Goal: Task Accomplishment & Management: Manage account settings

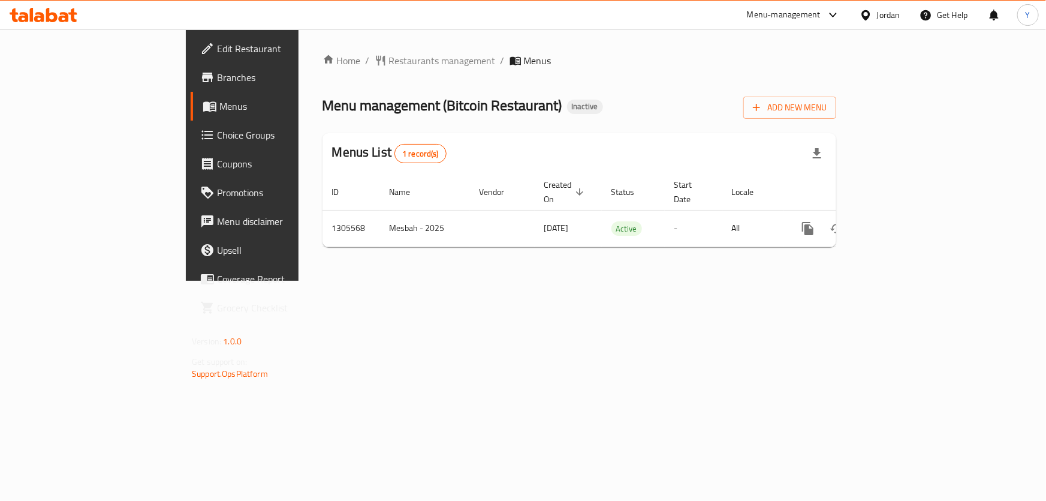
click at [299, 281] on div "Home / Restaurants management / Menus Menu management ( Bitcoin Restaurant ) In…" at bounding box center [580, 154] width 562 height 251
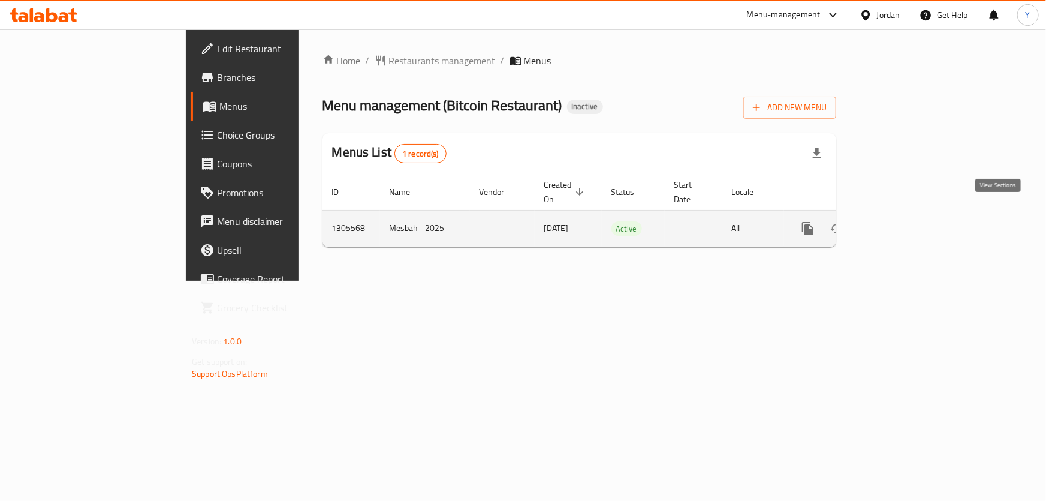
click at [902, 221] on icon "enhanced table" at bounding box center [895, 228] width 14 height 14
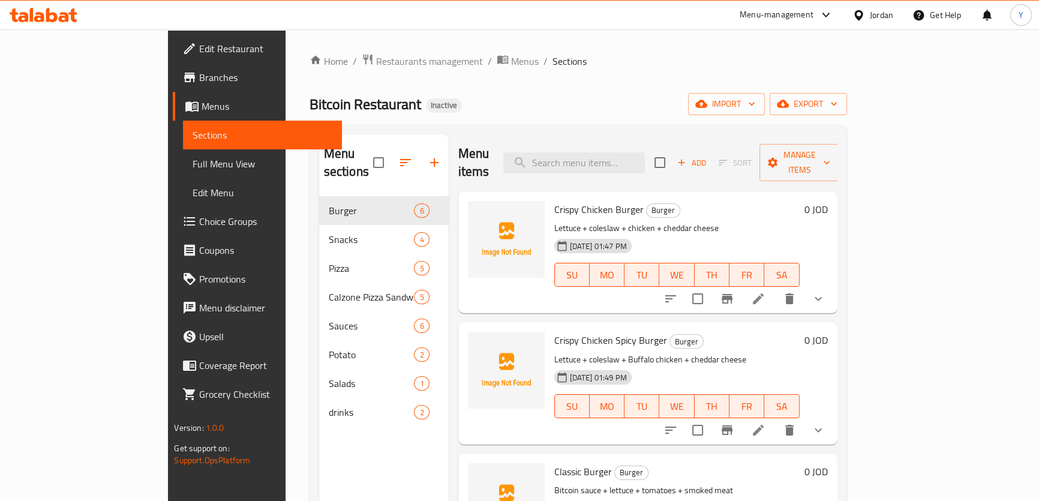
click at [193, 162] on span "Full Menu View" at bounding box center [262, 164] width 139 height 14
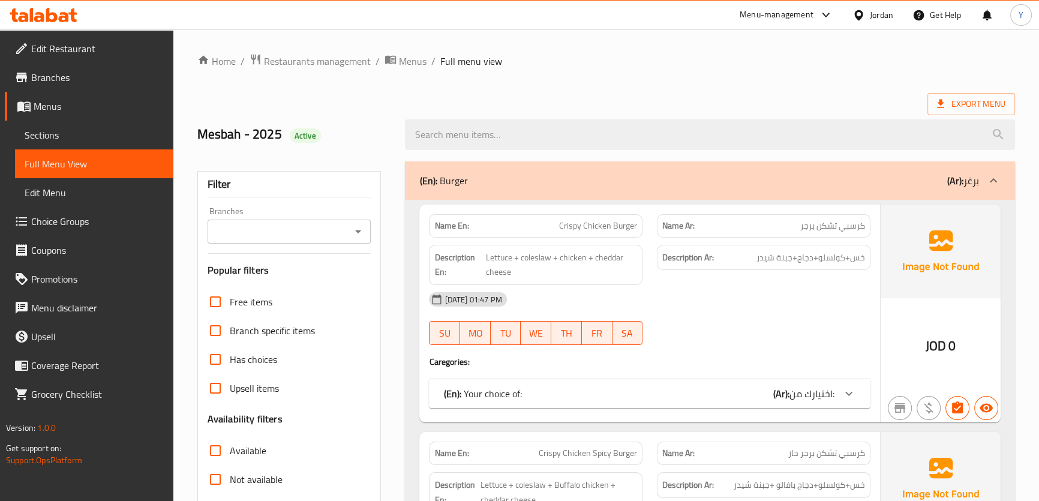
scroll to position [272, 0]
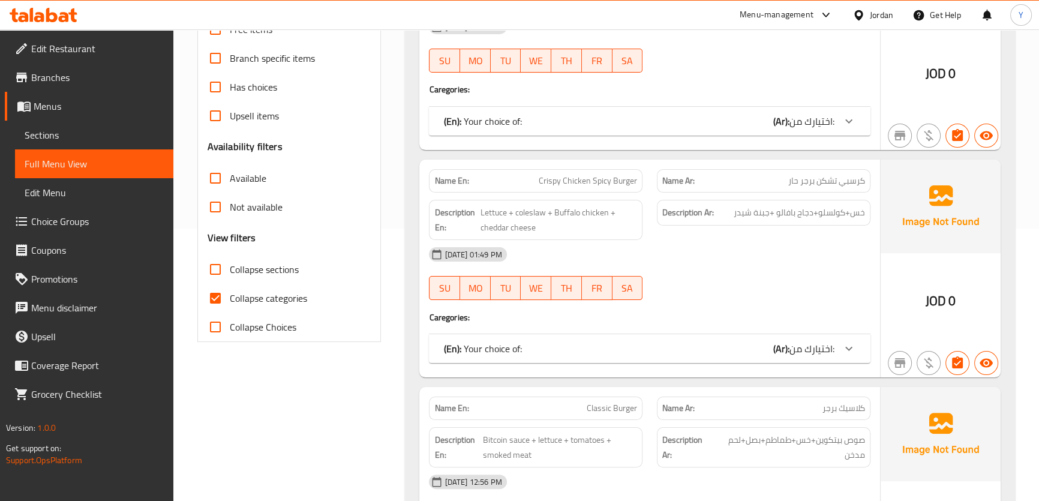
click at [266, 263] on span "Collapse sections" at bounding box center [264, 269] width 69 height 14
click at [230, 263] on input "Collapse sections" at bounding box center [215, 269] width 29 height 29
checkbox input "true"
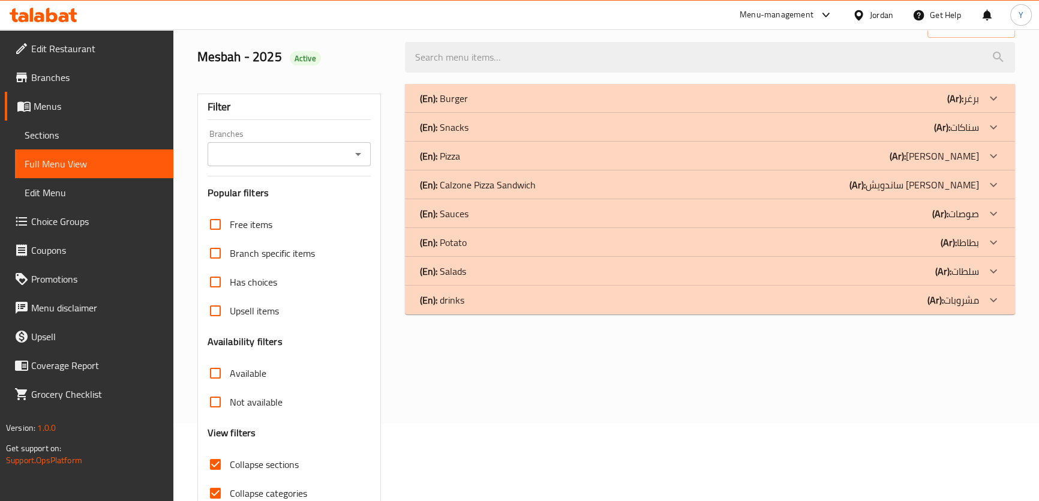
scroll to position [0, 0]
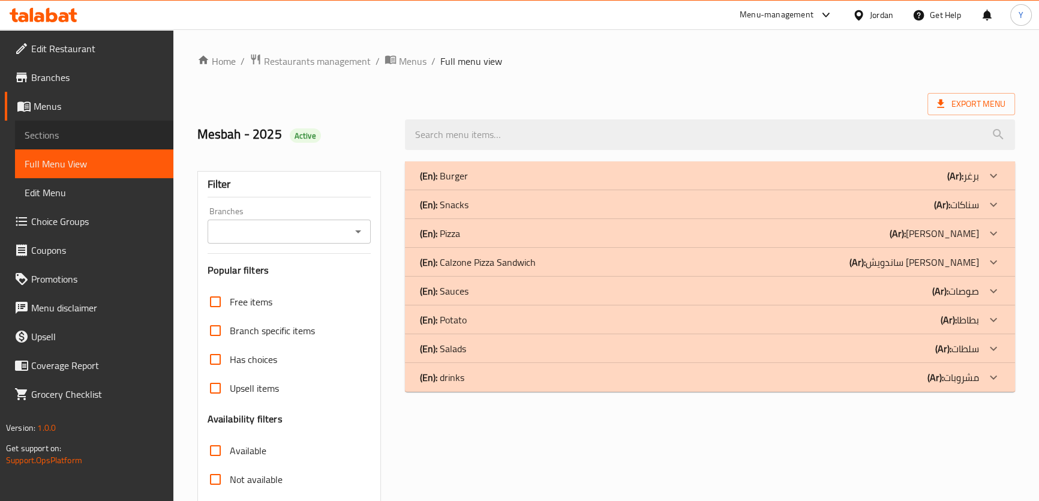
click at [56, 128] on span "Sections" at bounding box center [94, 135] width 139 height 14
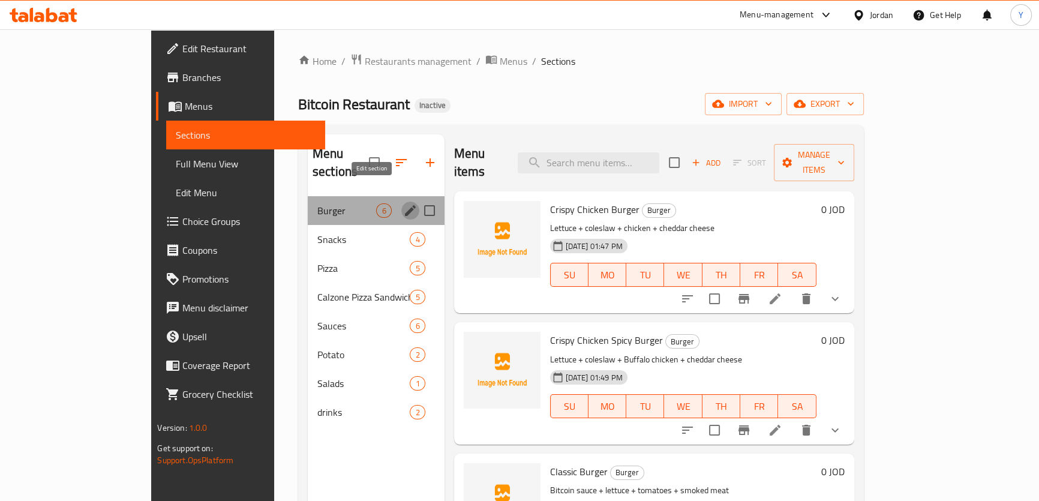
click at [403, 203] on icon "edit" at bounding box center [410, 210] width 14 height 14
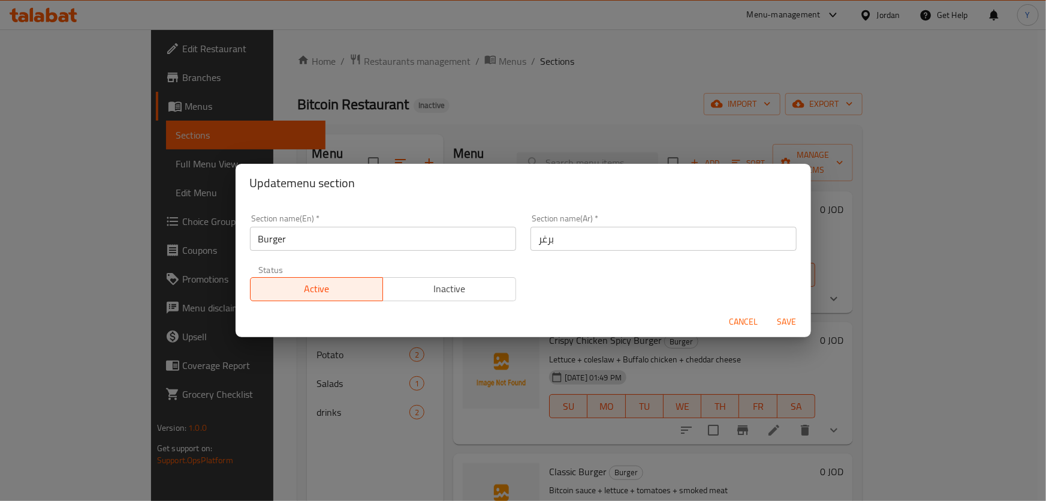
click at [572, 251] on div "Section name(Ar)   * برغر Section name(Ar) *" at bounding box center [664, 232] width 281 height 51
click at [618, 228] on input "برغر" at bounding box center [664, 239] width 266 height 24
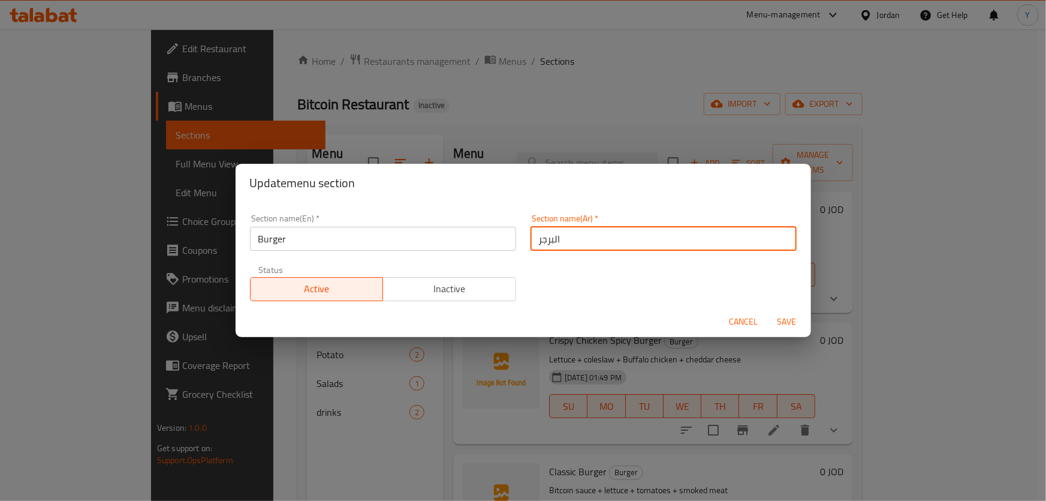
type input "البرجر"
click at [768, 311] on button "Save" at bounding box center [787, 322] width 38 height 22
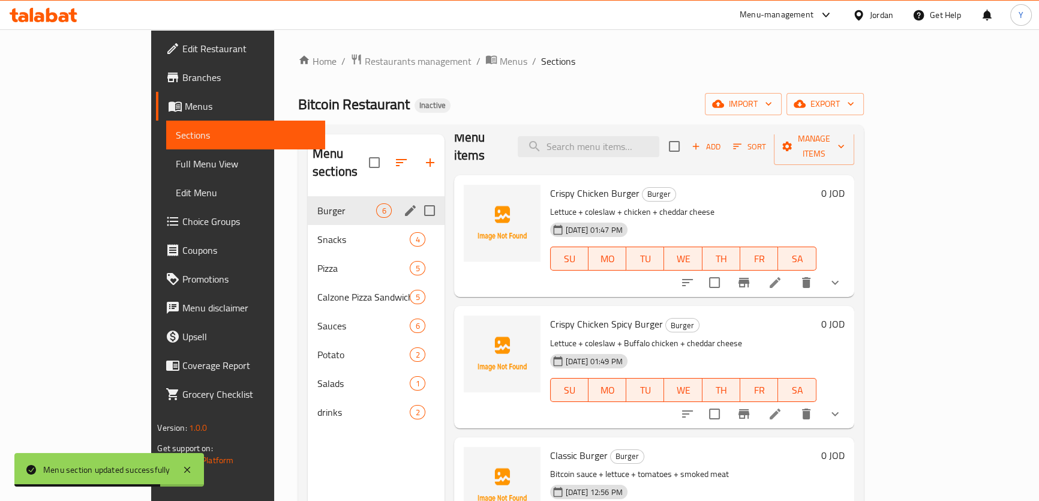
scroll to position [109, 0]
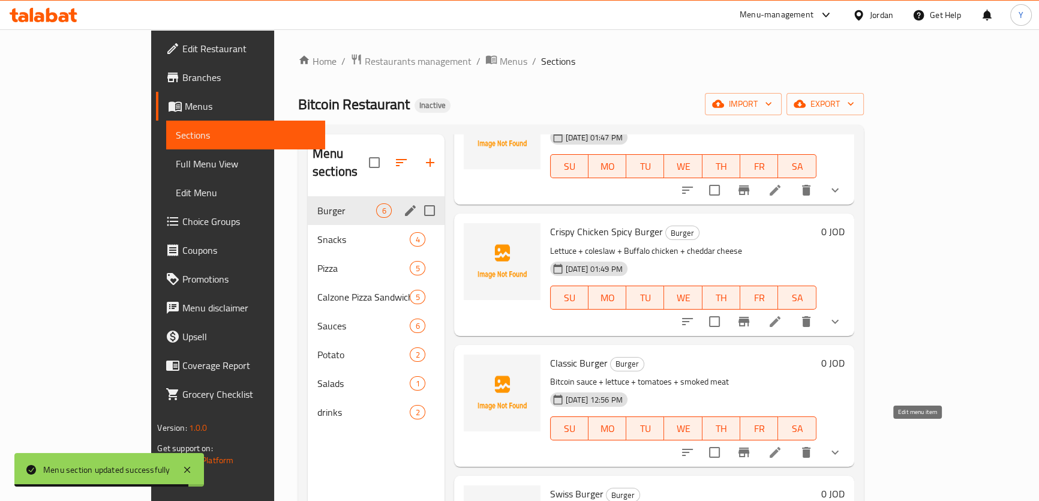
click at [782, 445] on icon at bounding box center [775, 452] width 14 height 14
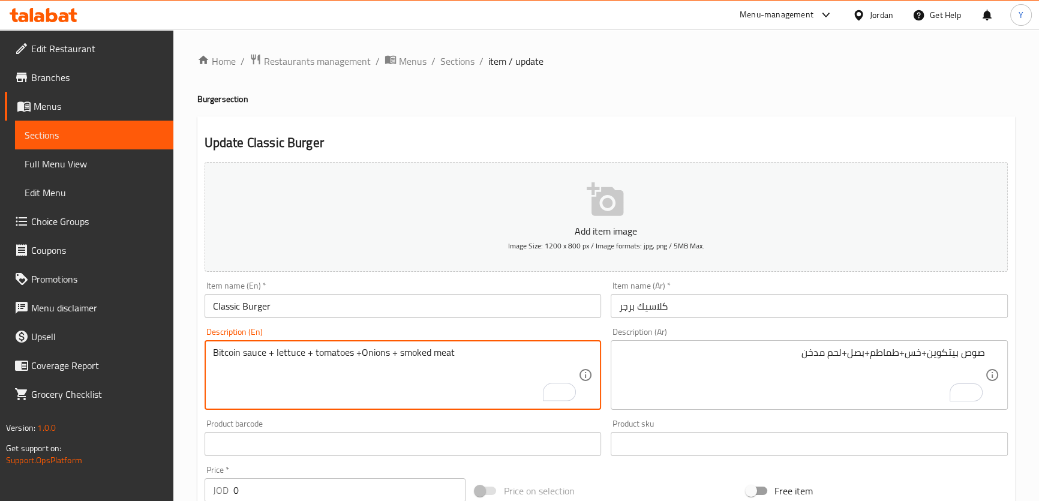
click at [372, 356] on textarea "Bitcoin sauce + lettuce + tomatoes +Onions + smoked meat" at bounding box center [396, 375] width 366 height 57
type textarea "Bitcoin sauce + lettuce + tomatoes +Onions + smoked meat"
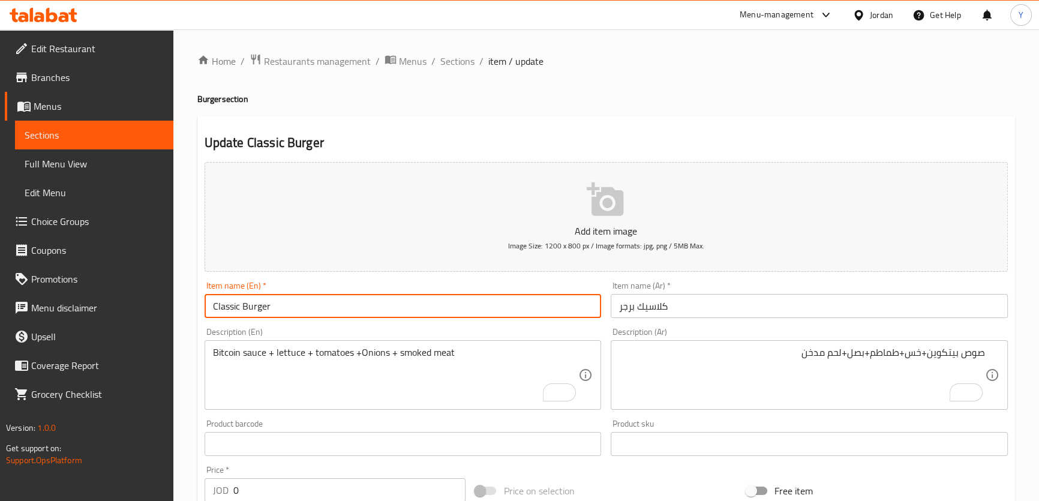
click at [269, 307] on input "Classic Burger" at bounding box center [402, 306] width 397 height 24
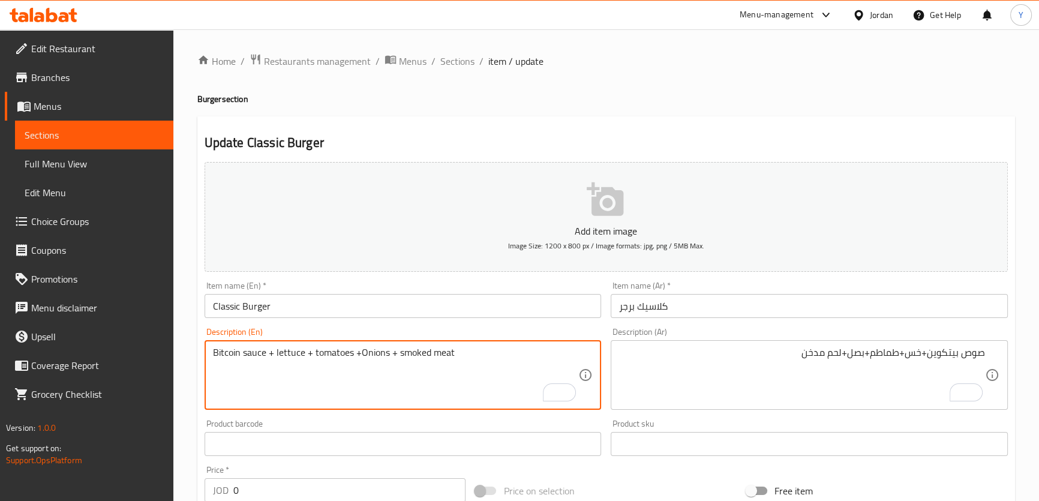
click at [376, 354] on textarea "Bitcoin sauce + lettuce + tomatoes +Onions + smoked meat" at bounding box center [396, 375] width 366 height 57
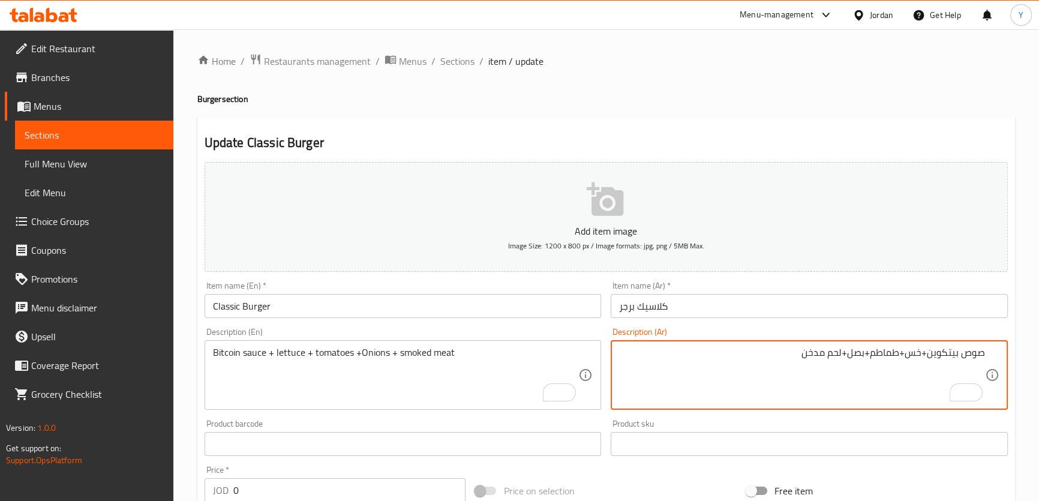
click at [836, 134] on h2 "Update Classic Burger" at bounding box center [605, 143] width 803 height 18
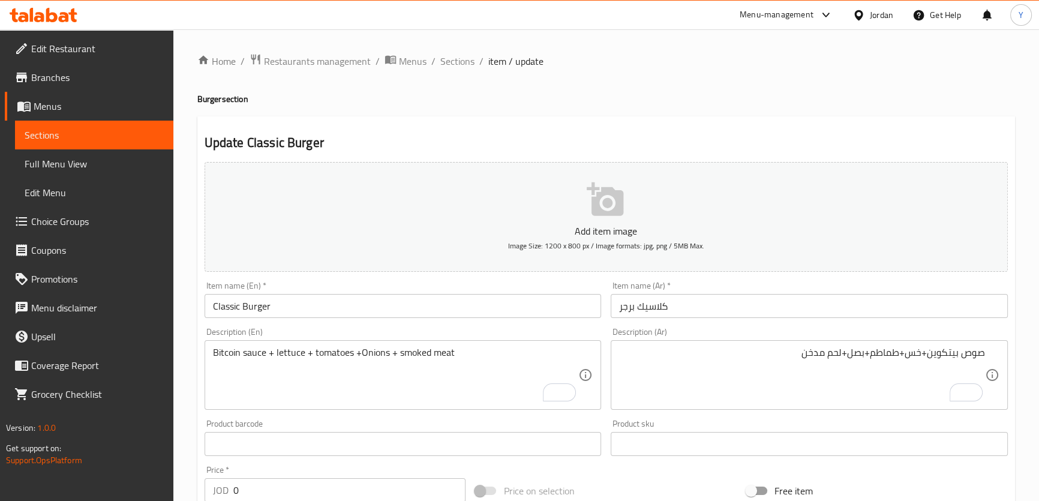
click at [557, 86] on div "Home / Restaurants management / Menus / Sections / item / update Burger section…" at bounding box center [605, 486] width 817 height 867
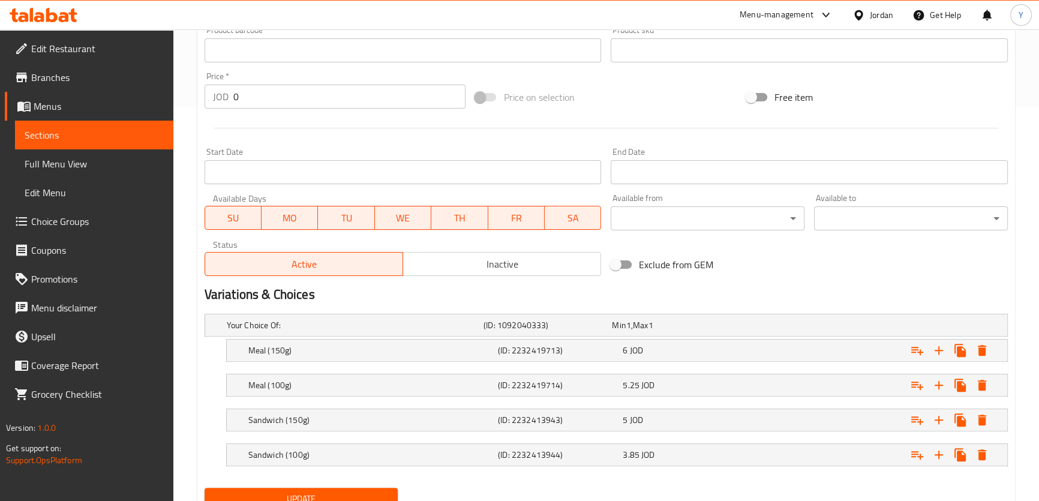
scroll to position [441, 0]
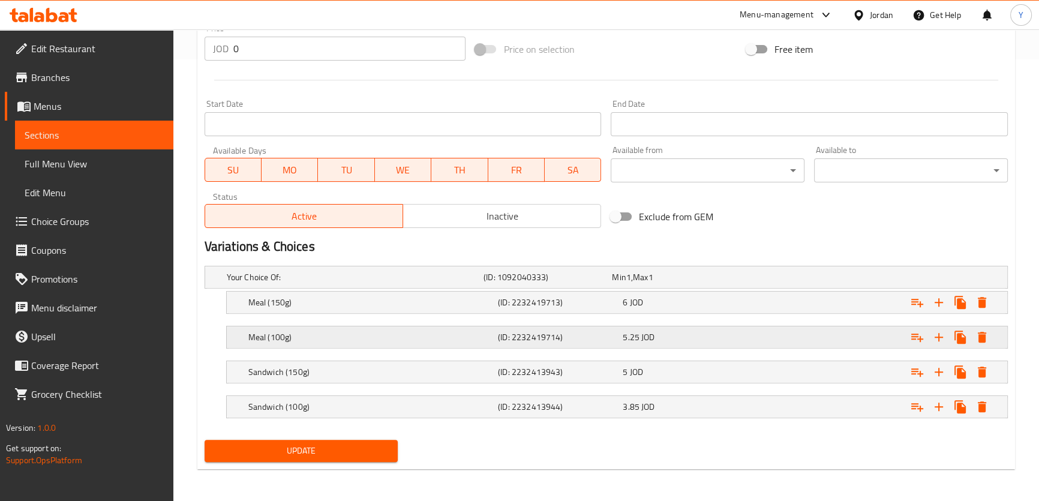
drag, startPoint x: 303, startPoint y: 372, endPoint x: 327, endPoint y: 327, distance: 51.5
click at [327, 327] on div "Your Choice Of: (ID: 1092040333) Min 1 , Max 1 Name (En) Your Choice Of: Name (…" at bounding box center [606, 348] width 813 height 174
drag, startPoint x: 308, startPoint y: 367, endPoint x: 361, endPoint y: 281, distance: 101.0
click at [363, 281] on div "Your Choice Of: (ID: 1092040333) Min 1 , Max 1 Name (En) Your Choice Of: Name (…" at bounding box center [606, 348] width 813 height 174
click at [402, 275] on h5 "Your Choice Of:" at bounding box center [353, 277] width 252 height 12
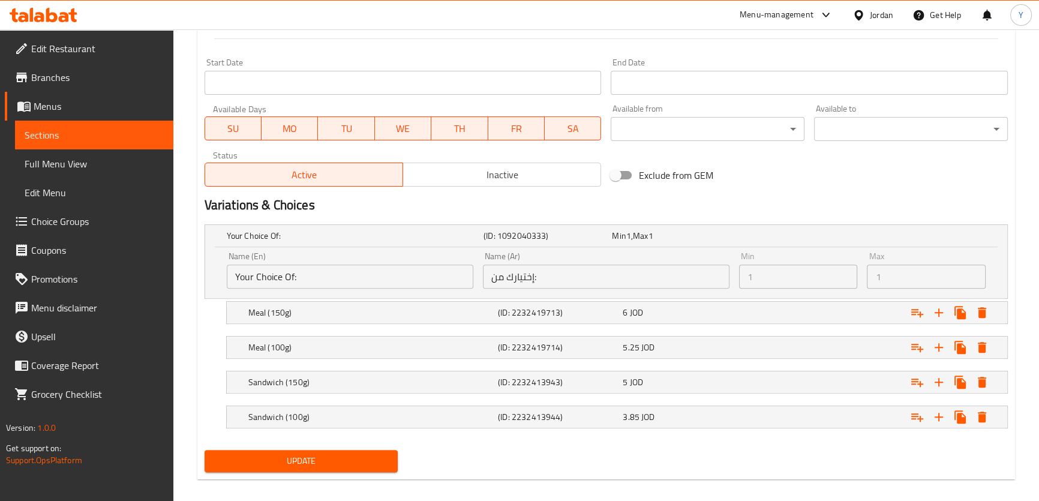
scroll to position [492, 0]
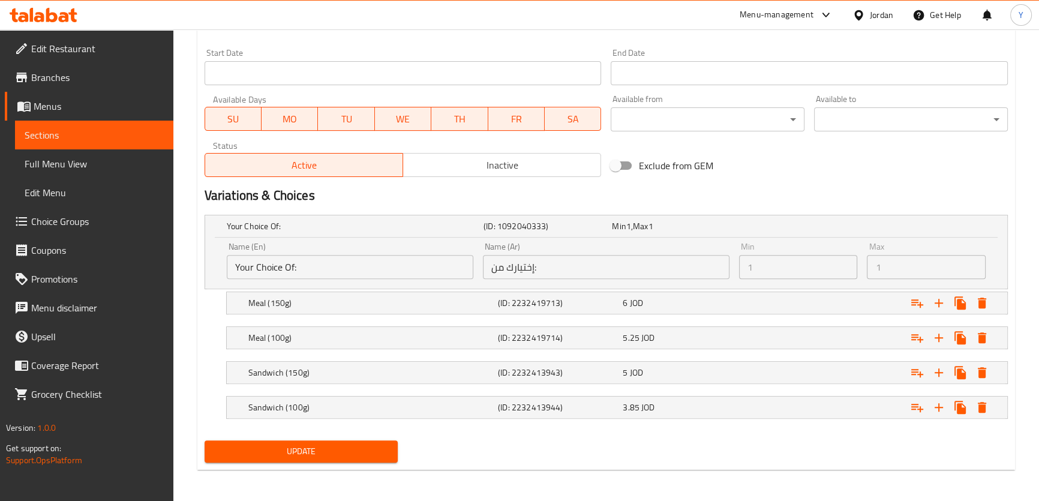
click at [321, 450] on span "Update" at bounding box center [301, 451] width 175 height 15
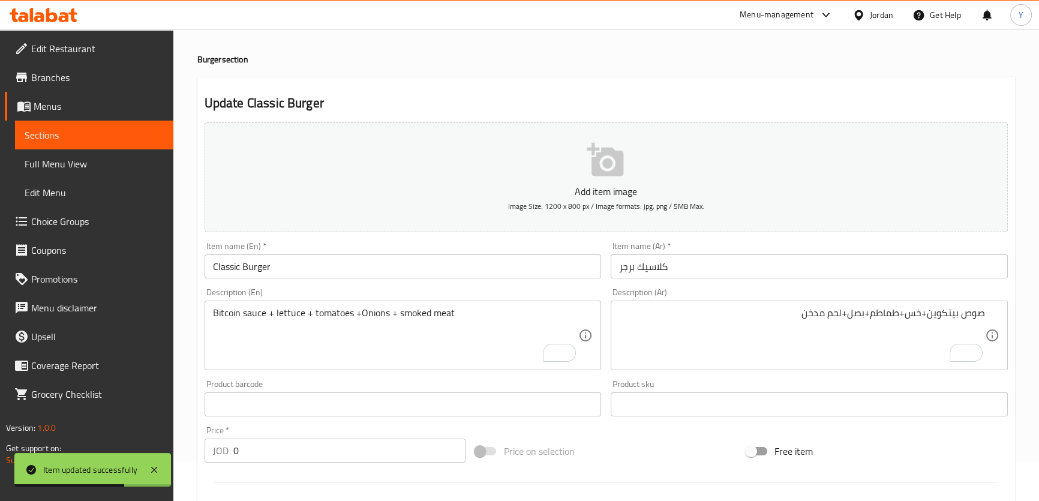
scroll to position [0, 0]
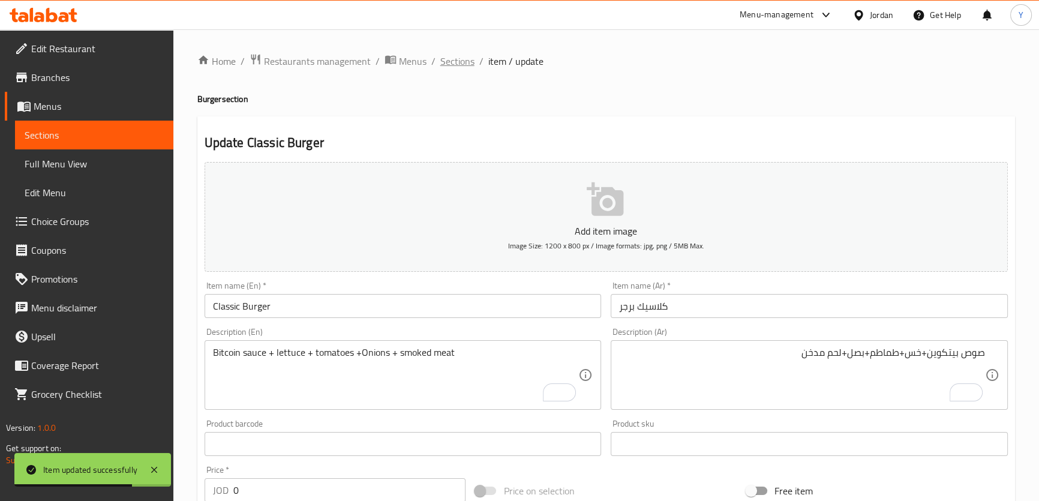
click at [458, 54] on span "Sections" at bounding box center [457, 61] width 34 height 14
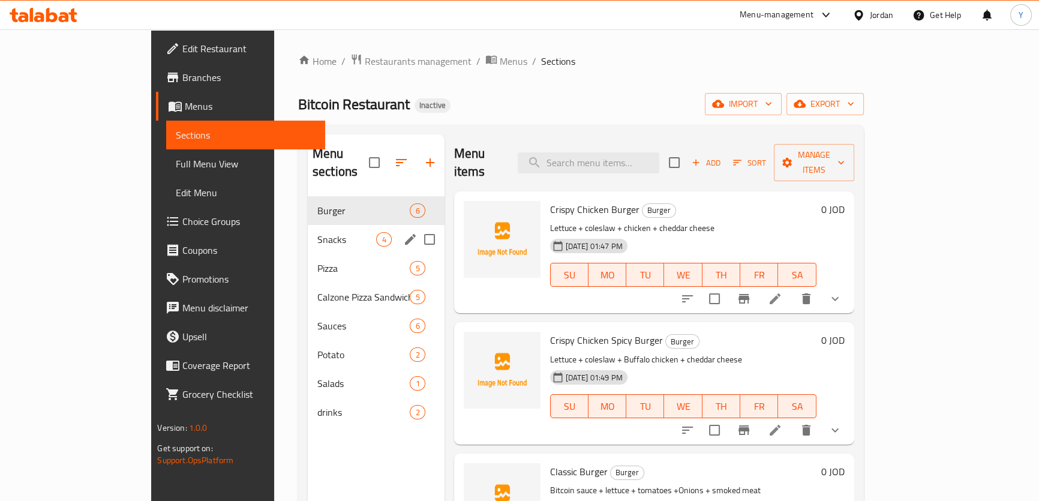
click at [374, 225] on div "Snacks 4" at bounding box center [376, 239] width 137 height 29
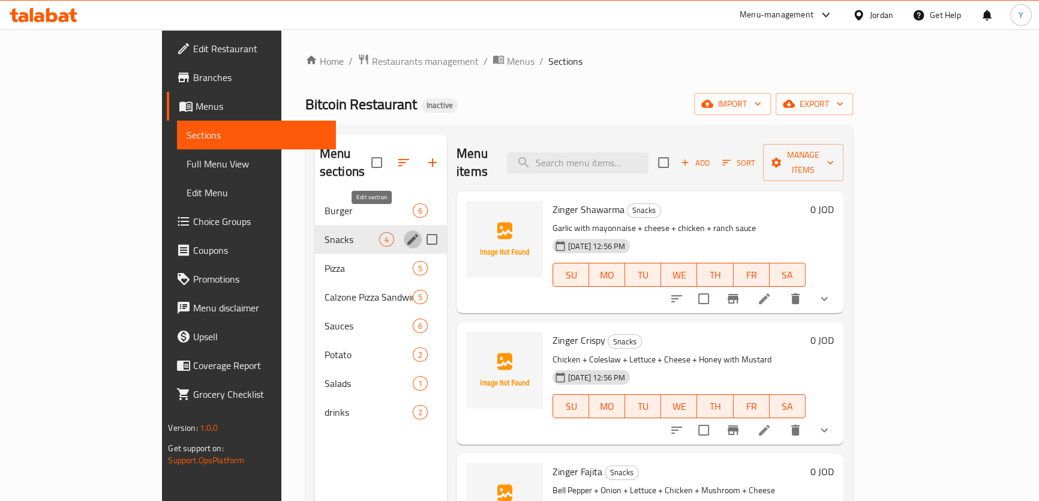
click at [407, 234] on icon "edit" at bounding box center [412, 239] width 11 height 11
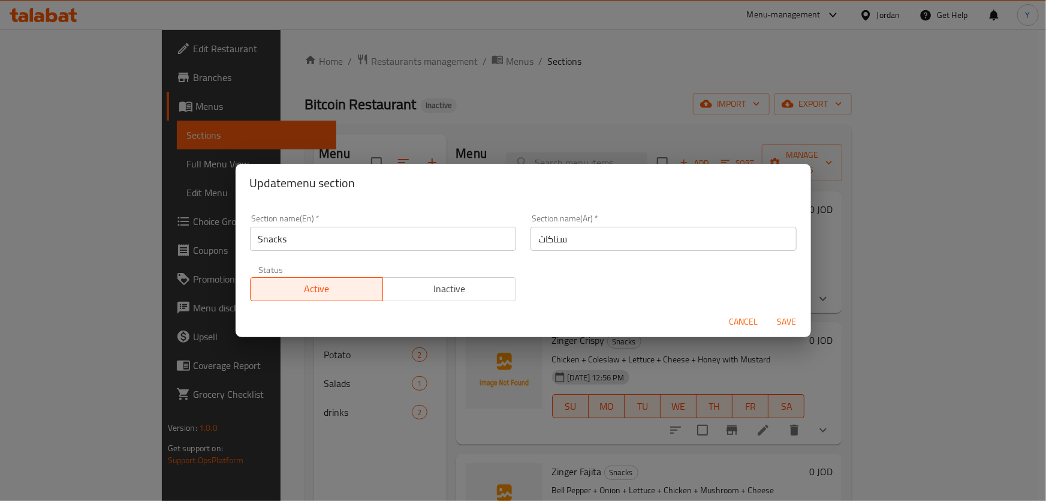
click at [593, 230] on input "سناكات" at bounding box center [664, 239] width 266 height 24
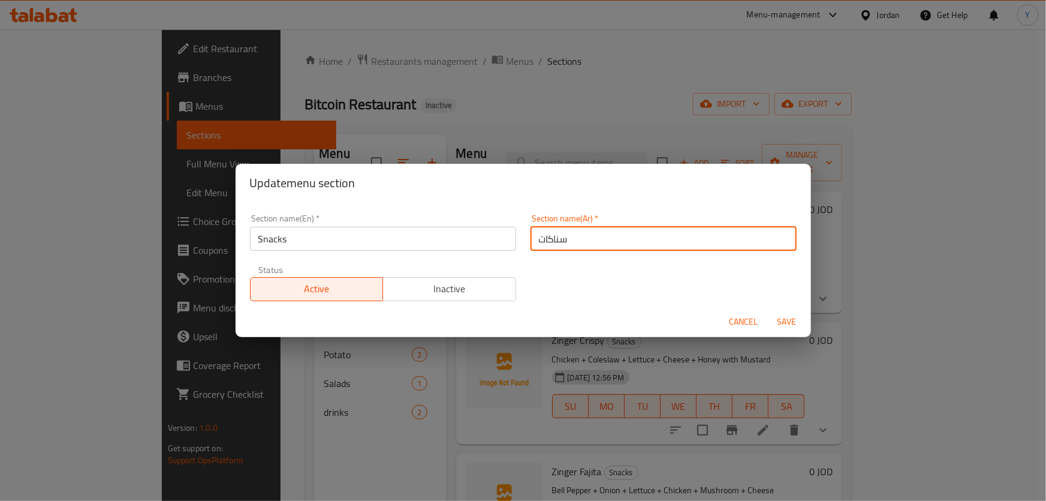
drag, startPoint x: 540, startPoint y: 244, endPoint x: 530, endPoint y: 242, distance: 9.8
click at [540, 244] on input "سناكات" at bounding box center [664, 239] width 266 height 24
click at [531, 242] on input "سناكات" at bounding box center [664, 239] width 266 height 24
type input "السناكات"
click at [780, 320] on span "Save" at bounding box center [787, 321] width 29 height 15
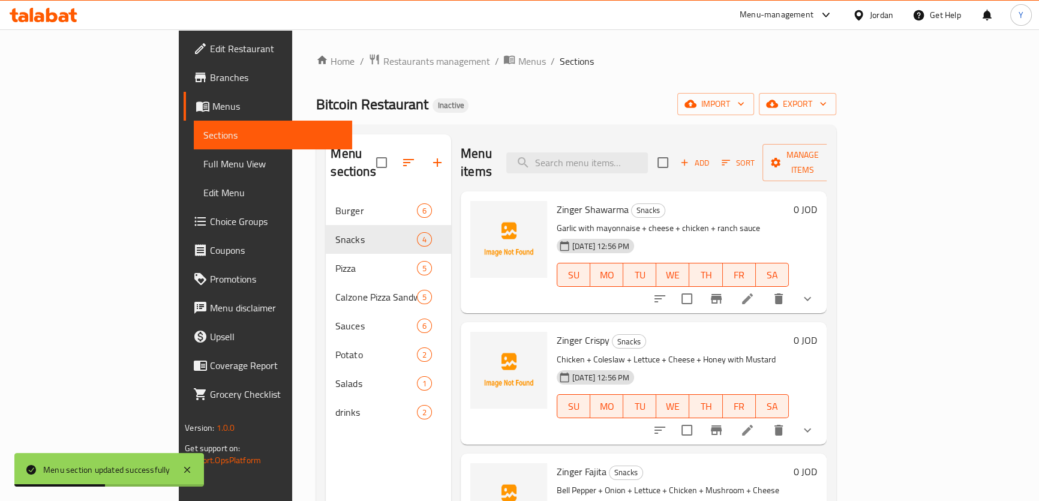
scroll to position [53, 0]
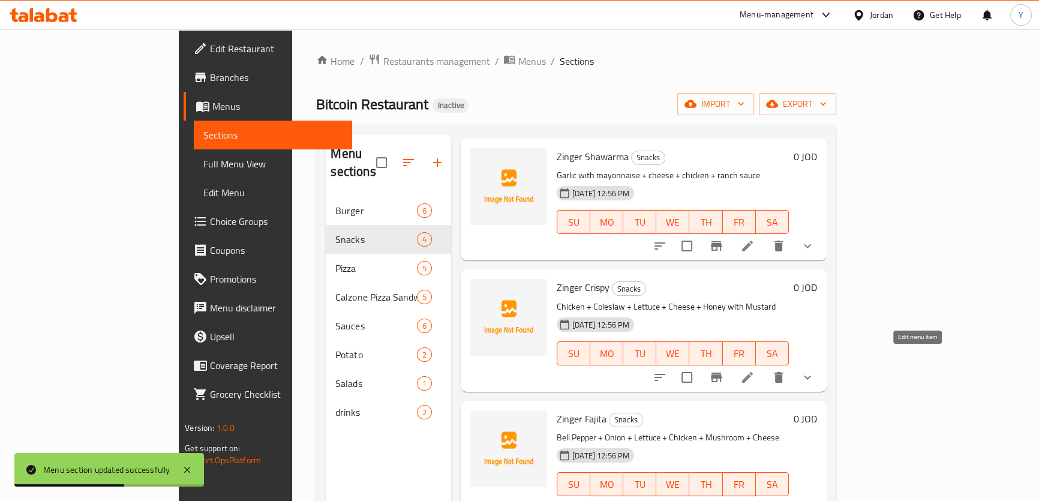
click at [754, 370] on icon at bounding box center [747, 377] width 14 height 14
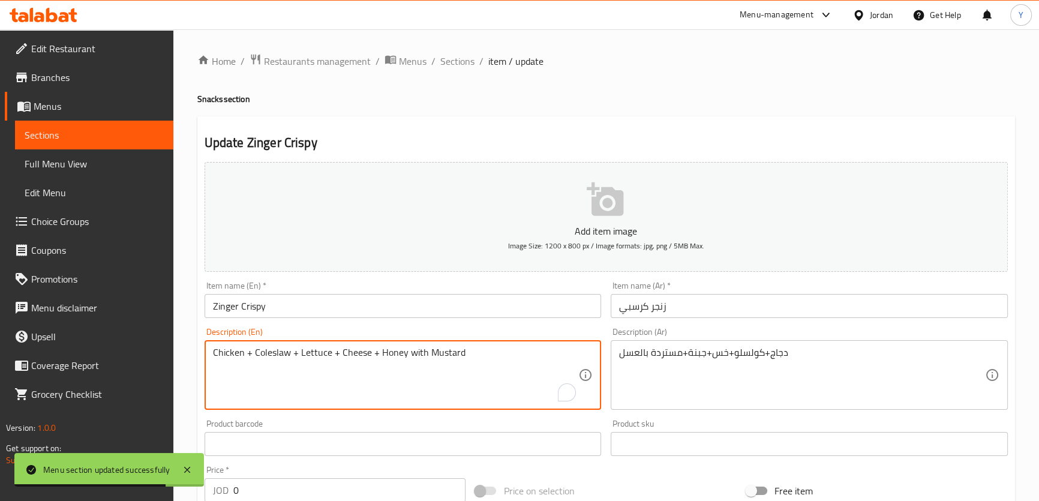
click at [420, 353] on textarea "Chicken + Coleslaw + Lettuce + Cheese + Honey with Mustard" at bounding box center [396, 375] width 366 height 57
type textarea "Chicken + Coleslaw + Lettuce + Cheese + Honey Mustard"
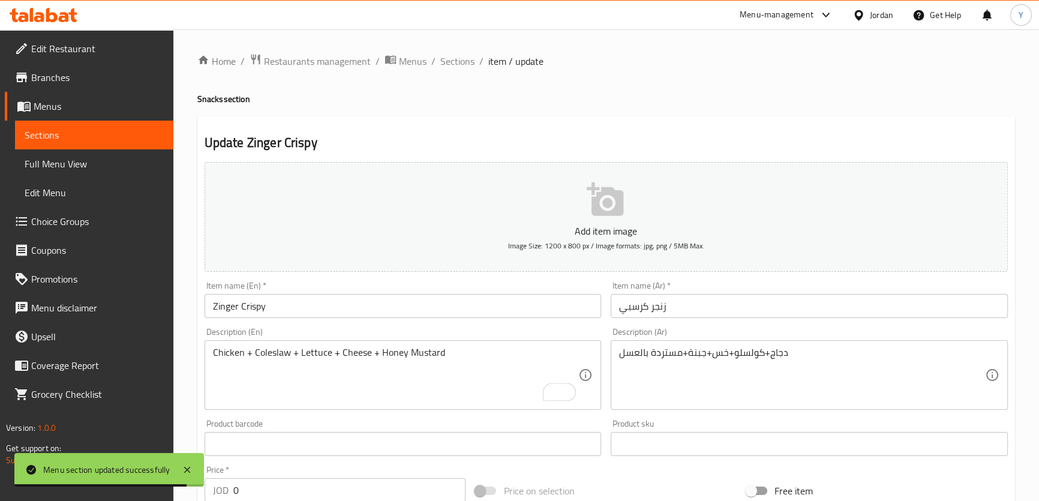
click at [702, 104] on h4 "Snacks section" at bounding box center [605, 99] width 817 height 12
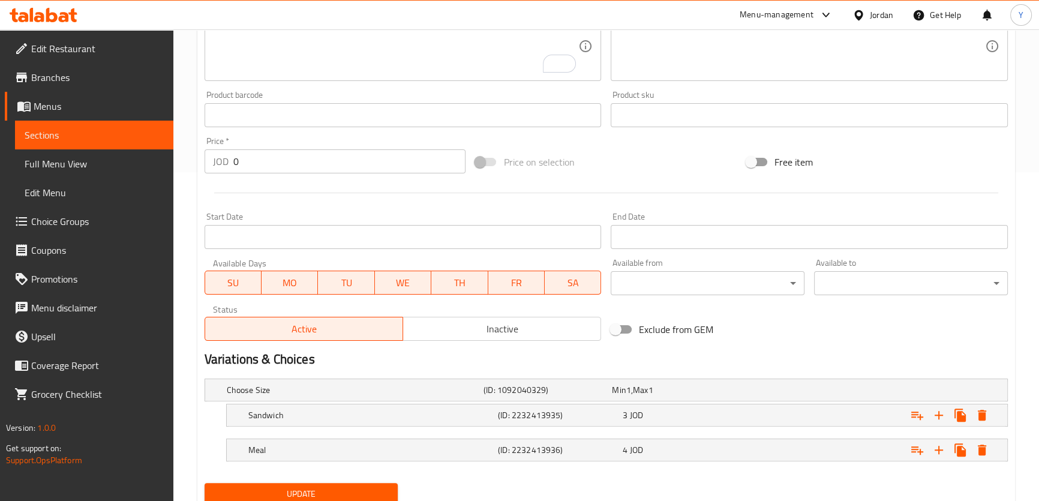
scroll to position [372, 0]
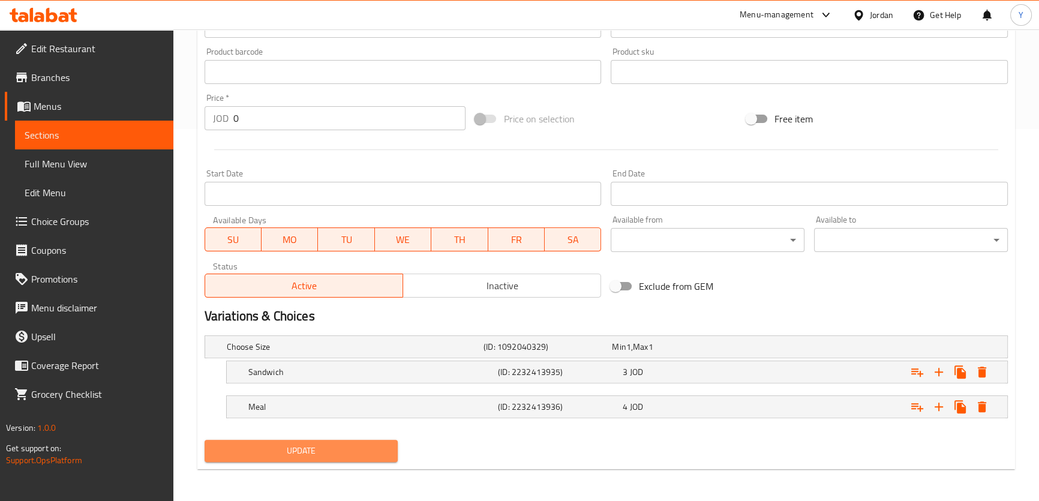
click at [371, 440] on button "Update" at bounding box center [301, 451] width 194 height 22
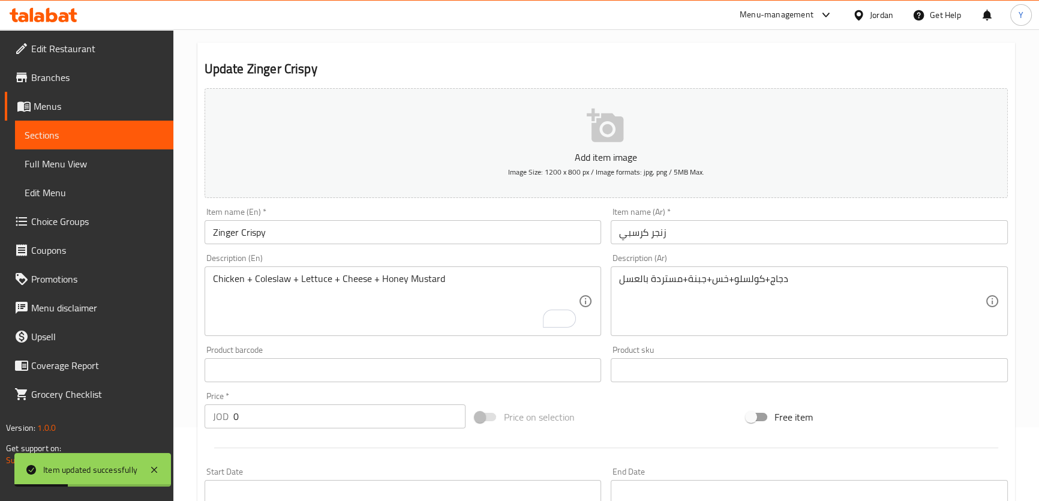
scroll to position [0, 0]
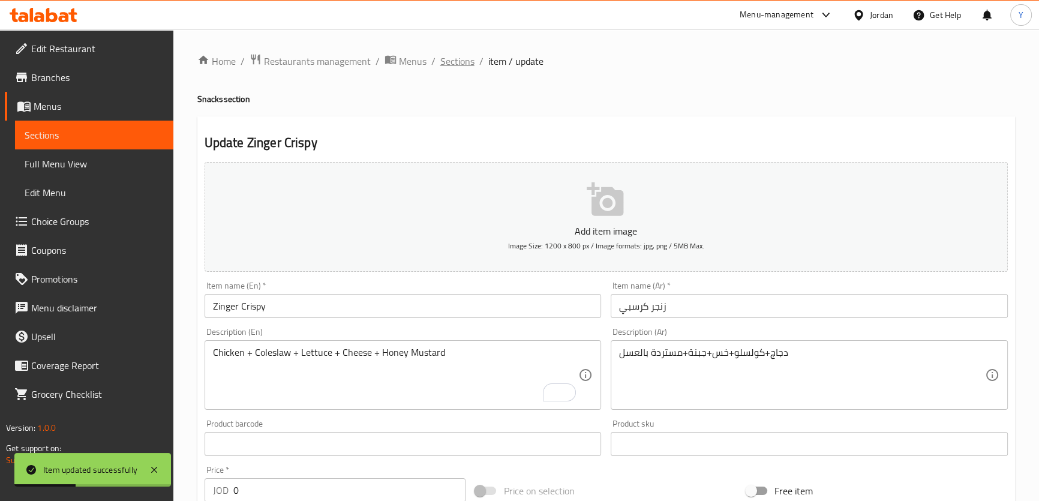
click at [452, 57] on span "Sections" at bounding box center [457, 61] width 34 height 14
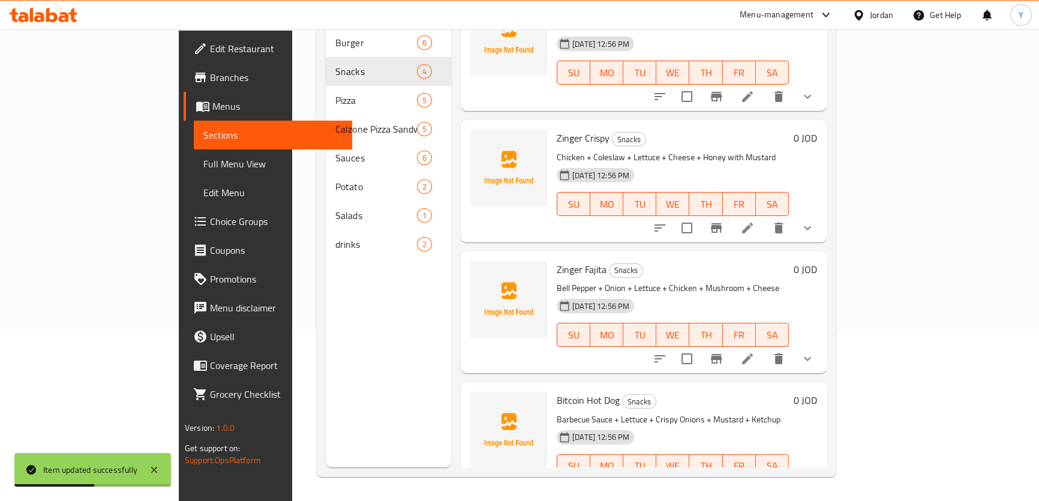
scroll to position [53, 0]
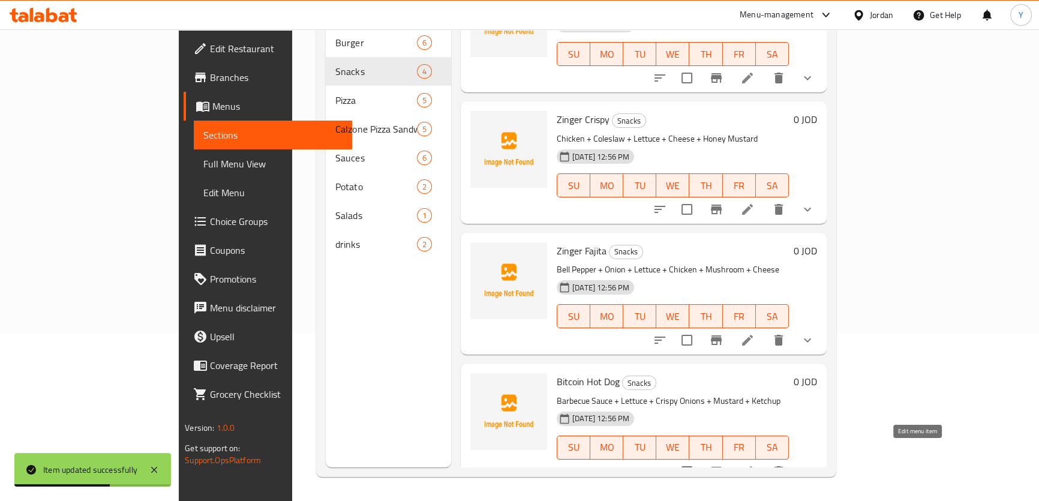
click at [754, 464] on icon at bounding box center [747, 471] width 14 height 14
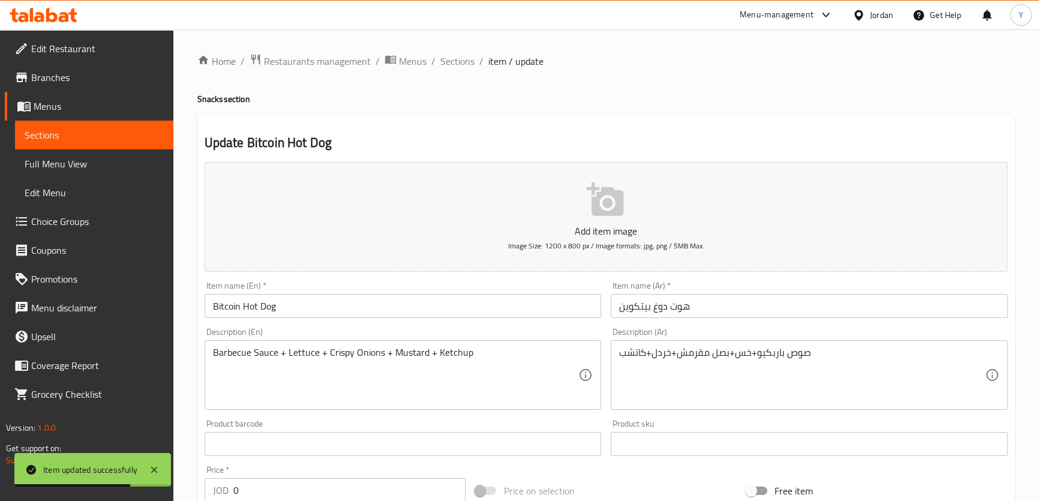
click at [787, 345] on div "صوص باربكيو+خس+بصل مقرمش+خردل+كاتشب Description (Ar)" at bounding box center [809, 375] width 397 height 70
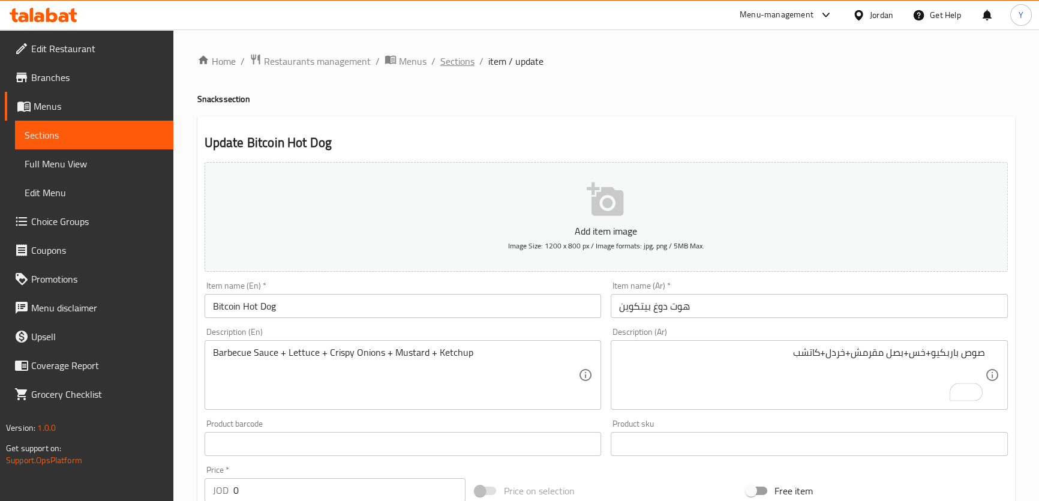
click at [453, 64] on span "Sections" at bounding box center [457, 61] width 34 height 14
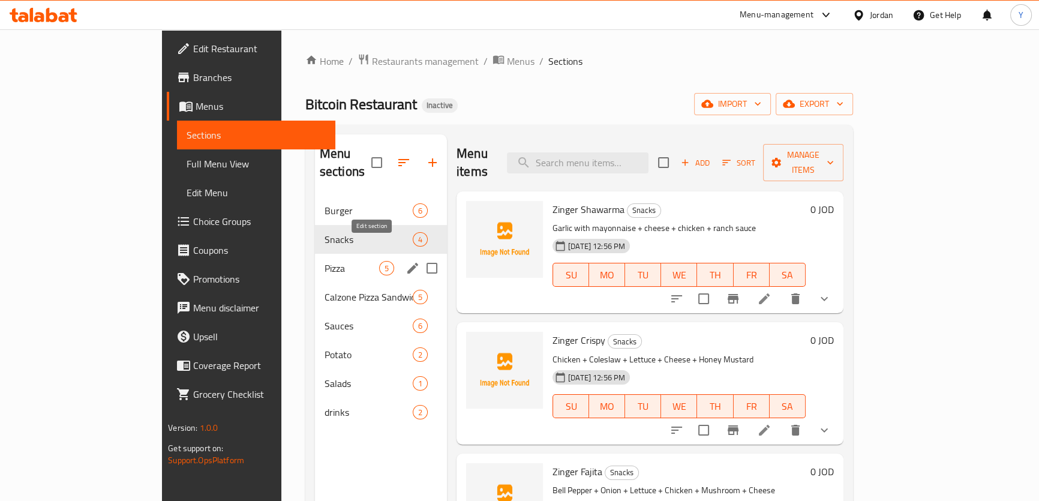
click at [407, 263] on icon "edit" at bounding box center [412, 268] width 11 height 11
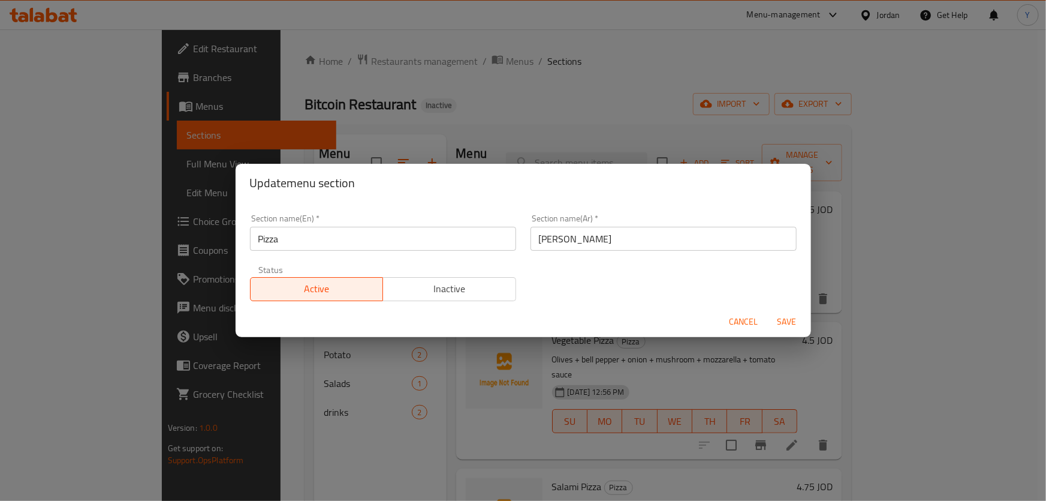
click at [625, 242] on input "بيتزا" at bounding box center [664, 239] width 266 height 24
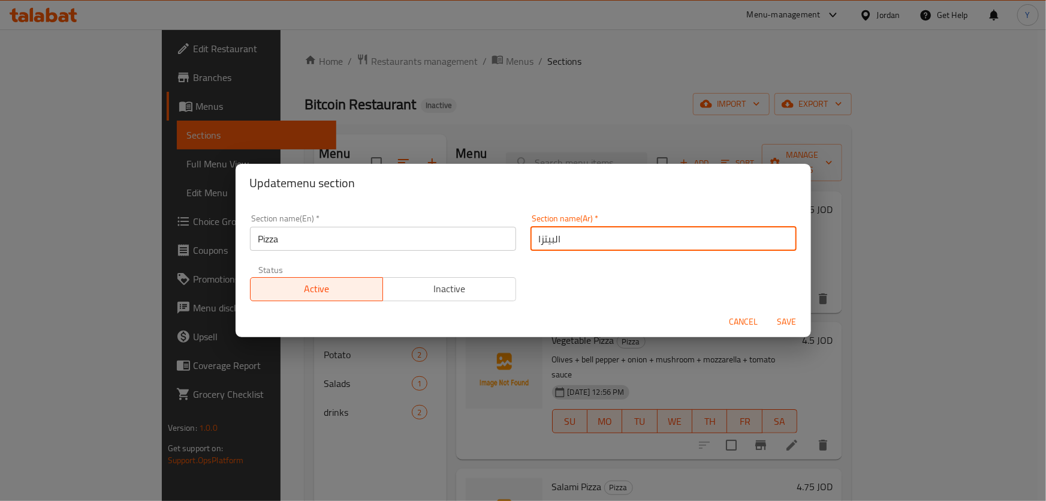
type input "البيتزا"
click at [768, 311] on button "Save" at bounding box center [787, 322] width 38 height 22
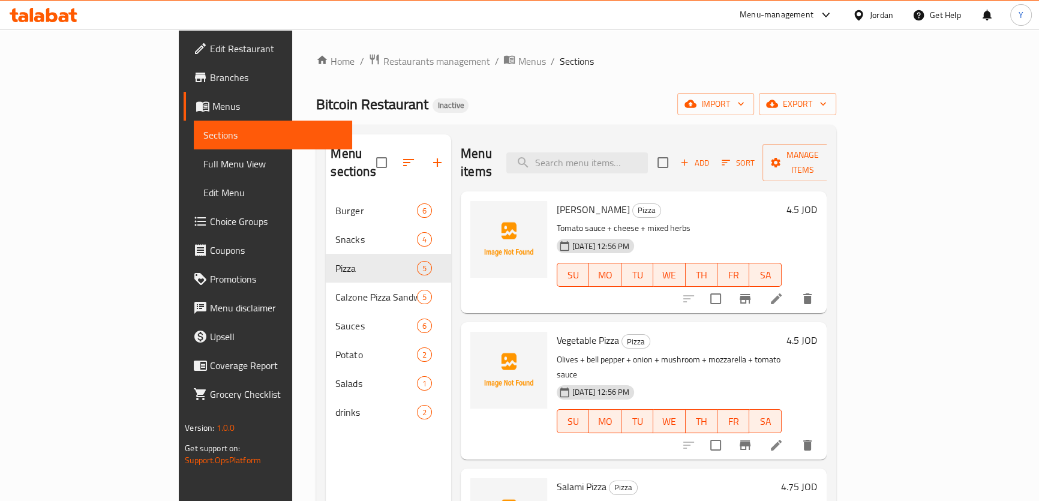
click at [797, 73] on div "Home / Restaurants management / Menus / Sections Bitcoin Restaurant Inactive im…" at bounding box center [575, 348] width 519 height 591
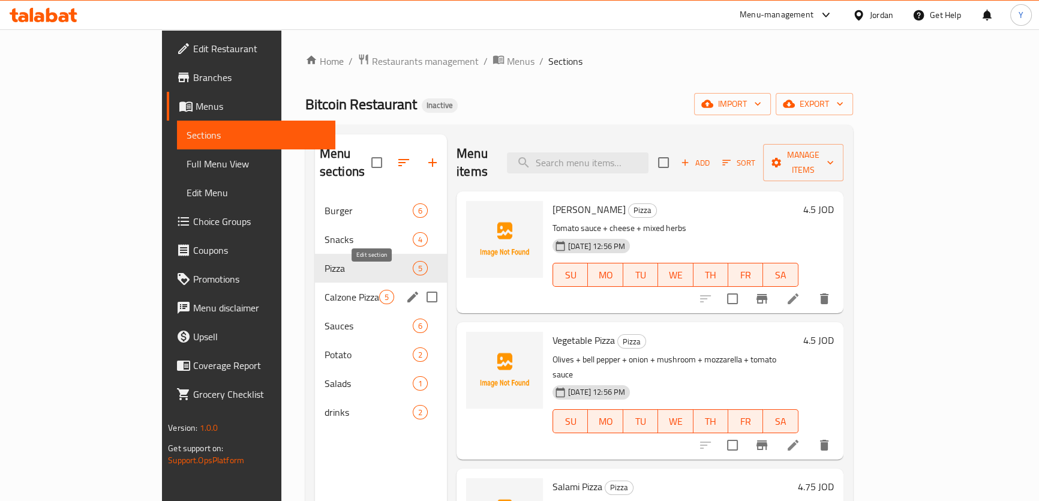
click at [407, 291] on icon "edit" at bounding box center [412, 296] width 11 height 11
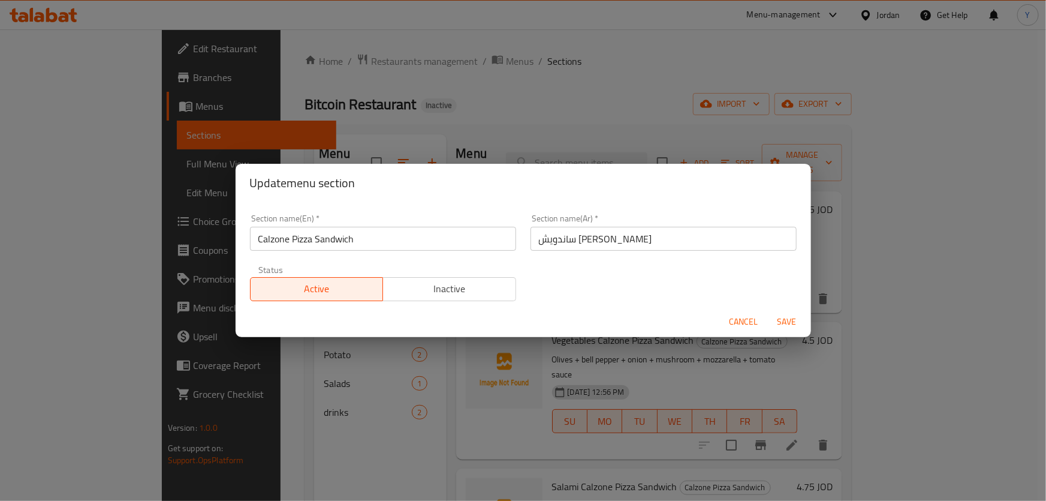
click at [653, 243] on input "ساندويش بيتزا كلازوني" at bounding box center [664, 239] width 266 height 24
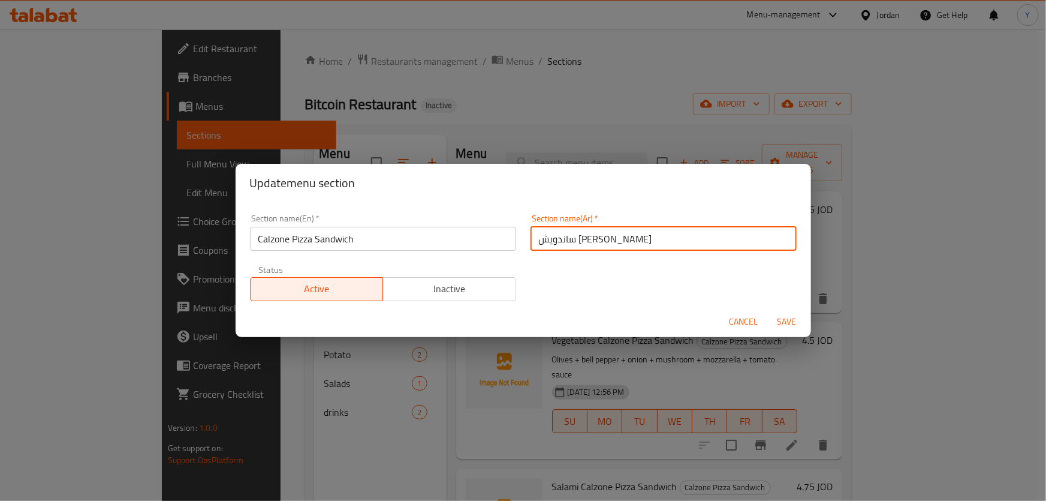
click at [549, 240] on input "ساندويش بيتزا كلازوني" at bounding box center [664, 239] width 266 height 24
paste input "ال"
click at [590, 237] on input "ساندويش بيتزا كالزوني" at bounding box center [664, 239] width 266 height 24
type input "ساندويش بيتزا الكالزوني"
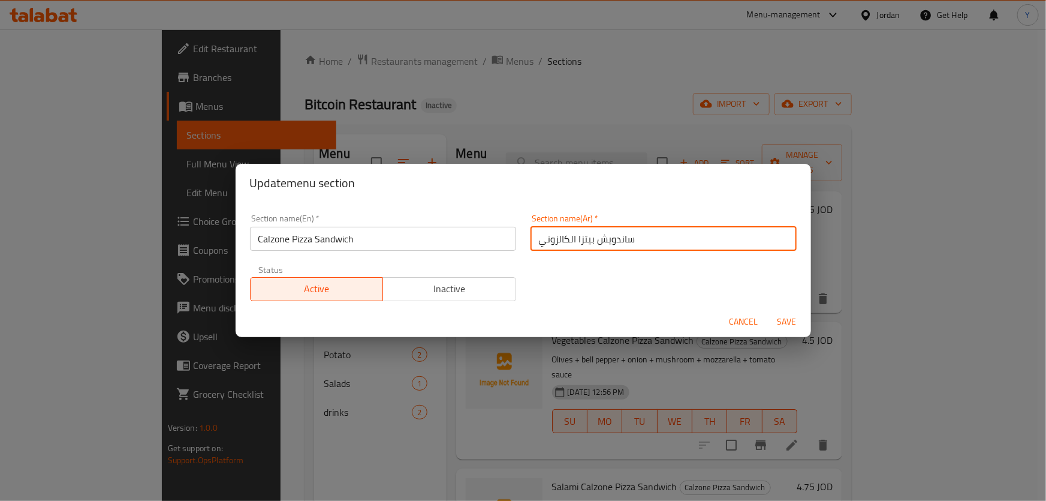
click at [768, 311] on button "Save" at bounding box center [787, 322] width 38 height 22
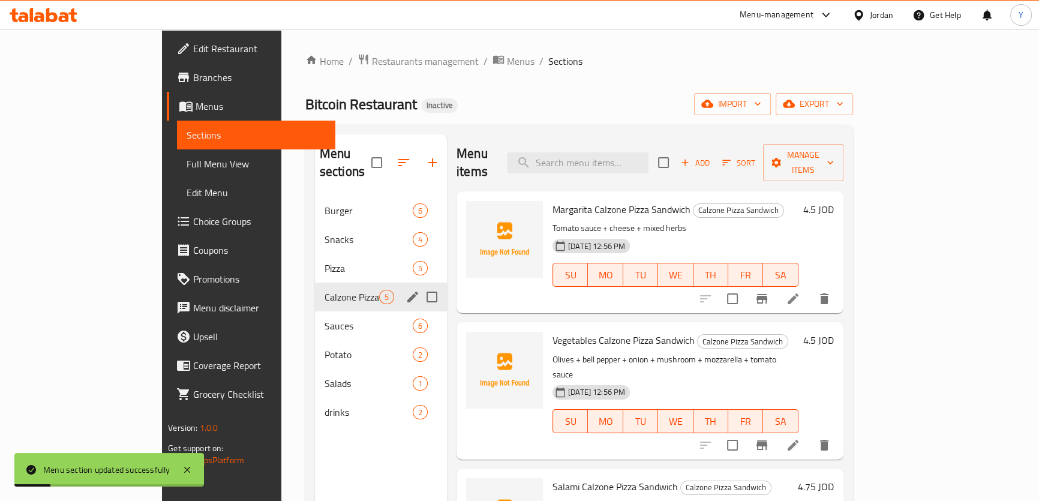
click at [810, 289] on li at bounding box center [793, 299] width 34 height 22
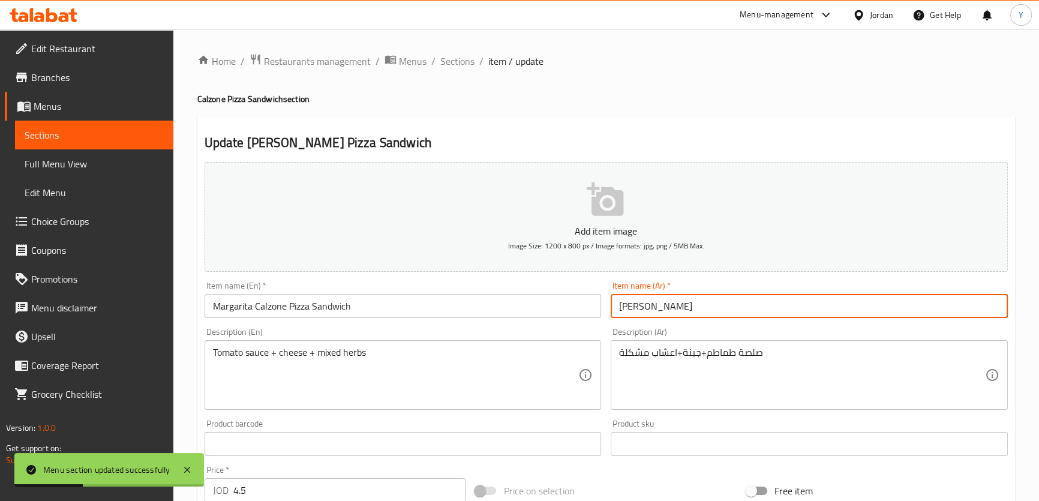
click at [646, 307] on input "مارغريتا ساندويش بيتزا كلازوني" at bounding box center [809, 306] width 397 height 24
paste input "ال"
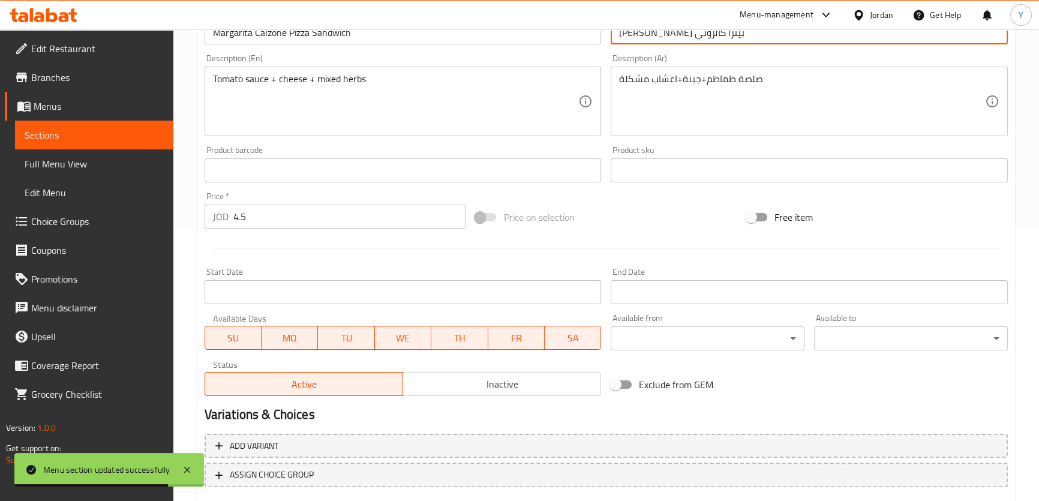
scroll to position [345, 0]
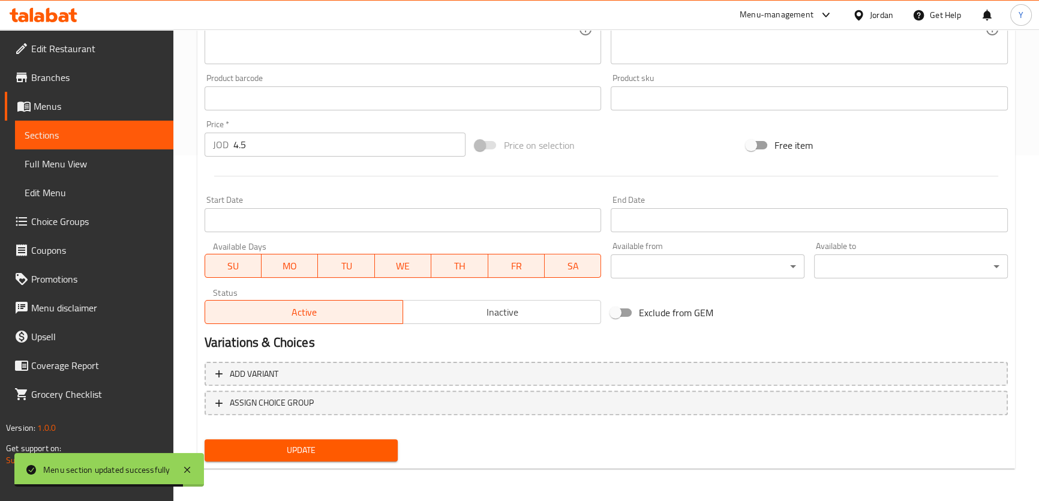
type input "[PERSON_NAME] كالزوني"
click at [360, 446] on span "Update" at bounding box center [301, 450] width 175 height 15
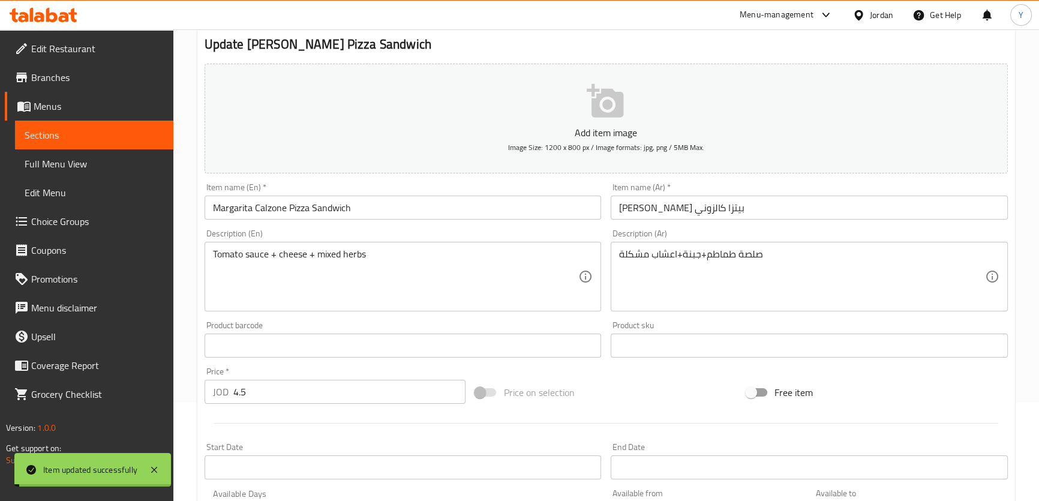
scroll to position [0, 0]
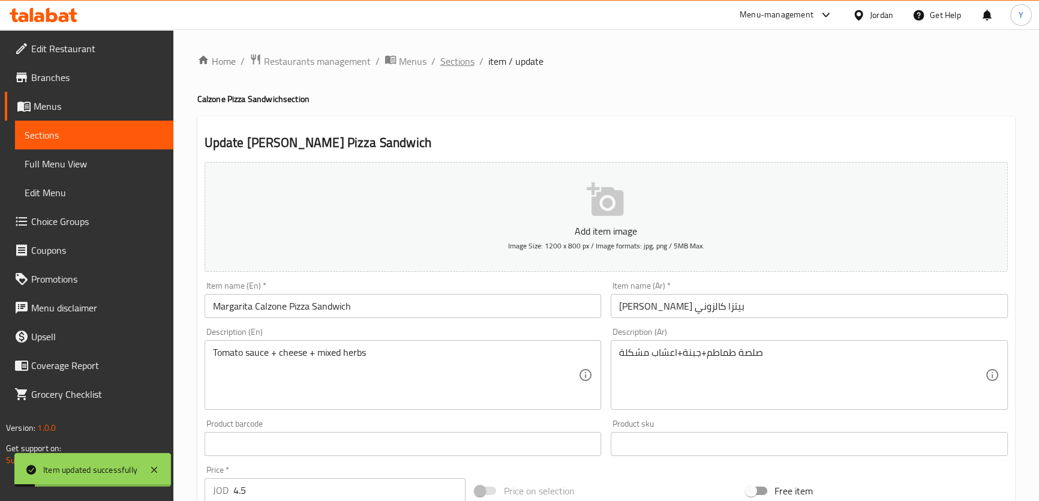
click at [463, 54] on span "Sections" at bounding box center [457, 61] width 34 height 14
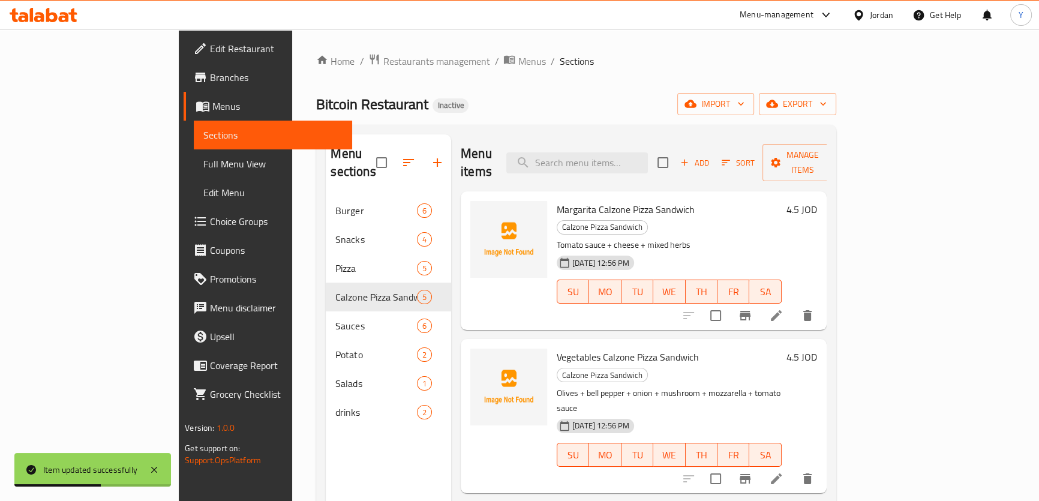
click at [781, 473] on icon at bounding box center [776, 478] width 11 height 11
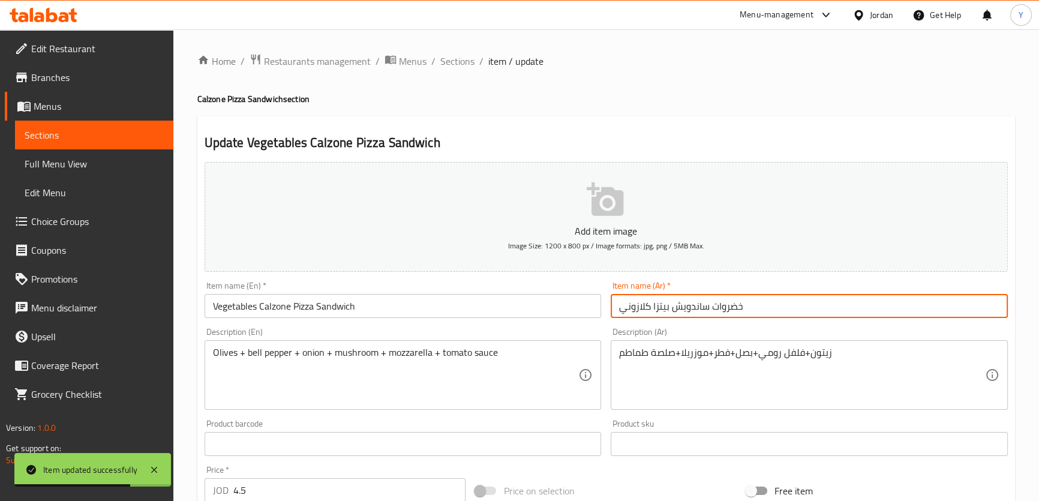
click at [641, 309] on input "خضروات ساندويش بيتزا كلازوني" at bounding box center [809, 306] width 397 height 24
paste input "ال"
click at [638, 303] on input "خضروات ساندويش بيتزا كالزوني" at bounding box center [809, 306] width 397 height 24
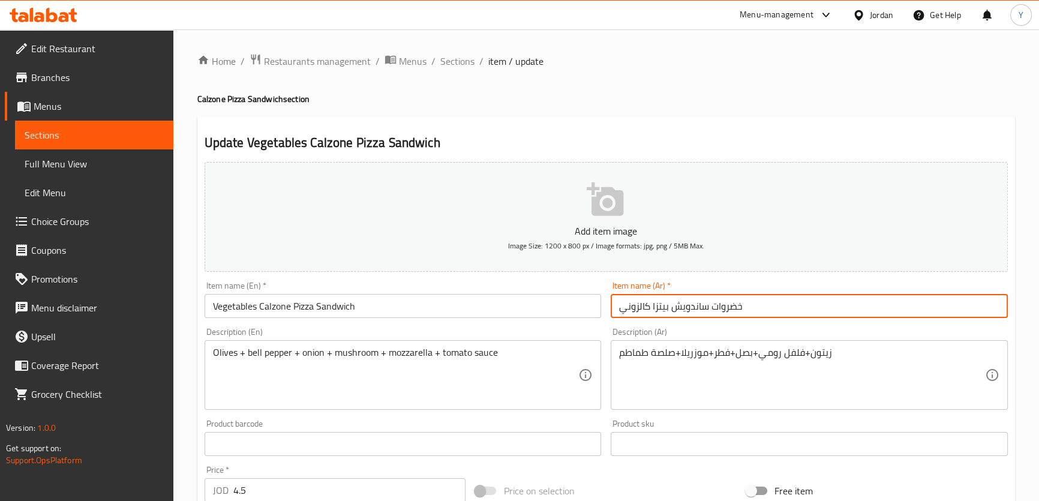
type input "خضروات ساندويش بيتزا كالزوني"
click at [801, 133] on div "Update Vegetables Calzone Pizza Sandwich Add item image Image Size: 1200 x 800 …" at bounding box center [605, 465] width 817 height 698
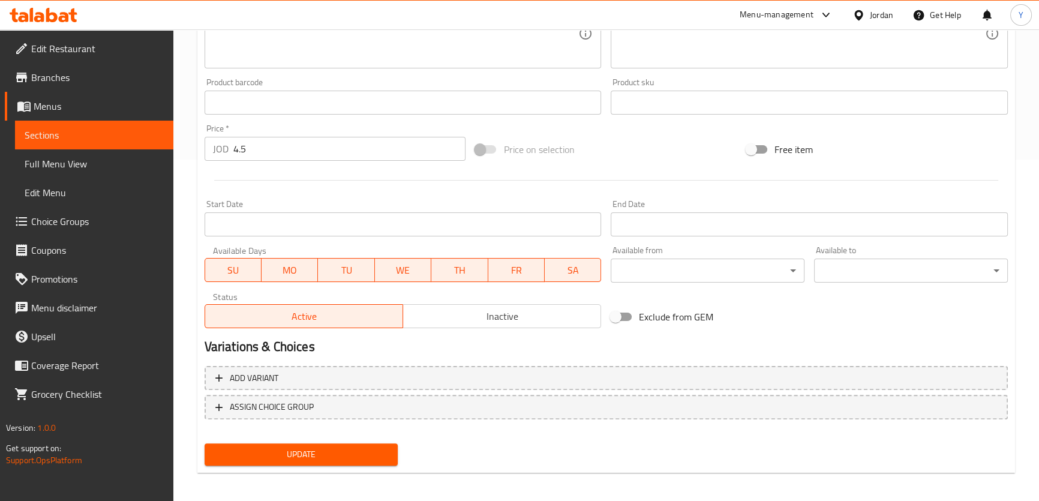
scroll to position [345, 0]
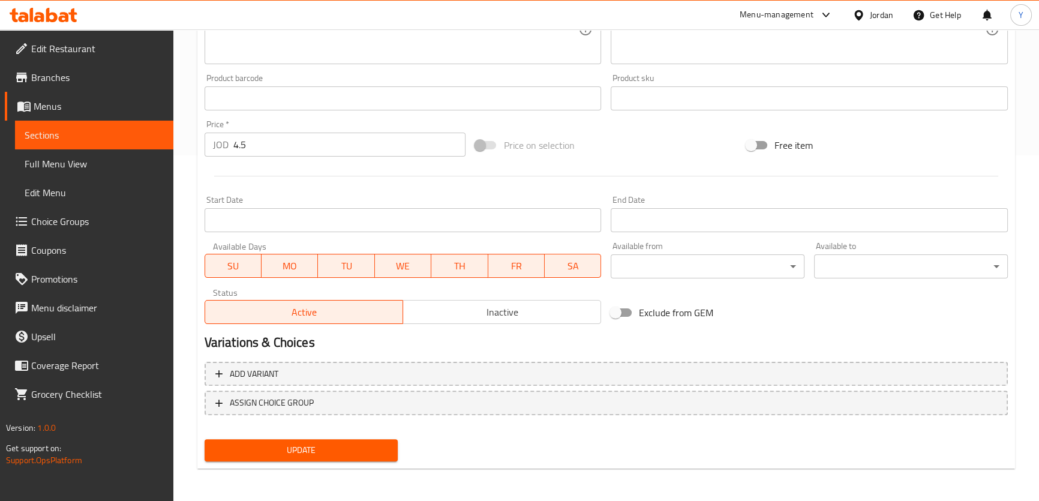
click at [368, 439] on button "Update" at bounding box center [301, 450] width 194 height 22
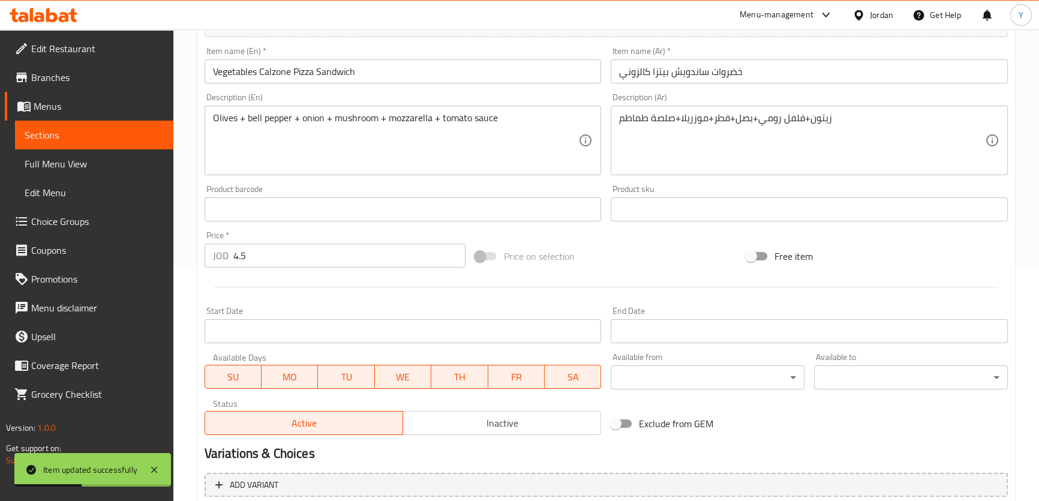
scroll to position [0, 0]
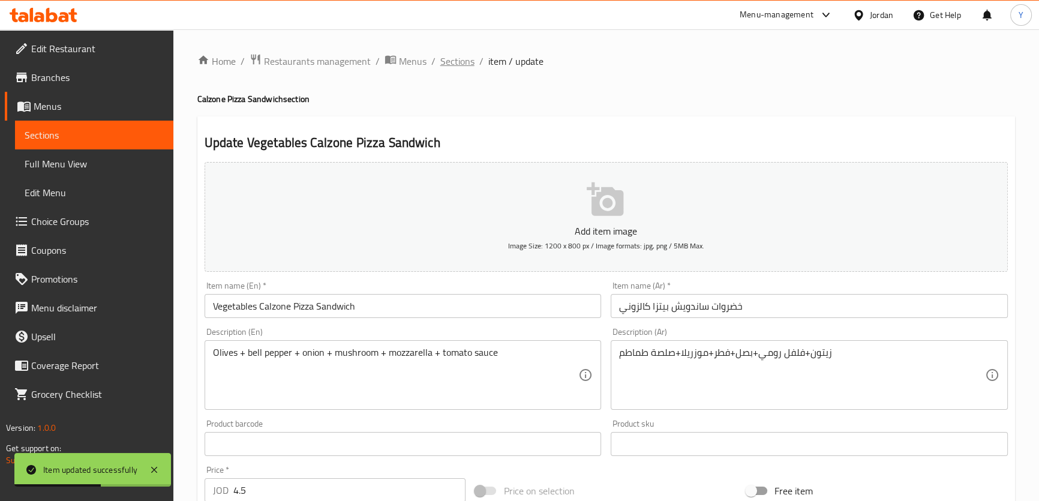
click at [456, 60] on span "Sections" at bounding box center [457, 61] width 34 height 14
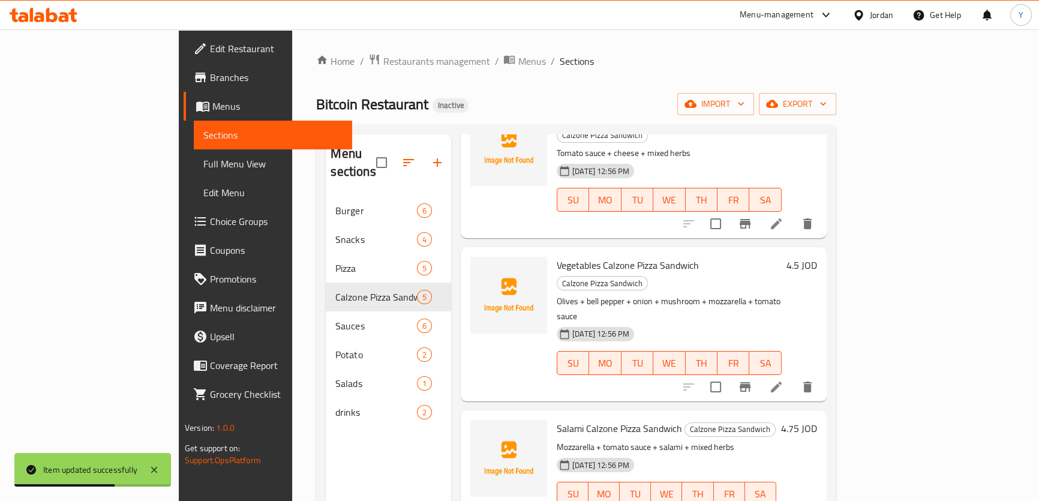
scroll to position [163, 0]
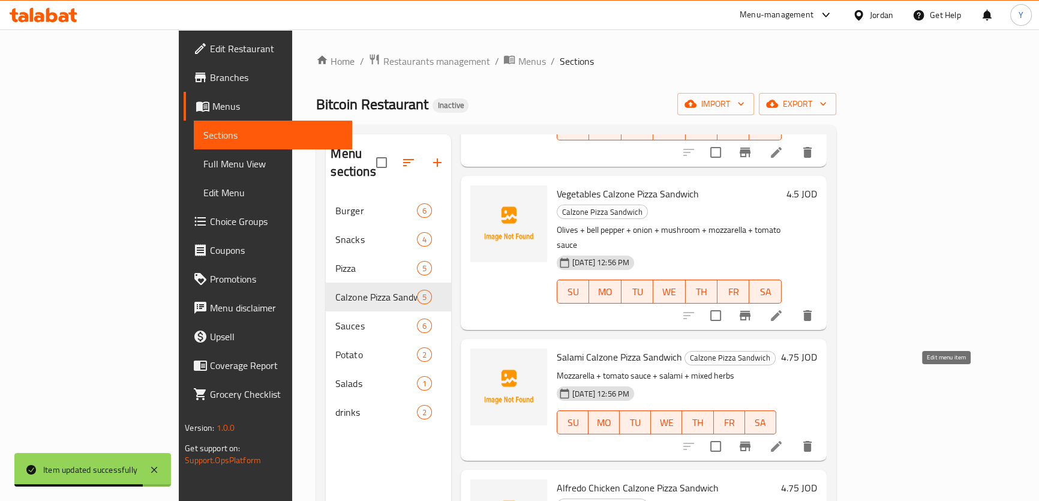
click at [783, 439] on icon at bounding box center [776, 446] width 14 height 14
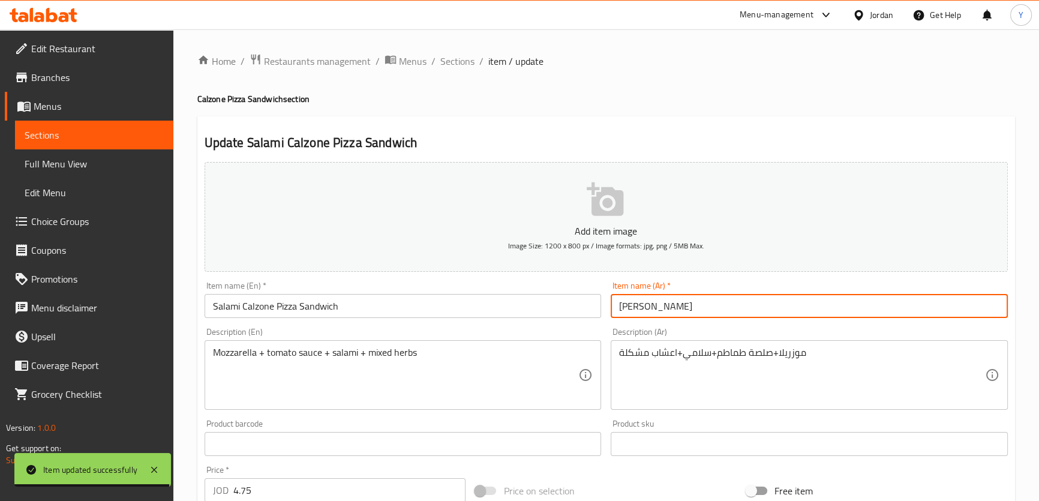
click at [636, 311] on input "سلامي ساندويش بيتزا كلازوني" at bounding box center [809, 306] width 397 height 24
paste input "ال"
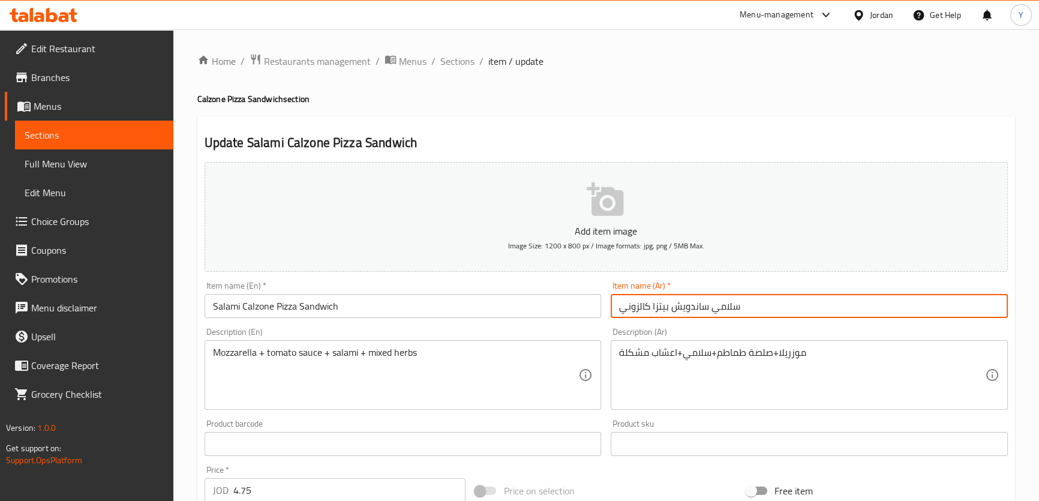
type input "سلامي ساندويش بيتزا كالزوني"
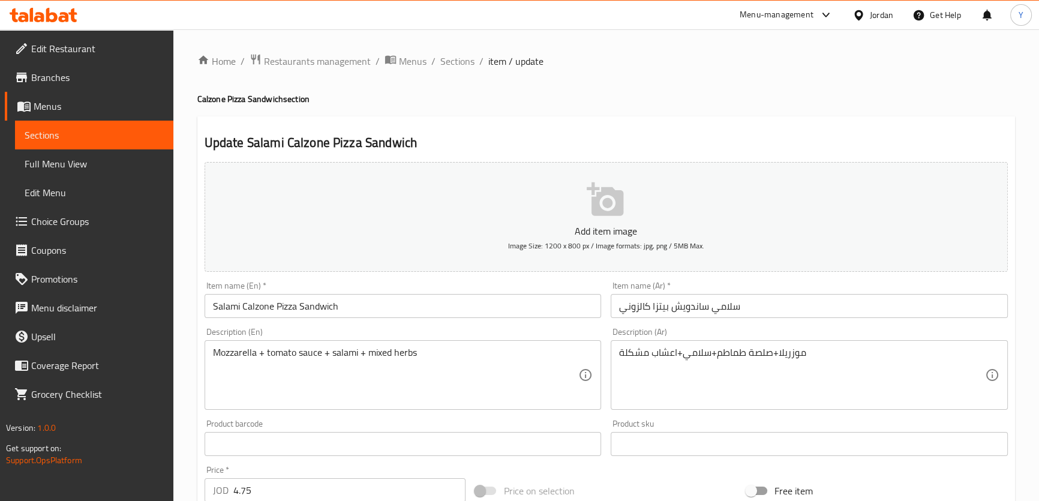
click at [874, 104] on h4 "Calzone Pizza Sandwich section" at bounding box center [605, 99] width 817 height 12
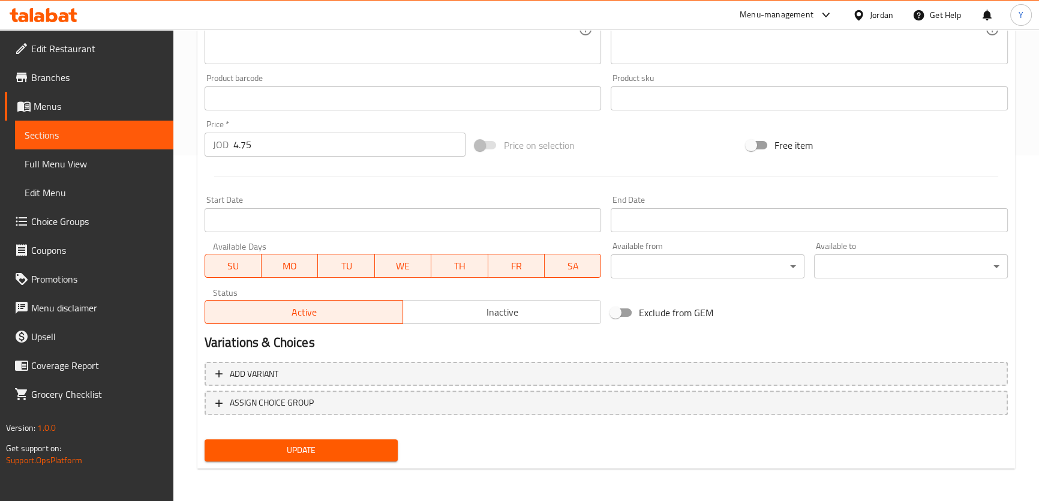
click at [345, 444] on span "Update" at bounding box center [301, 450] width 175 height 15
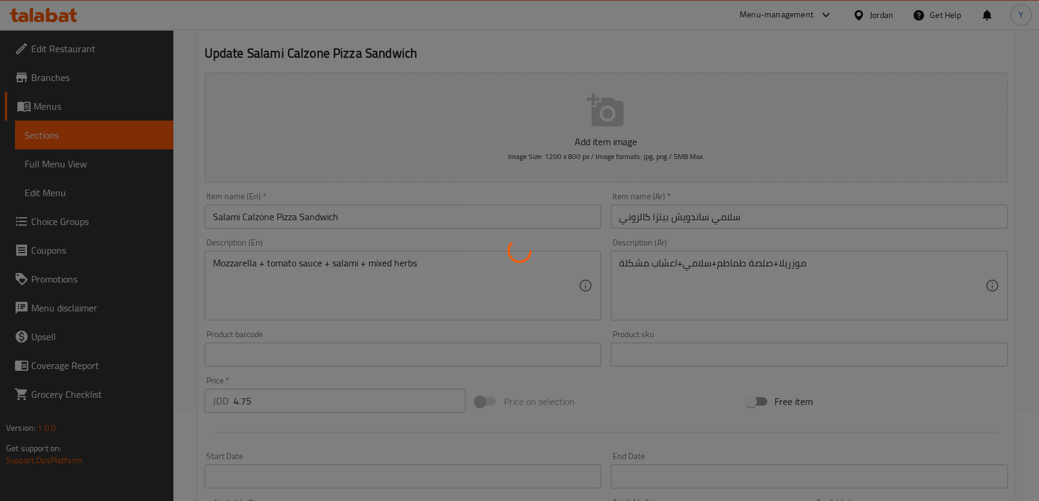
scroll to position [18, 0]
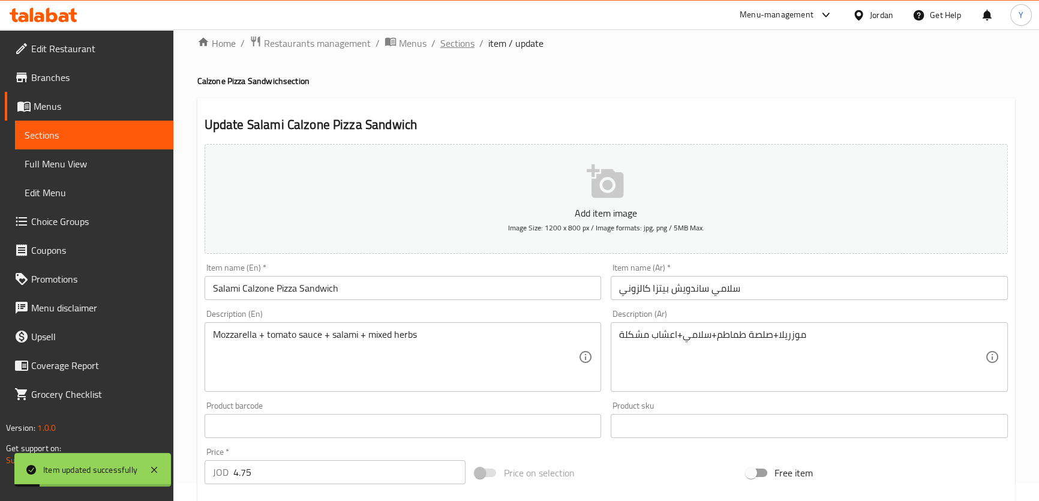
click at [469, 41] on span "Sections" at bounding box center [457, 43] width 34 height 14
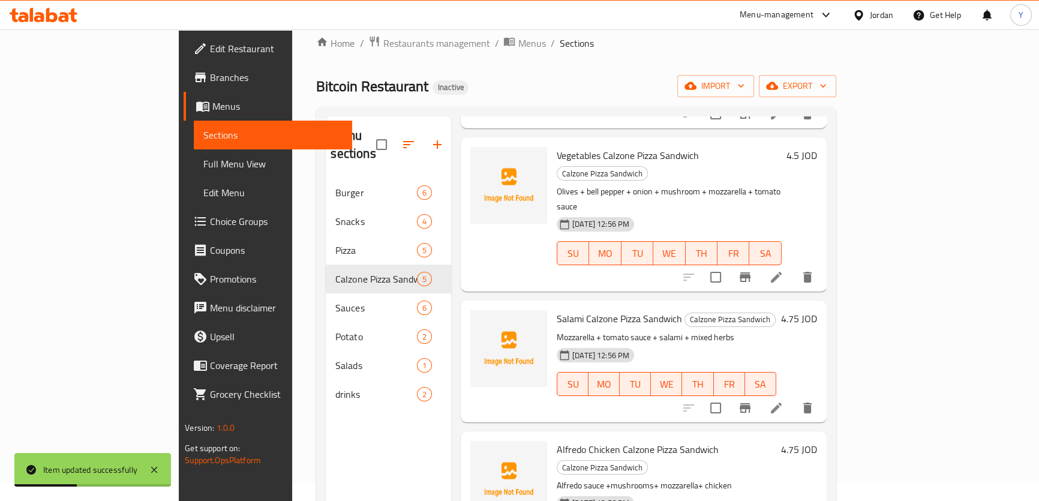
scroll to position [168, 0]
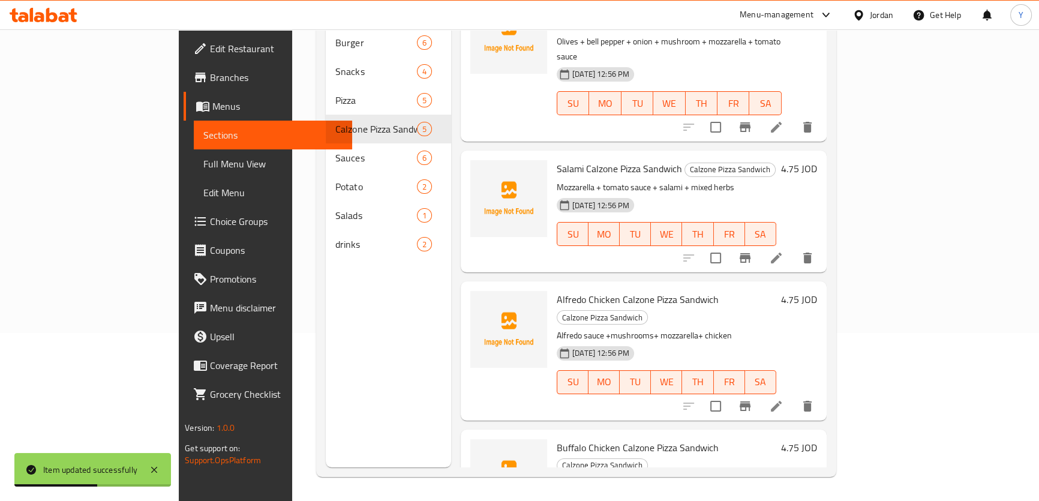
click at [793, 395] on li at bounding box center [776, 406] width 34 height 22
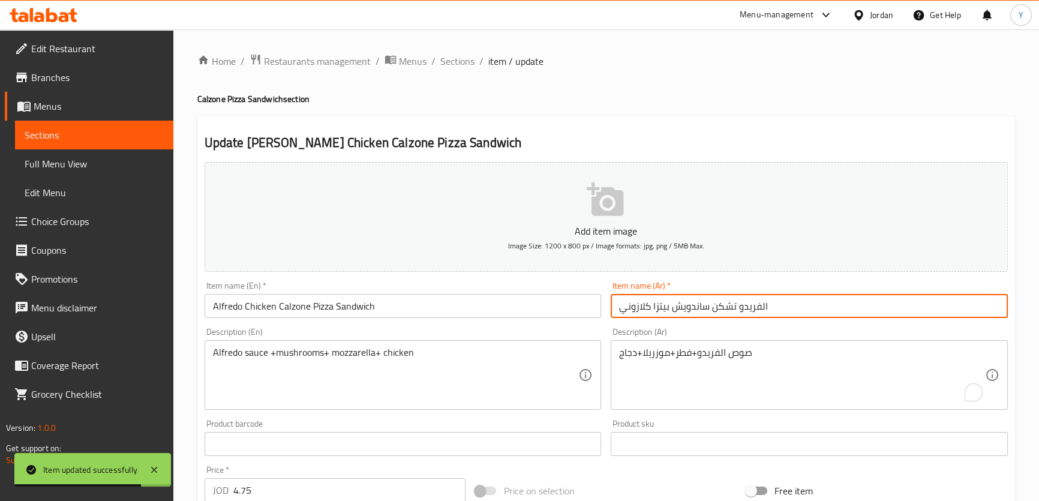
click at [636, 301] on input "الفريدو تشكن ساندويش بيتزا كلازوني" at bounding box center [809, 306] width 397 height 24
paste input "ال"
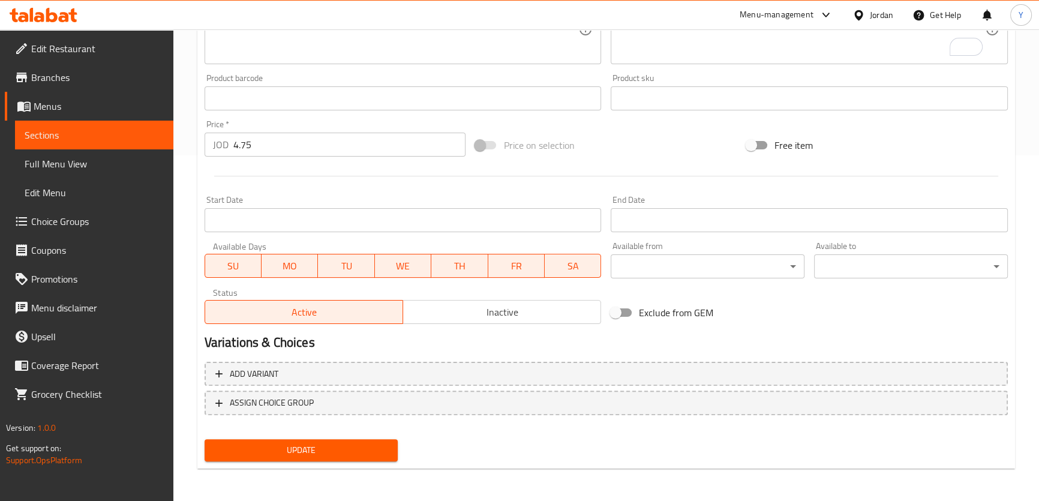
type input "الفريدو تشكن ساندويش بيتزا كالزوني"
click at [372, 440] on button "Update" at bounding box center [301, 450] width 194 height 22
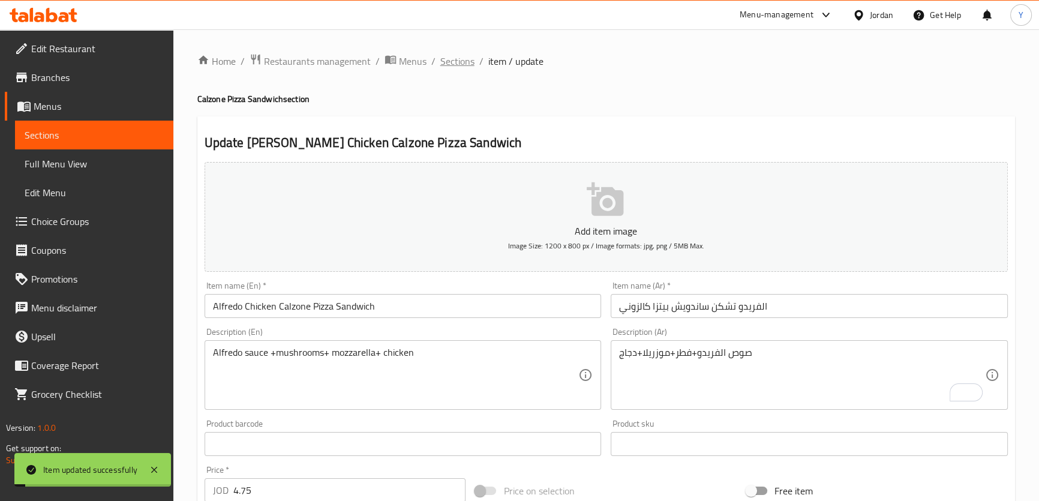
click at [463, 61] on span "Sections" at bounding box center [457, 61] width 34 height 14
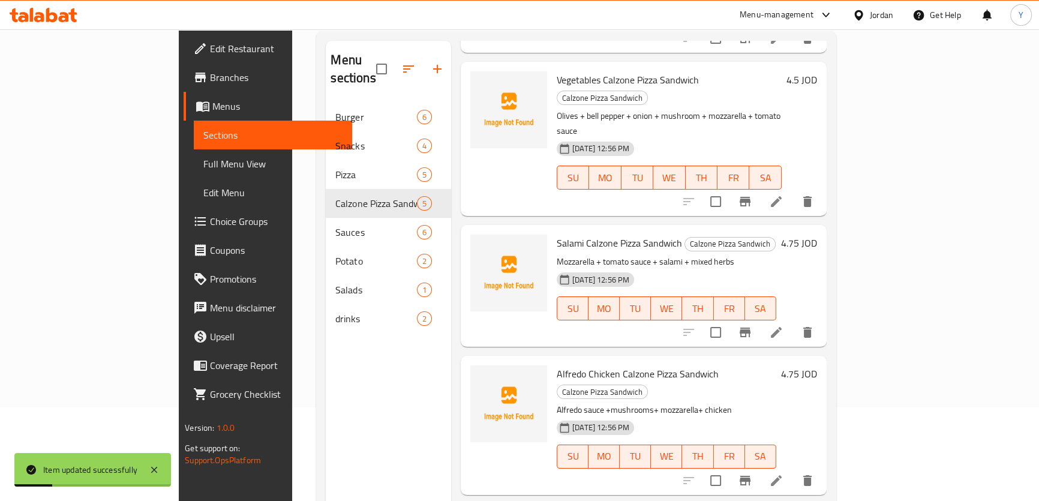
scroll to position [168, 0]
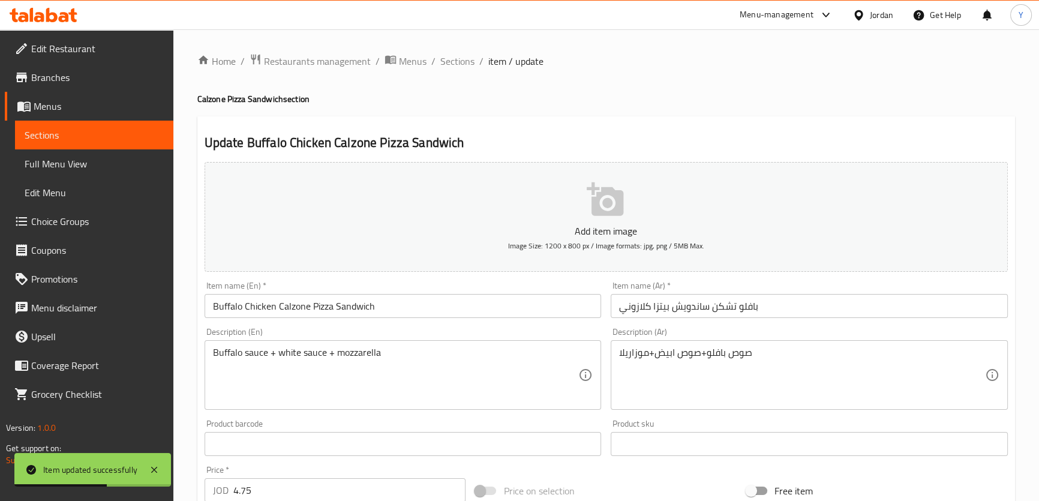
click at [630, 317] on input "بافلو تشكن ساندويش بيتزا كلازوني" at bounding box center [809, 306] width 397 height 24
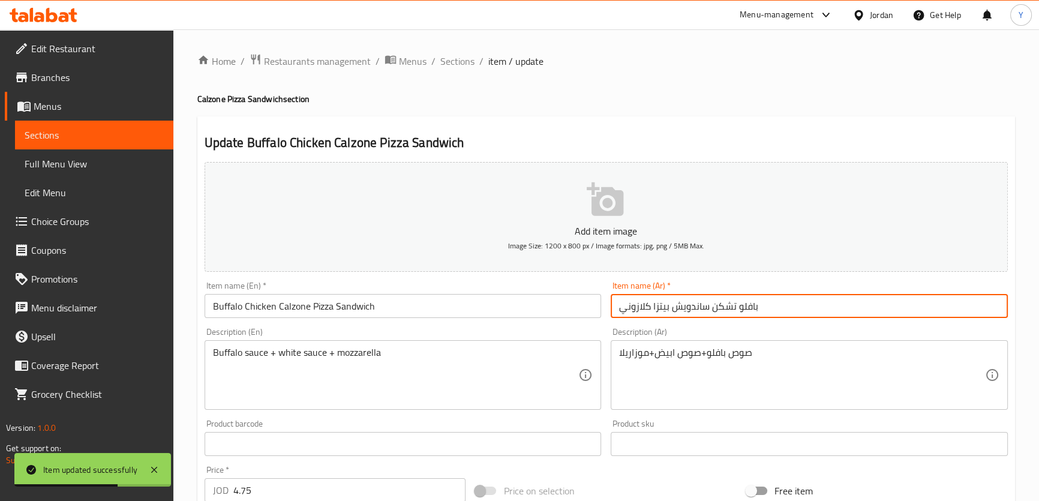
click at [635, 311] on input "بافلو تشكن ساندويش بيتزا كلازوني" at bounding box center [809, 306] width 397 height 24
paste input "ال"
type input "بافلو تشكن ساندويش بيتزا كالزوني"
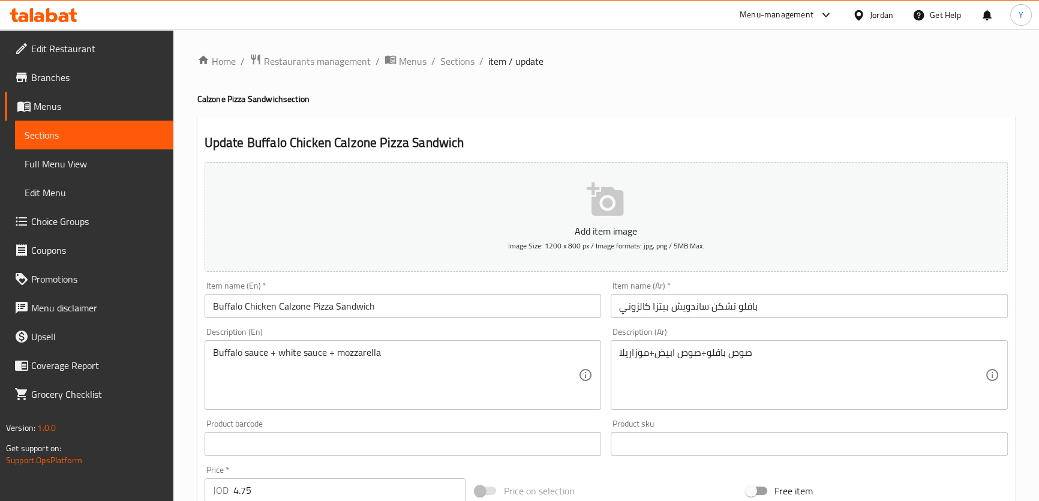
scroll to position [345, 0]
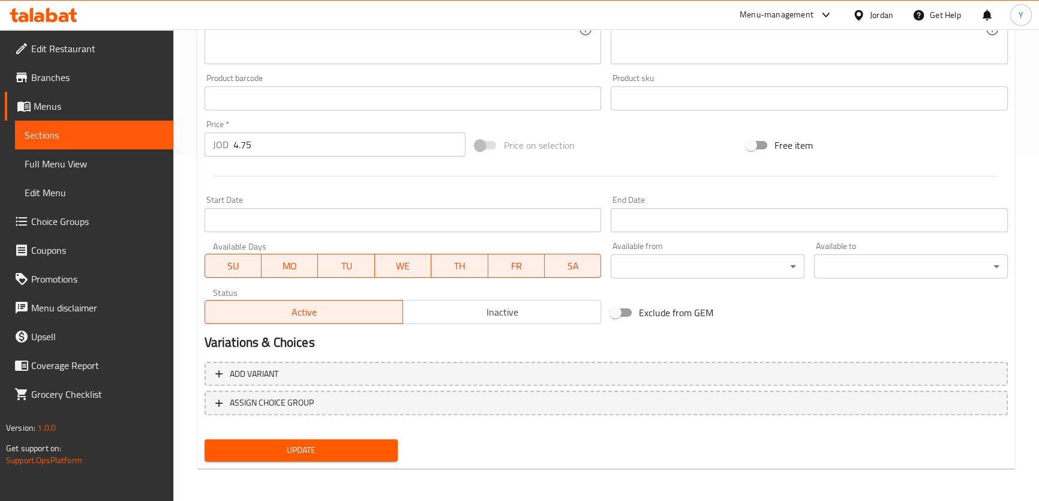
click at [344, 443] on span "Update" at bounding box center [301, 450] width 175 height 15
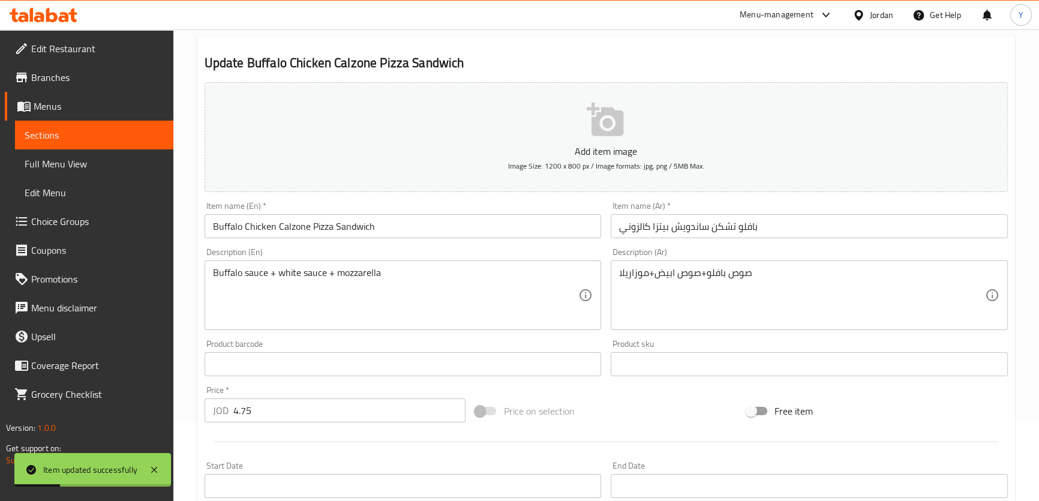
scroll to position [0, 0]
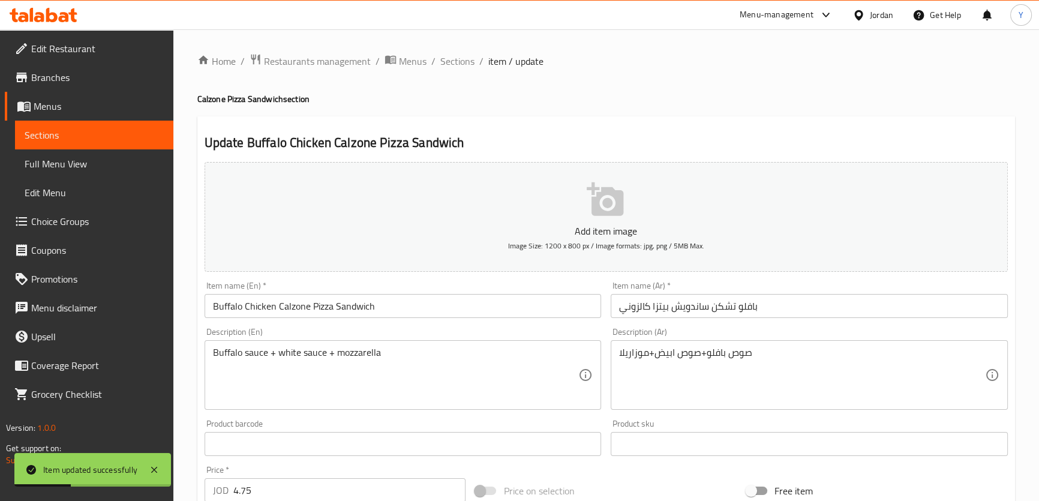
click at [464, 70] on div "Home / Restaurants management / Menus / Sections / item / update Calzone Pizza …" at bounding box center [605, 438] width 817 height 770
drag, startPoint x: 462, startPoint y: 60, endPoint x: 503, endPoint y: 0, distance: 72.5
click at [461, 60] on span "Sections" at bounding box center [457, 61] width 34 height 14
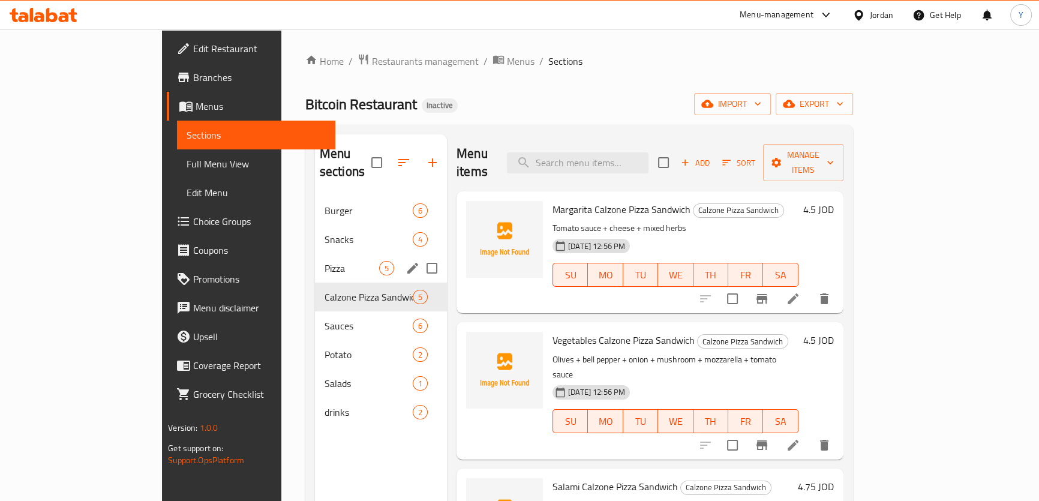
click at [315, 257] on div "Pizza 5" at bounding box center [381, 268] width 132 height 29
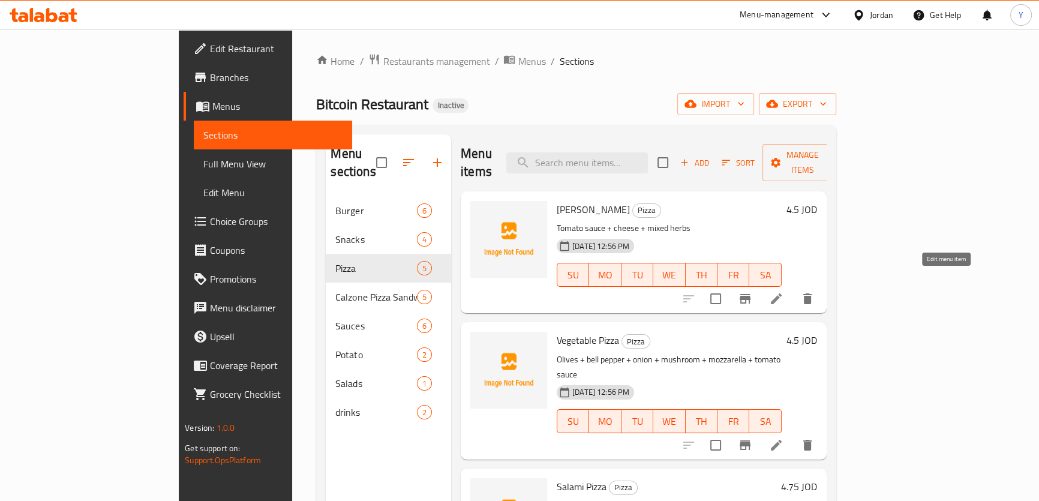
click at [783, 291] on icon at bounding box center [776, 298] width 14 height 14
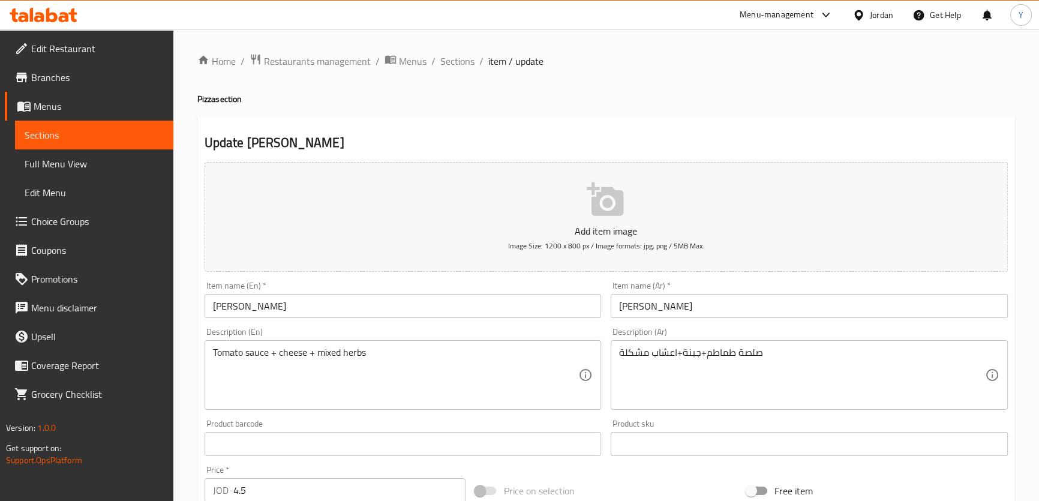
click at [747, 304] on input "بيتزا مارغريتا" at bounding box center [809, 306] width 397 height 24
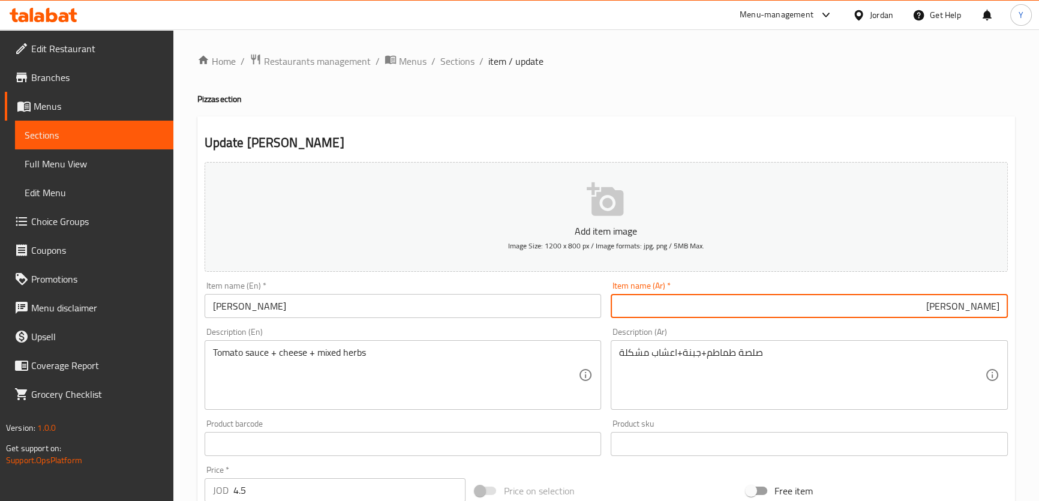
click at [914, 297] on input "بيتزا مارغريتا" at bounding box center [809, 306] width 397 height 24
paste input "حجم كبير"
type input "[PERSON_NAME] حجم كبير"
click at [426, 314] on input "Margherita Pizza" at bounding box center [402, 306] width 397 height 24
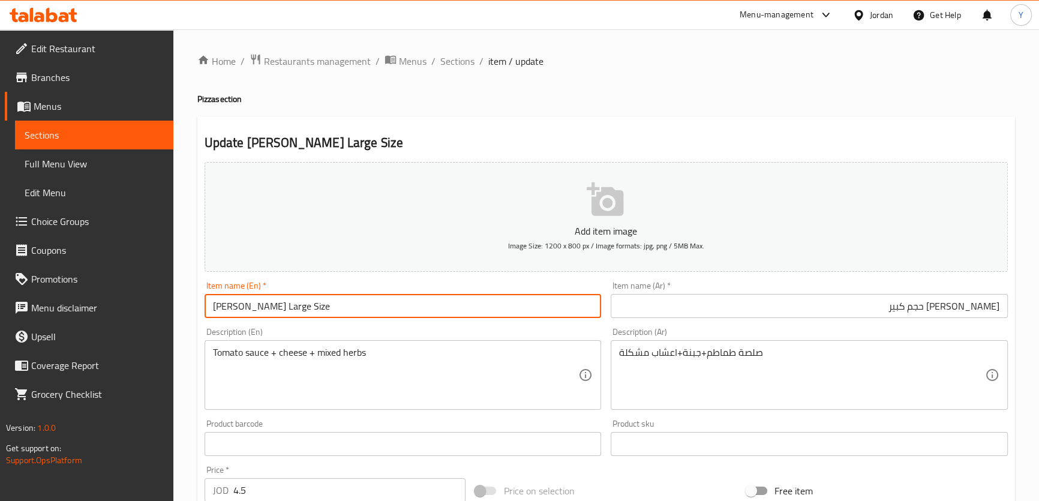
click at [291, 302] on input "[PERSON_NAME] Large Size" at bounding box center [402, 306] width 397 height 24
drag, startPoint x: 291, startPoint y: 302, endPoint x: 383, endPoint y: 302, distance: 91.2
click at [383, 302] on input "[PERSON_NAME] Large Size" at bounding box center [402, 306] width 397 height 24
type input "[PERSON_NAME] Large Size"
click at [714, 134] on h2 "Update Margherita Pizza Large Size" at bounding box center [605, 143] width 803 height 18
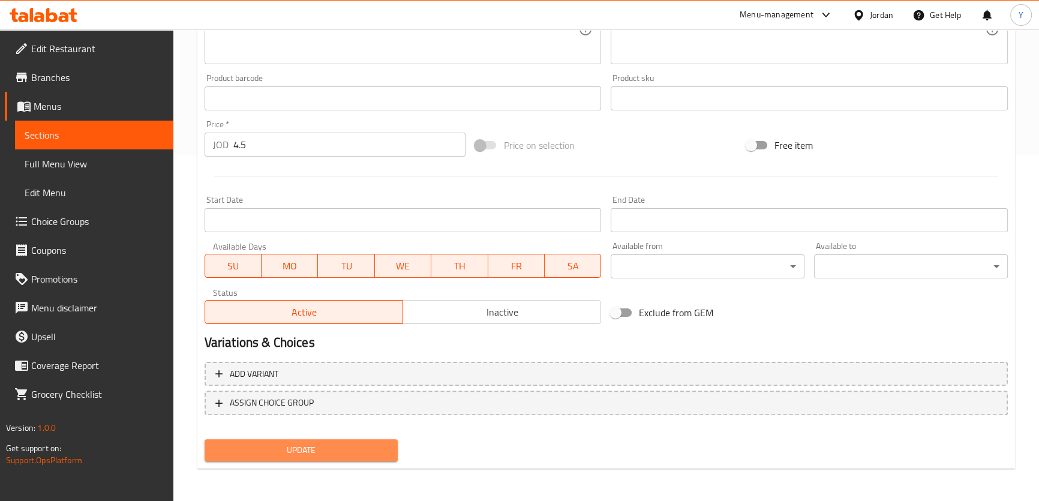
click at [350, 444] on span "Update" at bounding box center [301, 450] width 175 height 15
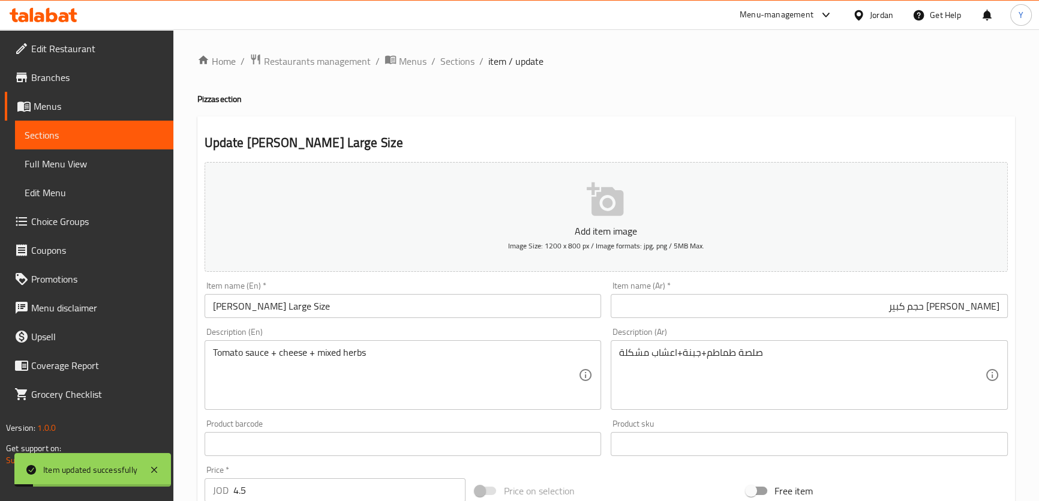
click at [945, 303] on input "[PERSON_NAME] حجم كبير" at bounding box center [809, 306] width 397 height 24
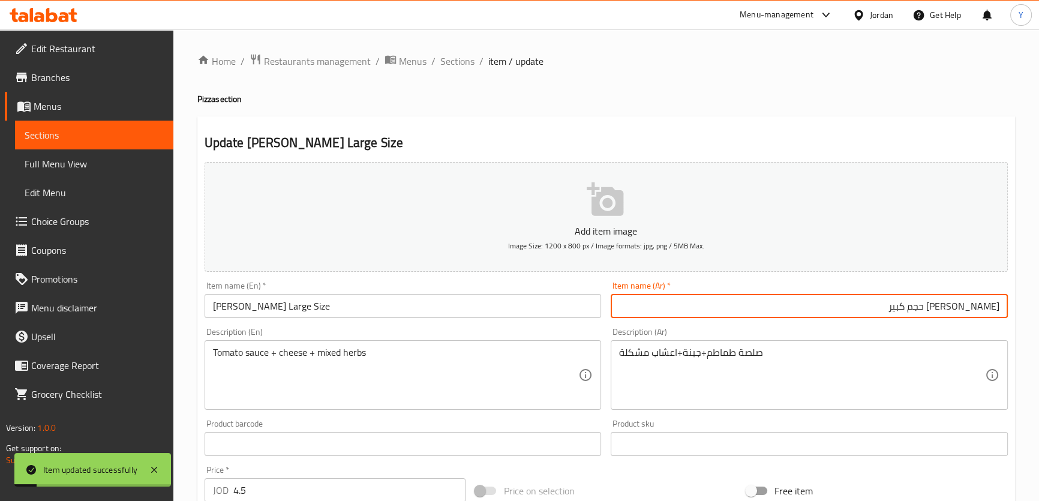
drag, startPoint x: 945, startPoint y: 303, endPoint x: 784, endPoint y: 303, distance: 161.3
click at [784, 303] on input "[PERSON_NAME] حجم كبير" at bounding box center [809, 306] width 397 height 24
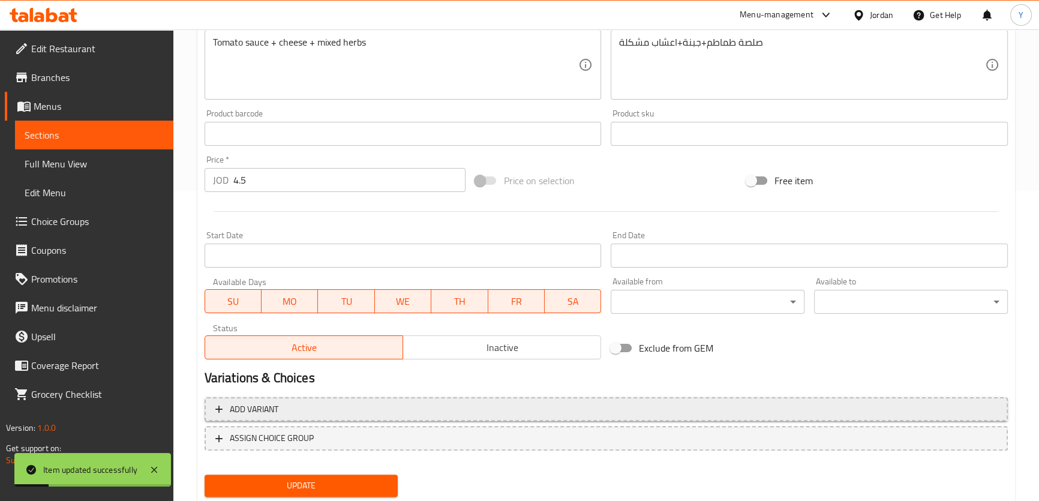
scroll to position [345, 0]
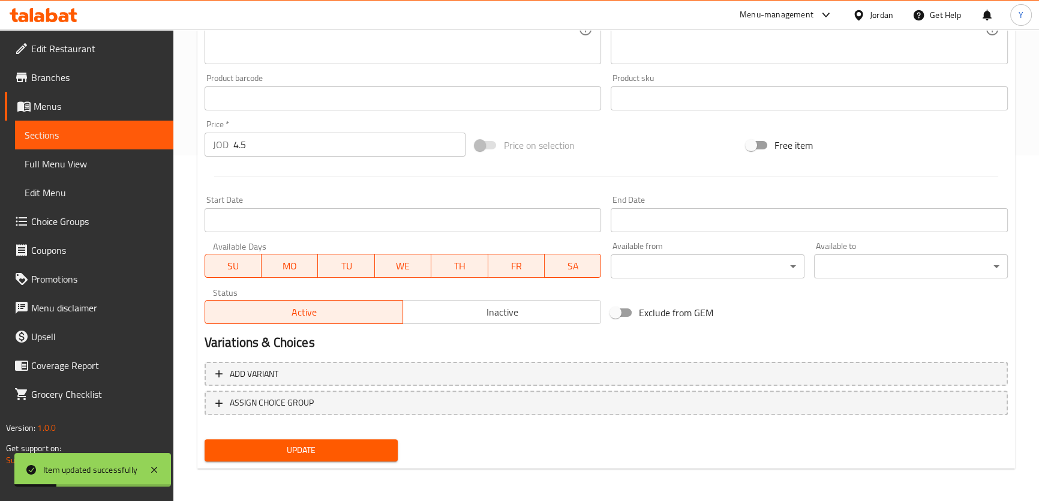
click at [362, 449] on span "Update" at bounding box center [301, 450] width 175 height 15
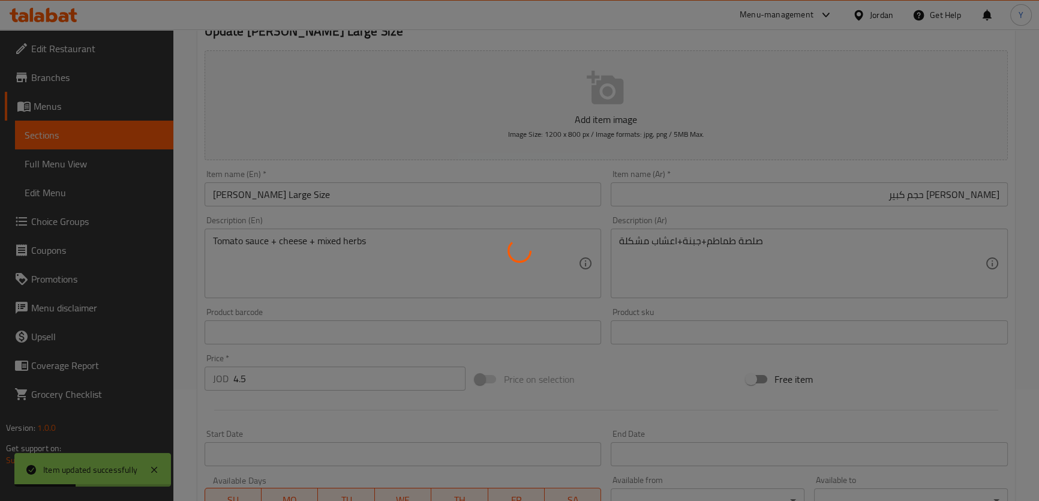
scroll to position [0, 0]
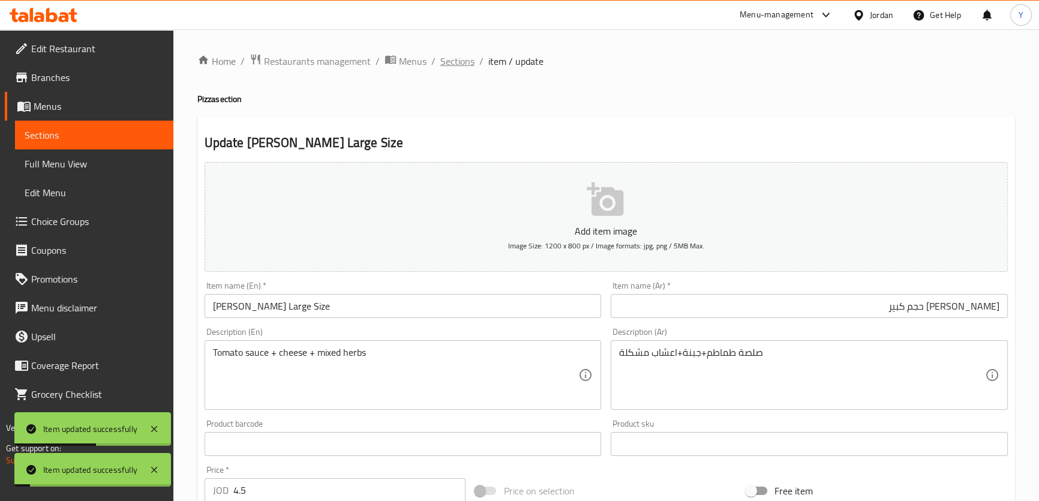
click at [456, 57] on span "Sections" at bounding box center [457, 61] width 34 height 14
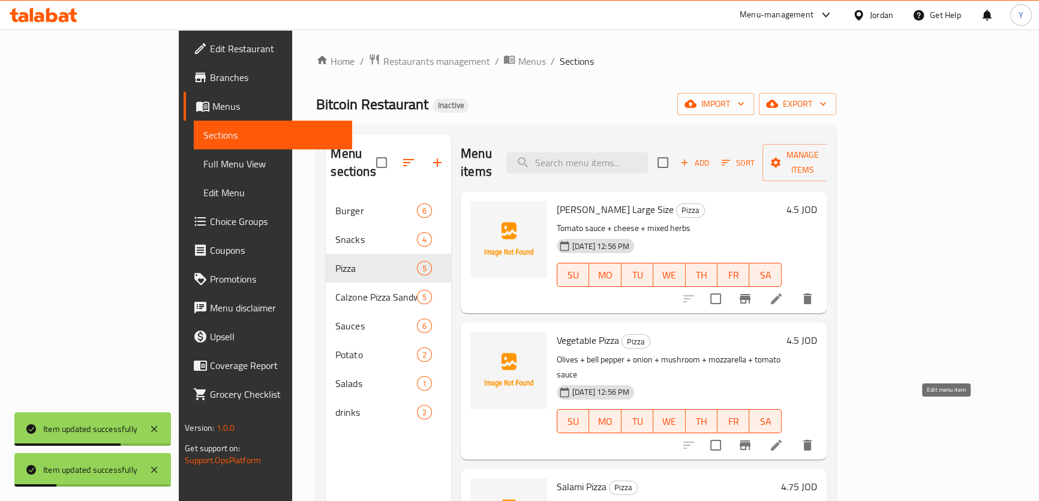
click at [783, 438] on icon at bounding box center [776, 445] width 14 height 14
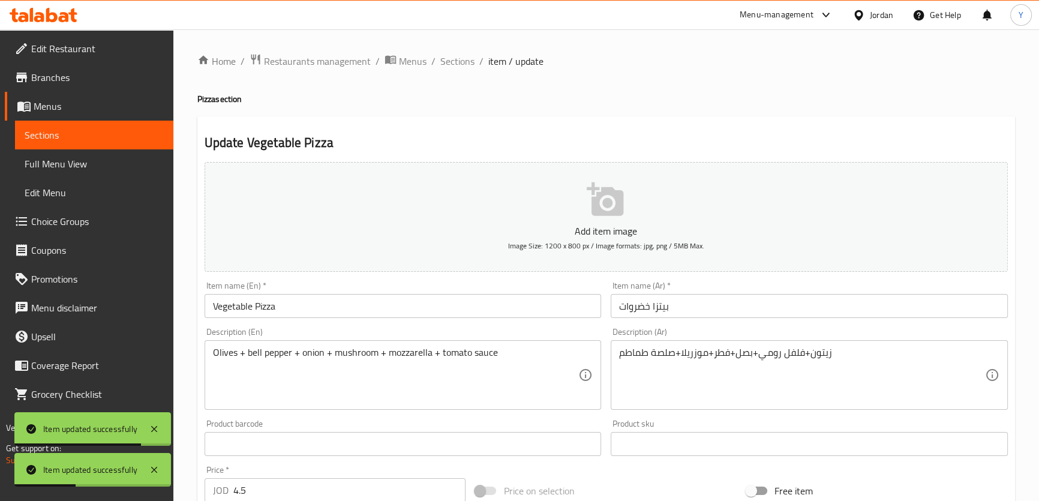
click at [795, 309] on input "بيتزا خضروات" at bounding box center [809, 306] width 397 height 24
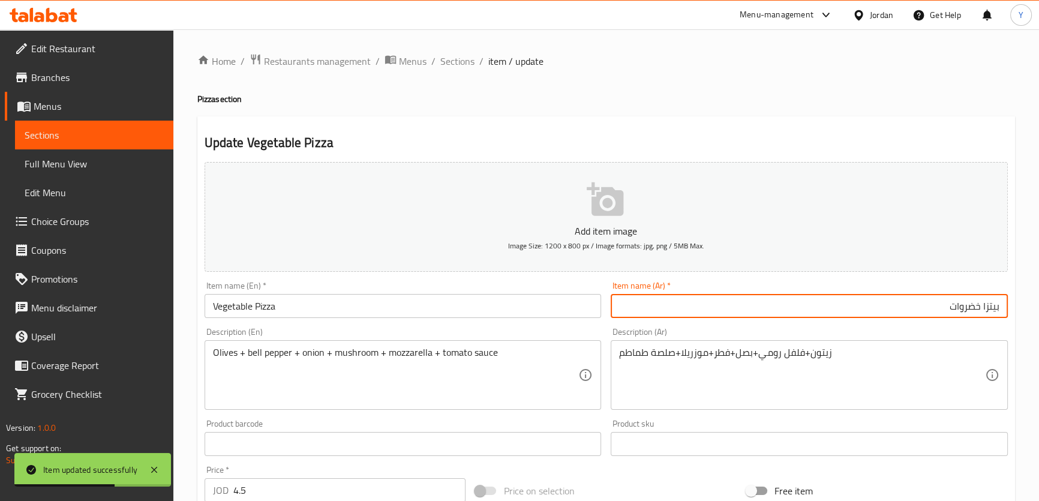
click at [924, 308] on input "بيتزا خضروات" at bounding box center [809, 306] width 397 height 24
paste input "حجم كبير"
type input "بيتزا خضروات حجم كبير"
click at [391, 312] on input "Vegetable Pizza" at bounding box center [402, 306] width 397 height 24
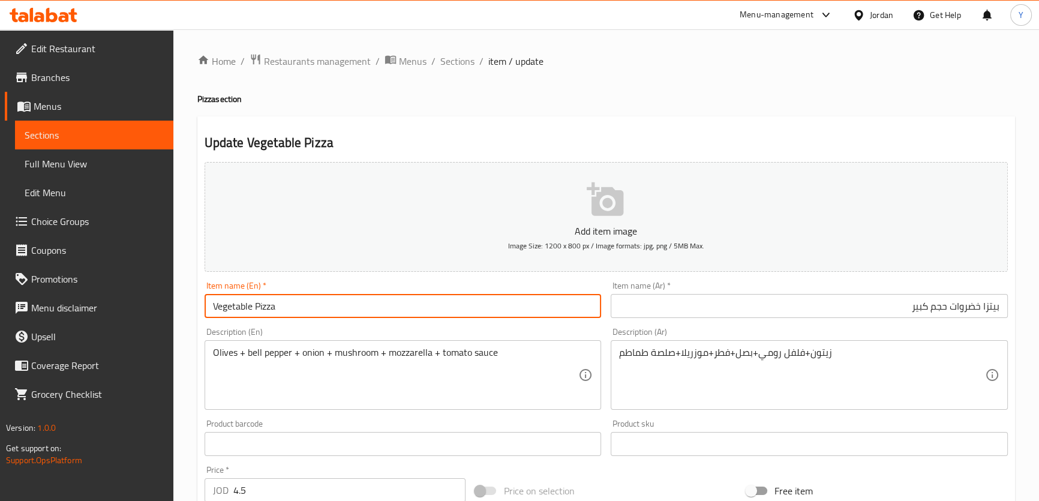
paste input "Large Size"
click at [291, 305] on input "Vegetable Pizza Large Size" at bounding box center [402, 306] width 397 height 24
drag, startPoint x: 291, startPoint y: 305, endPoint x: 558, endPoint y: 288, distance: 268.0
click at [550, 288] on div "Item name (En)   * Vegetable Pizza Large Size Item name (En) *" at bounding box center [402, 299] width 397 height 37
type input "Vegetable Pizza Large Size"
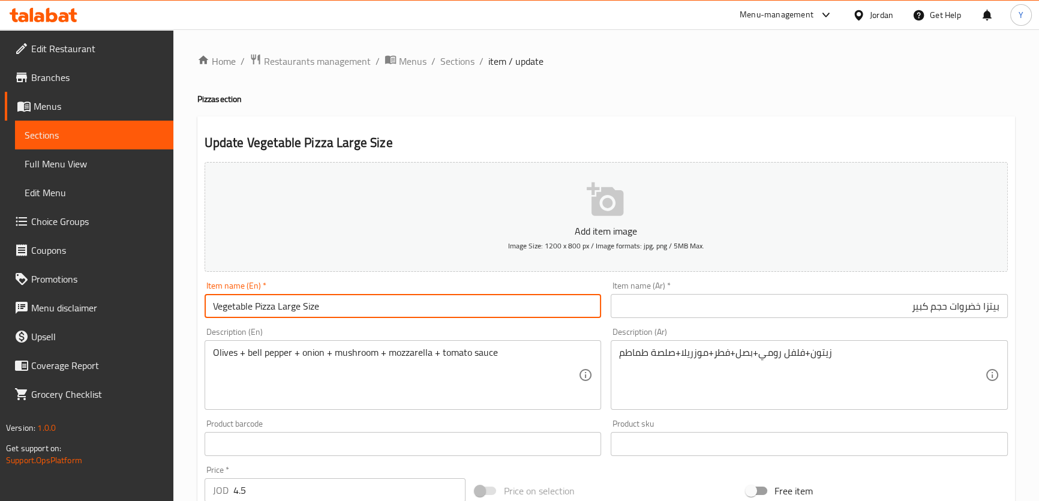
click at [939, 308] on input "بيتزا خضروات حجم كبير" at bounding box center [809, 306] width 397 height 24
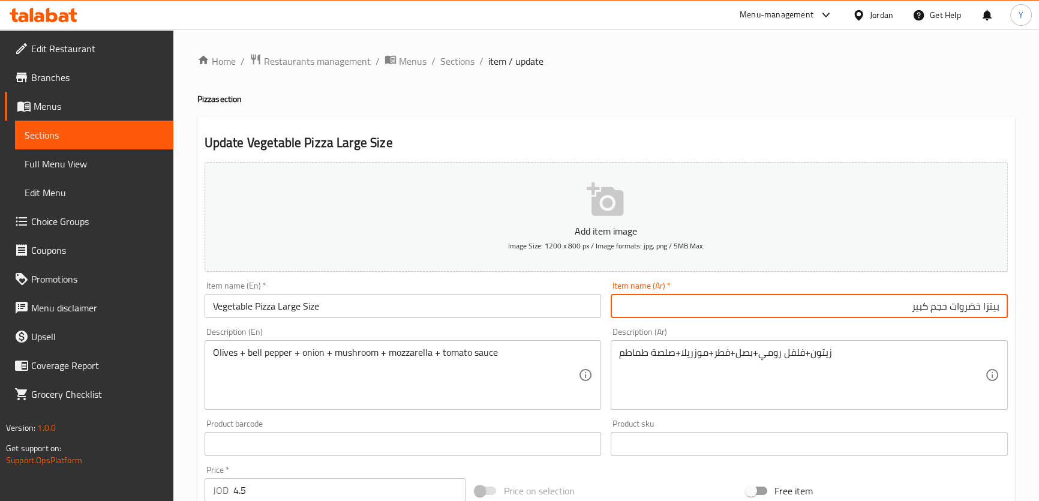
drag, startPoint x: 939, startPoint y: 308, endPoint x: 779, endPoint y: 284, distance: 162.0
click at [824, 305] on input "بيتزا خضروات حجم كبير" at bounding box center [809, 306] width 397 height 24
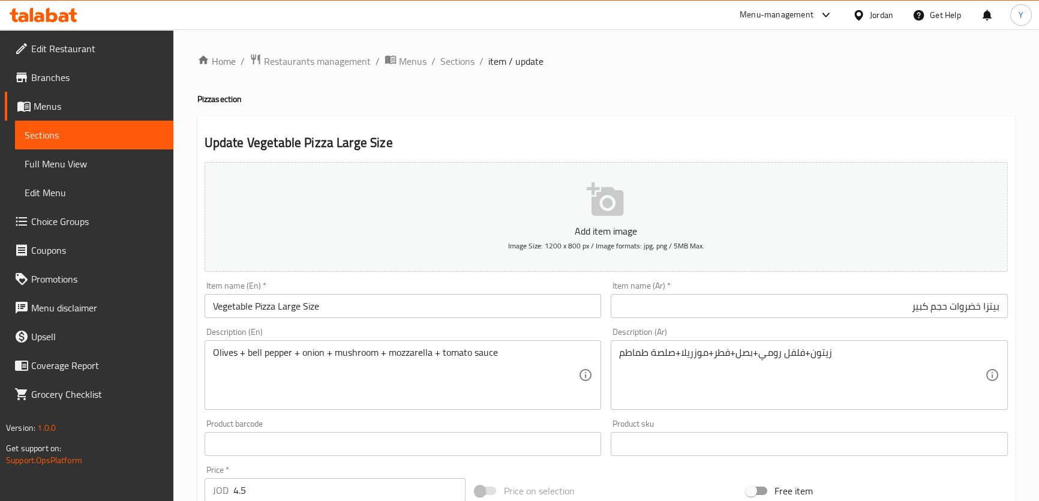
click at [796, 133] on div "Update Vegetable Pizza Large Size Add item image Image Size: 1200 x 800 px / Im…" at bounding box center [605, 465] width 817 height 698
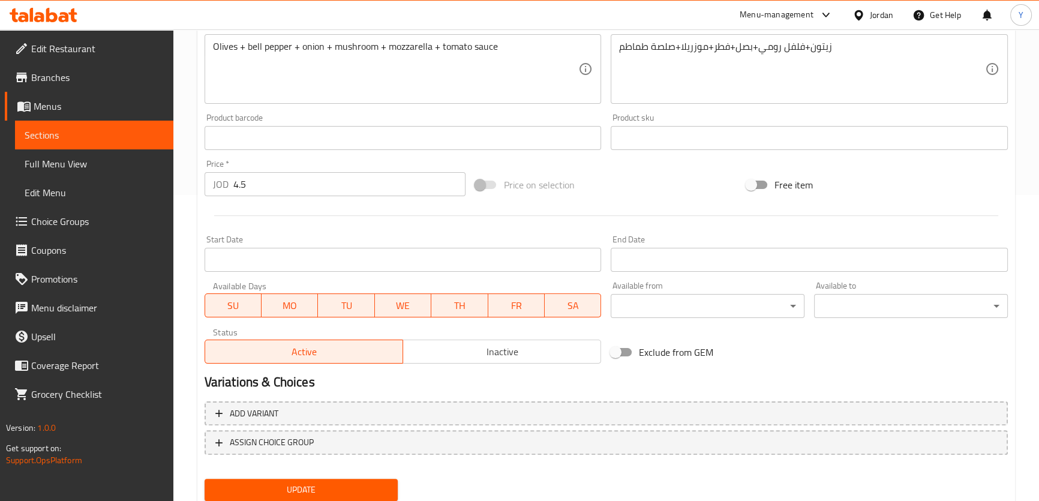
scroll to position [345, 0]
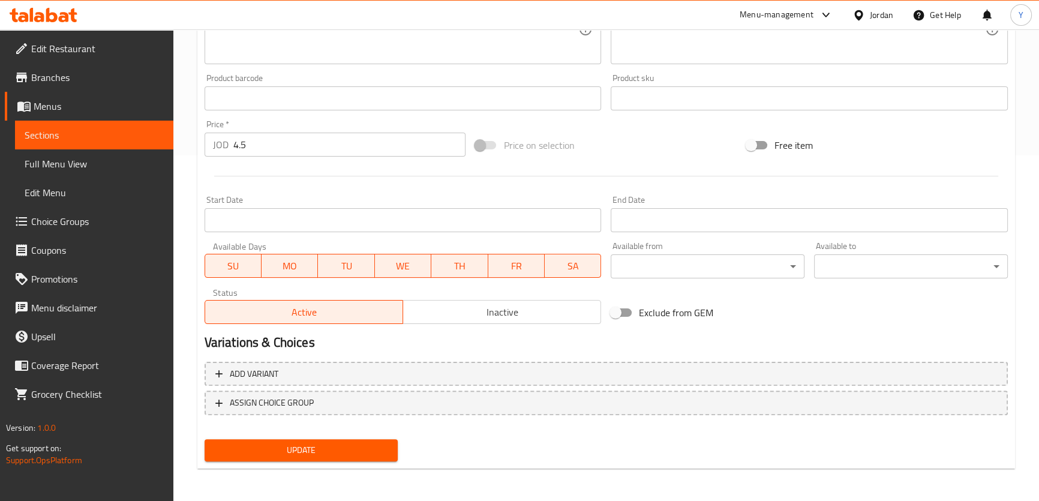
click at [308, 446] on span "Update" at bounding box center [301, 450] width 175 height 15
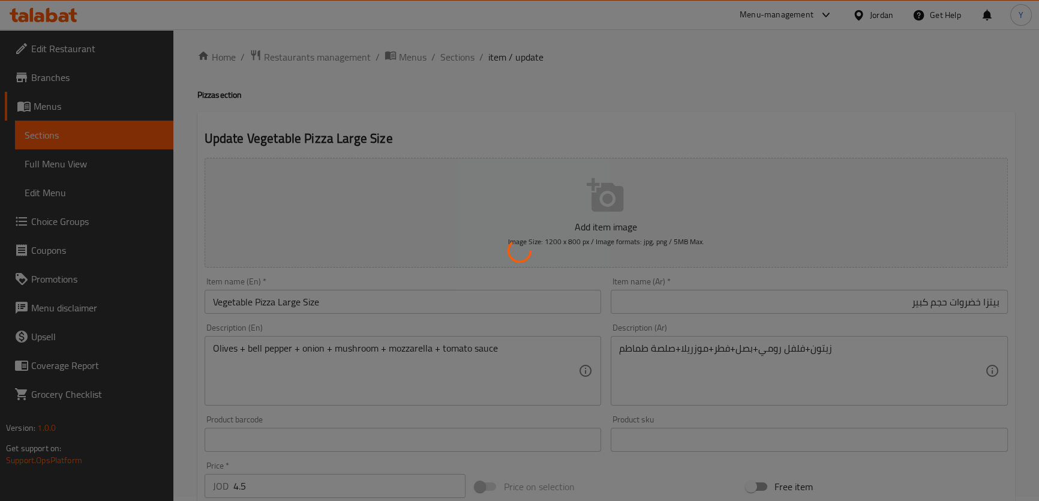
scroll to position [0, 0]
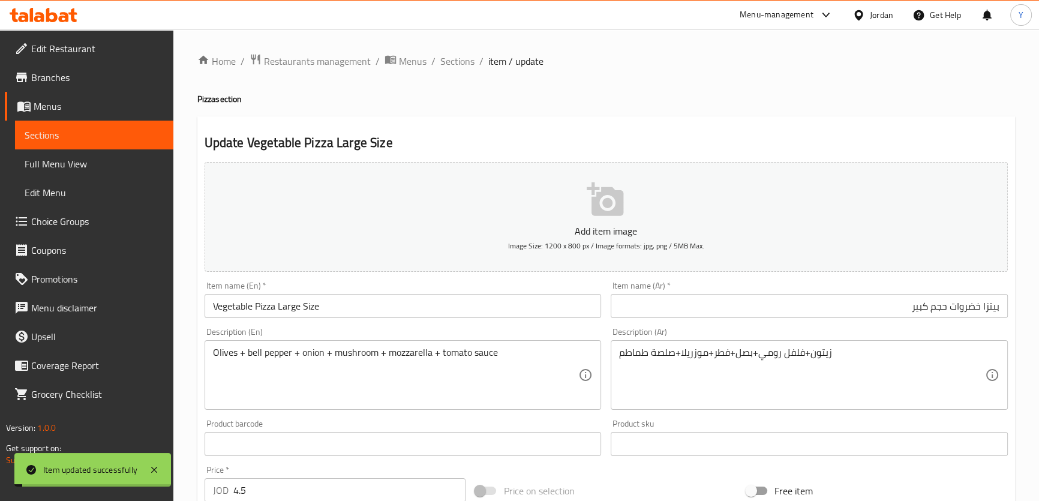
click at [455, 71] on div "Home / Restaurants management / Menus / Sections / item / update Pizza section …" at bounding box center [605, 438] width 817 height 770
click at [459, 55] on span "Sections" at bounding box center [457, 61] width 34 height 14
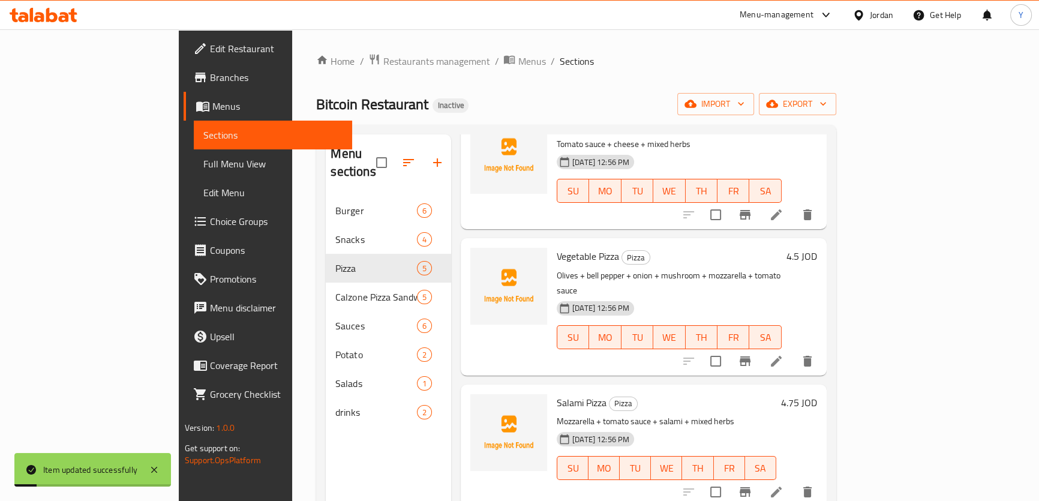
scroll to position [163, 0]
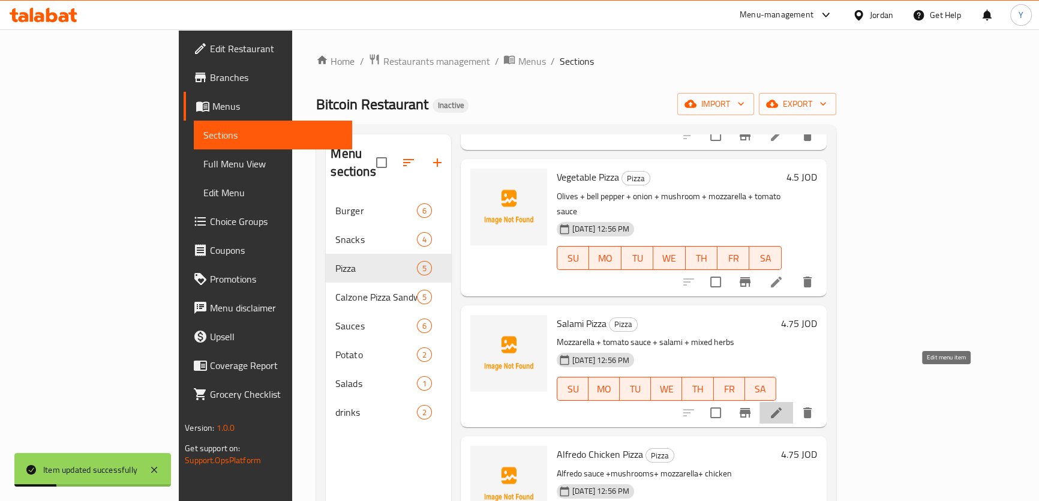
click at [783, 405] on icon at bounding box center [776, 412] width 14 height 14
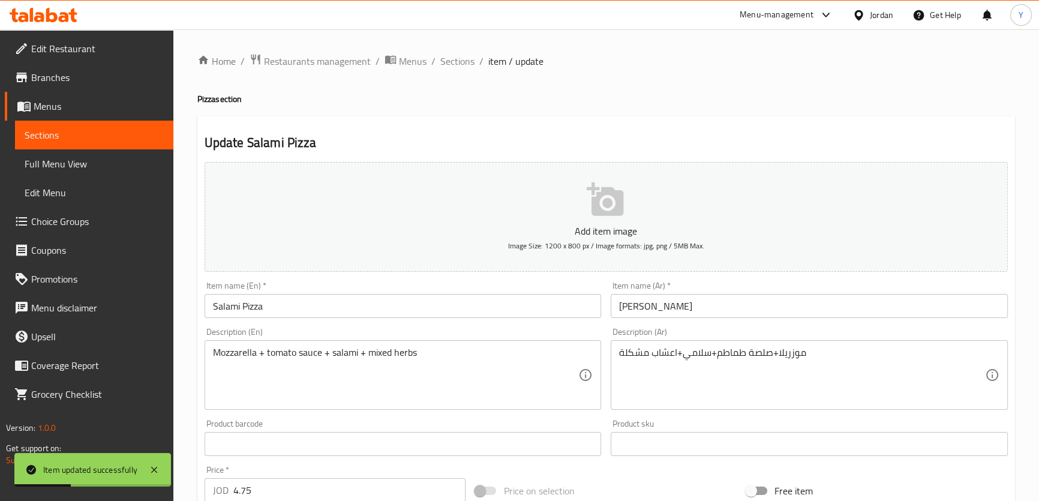
click at [784, 309] on input "بيتزا سلامي" at bounding box center [809, 306] width 397 height 24
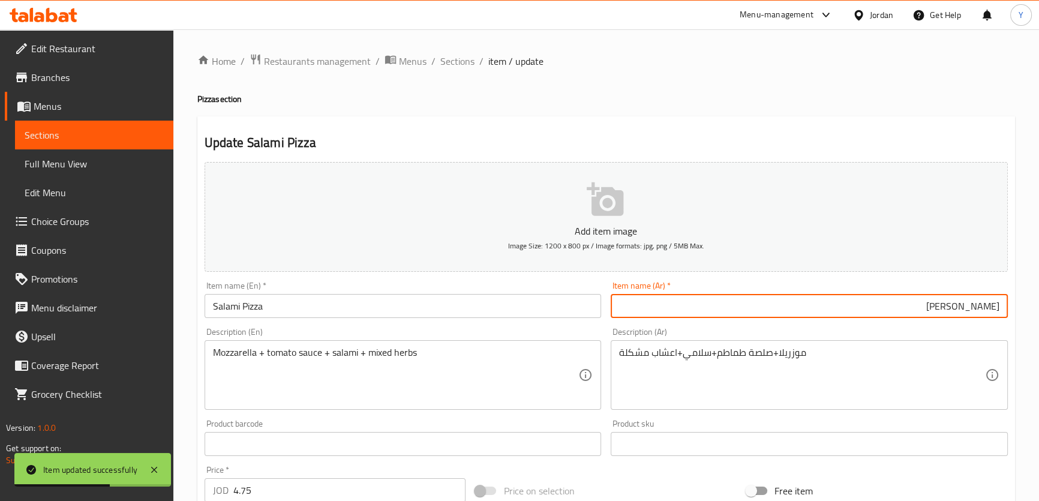
click at [930, 312] on input "بيتزا سلامي" at bounding box center [809, 306] width 397 height 24
paste input "حجم كبير"
type input "بيتزا سلامي حجم كبير"
click at [453, 308] on input "Salami Pizza" at bounding box center [402, 306] width 397 height 24
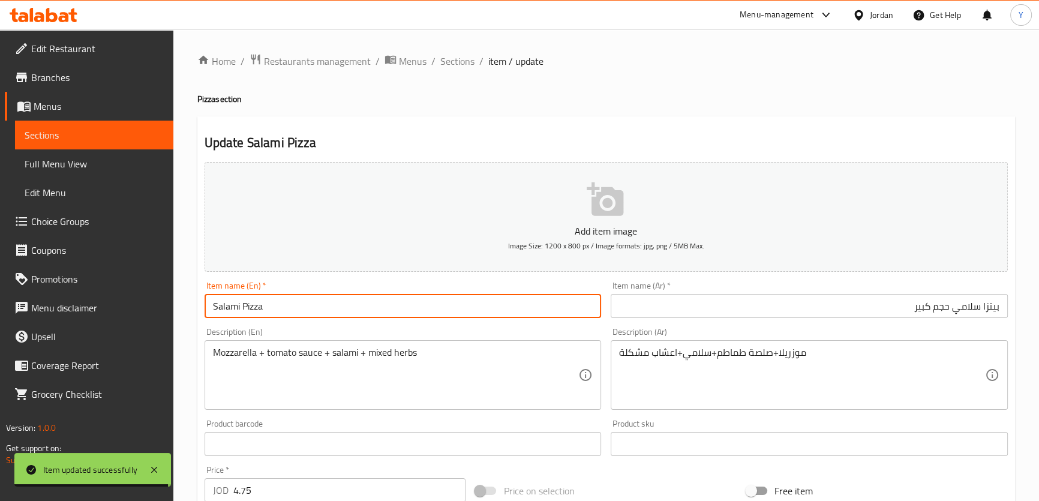
paste input "Large Size"
type input "Salami Pizza Large Size"
click at [741, 141] on h2 "Update Salami Pizza Large Size" at bounding box center [605, 143] width 803 height 18
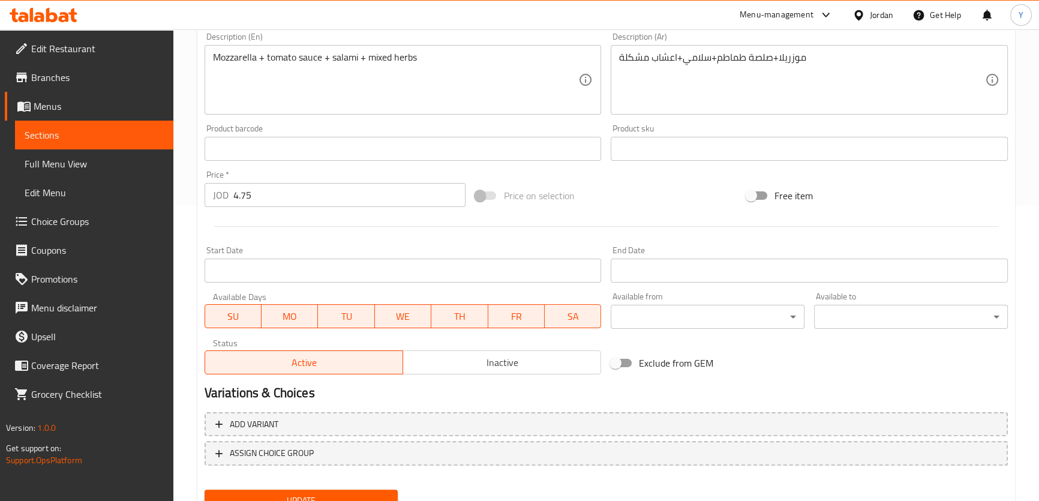
scroll to position [345, 0]
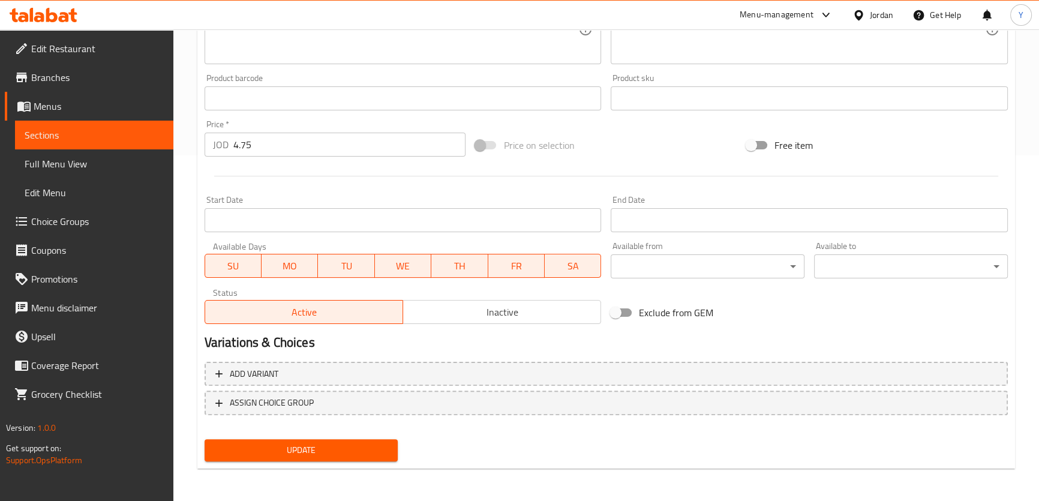
click at [354, 444] on span "Update" at bounding box center [301, 450] width 175 height 15
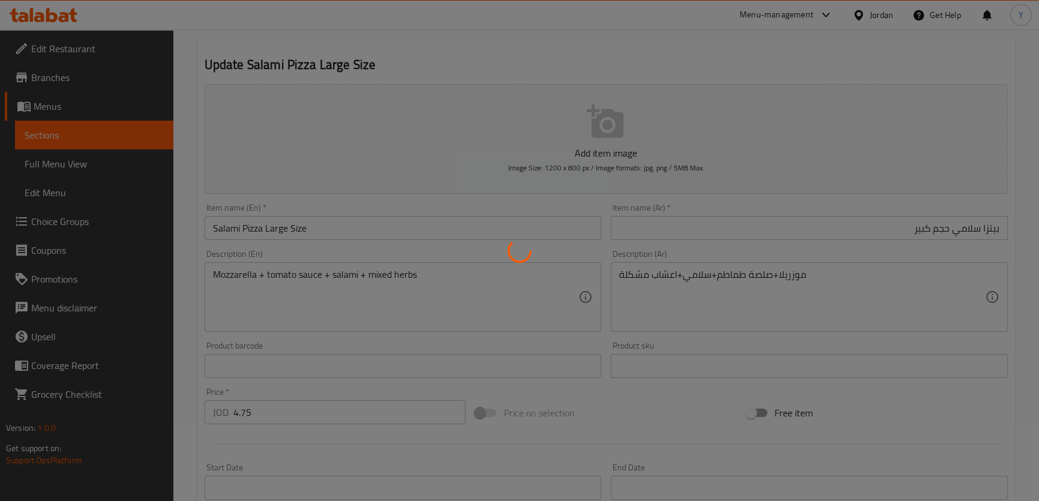
scroll to position [0, 0]
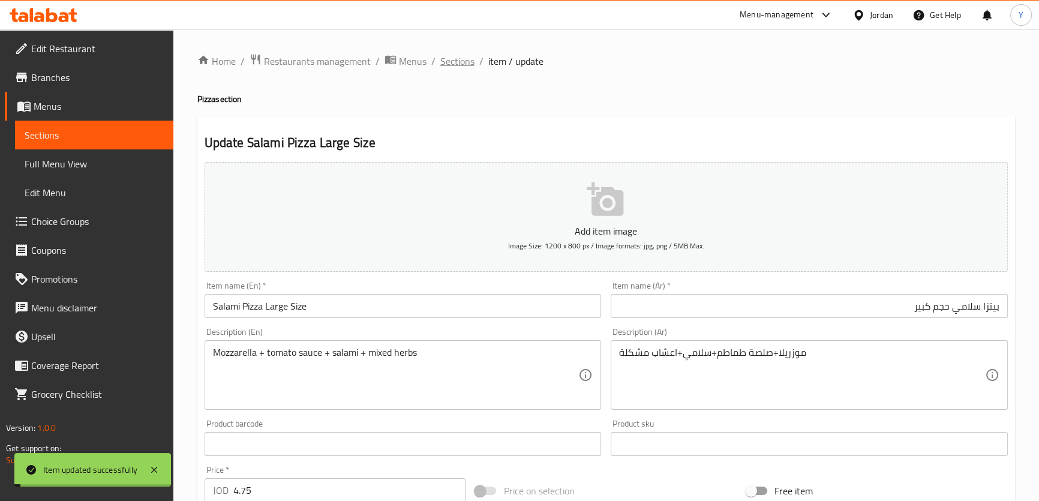
click at [468, 62] on span "Sections" at bounding box center [457, 61] width 34 height 14
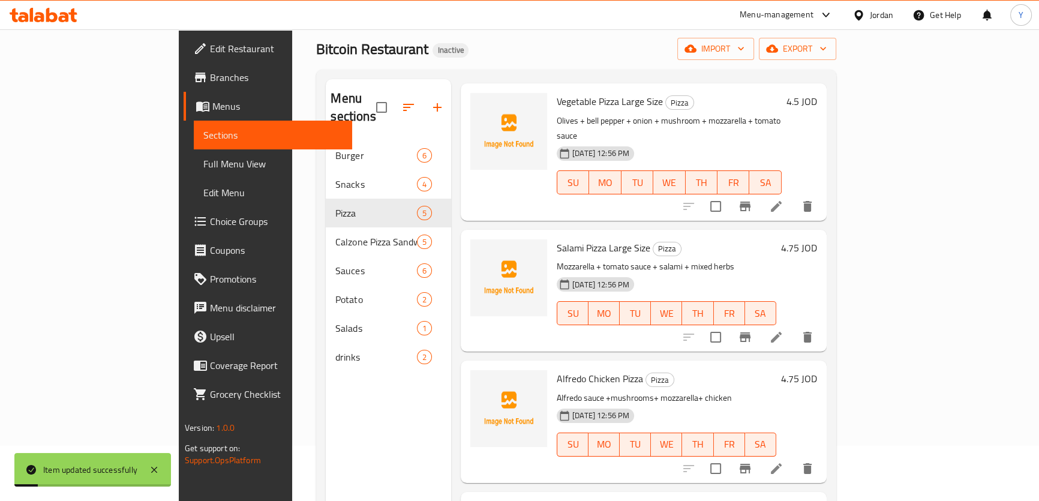
scroll to position [109, 0]
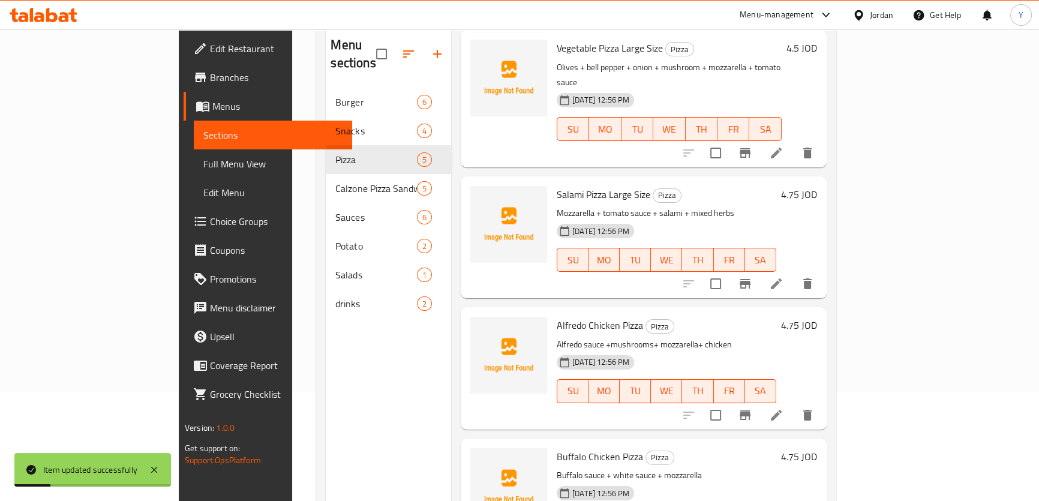
click at [793, 404] on li at bounding box center [776, 415] width 34 height 22
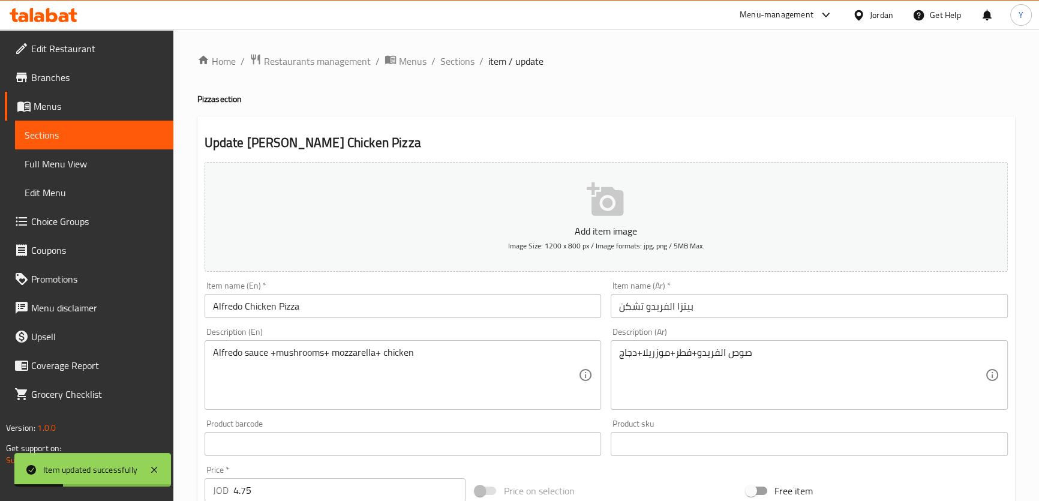
click at [356, 279] on div "Item name (En)   * Alfredo Chicken Pizza Item name (En) *" at bounding box center [403, 299] width 407 height 46
click at [354, 309] on input "Alfredo Chicken Pizza" at bounding box center [402, 306] width 397 height 24
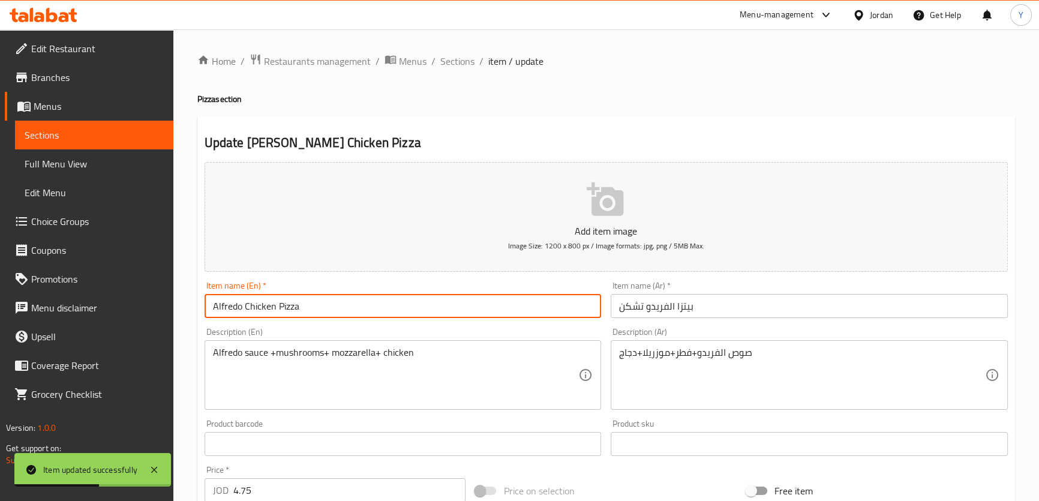
paste input "Large Size"
type input "Alfredo Chicken Pizza Large Size"
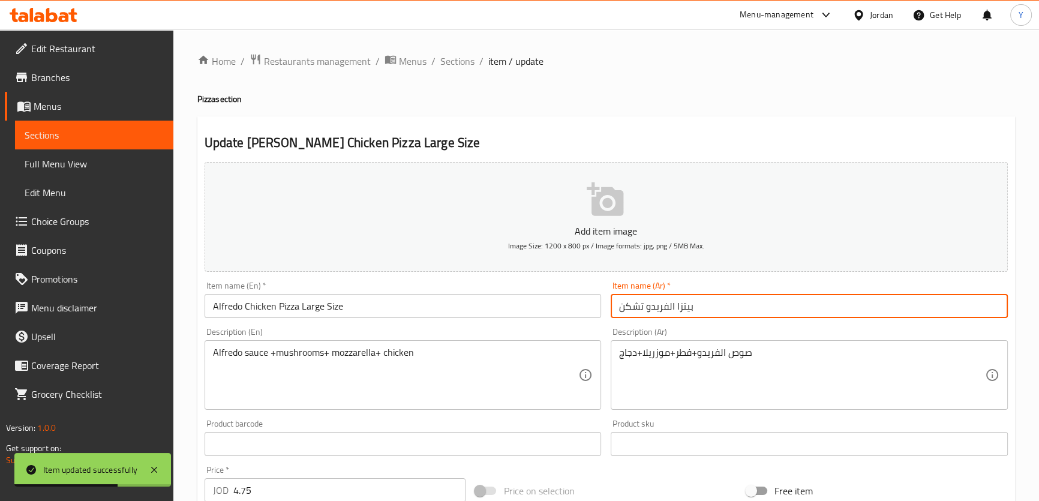
click at [714, 296] on input "بيتزا الفريدو تشكن" at bounding box center [809, 306] width 397 height 24
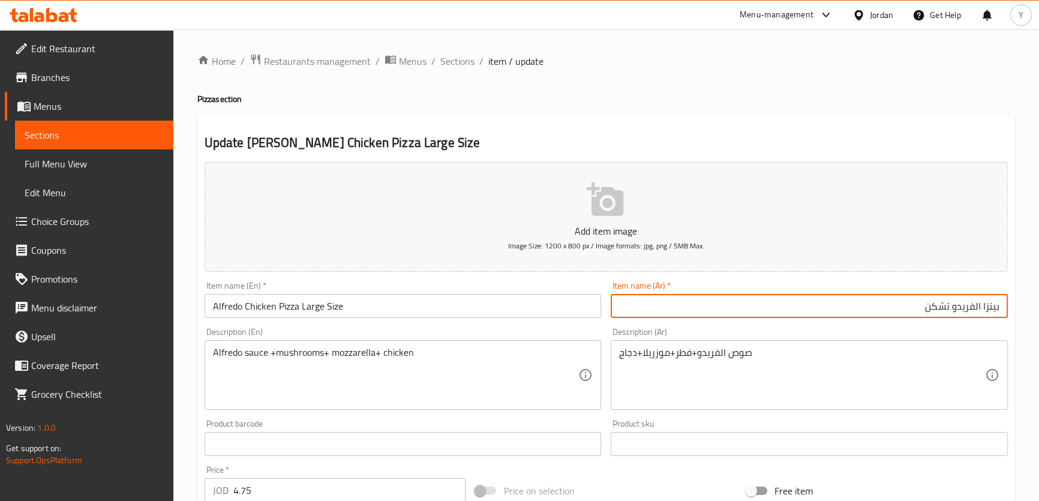
paste input "حجم كبير"
type input "بيتزا الفريدو تشكن حجم كبير"
click at [776, 137] on h2 "Update Alfredo Chicken Pizza Large Size" at bounding box center [605, 143] width 803 height 18
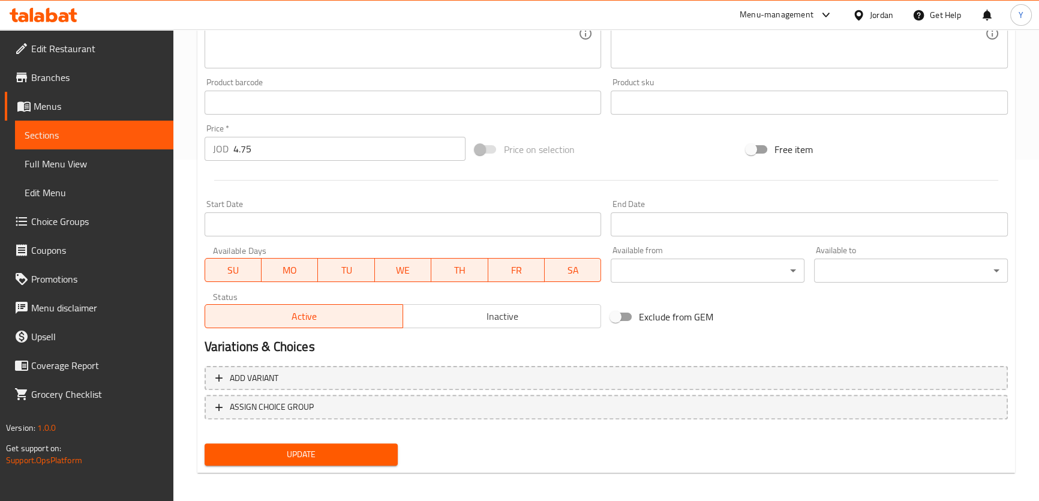
scroll to position [345, 0]
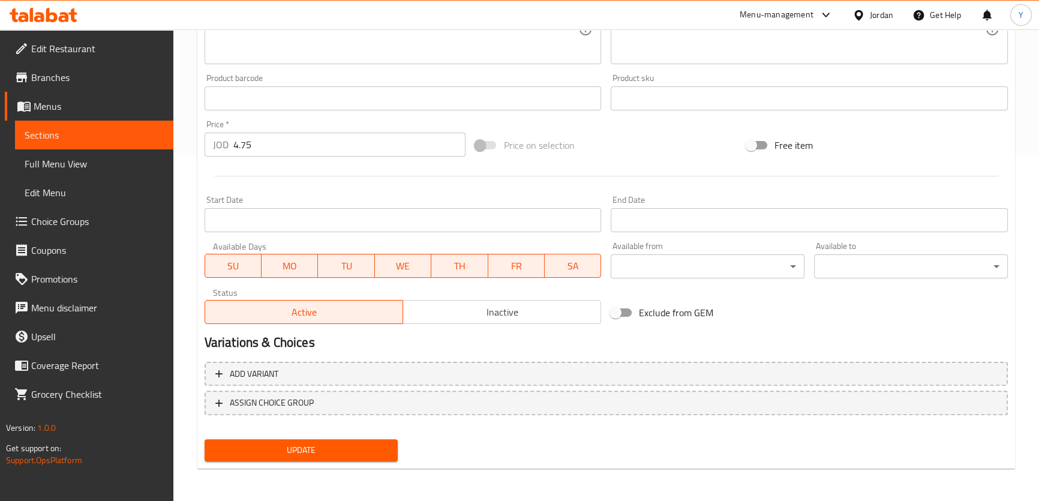
click at [357, 444] on span "Update" at bounding box center [301, 450] width 175 height 15
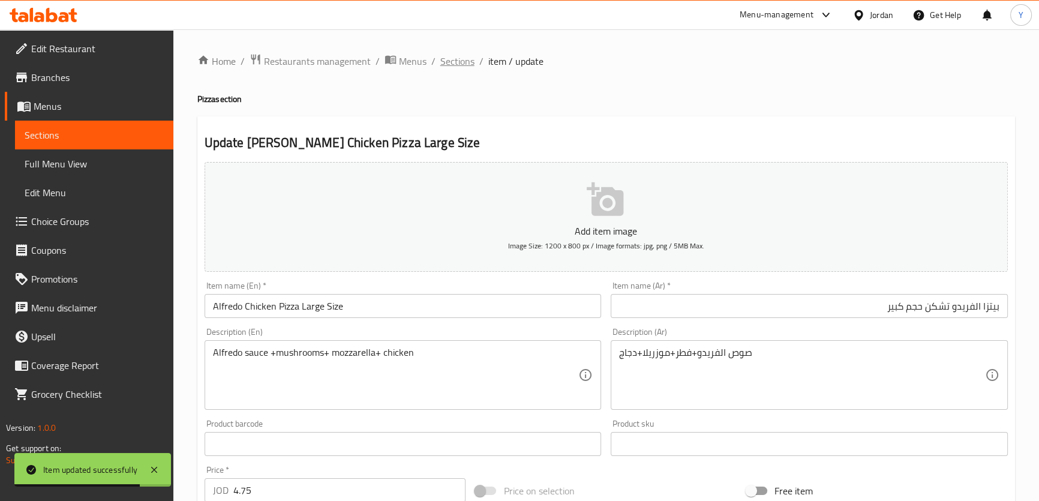
click at [462, 67] on span "Sections" at bounding box center [457, 61] width 34 height 14
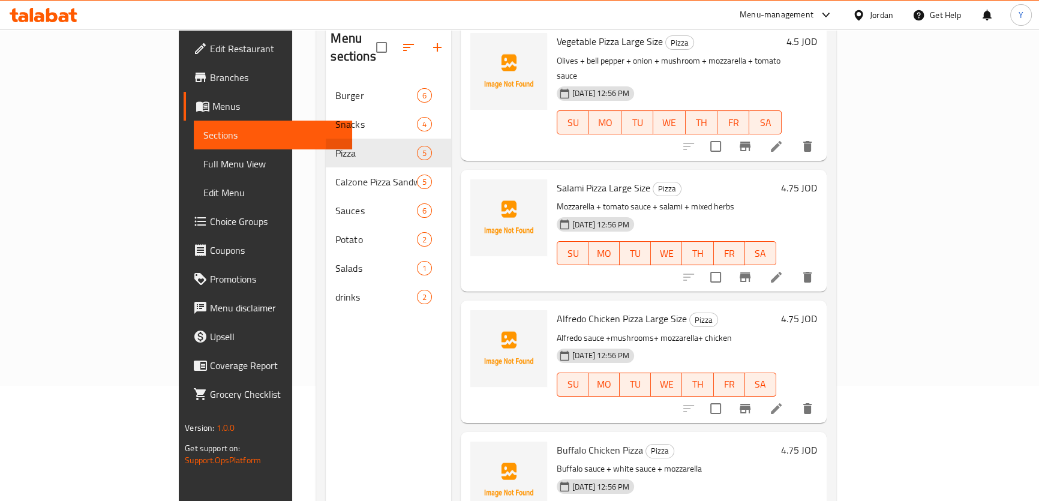
scroll to position [168, 0]
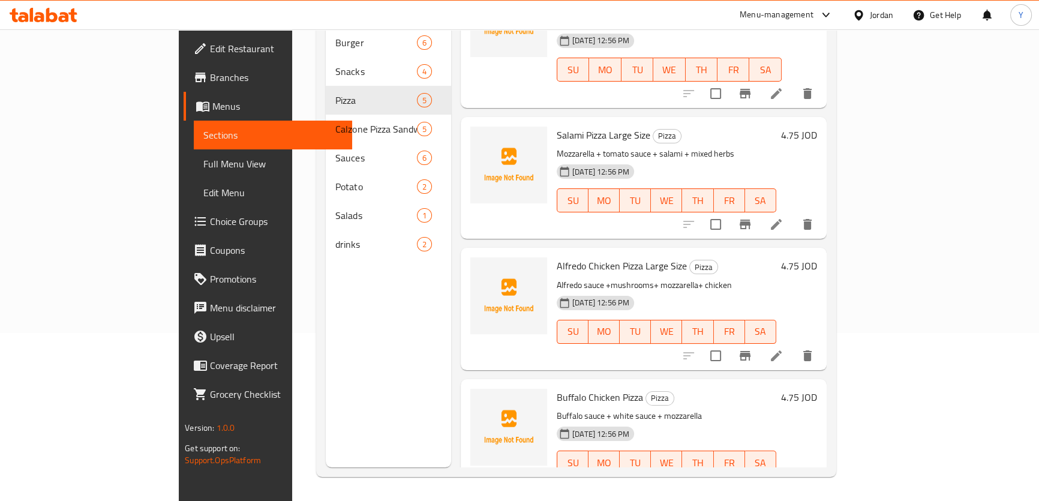
click at [783, 479] on icon at bounding box center [776, 486] width 14 height 14
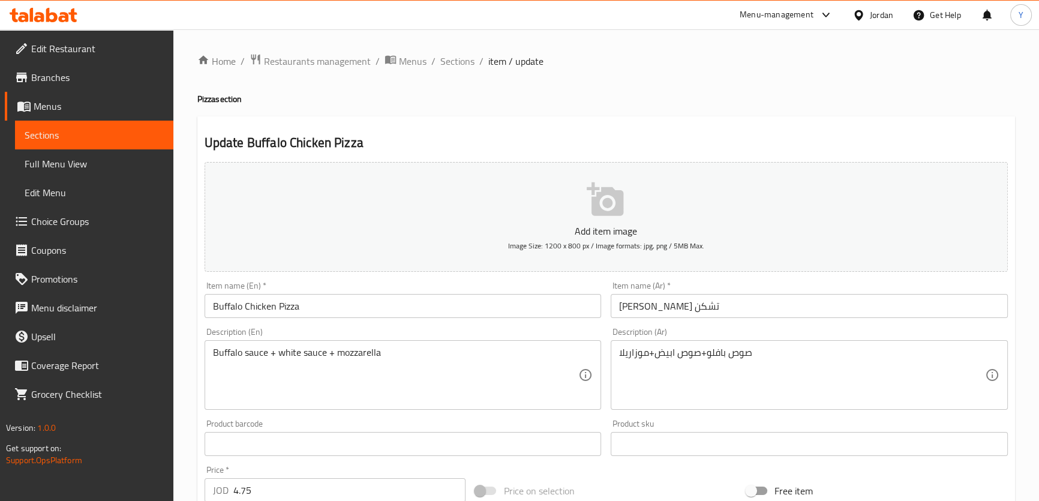
click at [368, 313] on input "Buffalo Chicken Pizza" at bounding box center [402, 306] width 397 height 24
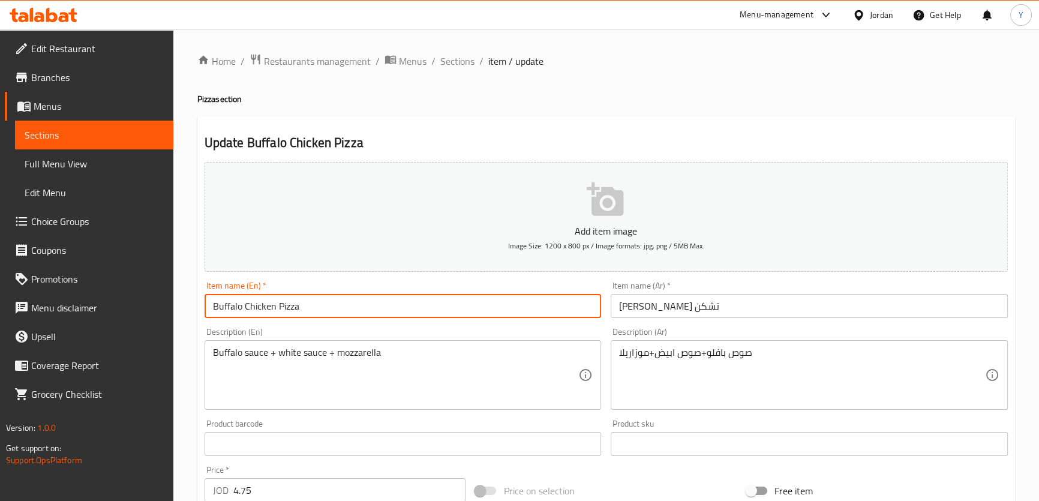
click at [374, 292] on div "Item name (En)   * Buffalo Chicken Pizza Item name (En) *" at bounding box center [402, 299] width 397 height 37
click at [381, 307] on input "Buffalo Chicken Pizza" at bounding box center [402, 306] width 397 height 24
paste input "Large Size"
type input "Buffalo Chicken Pizza Large Size"
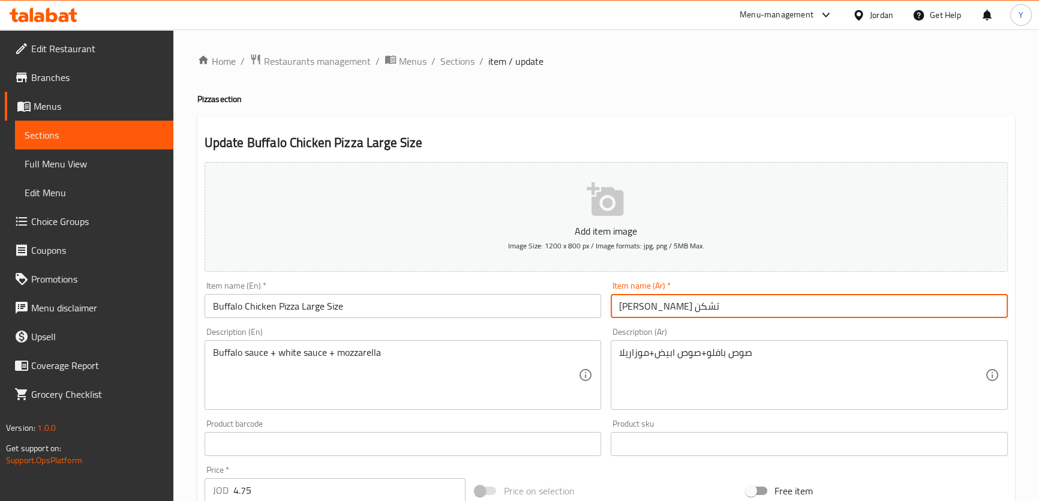
click at [694, 299] on input "بيتزا بافلو تشكن" at bounding box center [809, 306] width 397 height 24
paste input "حجم كبير"
type input "بيتزا بافلو تشكن حجم كبير"
click at [862, 107] on div "Home / Restaurants management / Menus / Sections / item / update Pizza section …" at bounding box center [605, 438] width 817 height 770
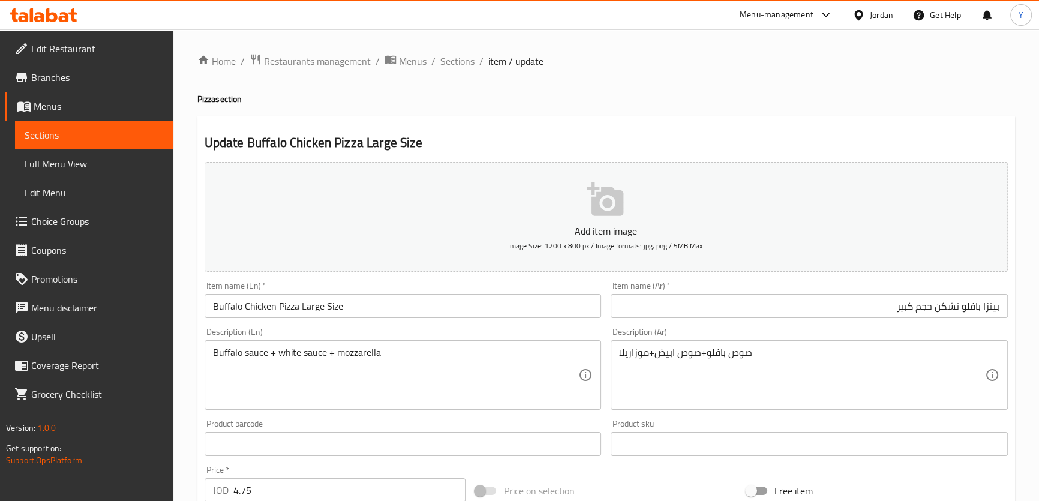
scroll to position [345, 0]
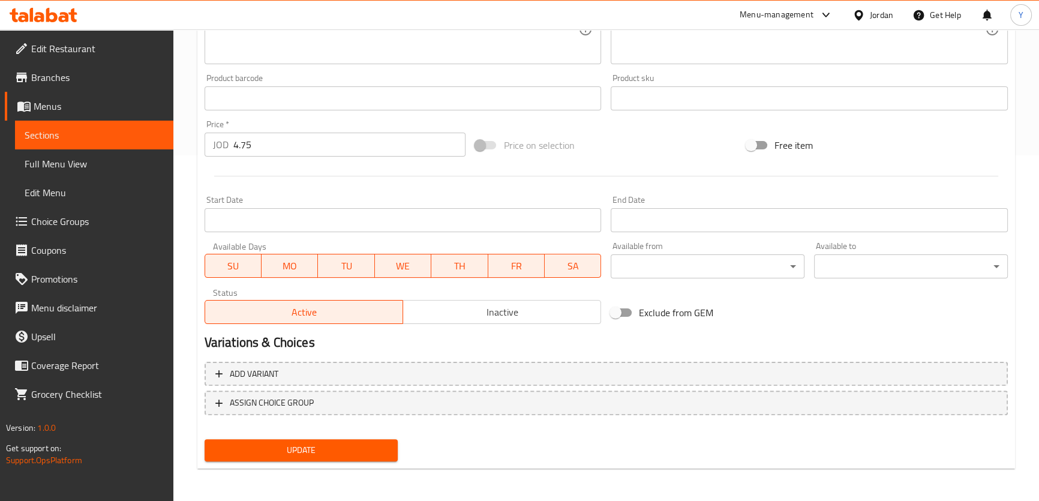
click at [294, 456] on span "Update" at bounding box center [301, 450] width 175 height 15
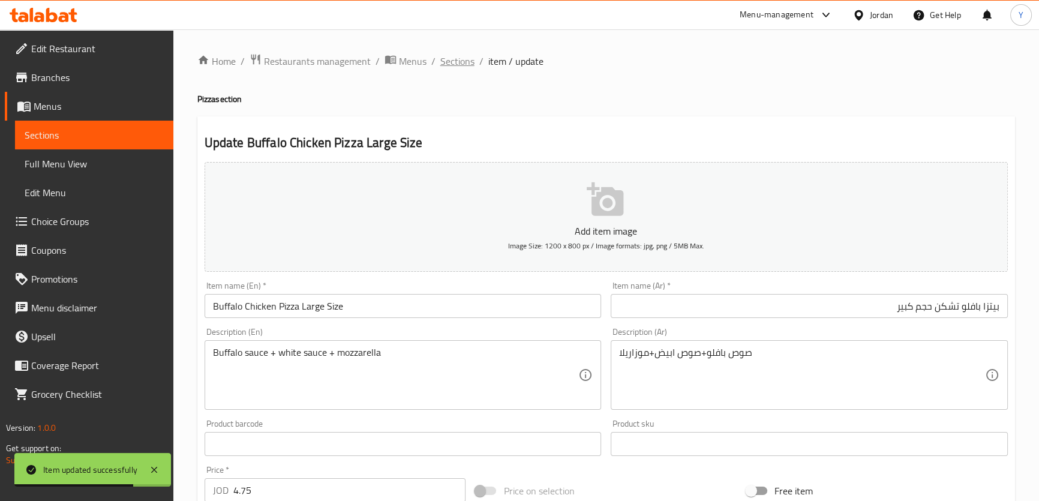
click at [456, 58] on span "Sections" at bounding box center [457, 61] width 34 height 14
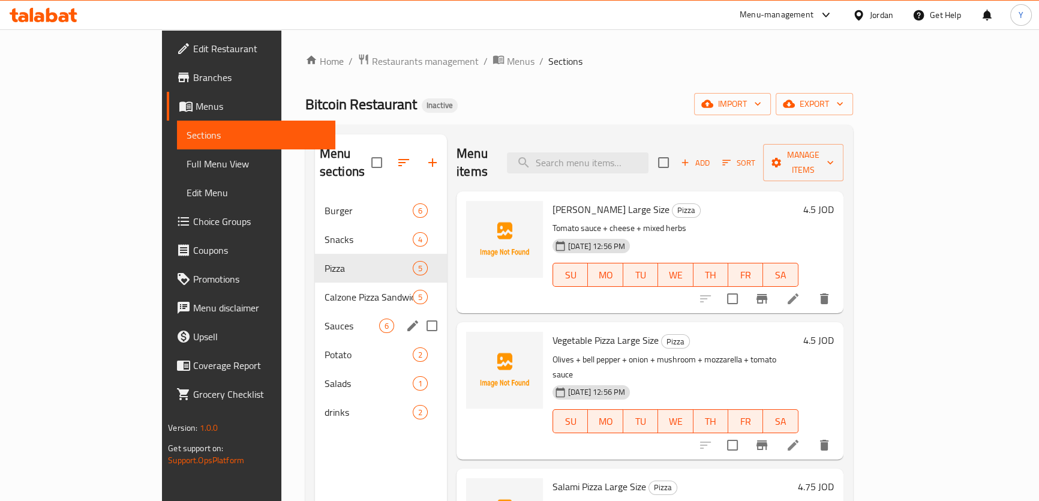
click at [324, 318] on span "Sauces" at bounding box center [351, 325] width 55 height 14
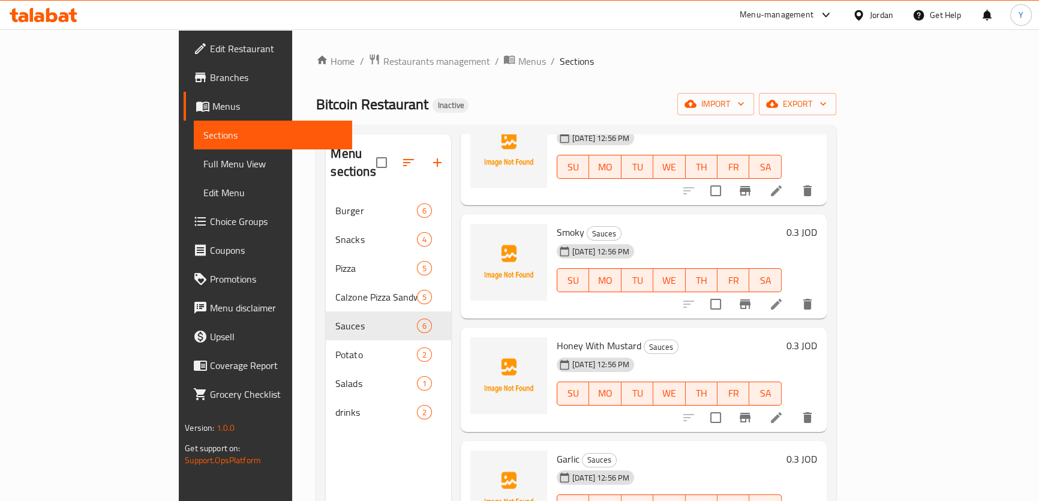
scroll to position [109, 0]
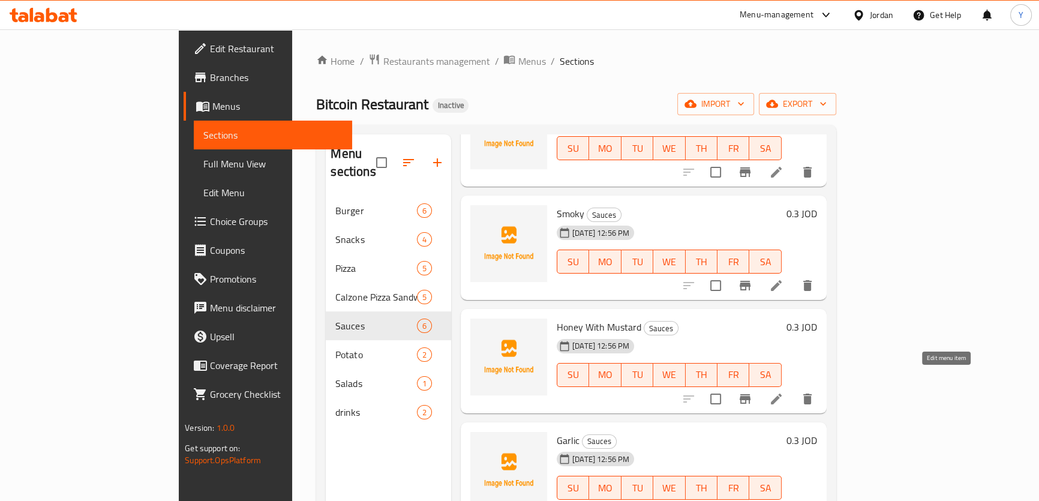
click at [783, 392] on icon at bounding box center [776, 399] width 14 height 14
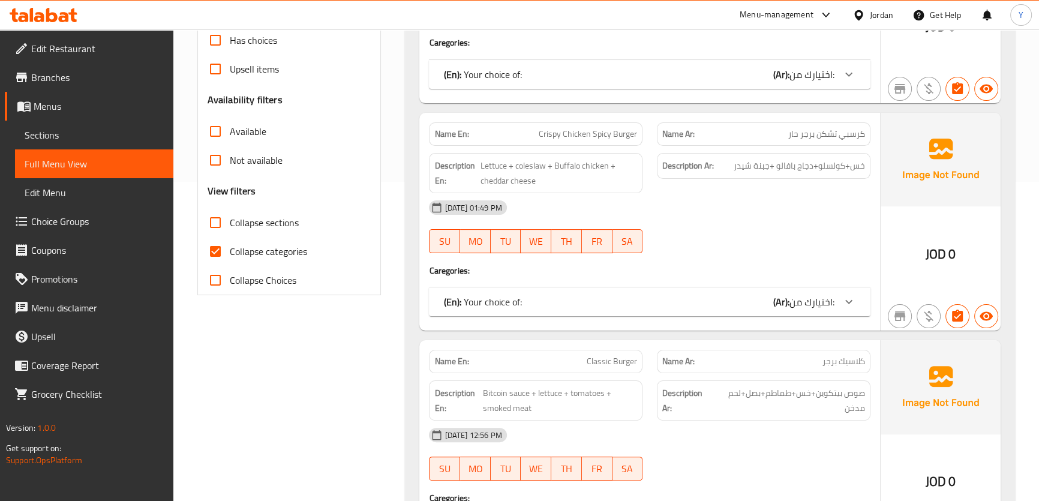
scroll to position [327, 0]
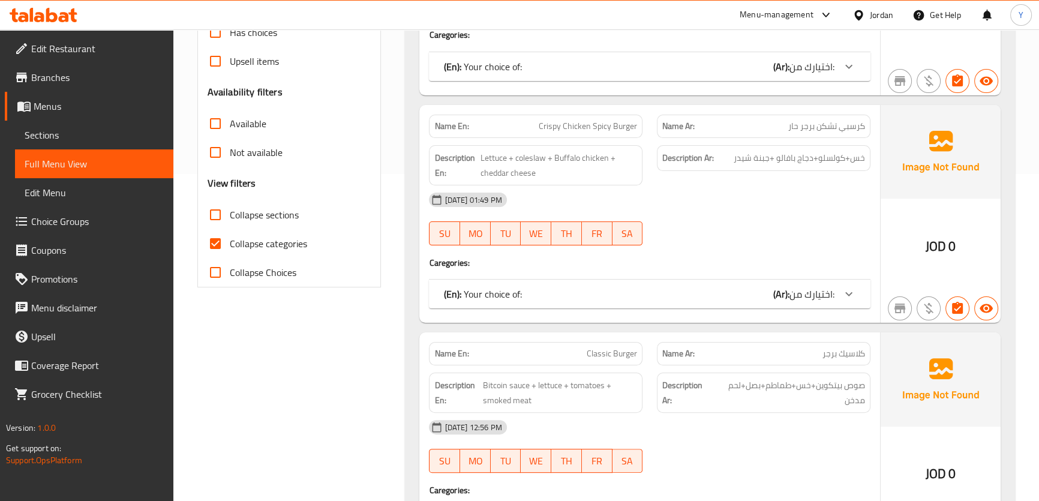
click at [254, 212] on span "Collapse sections" at bounding box center [264, 214] width 69 height 14
click at [230, 212] on input "Collapse sections" at bounding box center [215, 214] width 29 height 29
checkbox input "true"
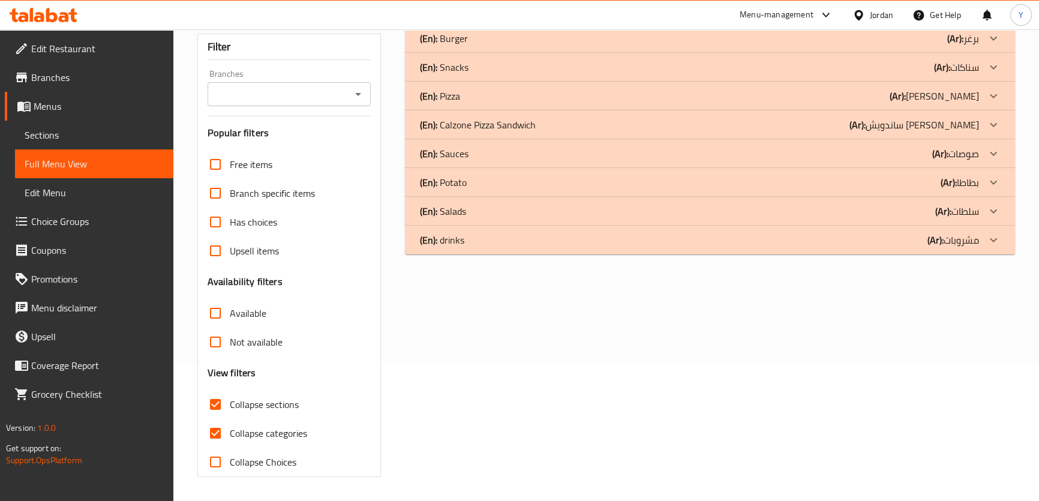
scroll to position [0, 0]
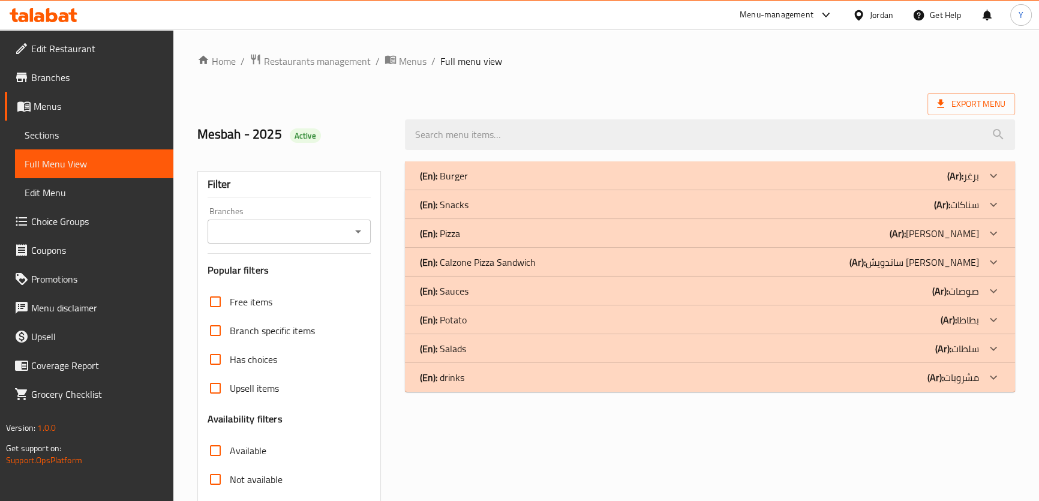
click at [654, 180] on div "(En): Burger (Ar): برغر" at bounding box center [698, 176] width 559 height 14
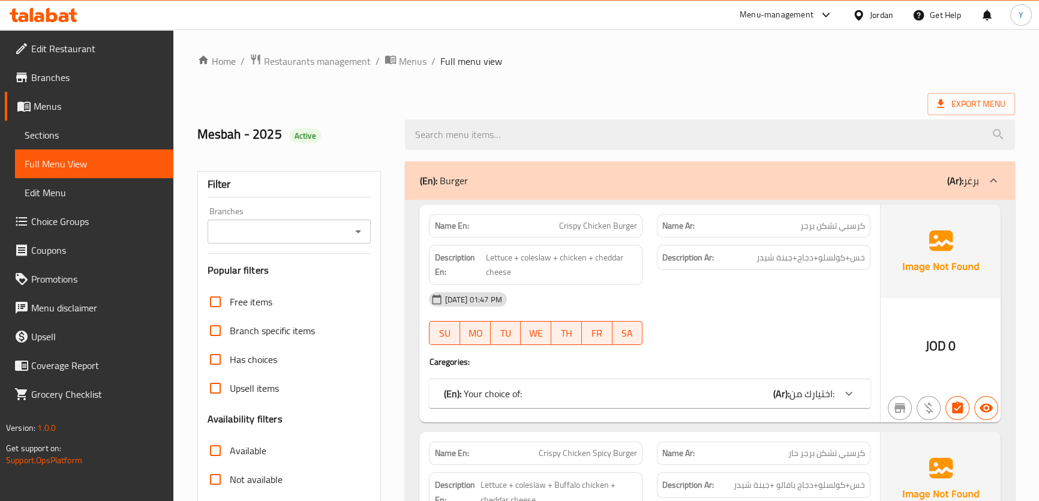
scroll to position [430, 0]
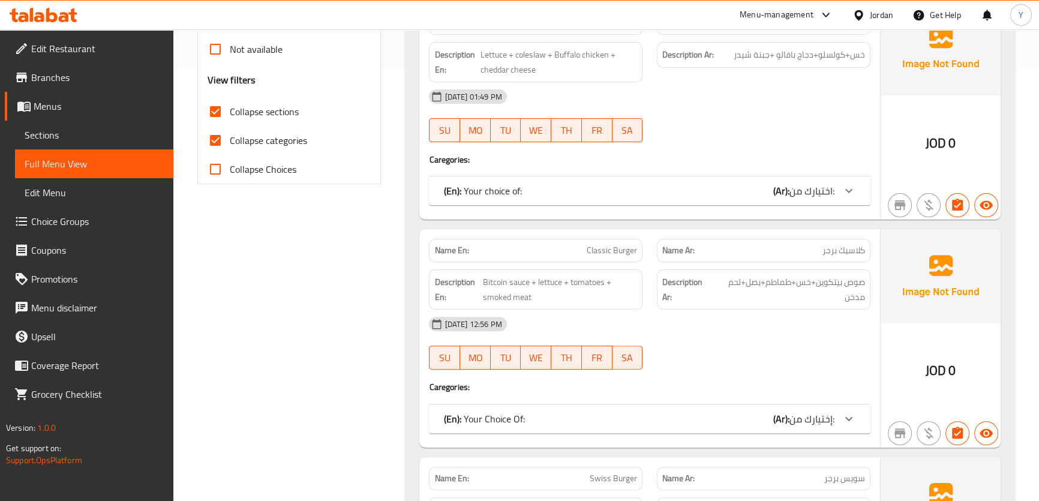
drag, startPoint x: 862, startPoint y: 101, endPoint x: 850, endPoint y: 106, distance: 12.6
click at [862, 101] on div "[DATE] 01:49 PM" at bounding box center [649, 96] width 455 height 29
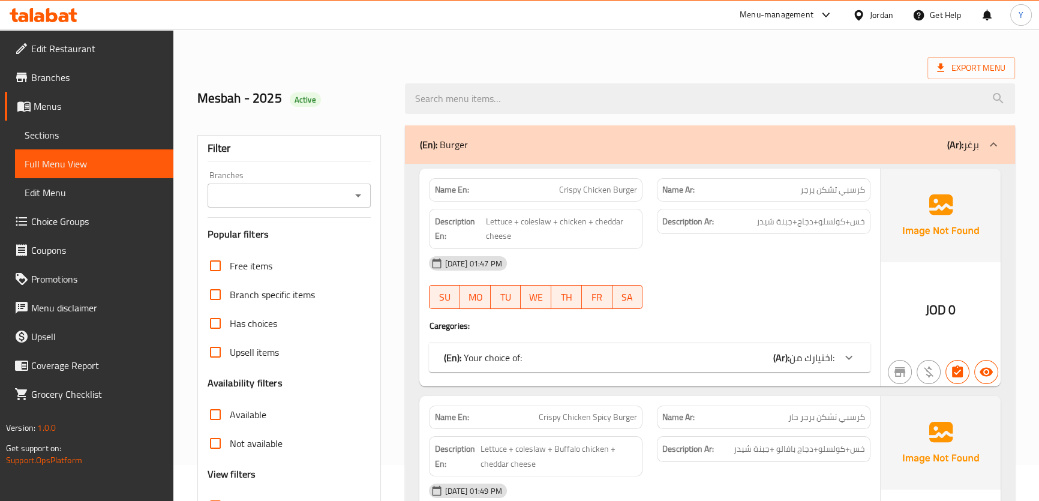
scroll to position [54, 0]
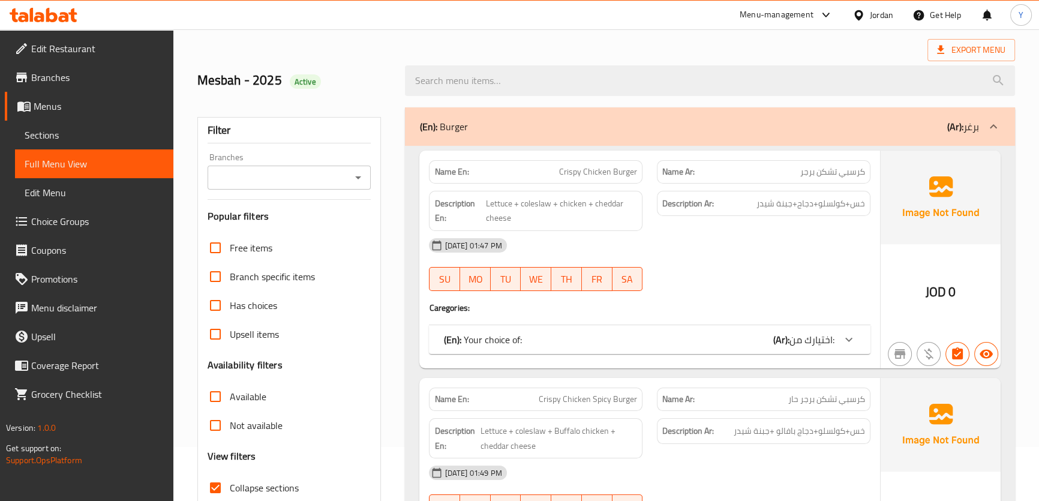
click at [761, 333] on div "(En): Your choice of: (Ar): اختيارك من:" at bounding box center [638, 339] width 390 height 14
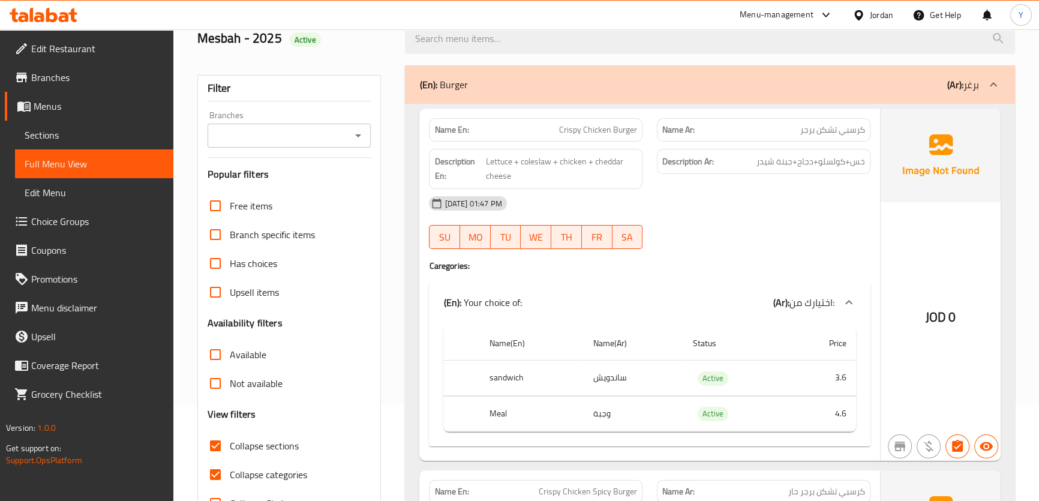
scroll to position [368, 0]
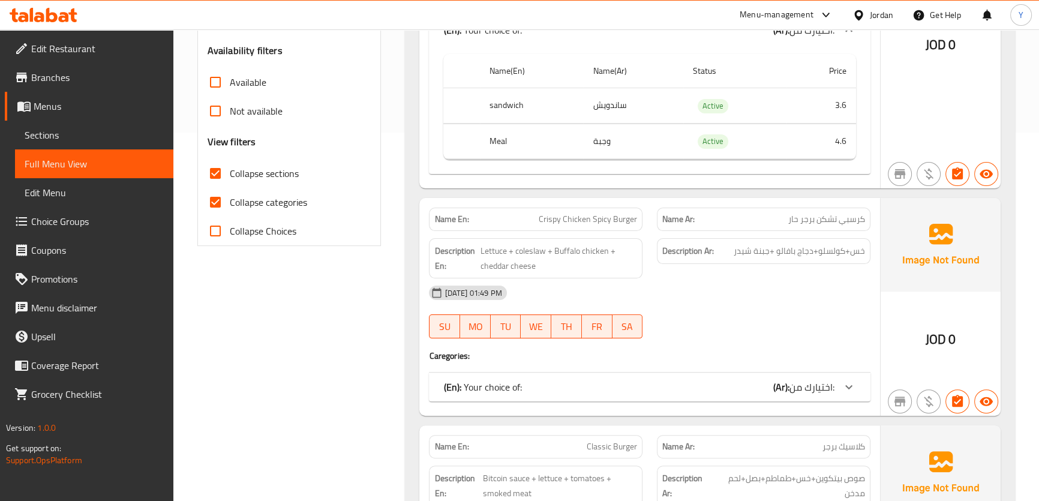
click at [713, 49] on div "(En): Your choice of: (Ar): اختيارك من:" at bounding box center [649, 30] width 441 height 38
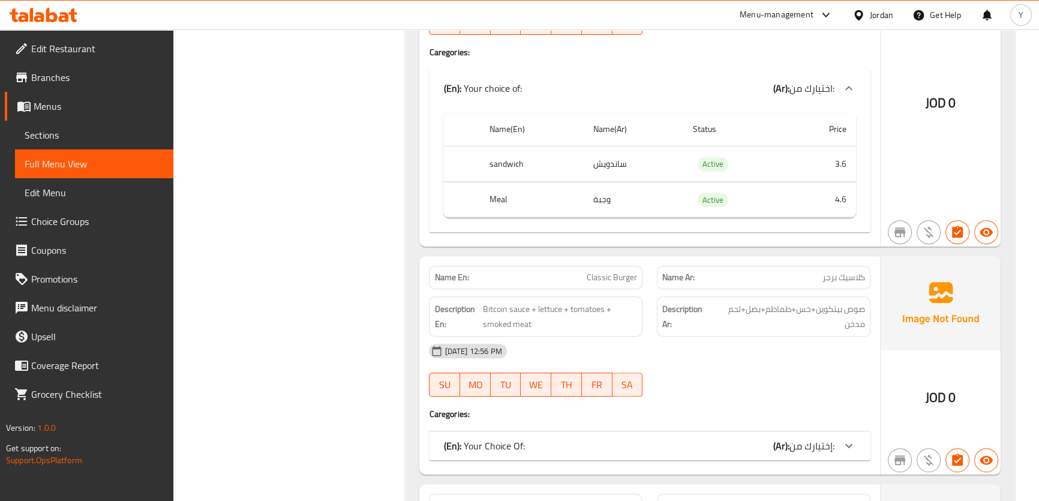
scroll to position [750, 0]
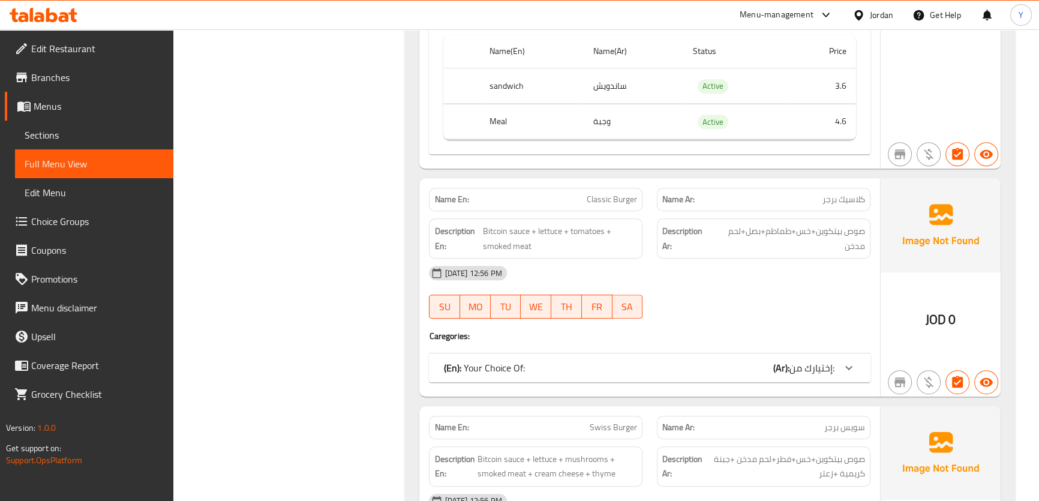
click at [615, 197] on span "Classic Burger" at bounding box center [612, 199] width 50 height 13
click at [621, 190] on div "Name En: Classic Burger" at bounding box center [535, 199] width 213 height 23
copy span "Classic Burger"
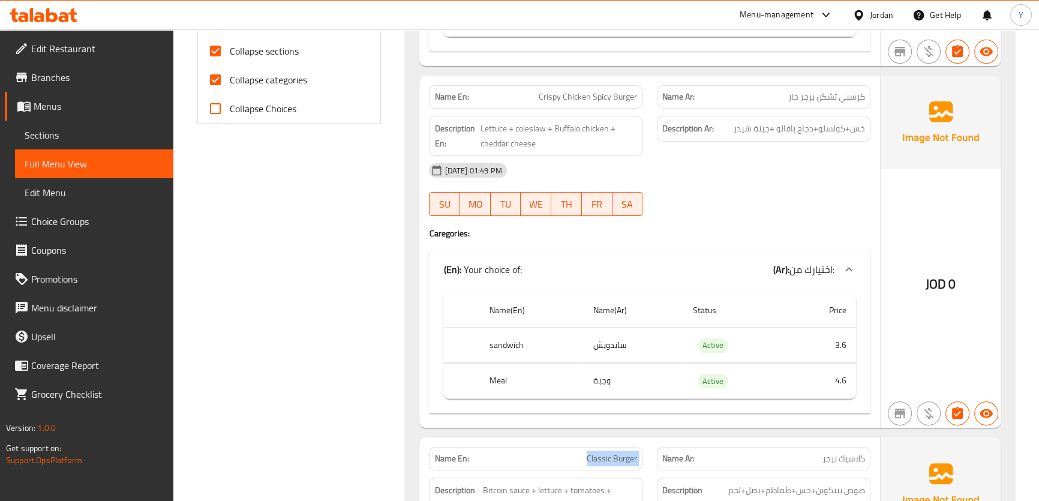
scroll to position [763, 0]
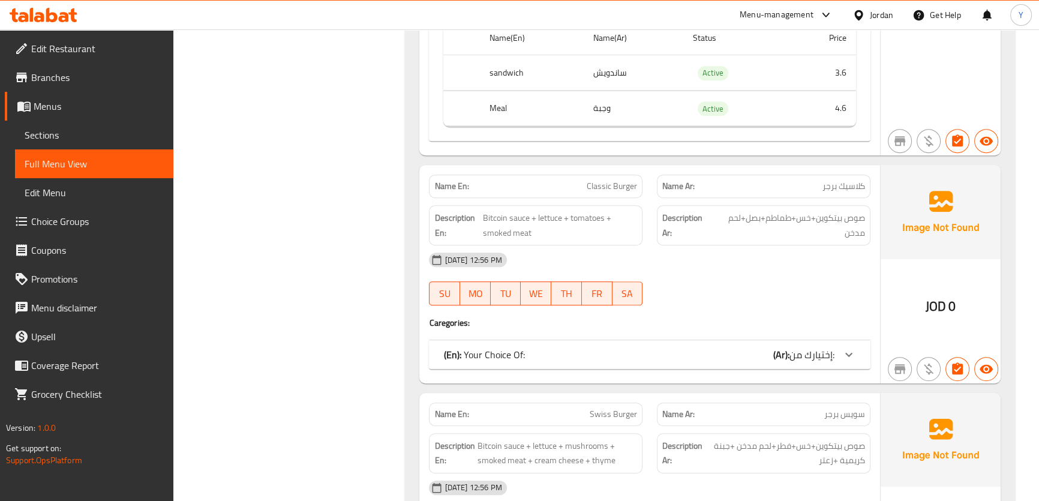
click at [720, 340] on div "(En): Your Choice Of: (Ar): إختيارك من: Name(En) Name(Ar) Status Price Meal (15…" at bounding box center [649, 354] width 441 height 29
click at [732, 370] on div "Name En: Classic Burger Name Ar: كلاسيك برجر Description En: Bitcoin sauce + le…" at bounding box center [649, 274] width 460 height 218
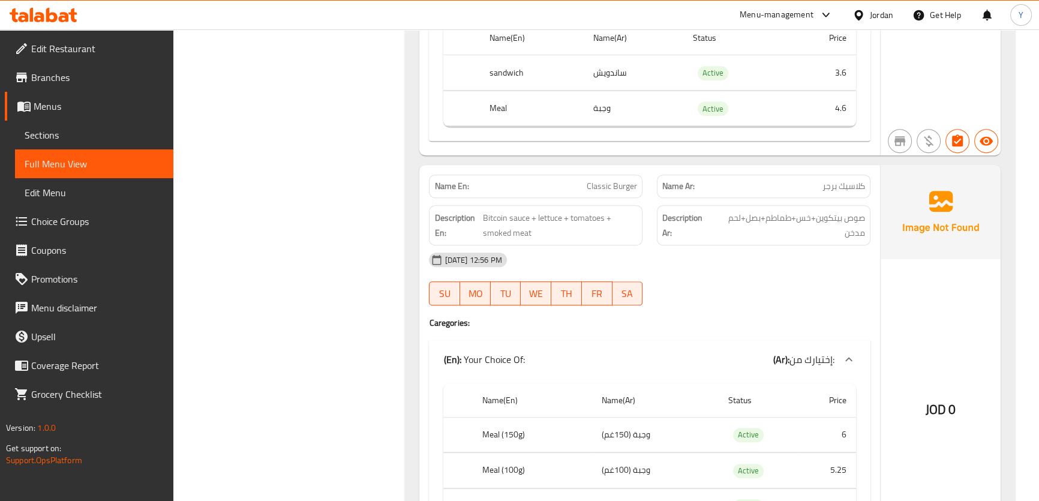
scroll to position [872, 0]
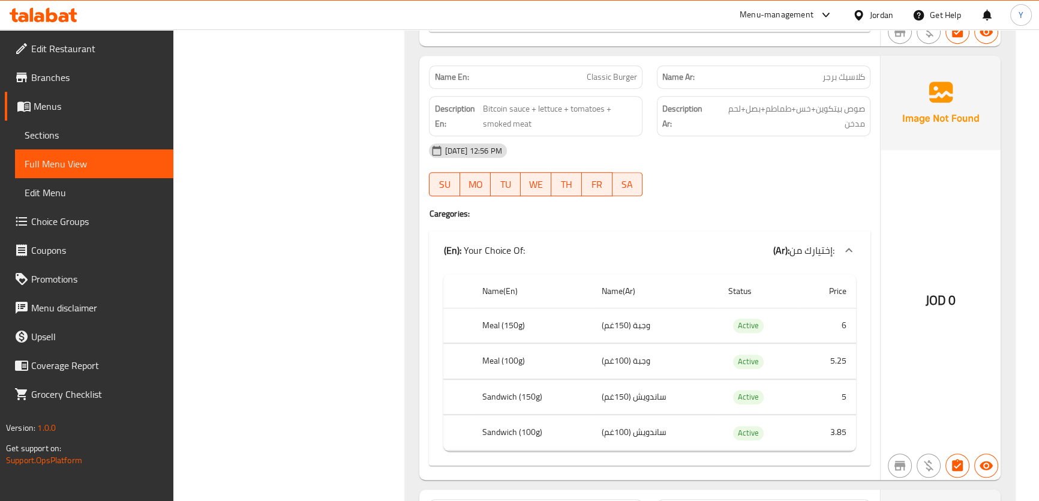
click at [766, 149] on div "[DATE] 12:56 PM" at bounding box center [649, 150] width 455 height 29
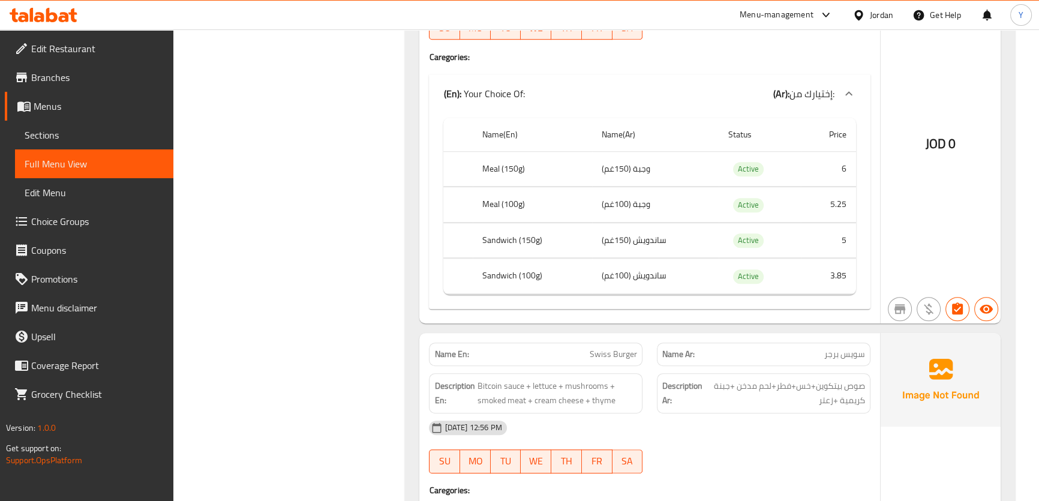
scroll to position [982, 0]
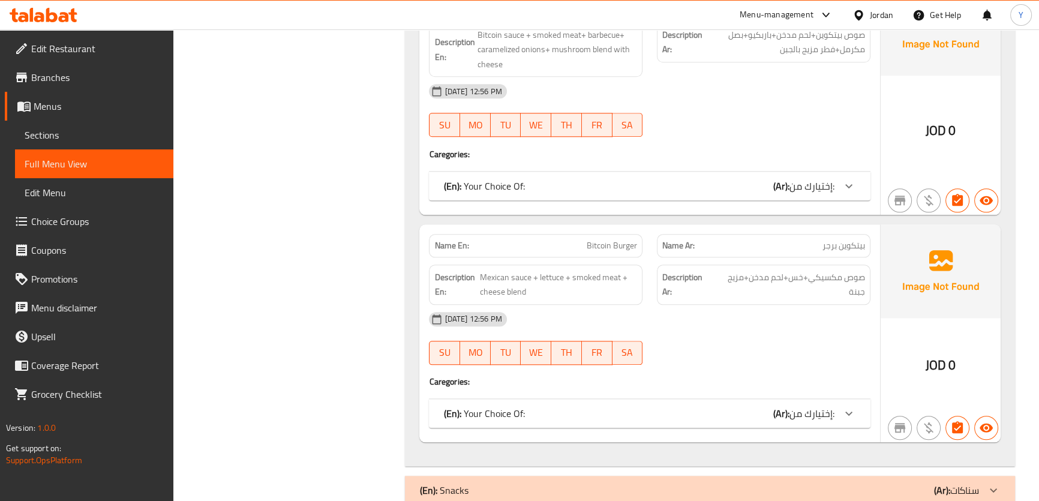
scroll to position [1636, 0]
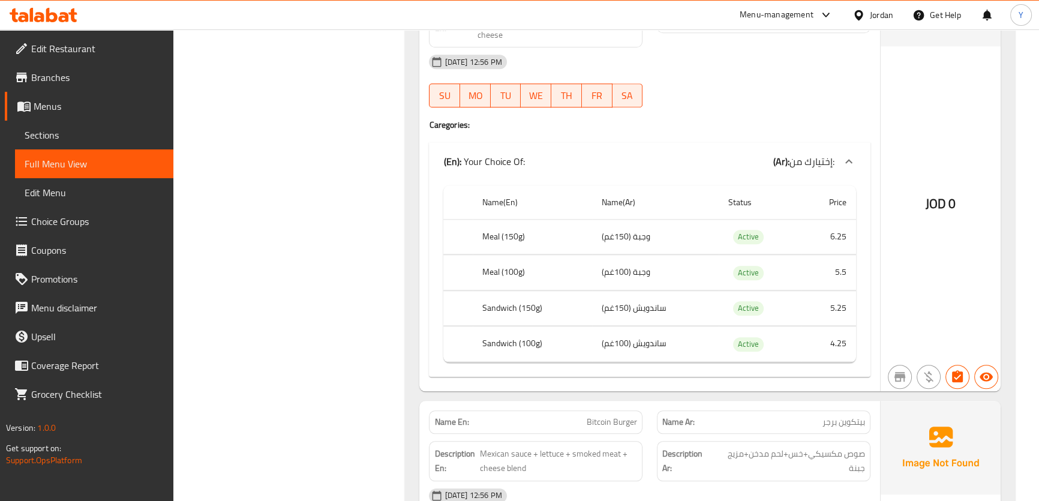
scroll to position [1865, 0]
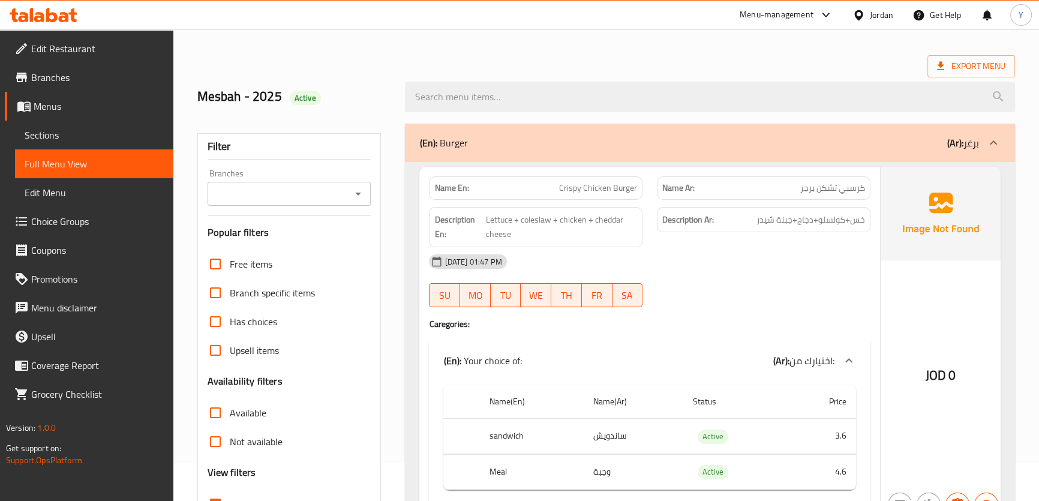
scroll to position [0, 0]
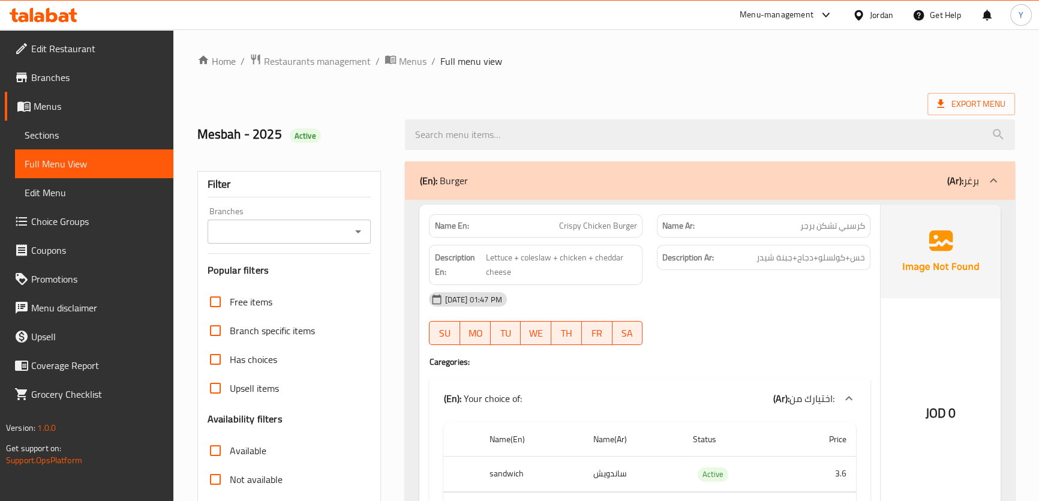
click at [796, 186] on div "(En): Burger (Ar): برغر" at bounding box center [698, 180] width 559 height 14
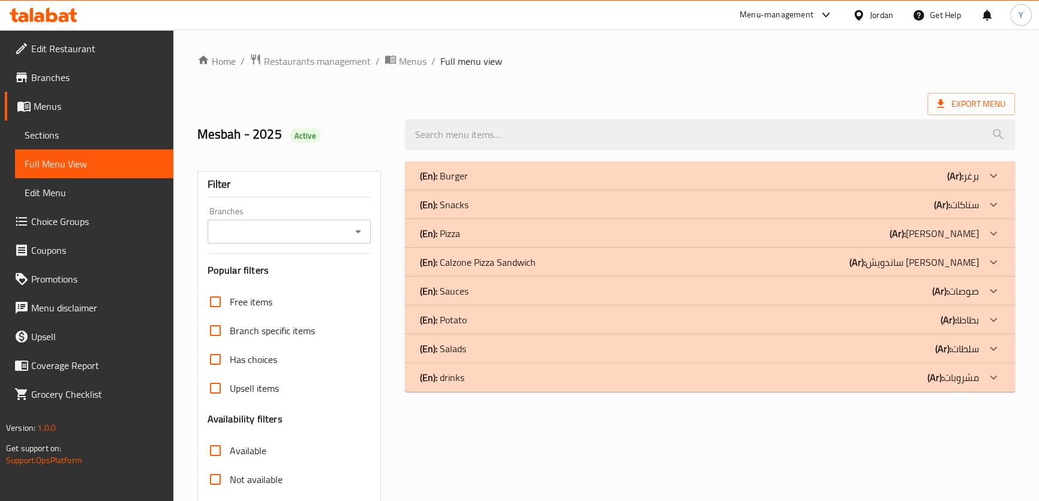
click at [947, 185] on b "(Ar):" at bounding box center [955, 176] width 16 height 18
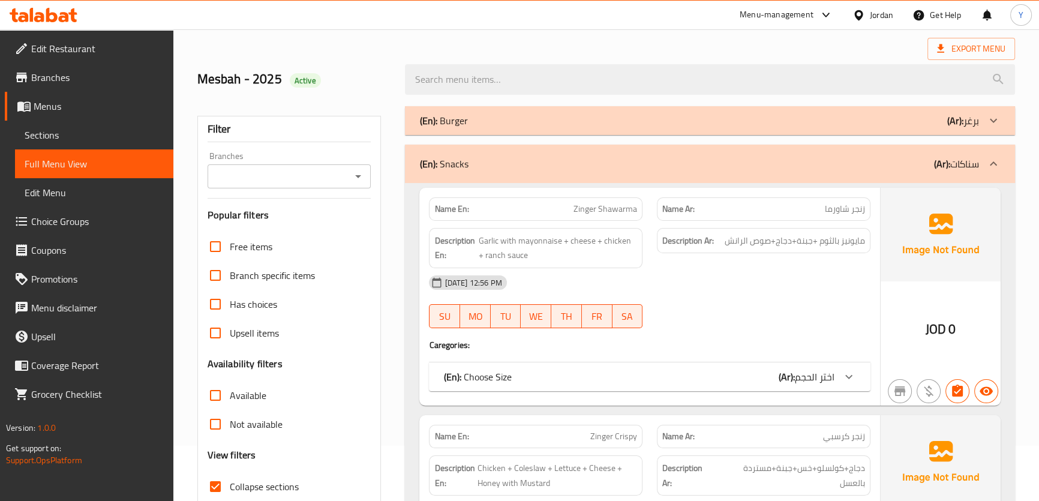
scroll to position [109, 0]
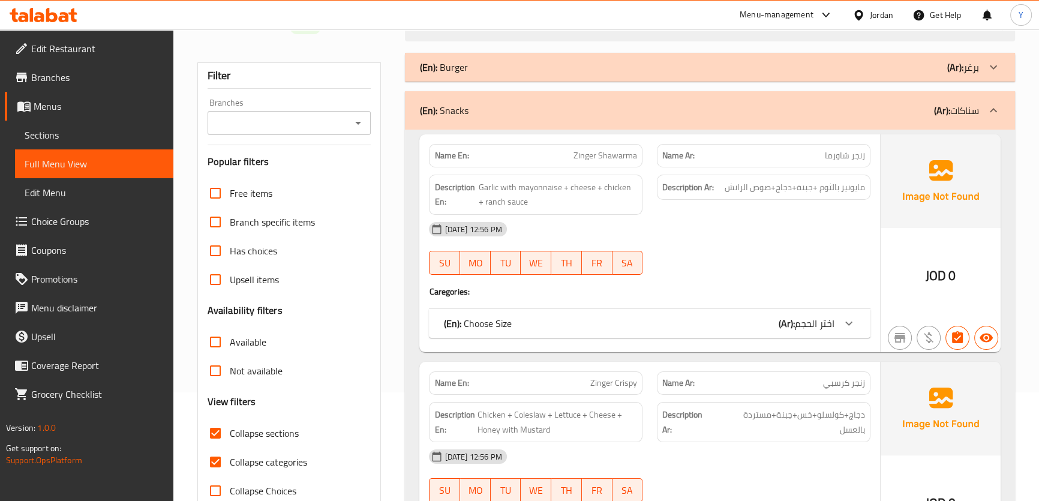
click at [781, 334] on div "(En): Choose Size (Ar): اختر الحجم" at bounding box center [649, 323] width 441 height 29
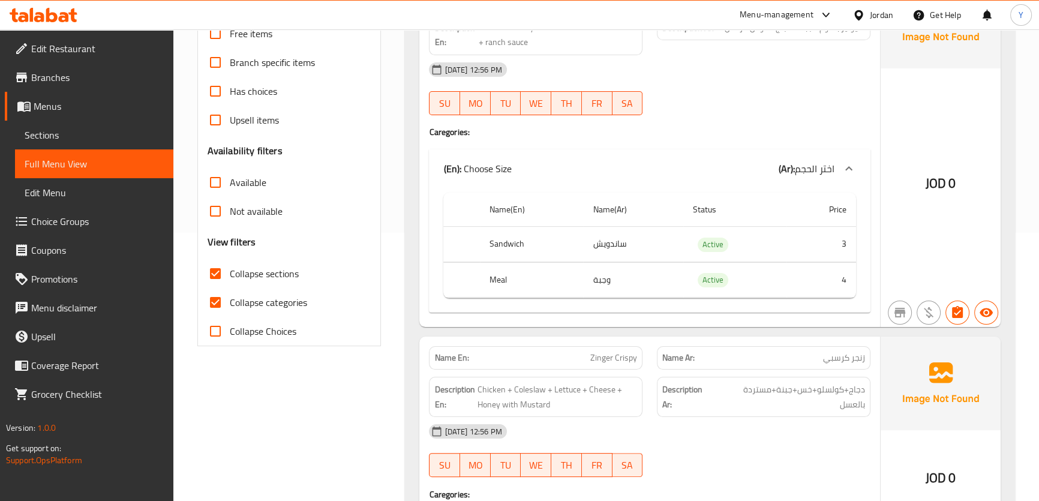
scroll to position [272, 0]
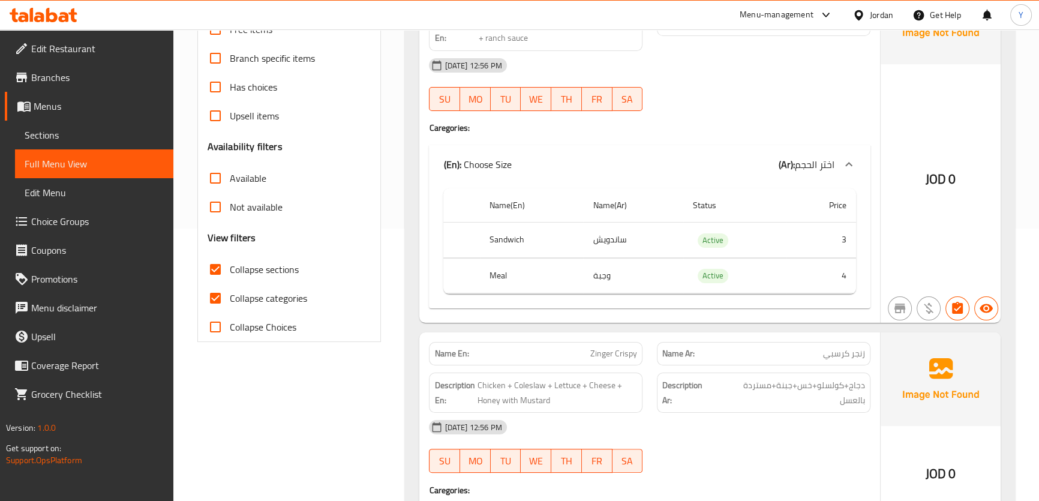
click at [512, 237] on th "Sandwich" at bounding box center [531, 239] width 103 height 35
drag, startPoint x: 512, startPoint y: 237, endPoint x: 551, endPoint y: 237, distance: 39.0
click at [551, 237] on th "Sandwich" at bounding box center [531, 239] width 103 height 35
click at [630, 263] on td "وجبة" at bounding box center [633, 275] width 100 height 35
click at [624, 275] on td "وجبة" at bounding box center [633, 275] width 100 height 35
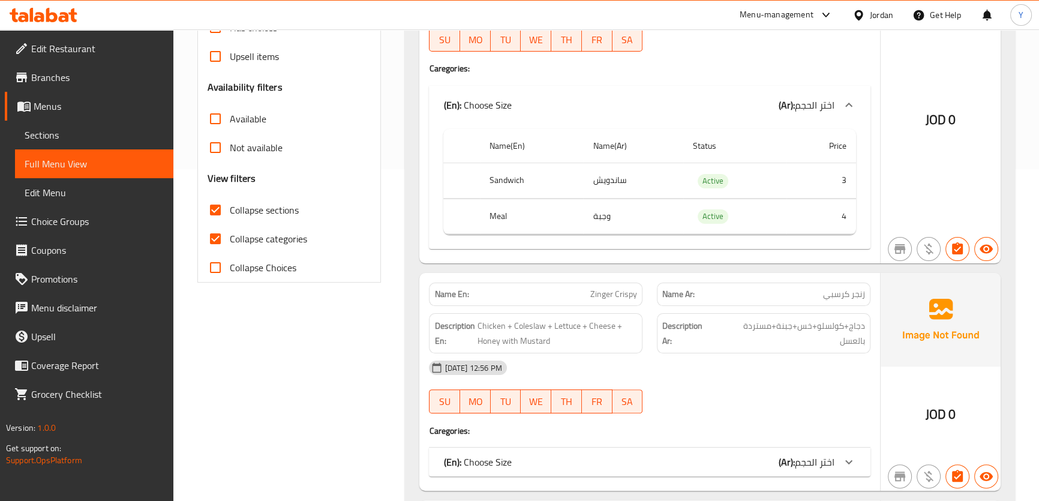
scroll to position [381, 0]
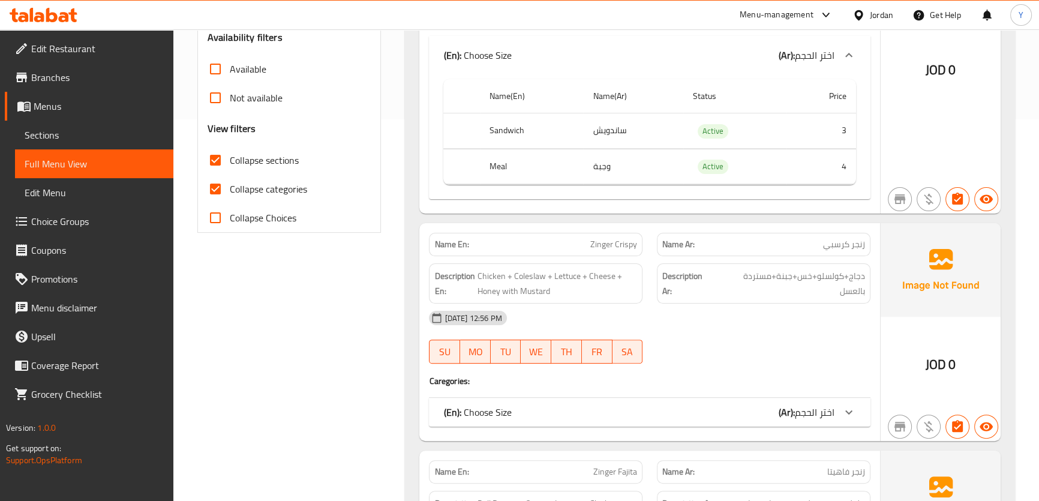
click at [775, 62] on div "(En): Choose Size (Ar): اختر الحجم" at bounding box center [638, 55] width 390 height 14
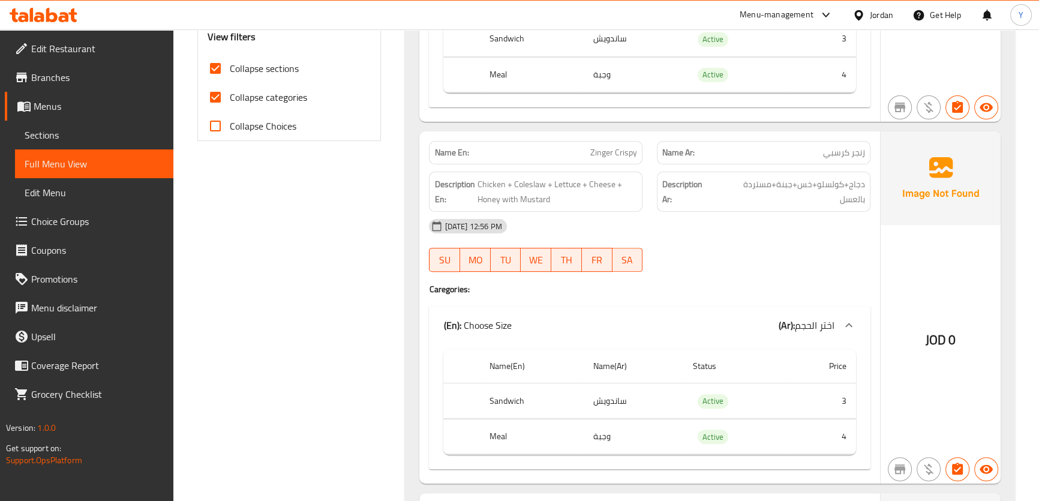
scroll to position [491, 0]
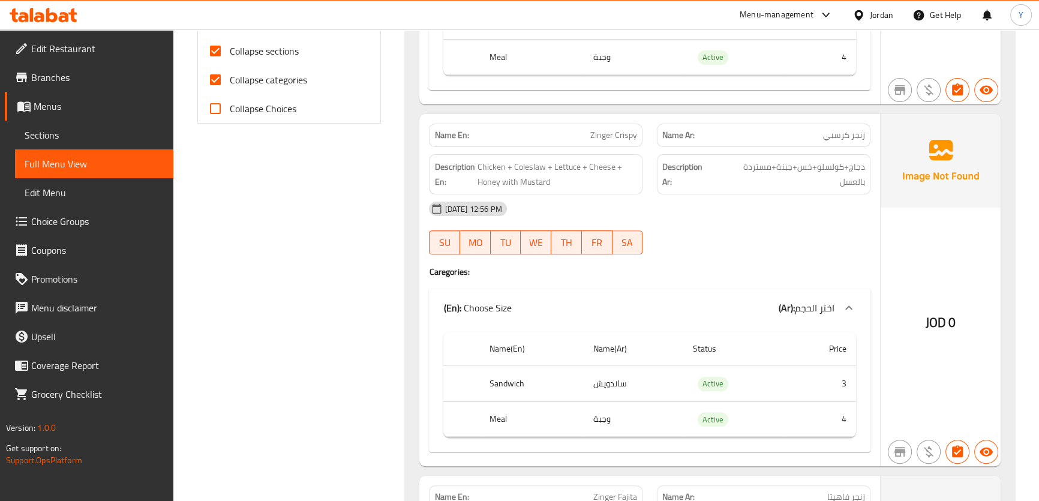
click at [589, 134] on p "Name En: Zinger Crispy" at bounding box center [535, 135] width 203 height 13
copy span "Zinger Crispy"
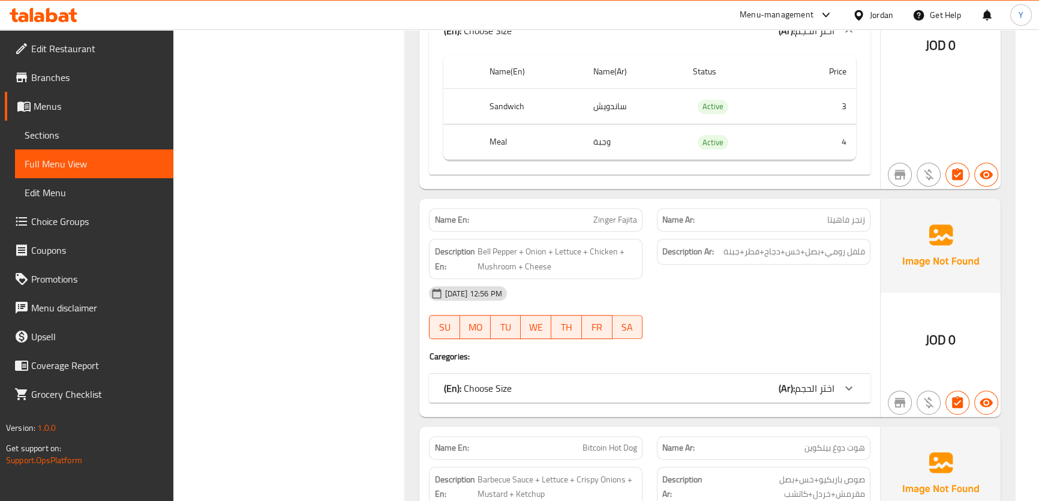
scroll to position [822, 0]
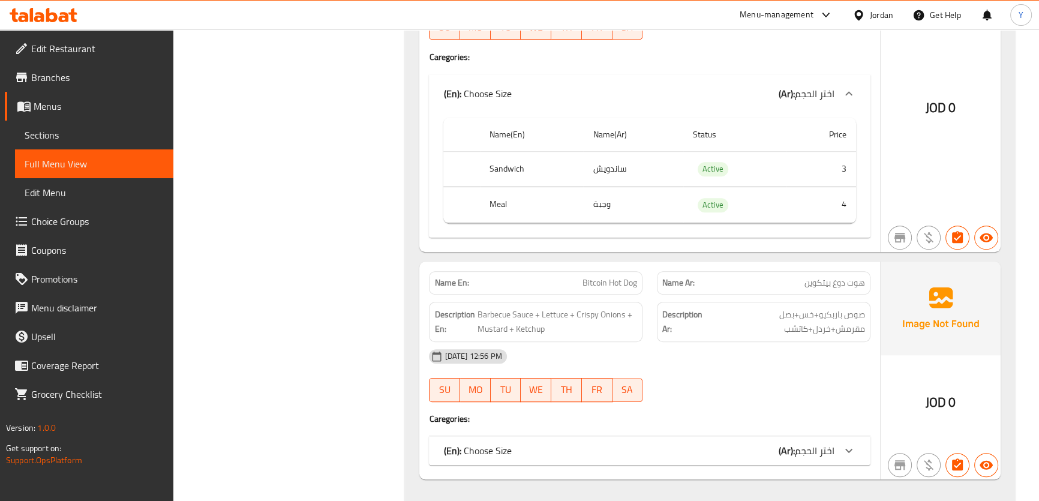
scroll to position [1150, 0]
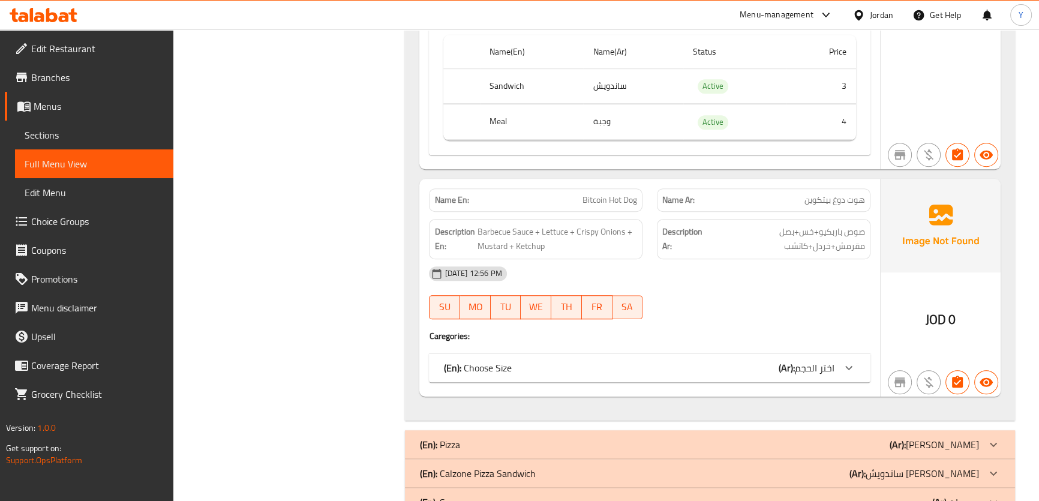
click at [605, 206] on span "Bitcoin Hot Dog" at bounding box center [609, 200] width 55 height 13
copy span "Bitcoin Hot Dog"
click at [605, 206] on span "Bitcoin Hot Dog" at bounding box center [609, 200] width 55 height 13
click at [756, 339] on h4 "Caregories:" at bounding box center [649, 336] width 441 height 12
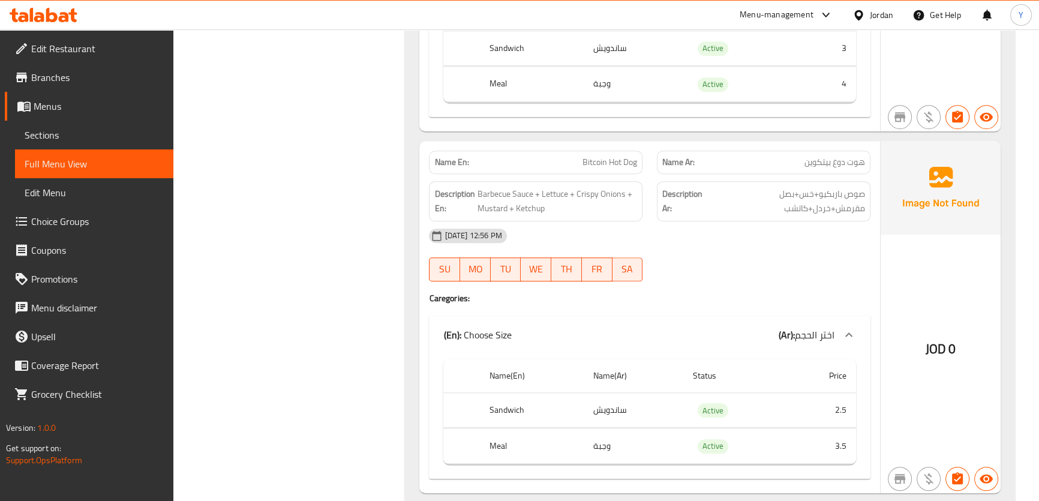
scroll to position [1204, 0]
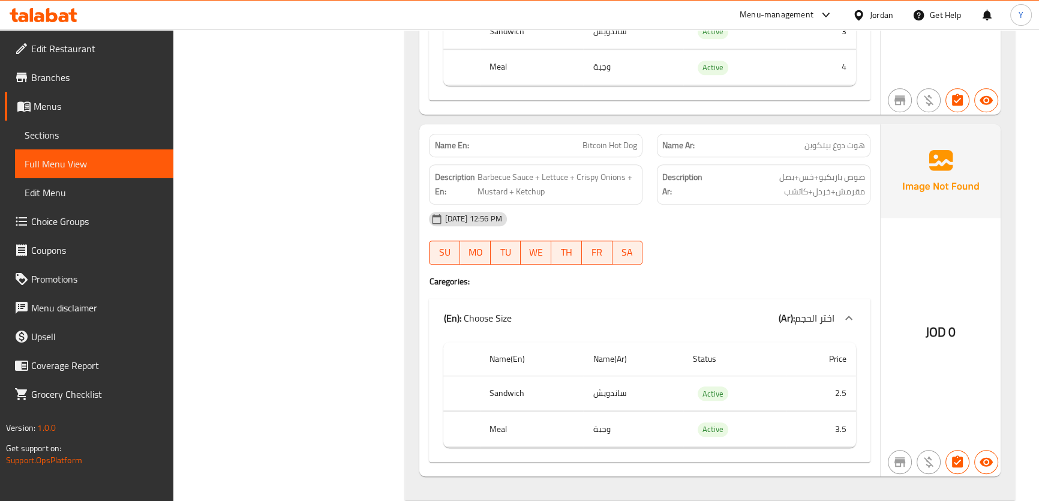
drag, startPoint x: 903, startPoint y: 248, endPoint x: 910, endPoint y: 260, distance: 13.2
click at [903, 248] on div "JOD 0" at bounding box center [940, 300] width 120 height 352
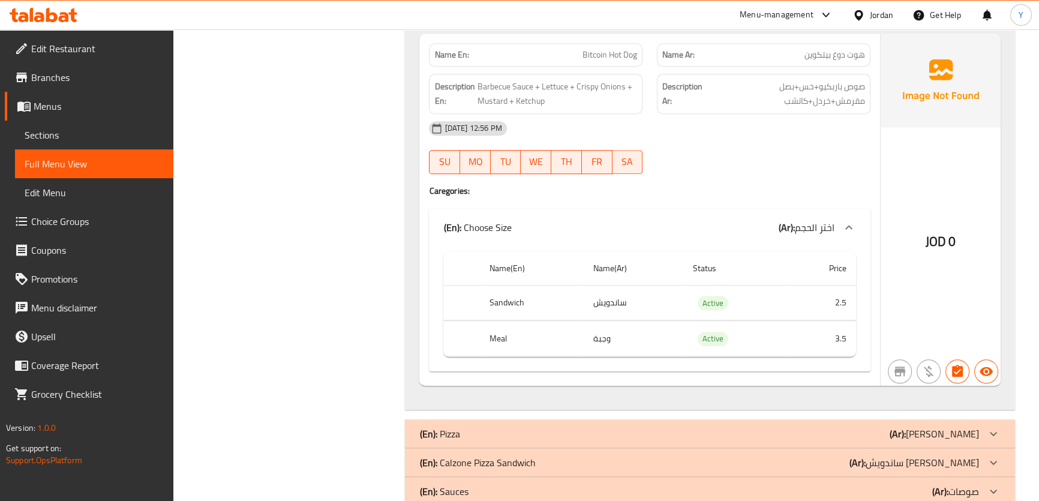
scroll to position [1409, 0]
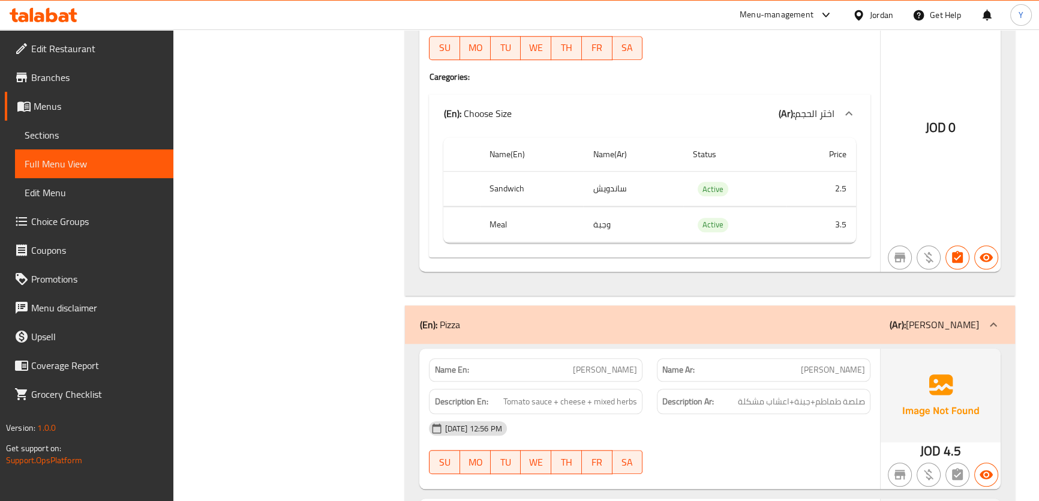
type button "0"
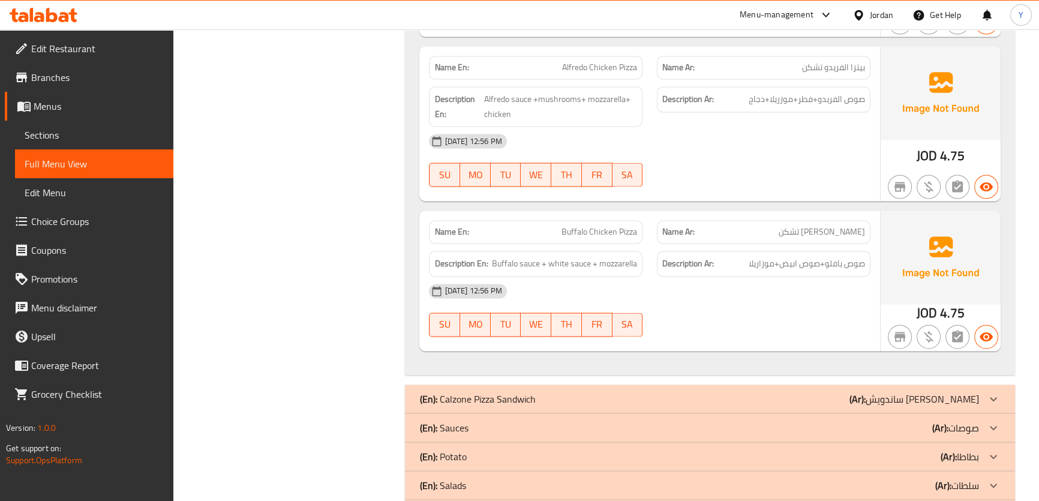
scroll to position [2239, 0]
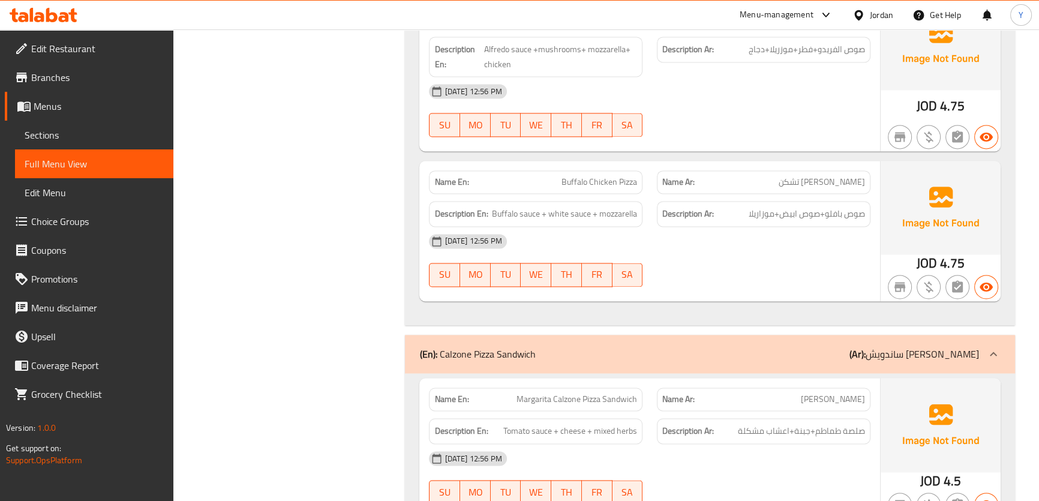
scroll to position [2512, 0]
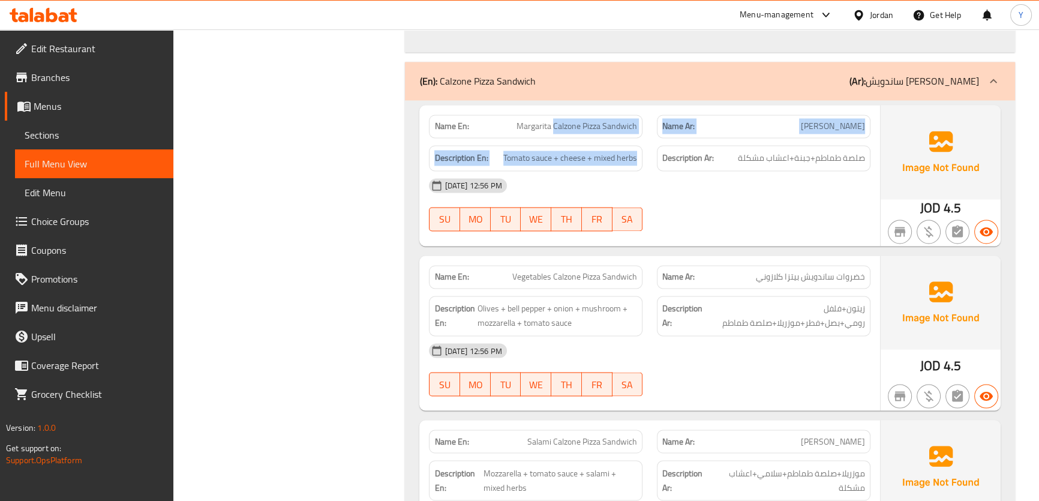
copy div "Calzone Pizza Sandwich Name Ar: مارغريتا ساندويش بيتزا كلازوني Description En: …"
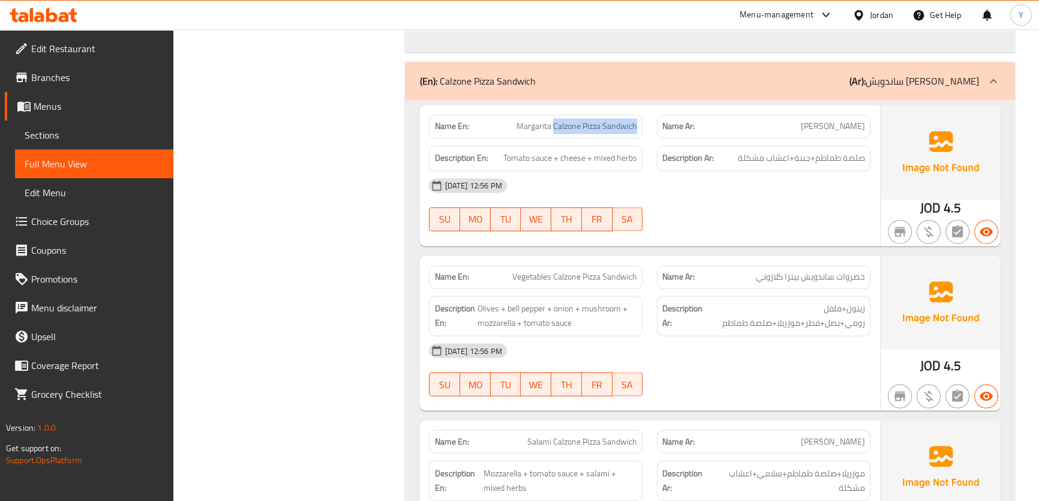
copy span "Calzone Pizza Sandwich"
drag, startPoint x: 564, startPoint y: 130, endPoint x: 629, endPoint y: 135, distance: 65.6
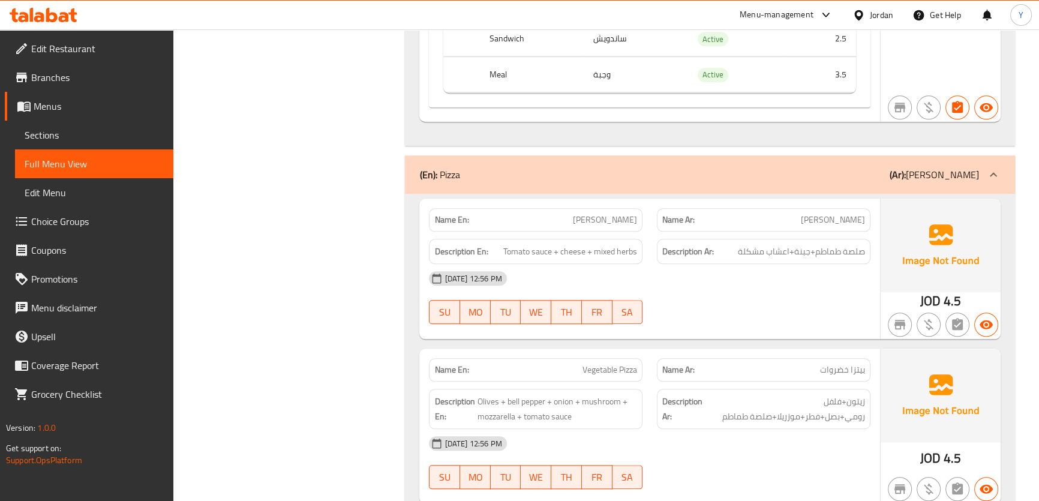
scroll to position [2417, 0]
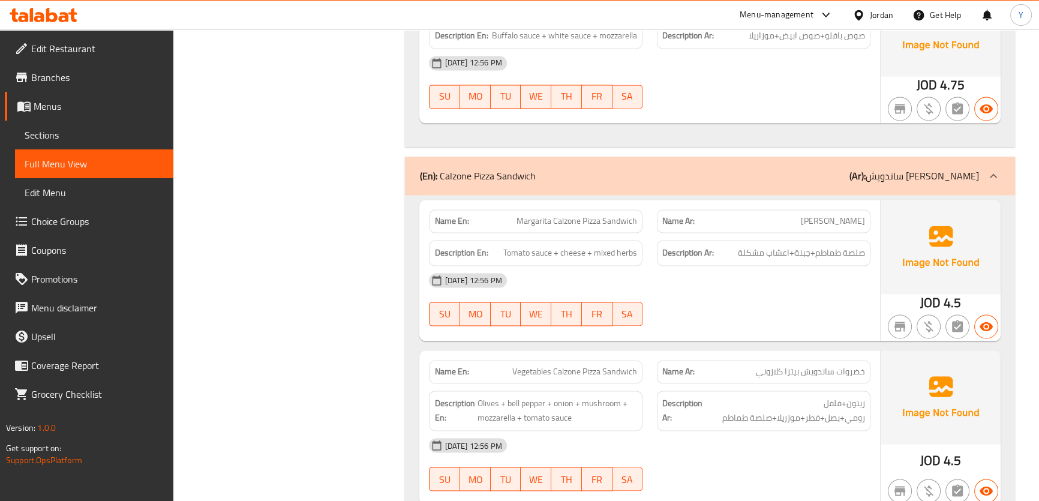
copy span "Calzone"
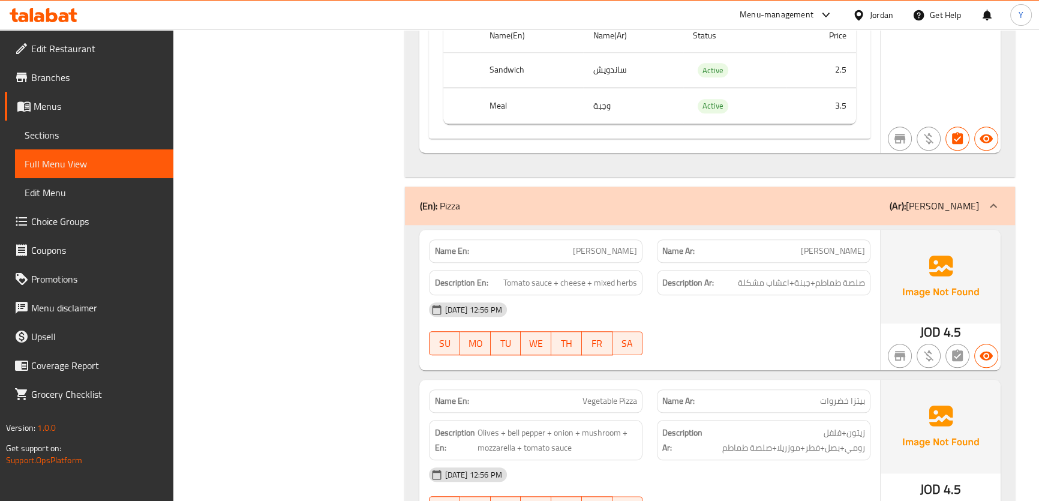
scroll to position [1545, 0]
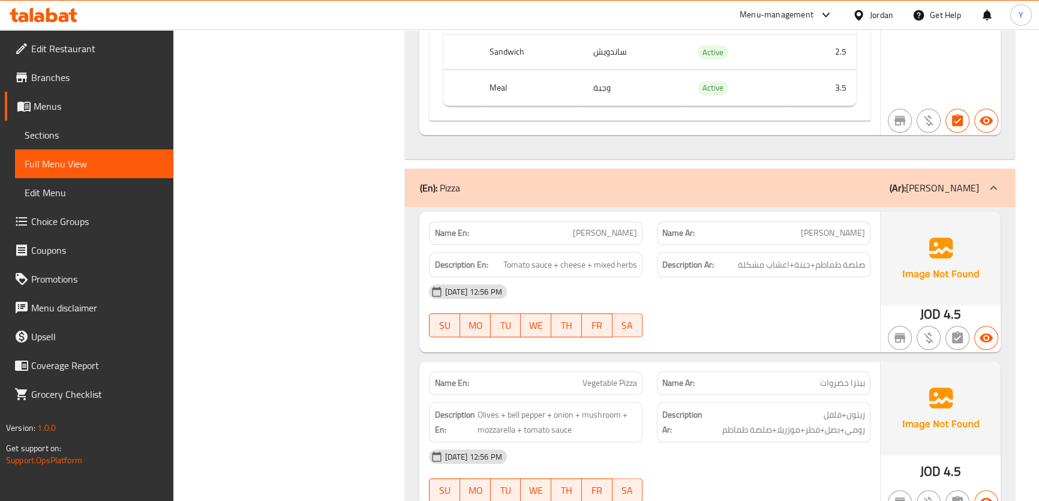
drag, startPoint x: 772, startPoint y: 275, endPoint x: 773, endPoint y: 291, distance: 15.6
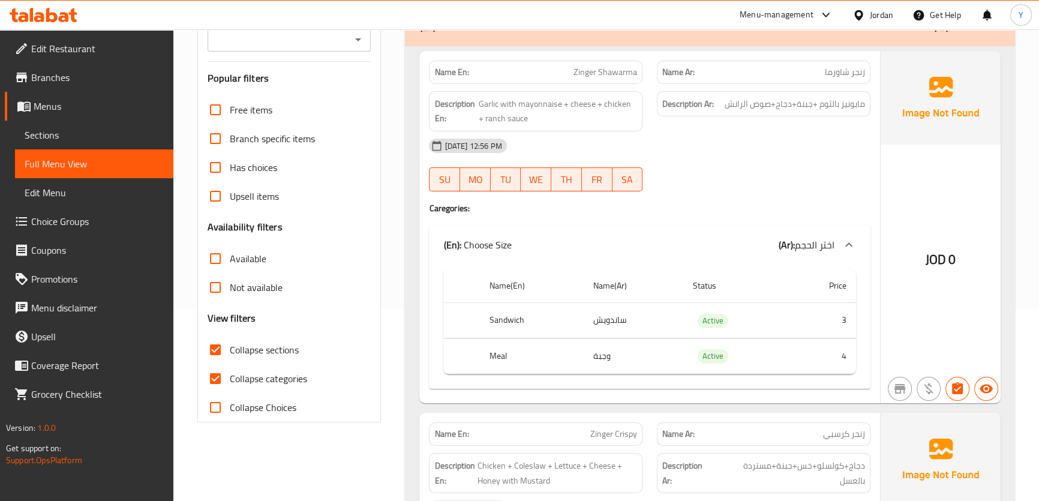
scroll to position [109, 0]
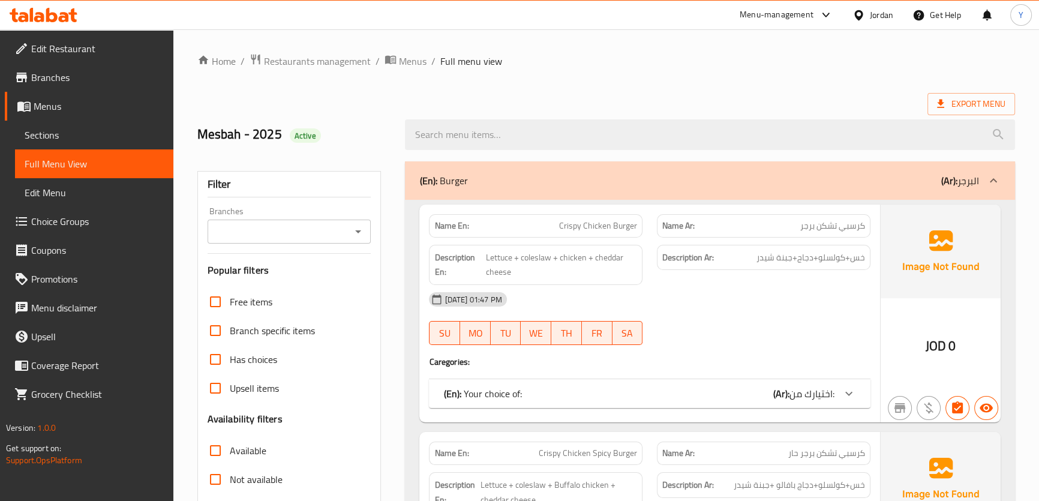
click at [667, 175] on div "(En): Burger (Ar): البرجر" at bounding box center [698, 180] width 559 height 14
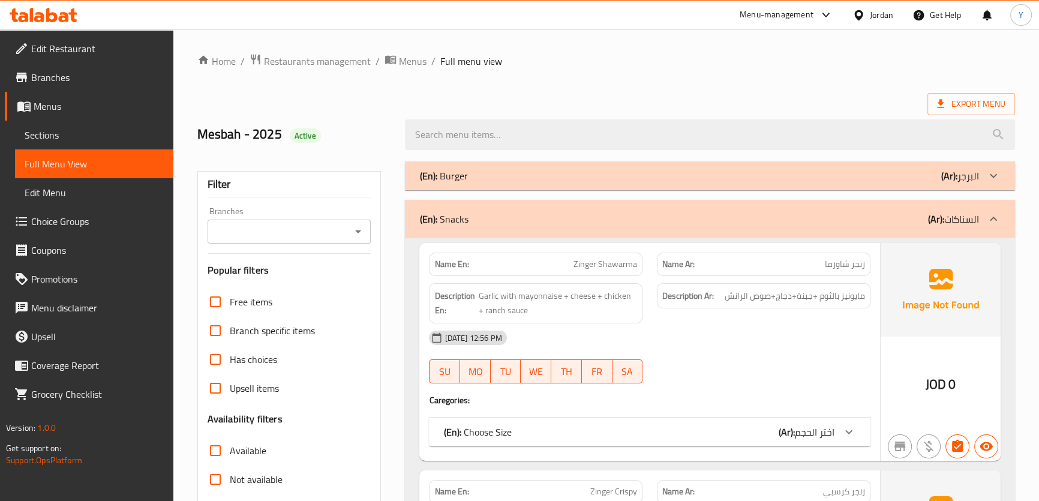
click at [765, 213] on div "(En): Snacks (Ar): السناكات" at bounding box center [698, 219] width 559 height 14
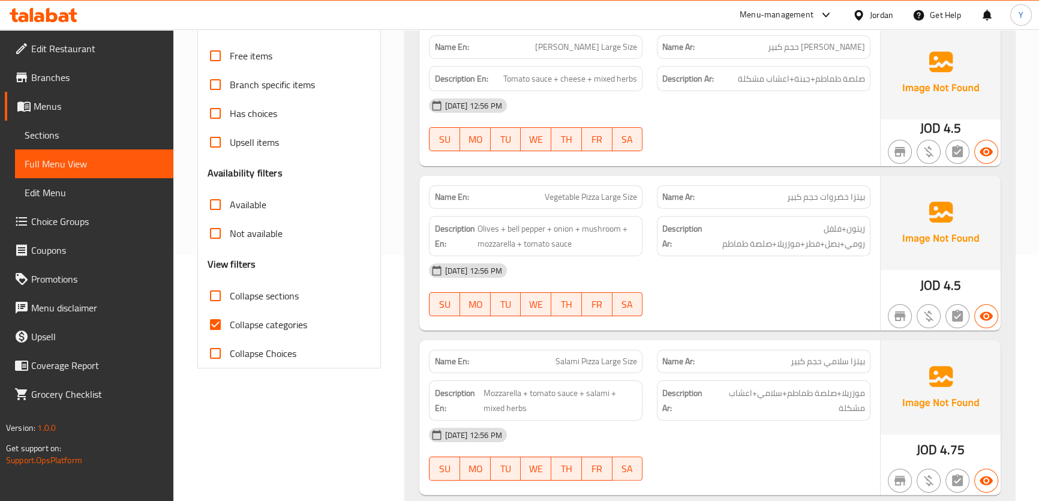
scroll to position [163, 0]
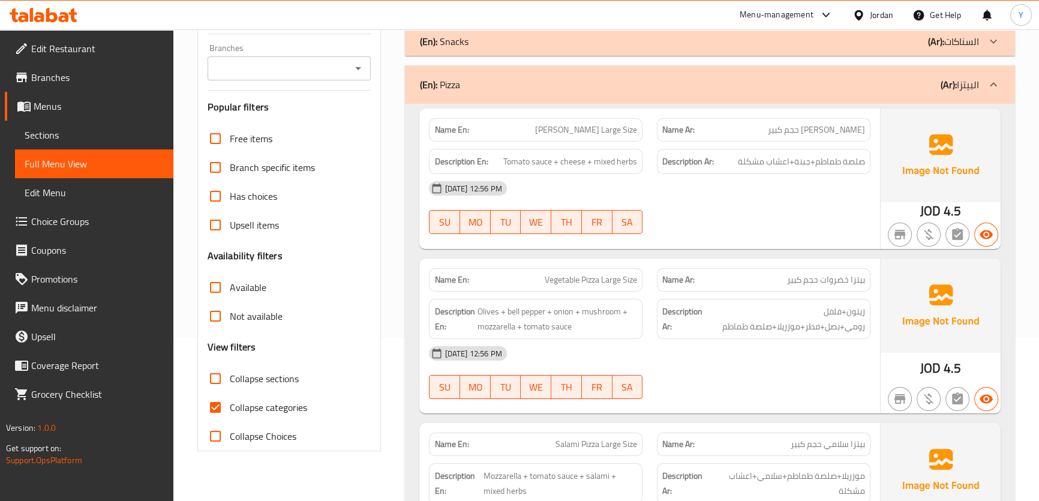
click at [808, 131] on span "[PERSON_NAME] حجم كبير" at bounding box center [816, 130] width 97 height 13
drag, startPoint x: 808, startPoint y: 131, endPoint x: 792, endPoint y: 133, distance: 16.3
click at [792, 133] on span "[PERSON_NAME] حجم كبير" at bounding box center [816, 130] width 97 height 13
copy span "حجم كبير"
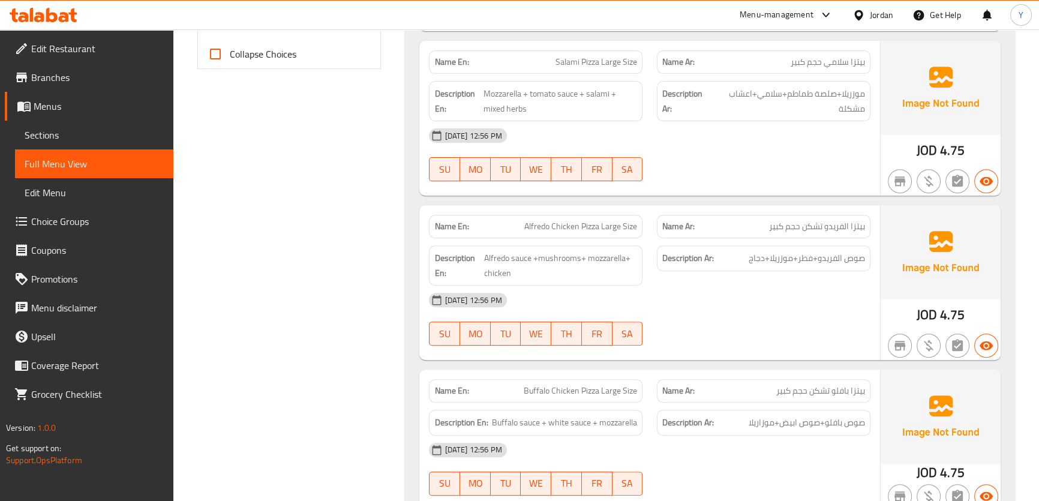
scroll to position [763, 0]
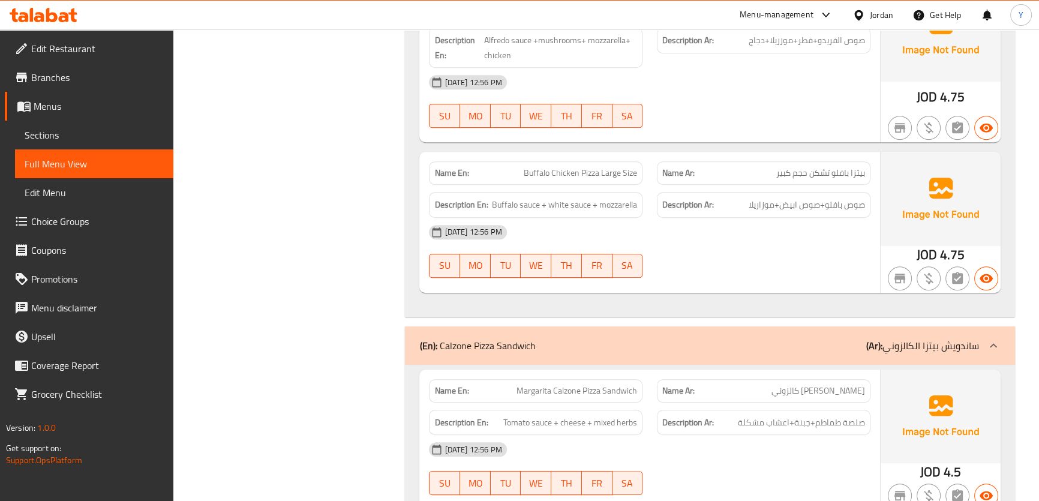
click at [610, 162] on div "Name En: Buffalo Chicken Pizza Large Size" at bounding box center [535, 172] width 213 height 23
drag, startPoint x: 610, startPoint y: 162, endPoint x: 625, endPoint y: 161, distance: 15.0
click at [625, 161] on div "Name En: Buffalo Chicken Pizza Large Size" at bounding box center [535, 172] width 213 height 23
copy span "Large Size"
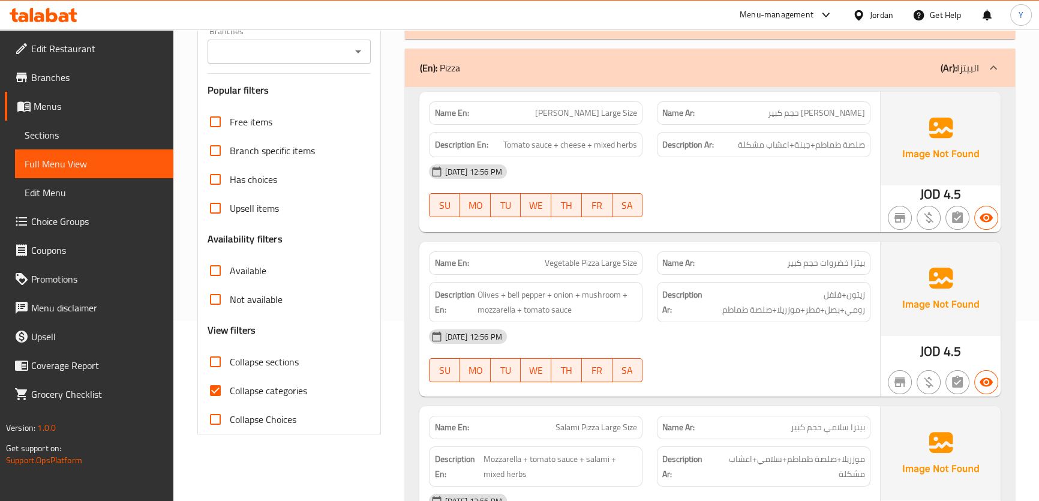
scroll to position [109, 0]
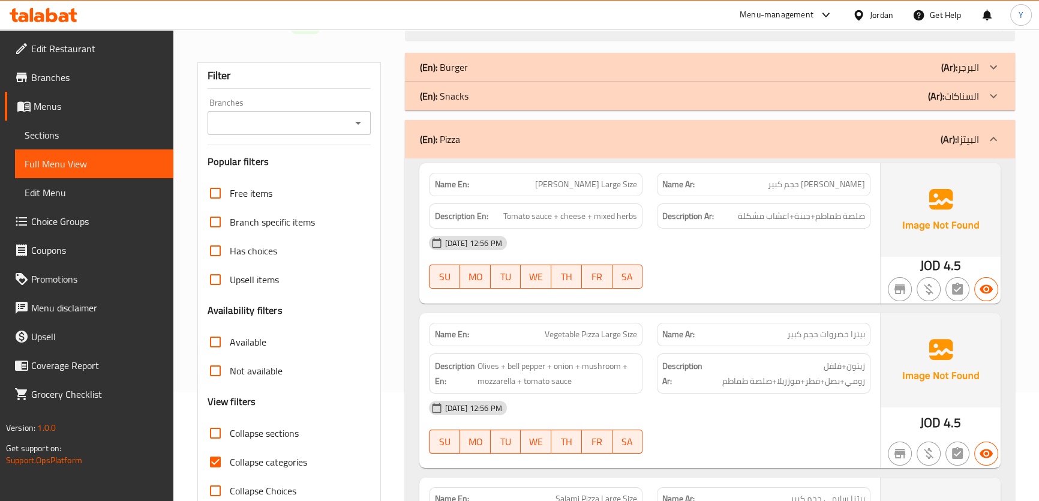
click at [784, 138] on div "(En): Pizza (Ar): البيتزا" at bounding box center [698, 139] width 559 height 14
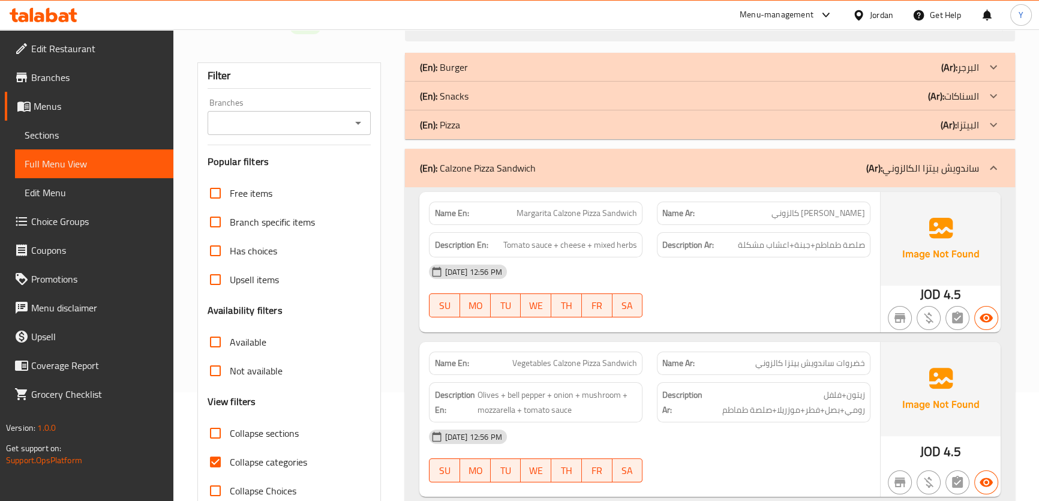
click at [808, 176] on div "(En): Calzone Pizza Sandwich (Ar): ساندويش بيتزا الكالزوني" at bounding box center [709, 168] width 609 height 38
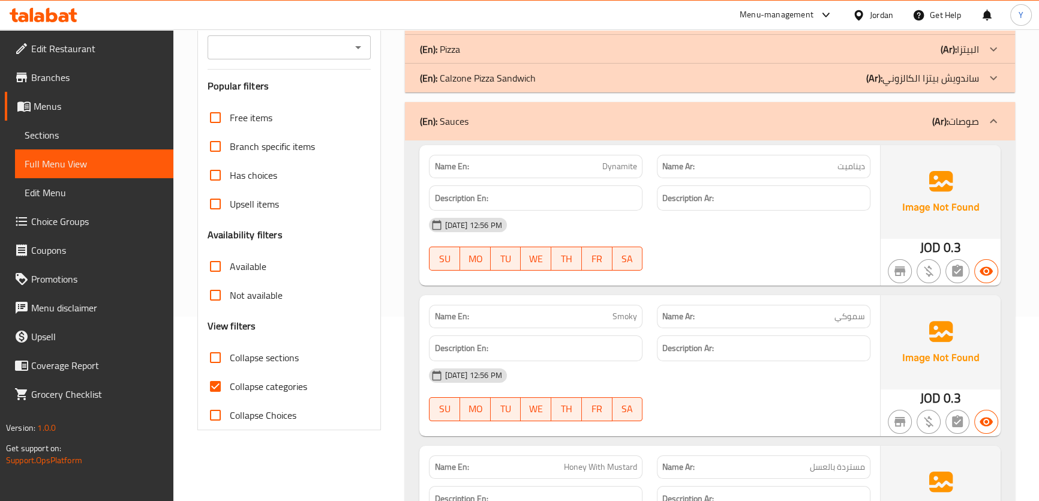
scroll to position [272, 0]
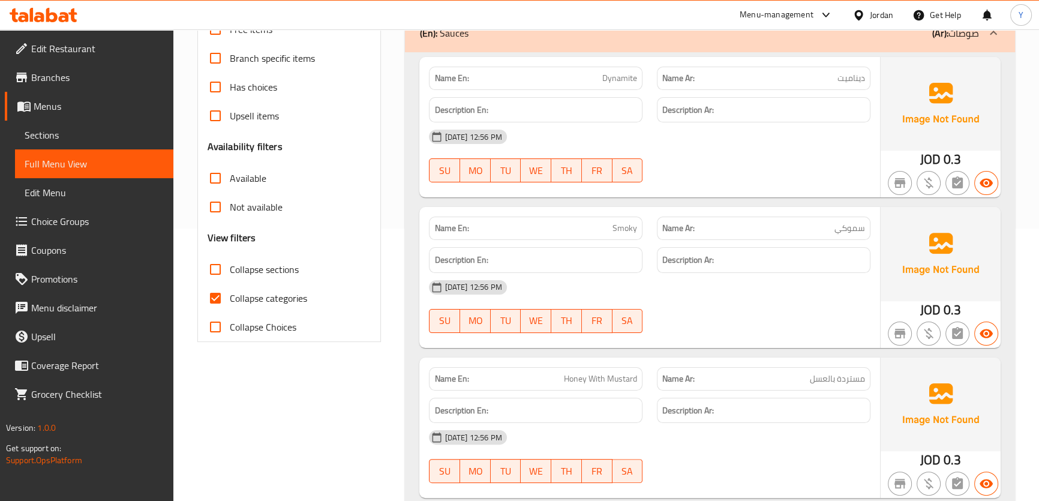
click at [810, 149] on div "[DATE] 12:56 PM" at bounding box center [649, 136] width 455 height 29
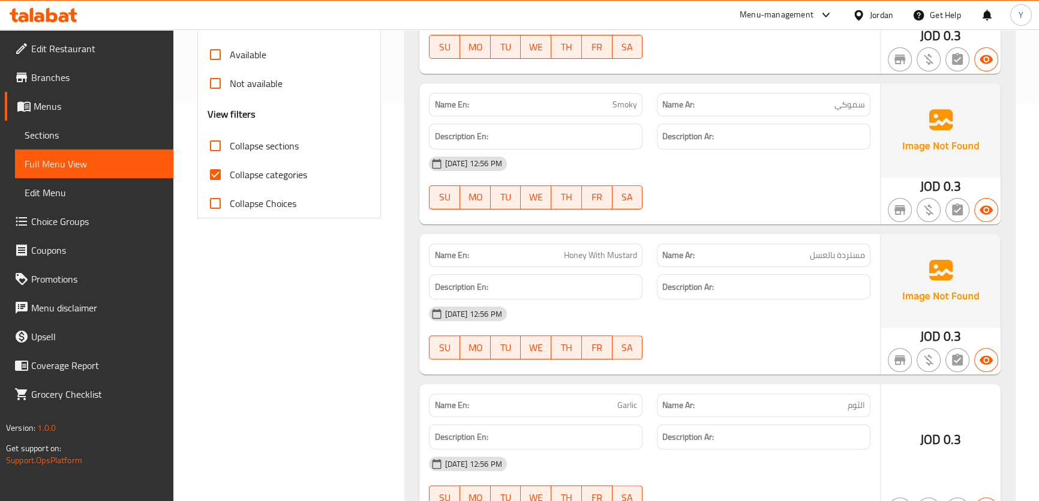
scroll to position [403, 0]
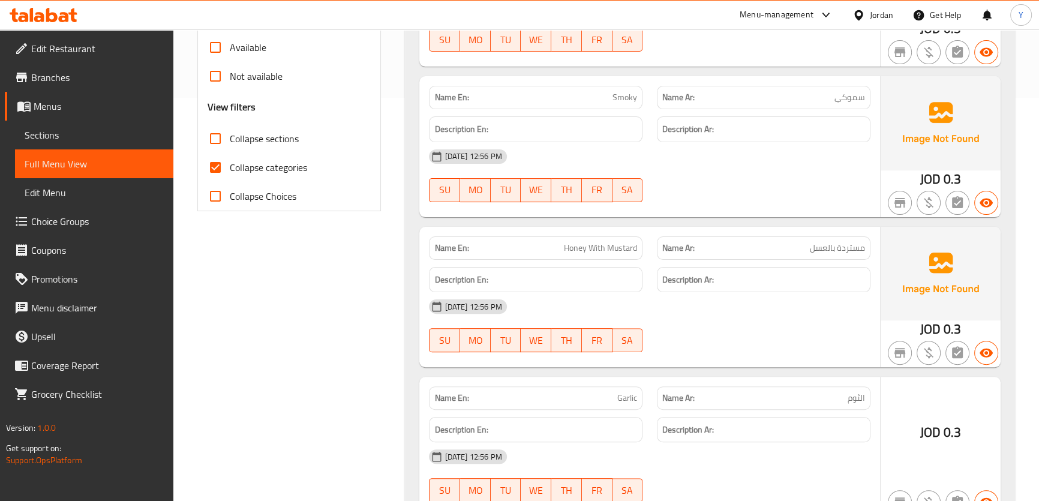
click at [601, 233] on div "Name En: Honey With Mustard" at bounding box center [536, 248] width 228 height 38
copy span "Honey With Mustard"
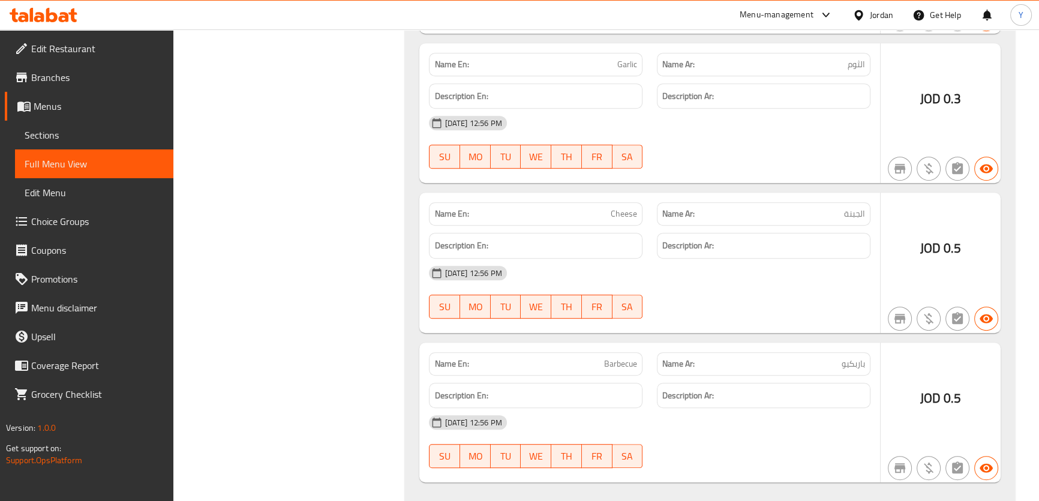
scroll to position [809, 0]
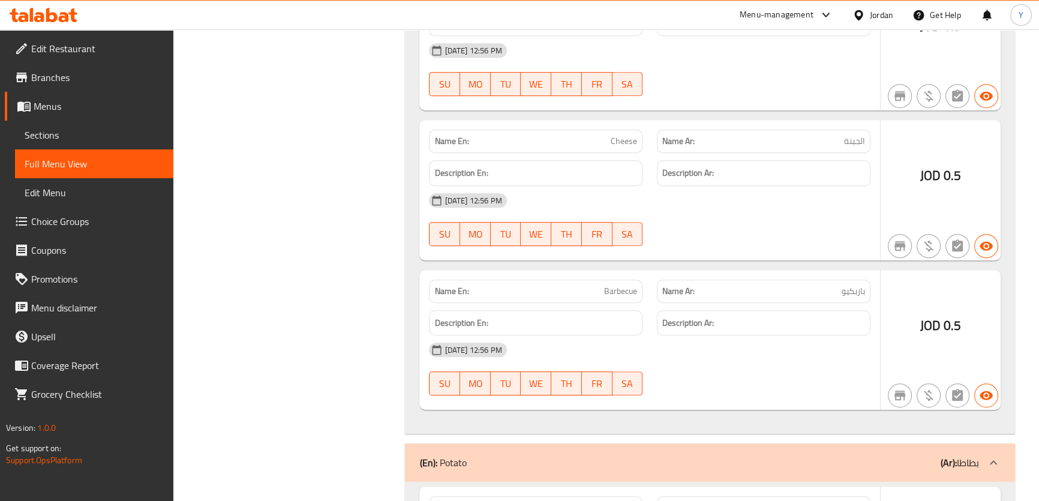
click at [723, 259] on div "Name En: Cheese Name Ar: الجبنة Description En: Description Ar: 13-08-2025 12:5…" at bounding box center [649, 190] width 460 height 140
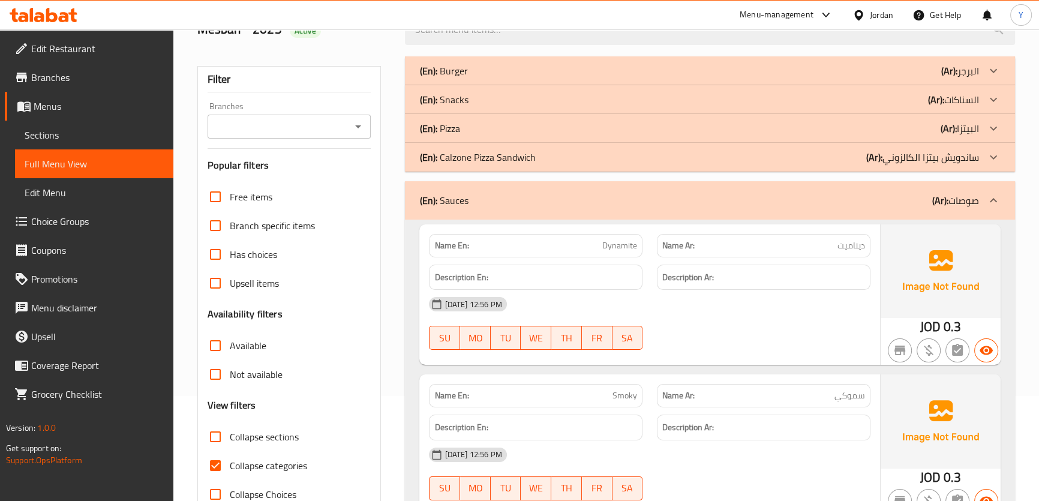
scroll to position [109, 0]
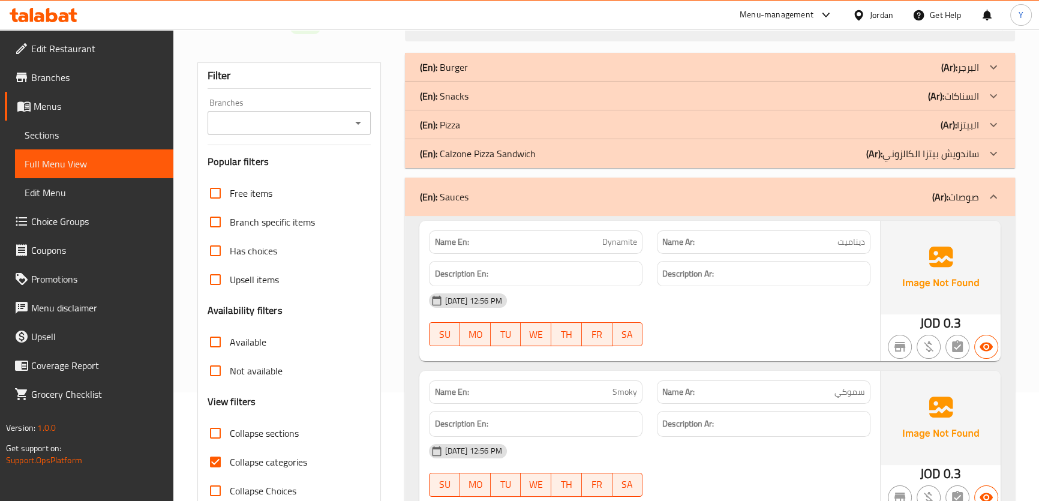
click at [661, 199] on div "(En): Sauces (Ar): صوصات" at bounding box center [698, 197] width 559 height 14
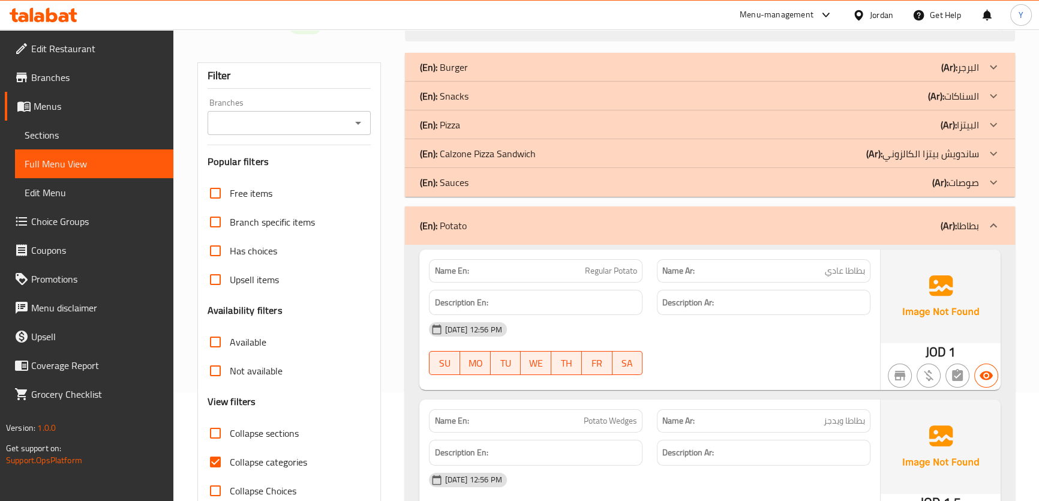
click at [798, 302] on h6 "Description Ar:" at bounding box center [763, 302] width 203 height 15
drag, startPoint x: 581, startPoint y: 264, endPoint x: 678, endPoint y: 275, distance: 98.3
click at [678, 275] on div "Name En: Regular Potato Name Ar: بطاطا عادي" at bounding box center [649, 271] width 455 height 38
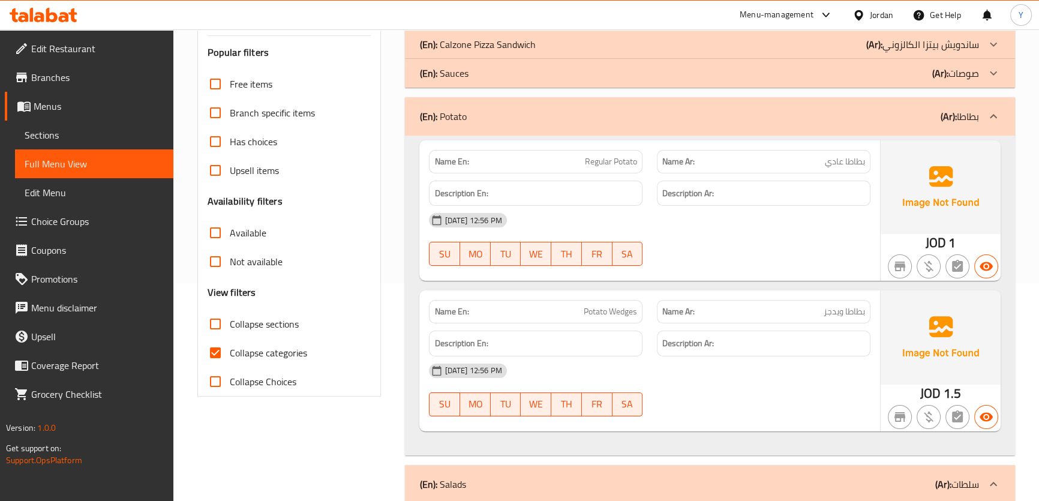
click at [870, 105] on div "(En): Potato (Ar): بطاطا" at bounding box center [709, 116] width 609 height 38
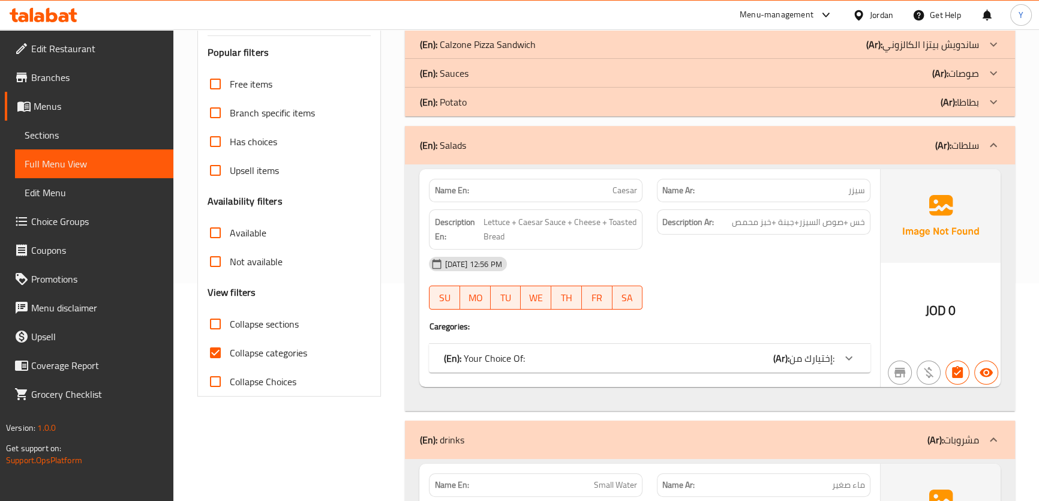
click at [751, 263] on div "[DATE] 12:56 PM" at bounding box center [649, 263] width 455 height 29
click at [713, 359] on div "(En): Your Choice Of: (Ar): إختيارك من:" at bounding box center [638, 358] width 390 height 14
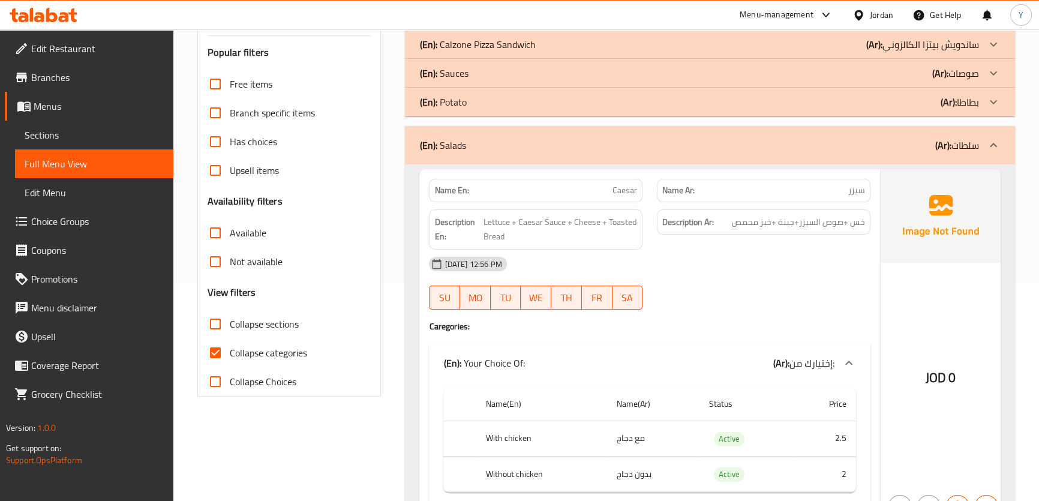
click at [636, 185] on div "Name En: Caesar" at bounding box center [535, 190] width 213 height 23
click at [636, 185] on span "Caesar" at bounding box center [624, 190] width 25 height 13
copy span "Caesar"
click at [654, 154] on div "(En): Salads (Ar): سلطات" at bounding box center [709, 145] width 609 height 38
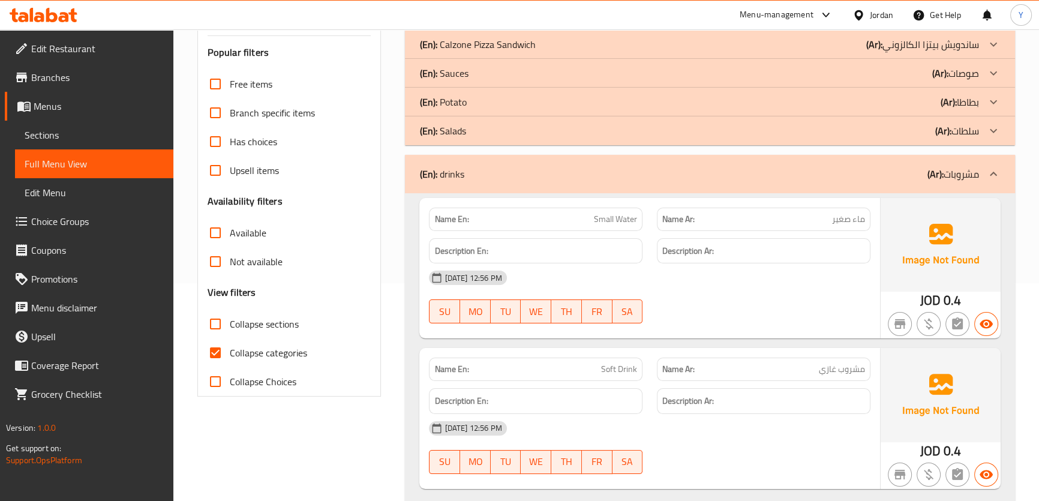
click at [899, 321] on icon "button" at bounding box center [899, 324] width 11 height 10
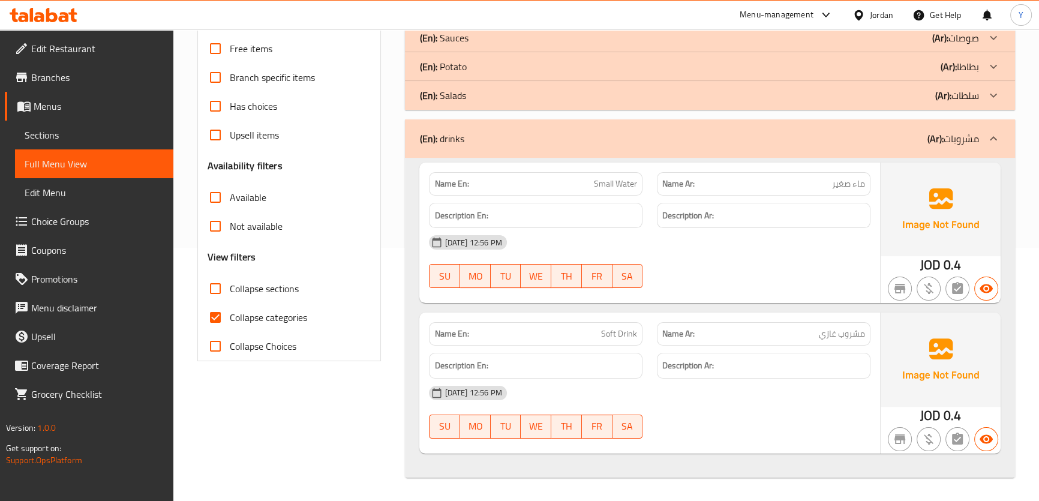
click at [700, 279] on div "13-08-2025 12:56 PM SU MO TU WE TH FR SA" at bounding box center [649, 261] width 455 height 67
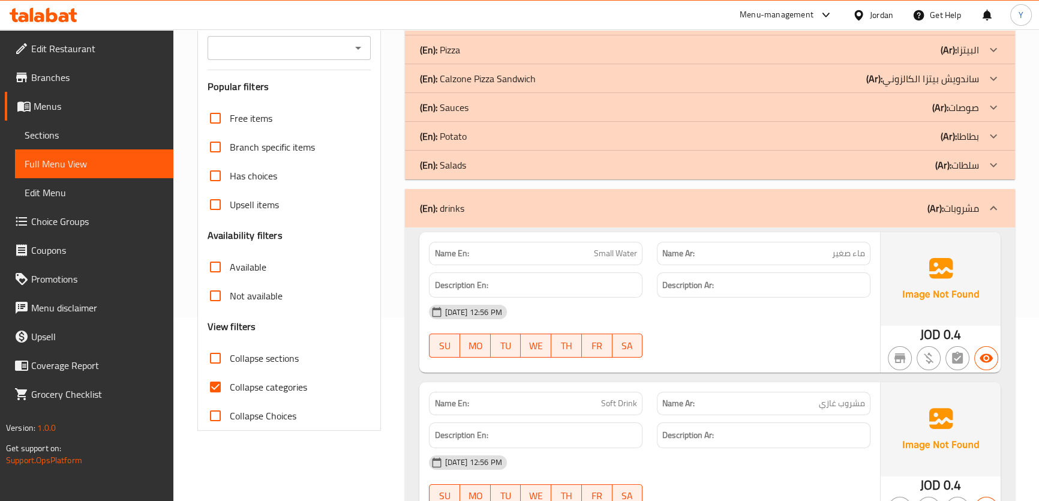
scroll to position [144, 0]
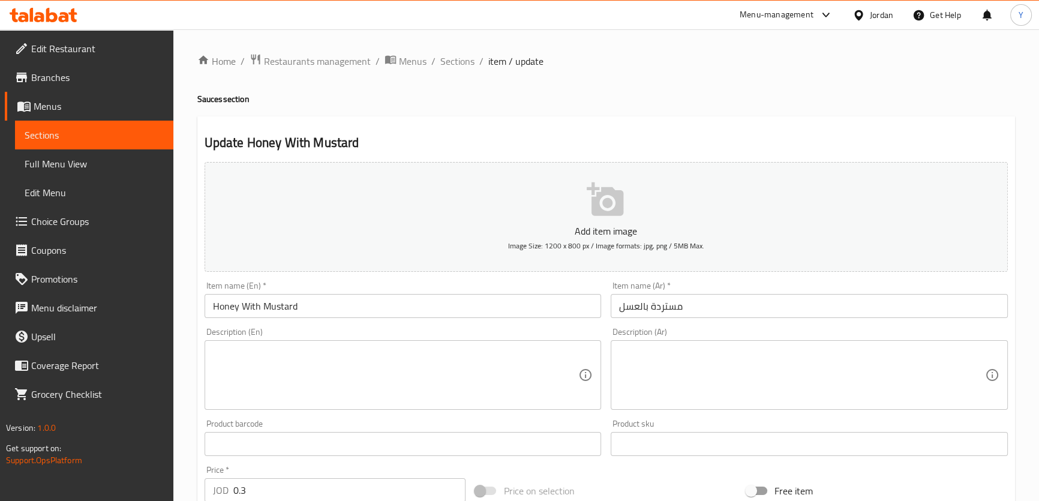
click at [254, 307] on input "Honey With Mustard" at bounding box center [402, 306] width 397 height 24
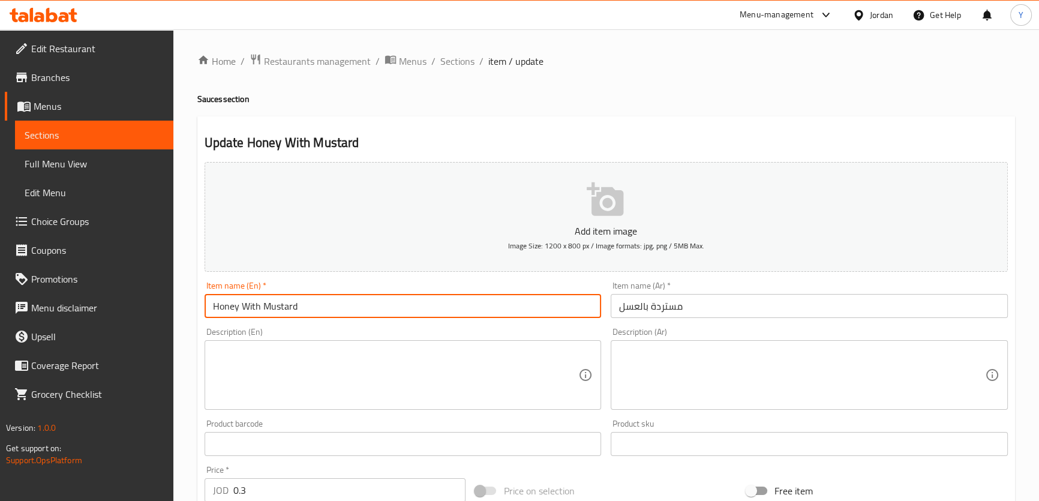
click at [254, 307] on input "Honey With Mustard" at bounding box center [402, 306] width 397 height 24
type input "Honey Mustard"
click at [498, 160] on div "Add item image Image Size: 1200 x 800 px / Image formats: jpg, png / 5MB Max." at bounding box center [606, 216] width 813 height 119
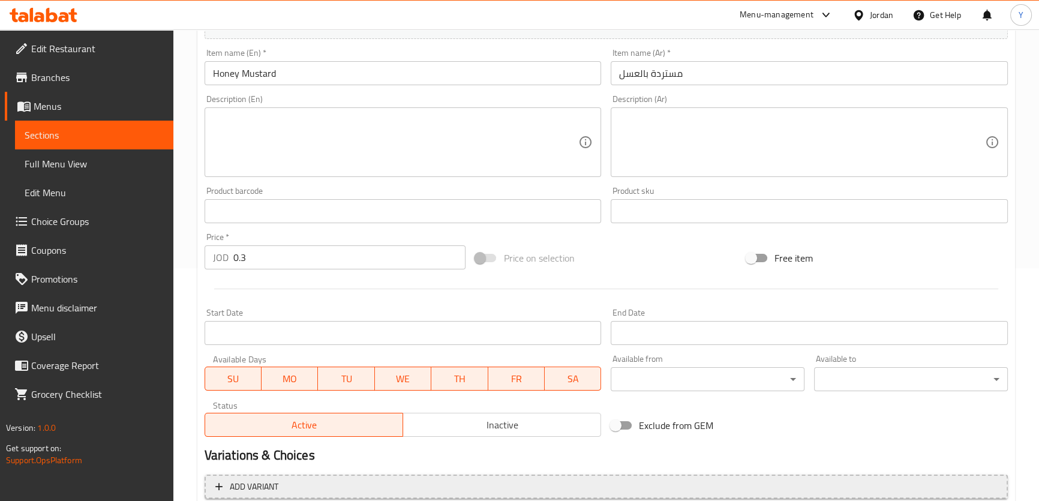
scroll to position [345, 0]
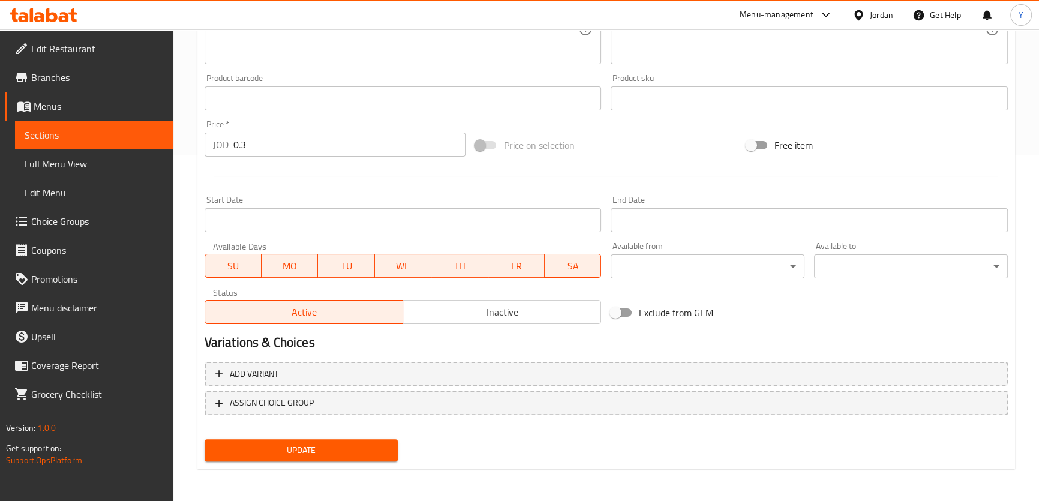
click at [375, 455] on span "Update" at bounding box center [301, 450] width 175 height 15
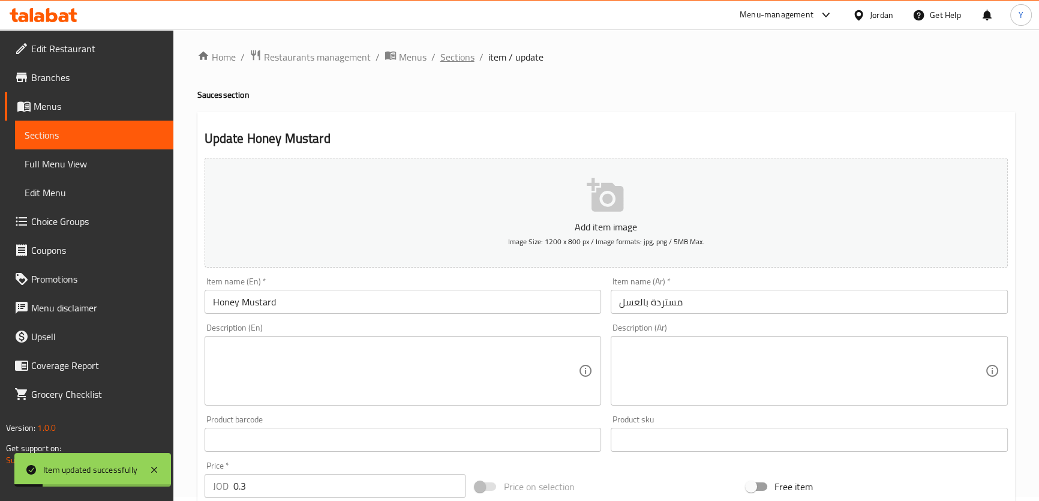
scroll to position [0, 0]
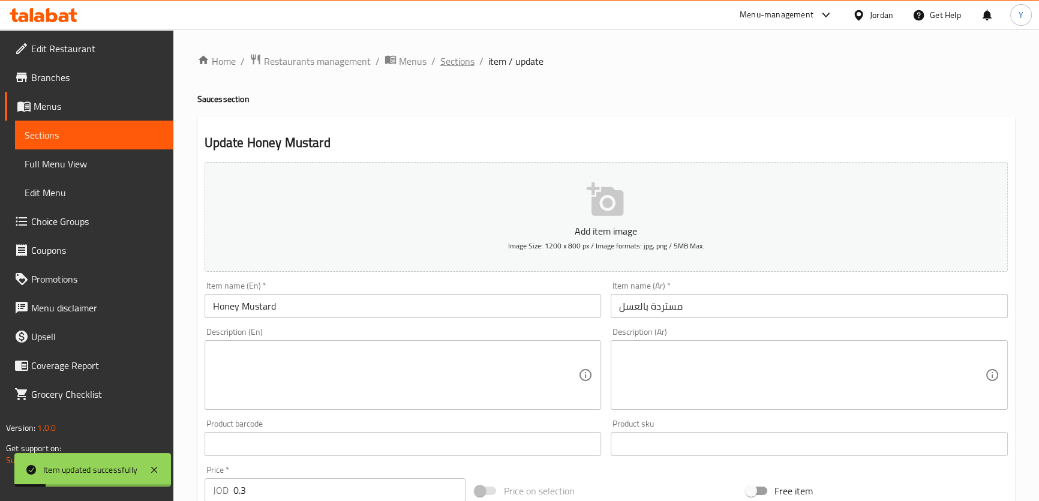
click at [456, 56] on span "Sections" at bounding box center [457, 61] width 34 height 14
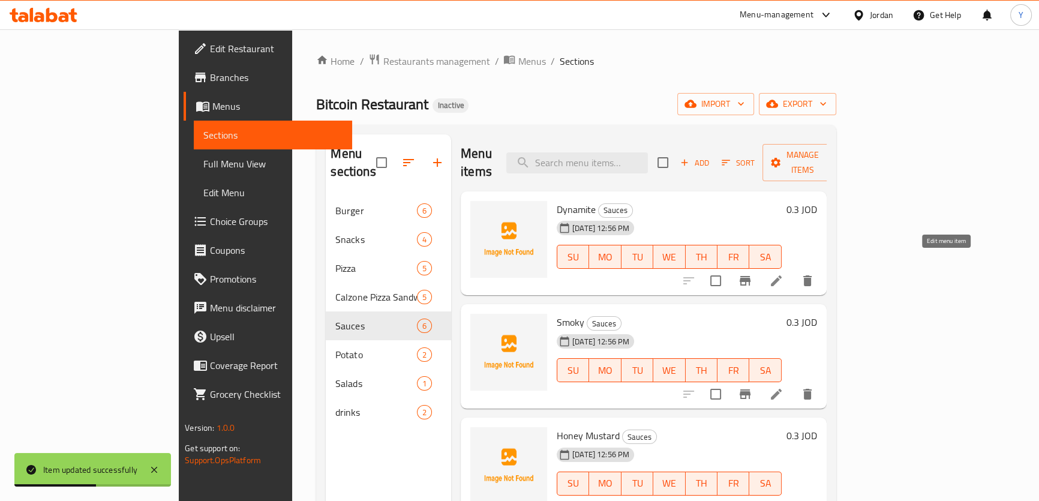
click at [781, 275] on icon at bounding box center [776, 280] width 11 height 11
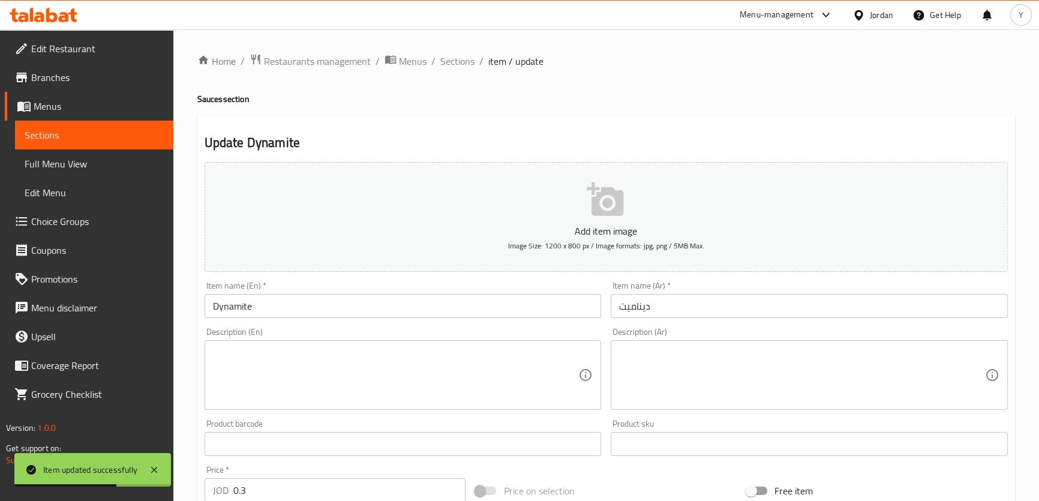
drag, startPoint x: 342, startPoint y: 296, endPoint x: 356, endPoint y: 302, distance: 15.0
click at [342, 296] on input "Dynamite" at bounding box center [402, 306] width 397 height 24
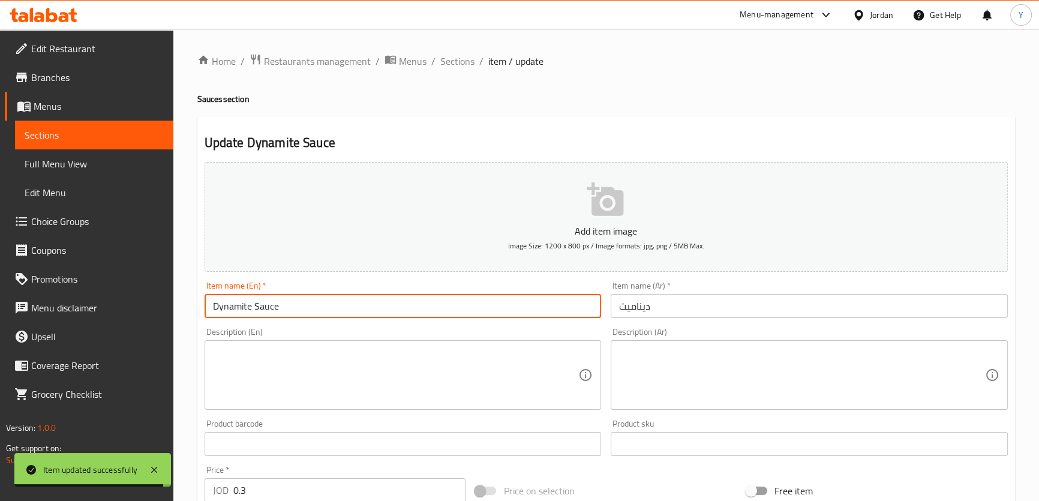
type input "Dynamite Sauce"
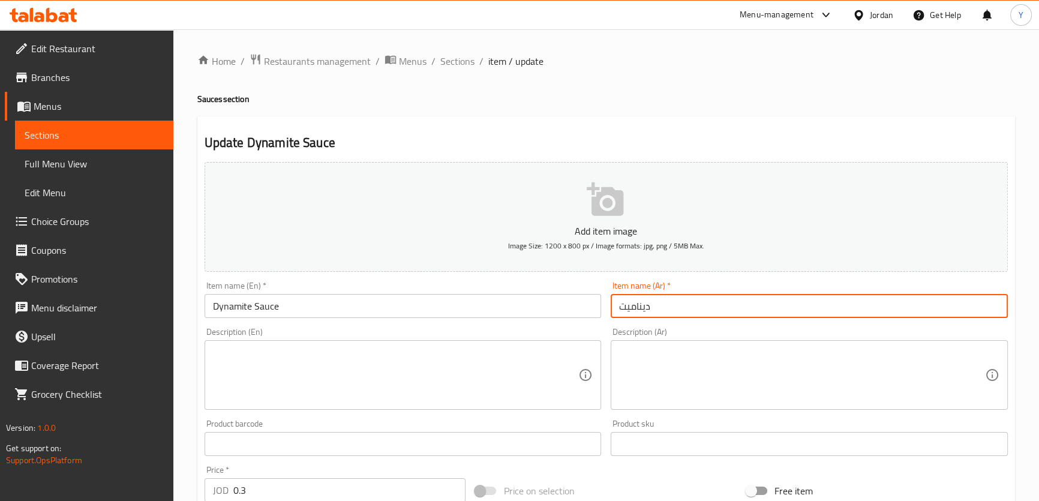
click at [706, 294] on input "ديناميت" at bounding box center [809, 306] width 397 height 24
click at [896, 307] on input "ديناميت" at bounding box center [809, 306] width 397 height 24
type input "صوص ديناميت"
click at [888, 131] on div "Update Dynamite Sauce Add item image Image Size: 1200 x 800 px / Image formats:…" at bounding box center [605, 465] width 817 height 698
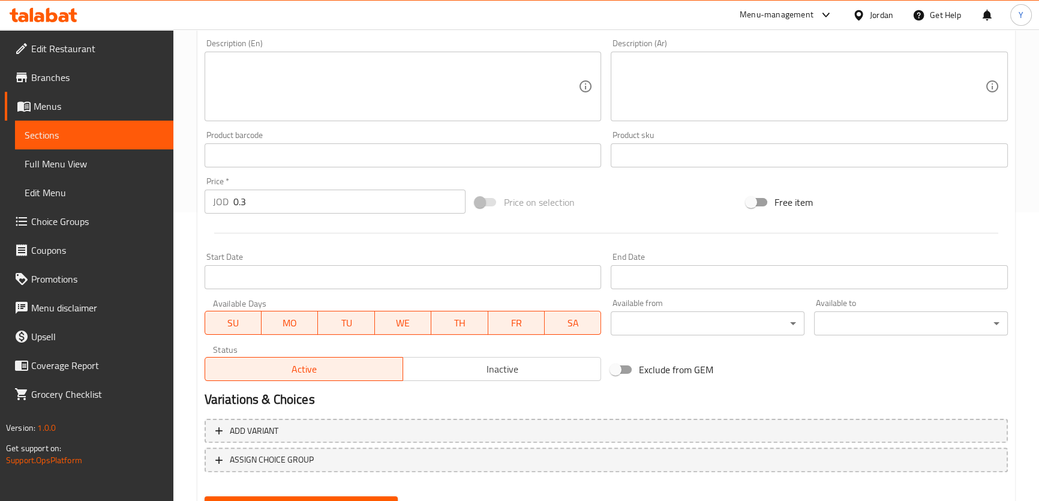
scroll to position [345, 0]
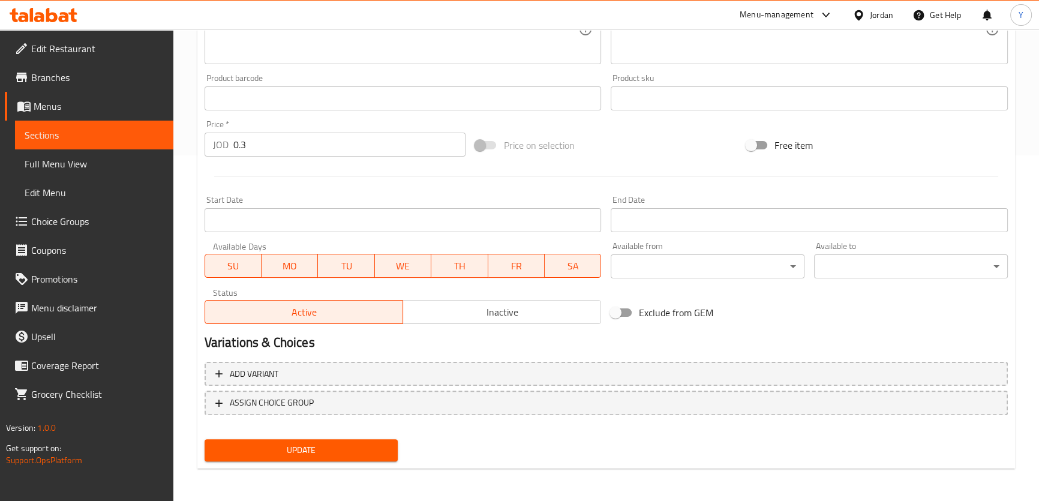
click at [345, 441] on button "Update" at bounding box center [301, 450] width 194 height 22
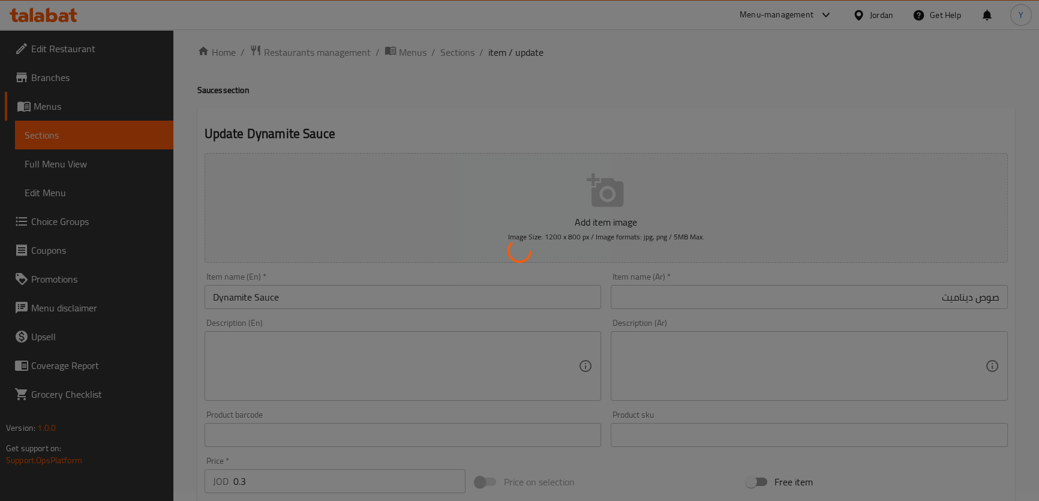
scroll to position [0, 0]
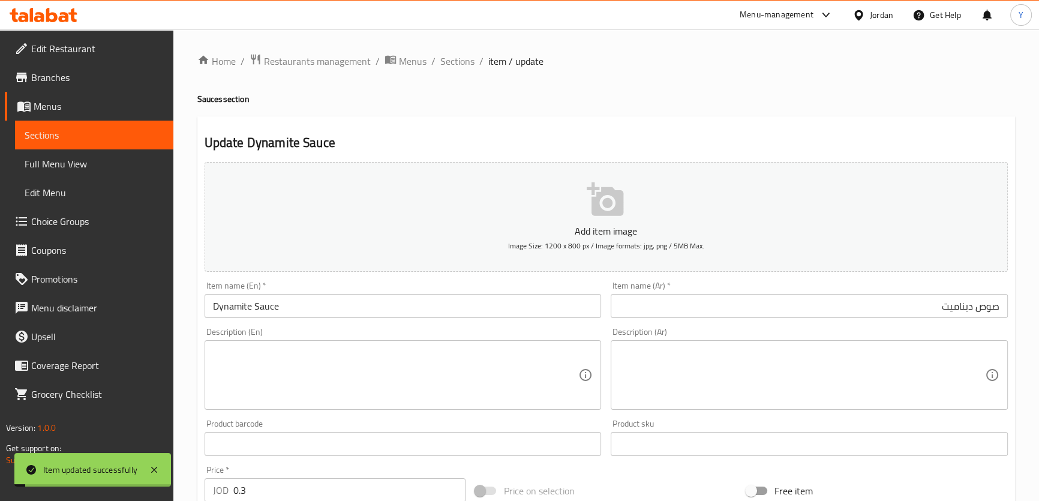
click at [449, 65] on span "Sections" at bounding box center [457, 61] width 34 height 14
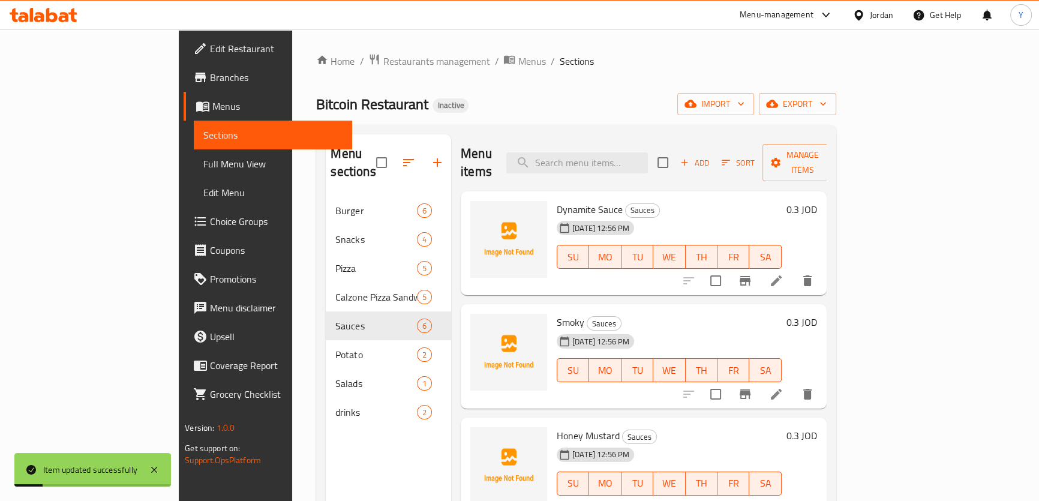
click at [783, 387] on icon at bounding box center [776, 394] width 14 height 14
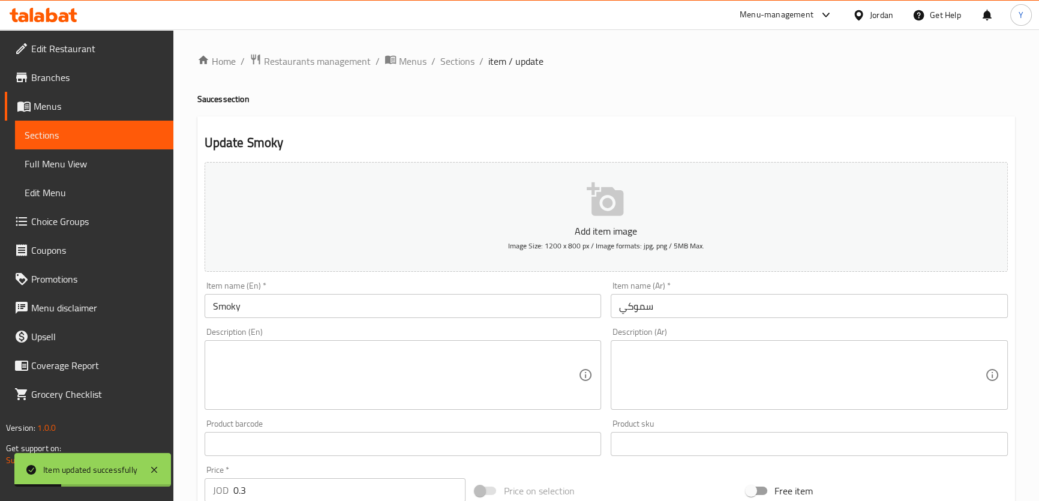
click at [346, 323] on div "Description (En) Description (En)" at bounding box center [403, 369] width 407 height 92
drag, startPoint x: 350, startPoint y: 312, endPoint x: 354, endPoint y: 307, distance: 6.8
click at [350, 312] on input "Smoky" at bounding box center [402, 306] width 397 height 24
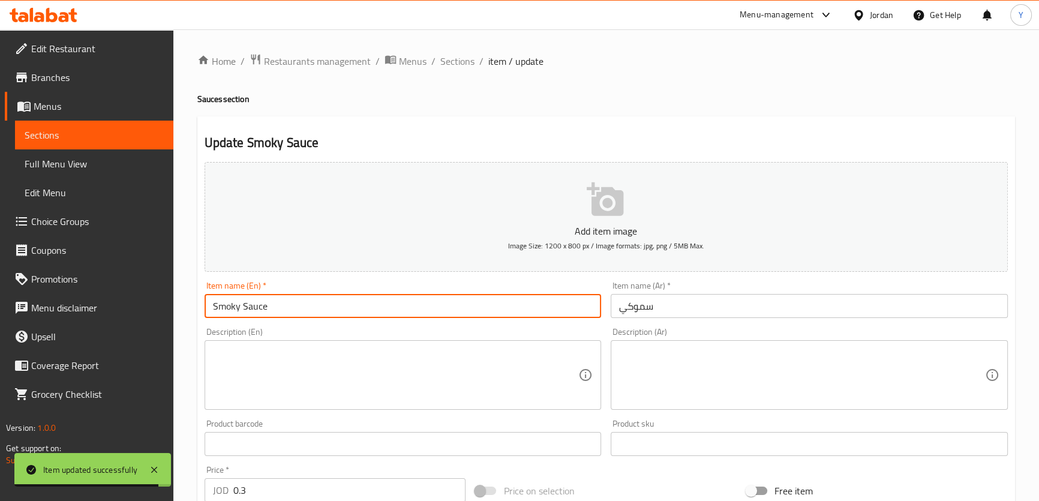
type input "Smoky Sauce"
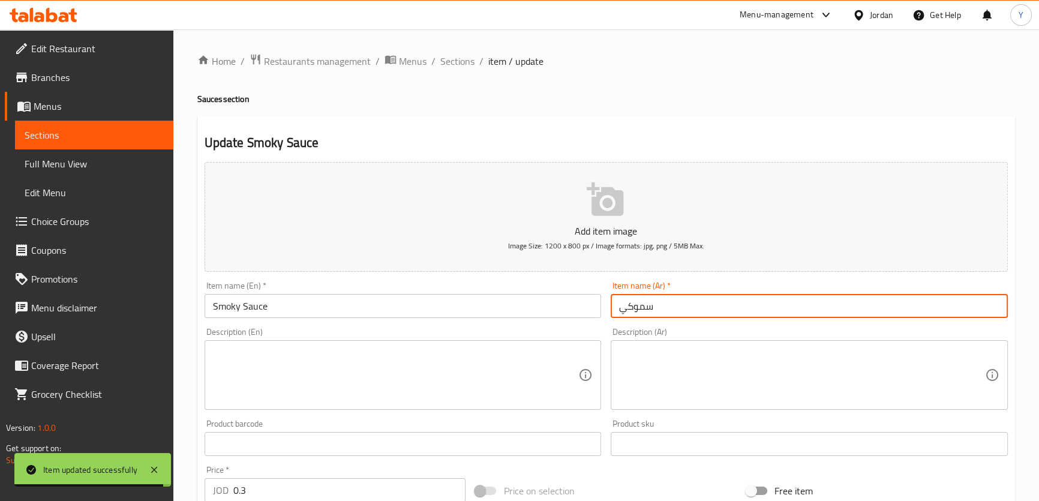
click at [618, 309] on input "سموكي" at bounding box center [809, 306] width 397 height 24
type input "صوص سموكي"
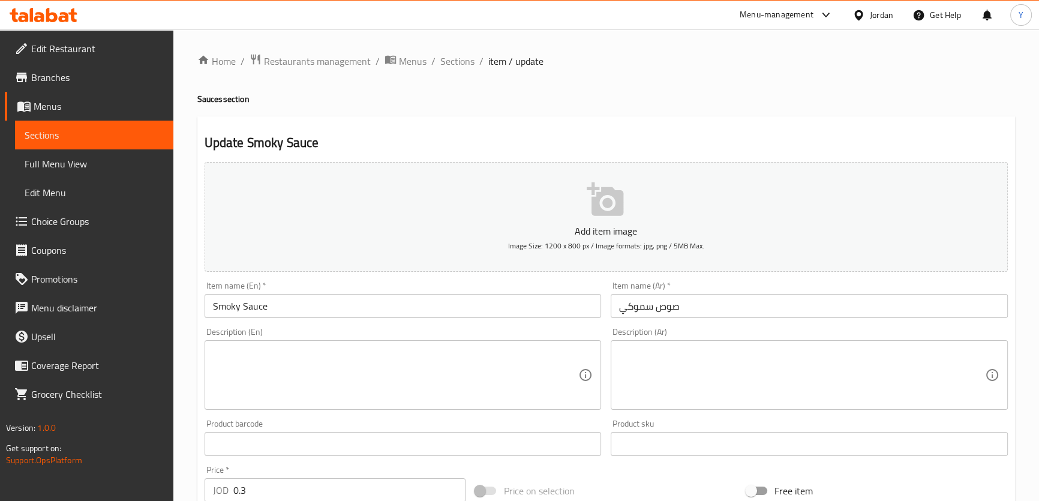
click at [858, 122] on div "Update Smoky Sauce Add item image Image Size: 1200 x 800 px / Image formats: jp…" at bounding box center [605, 465] width 817 height 698
click at [261, 302] on input "Smoky Sauce" at bounding box center [402, 306] width 397 height 24
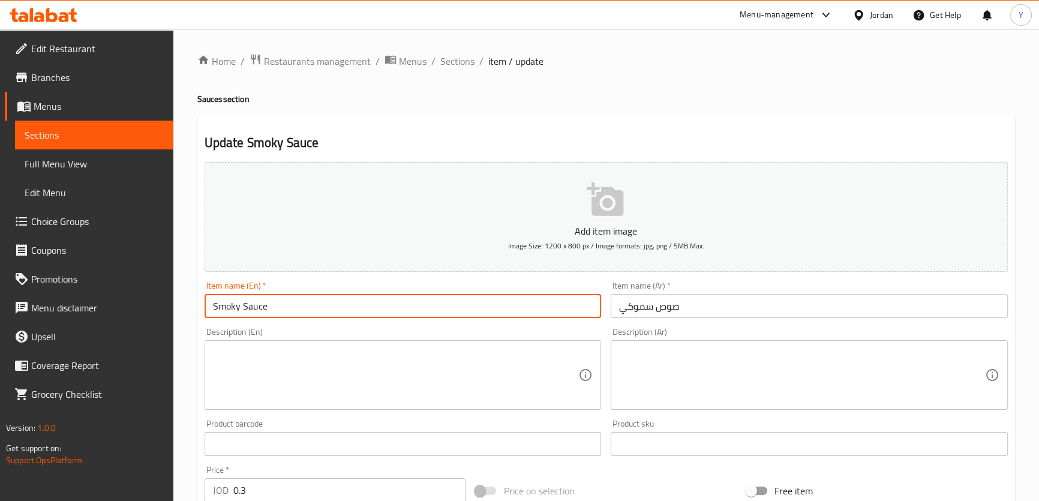
click at [261, 302] on input "Smoky Sauce" at bounding box center [402, 306] width 397 height 24
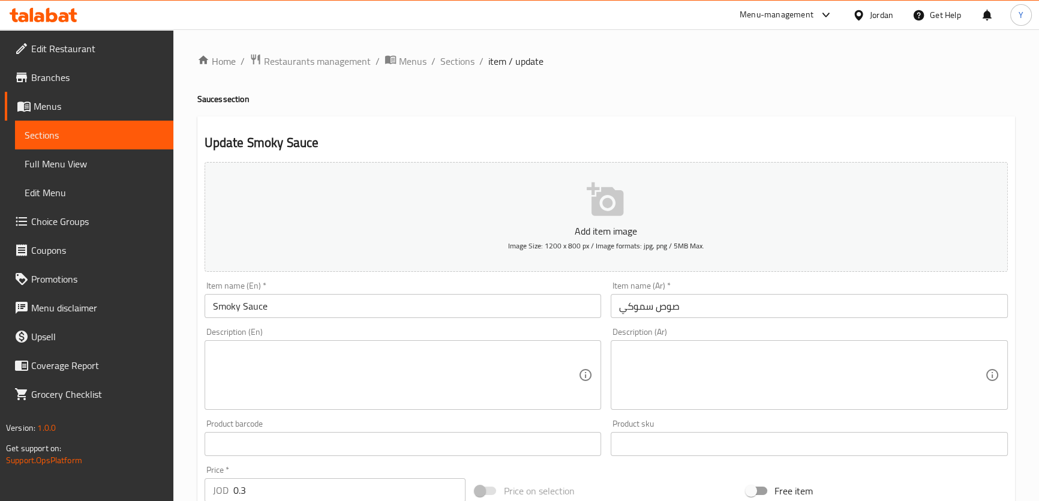
click at [726, 81] on div "Home / Restaurants management / Menus / Sections / item / update Sauces section…" at bounding box center [605, 438] width 817 height 770
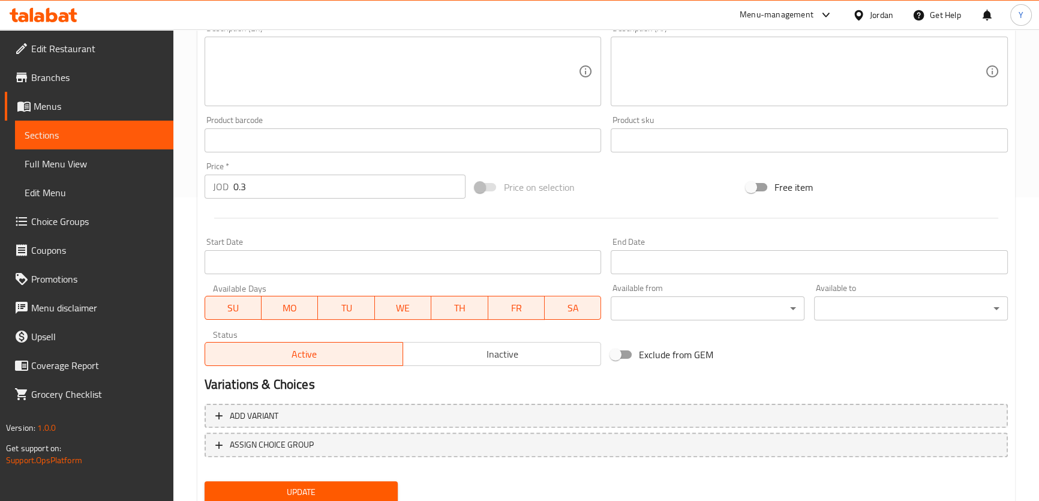
scroll to position [345, 0]
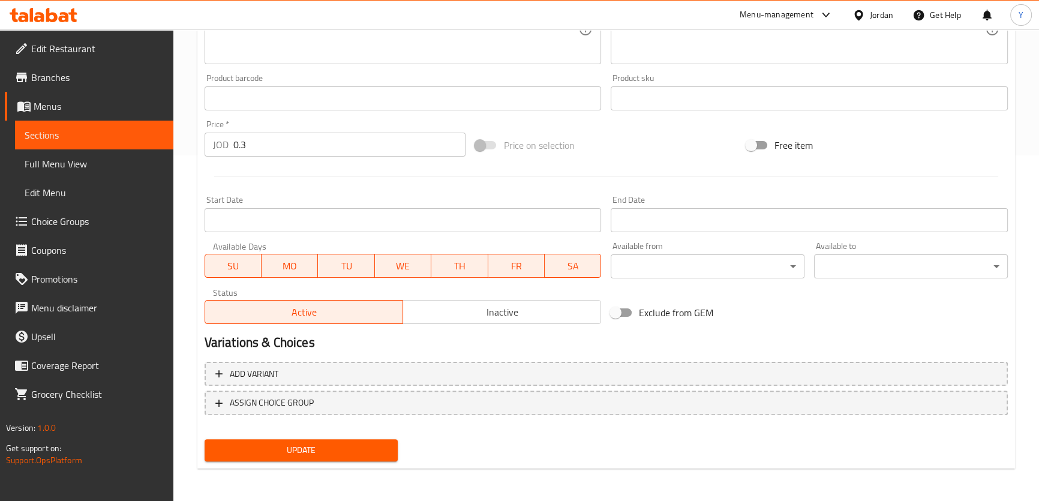
click at [338, 452] on span "Update" at bounding box center [301, 450] width 175 height 15
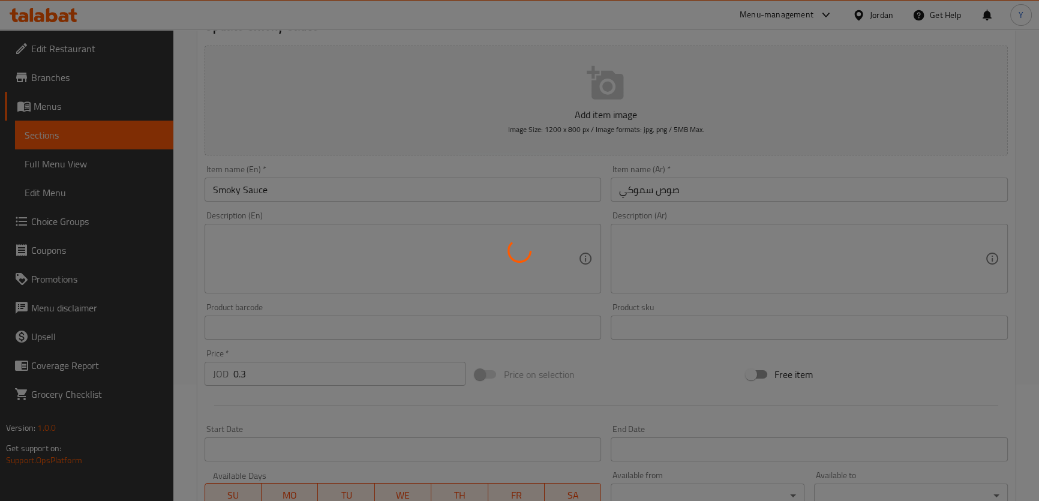
scroll to position [0, 0]
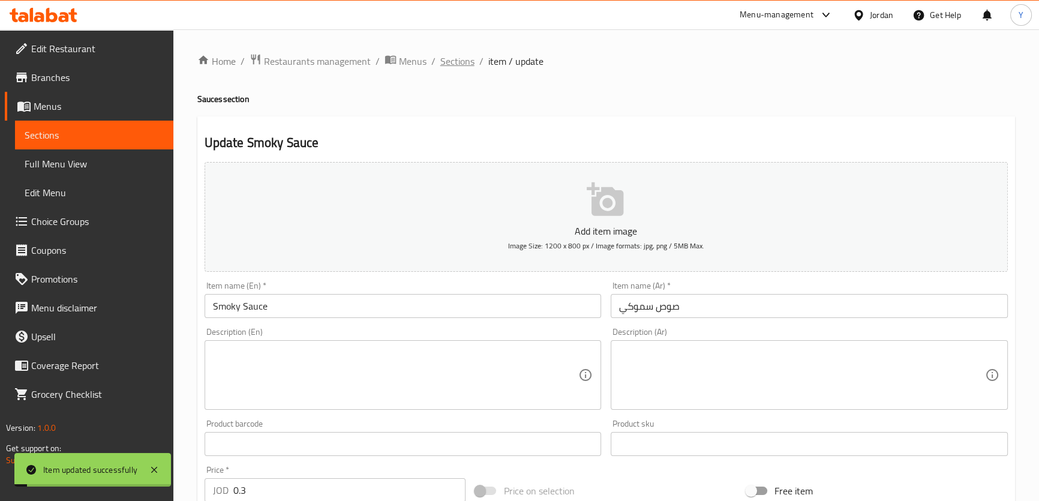
click at [446, 59] on span "Sections" at bounding box center [457, 61] width 34 height 14
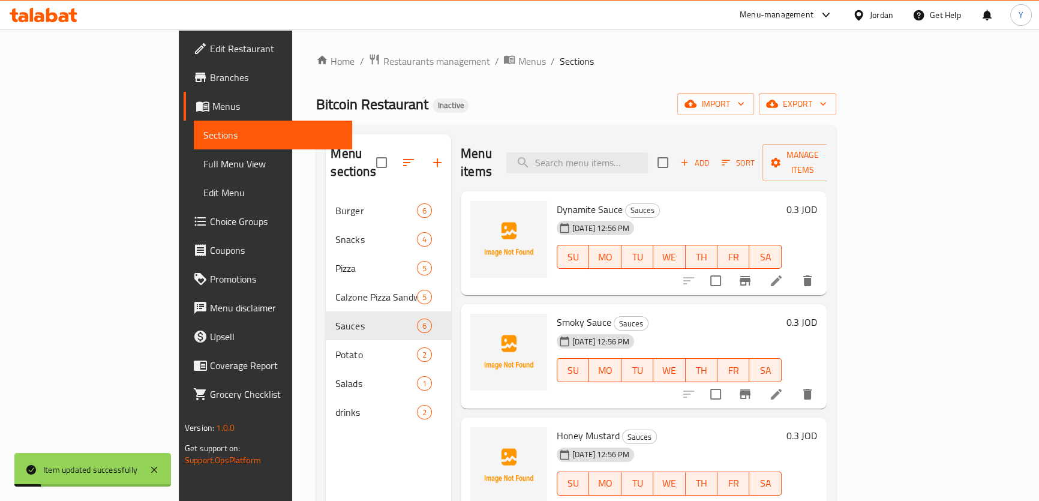
scroll to position [207, 0]
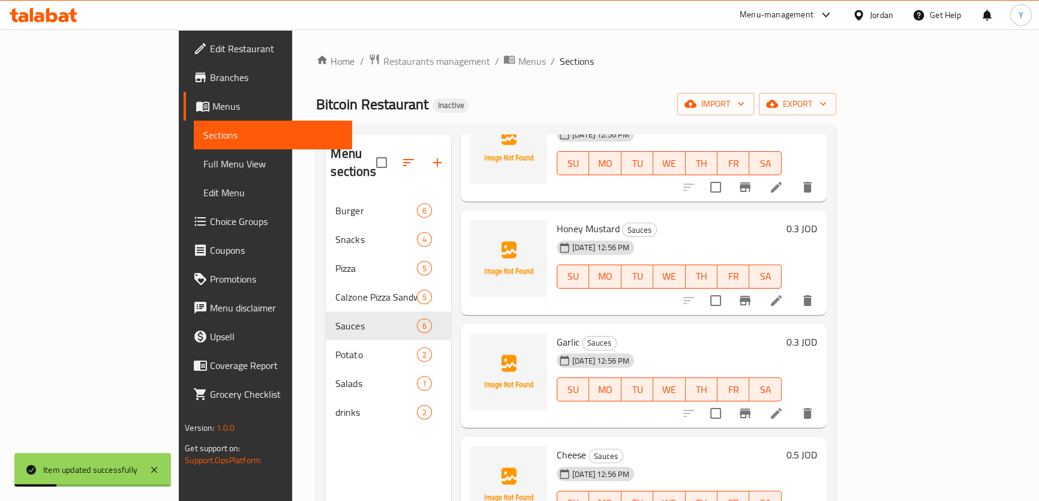
click at [781, 295] on icon at bounding box center [776, 300] width 11 height 11
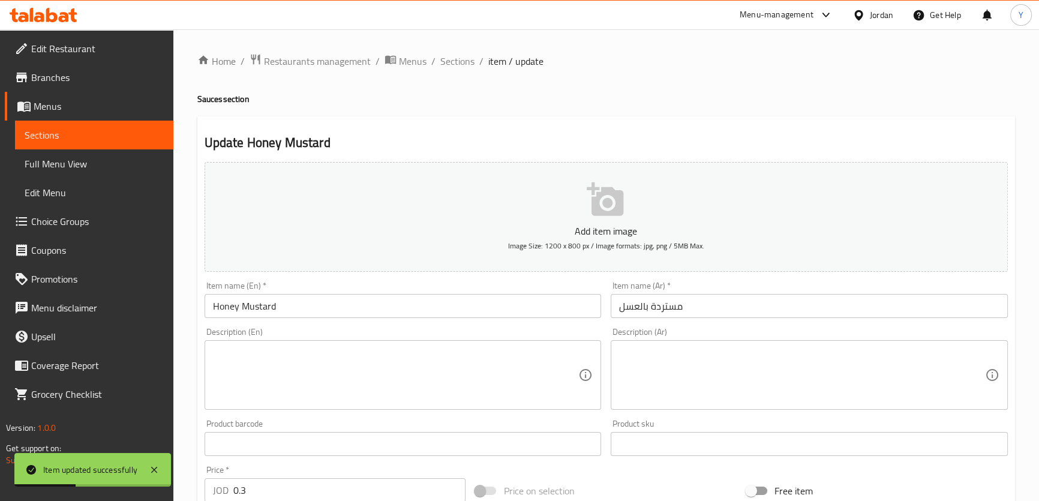
click at [298, 306] on input "Honey Mustard" at bounding box center [402, 306] width 397 height 24
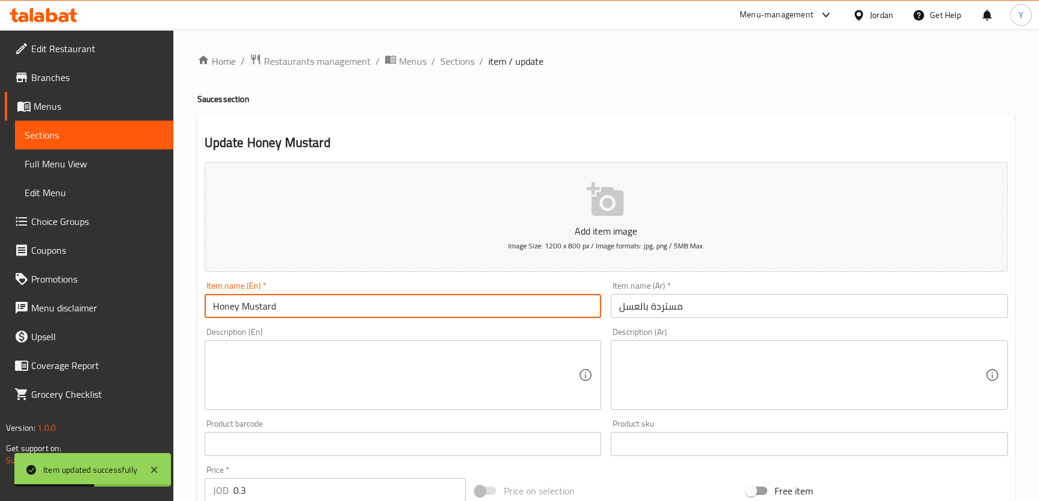
paste input "Sauce"
type input "Honey Mustard Sauce"
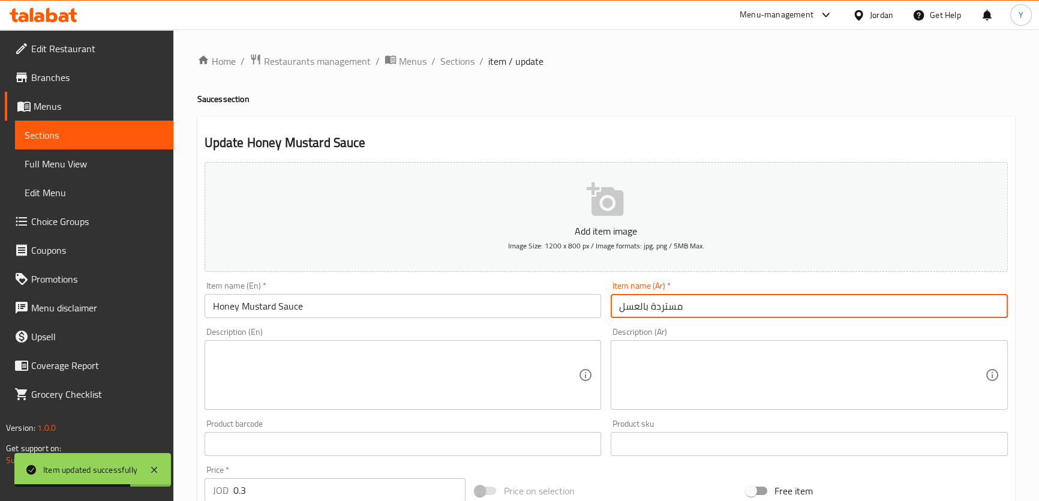
click at [618, 309] on input "مستردة بالعسل" at bounding box center [809, 306] width 397 height 24
type input "صوص مستردة بالعسل"
click at [684, 94] on h4 "Sauces section" at bounding box center [605, 99] width 817 height 12
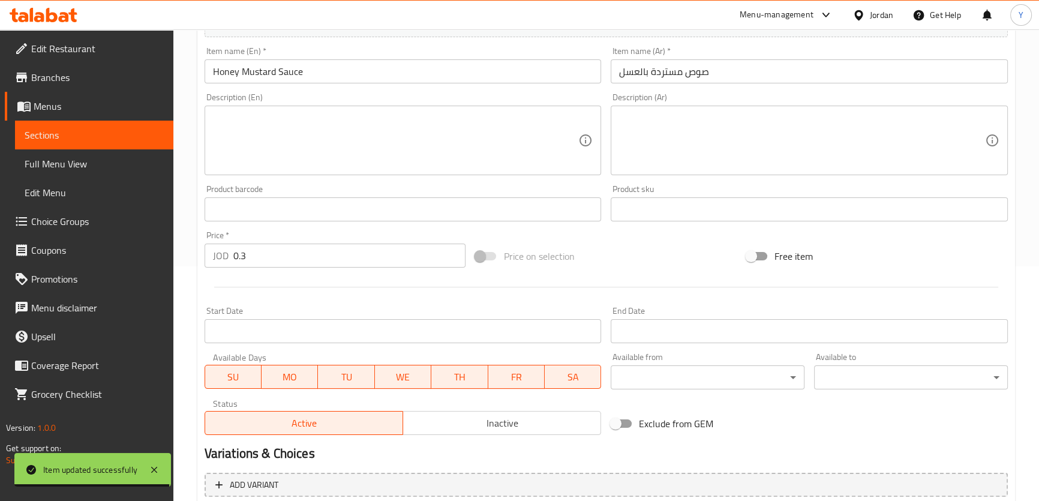
scroll to position [345, 0]
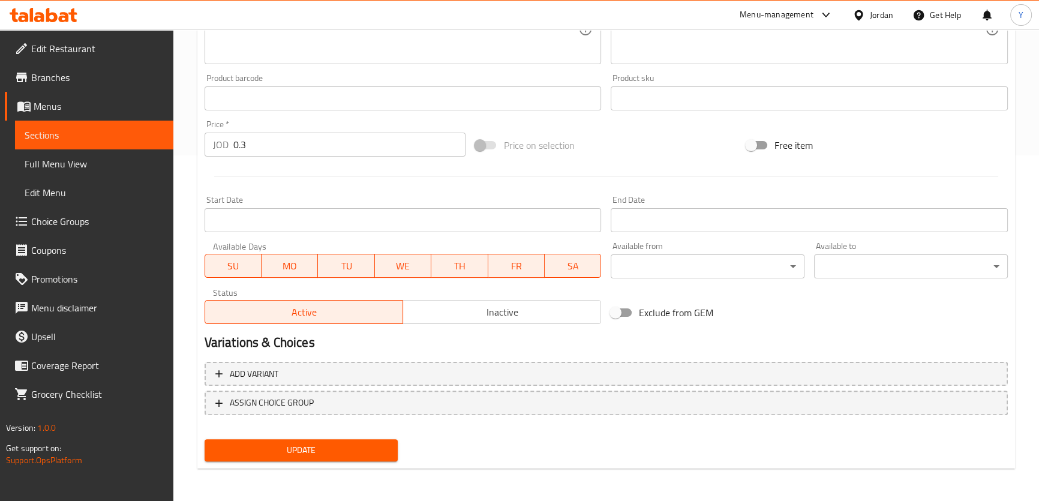
click at [368, 453] on span "Update" at bounding box center [301, 450] width 175 height 15
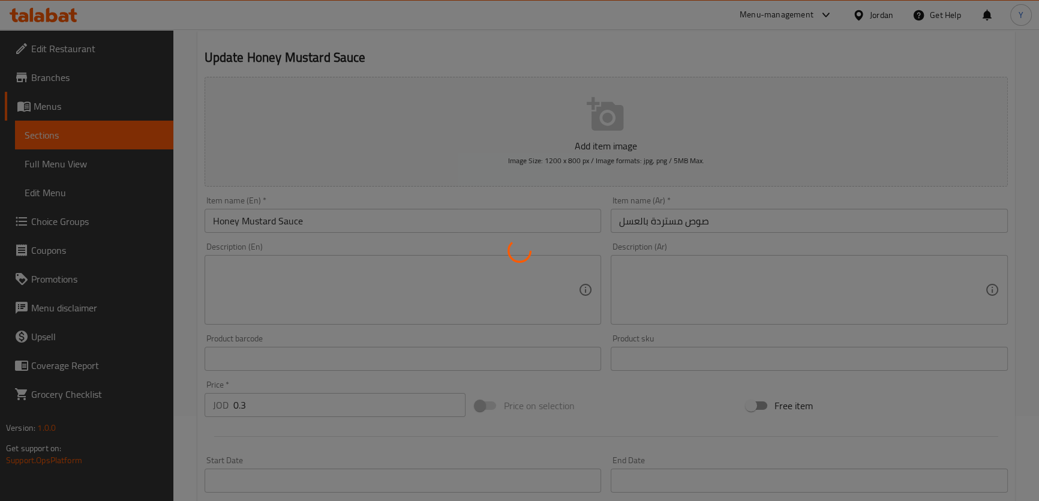
scroll to position [0, 0]
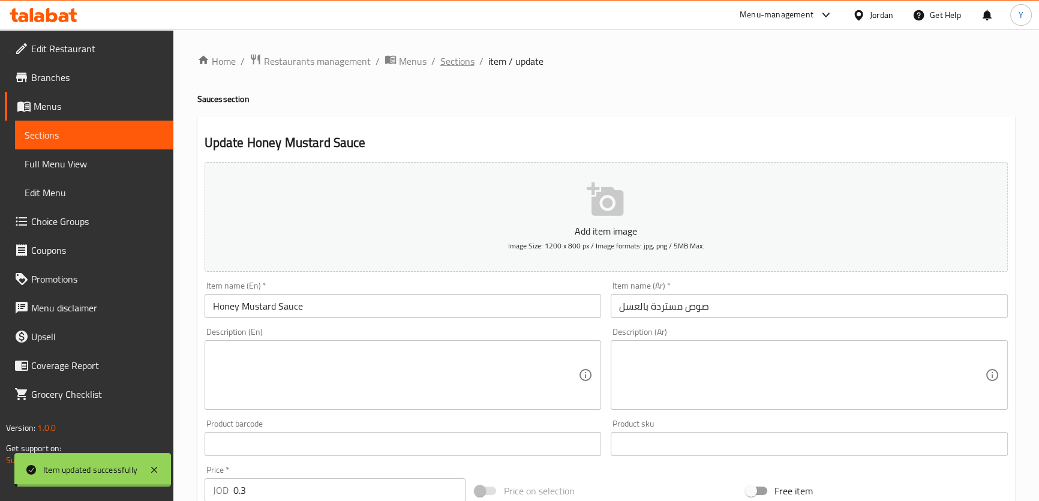
click at [450, 56] on span "Sections" at bounding box center [457, 61] width 34 height 14
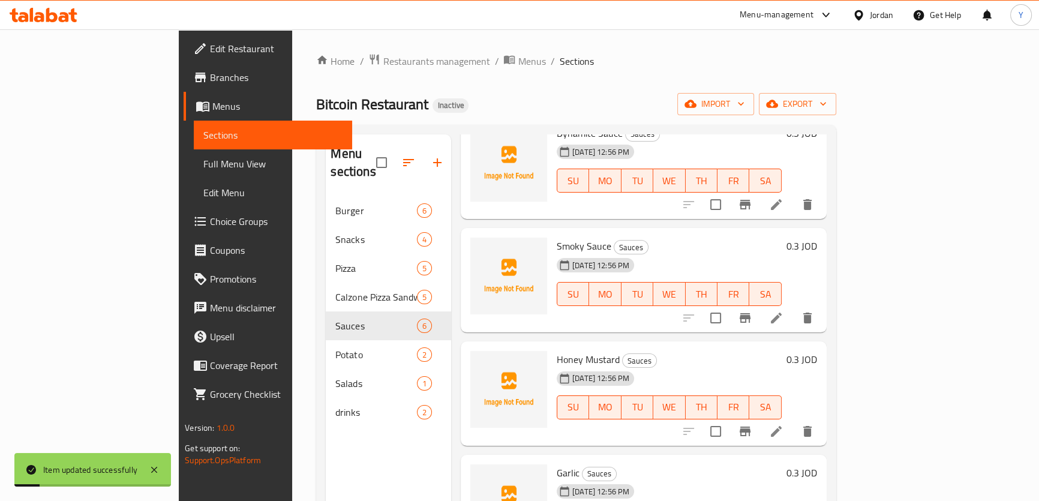
scroll to position [163, 0]
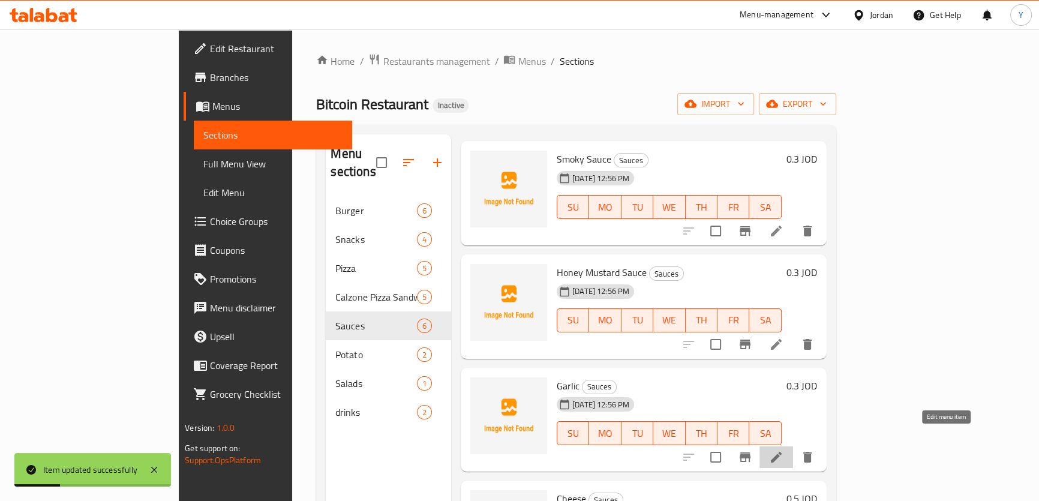
click at [783, 450] on icon at bounding box center [776, 457] width 14 height 14
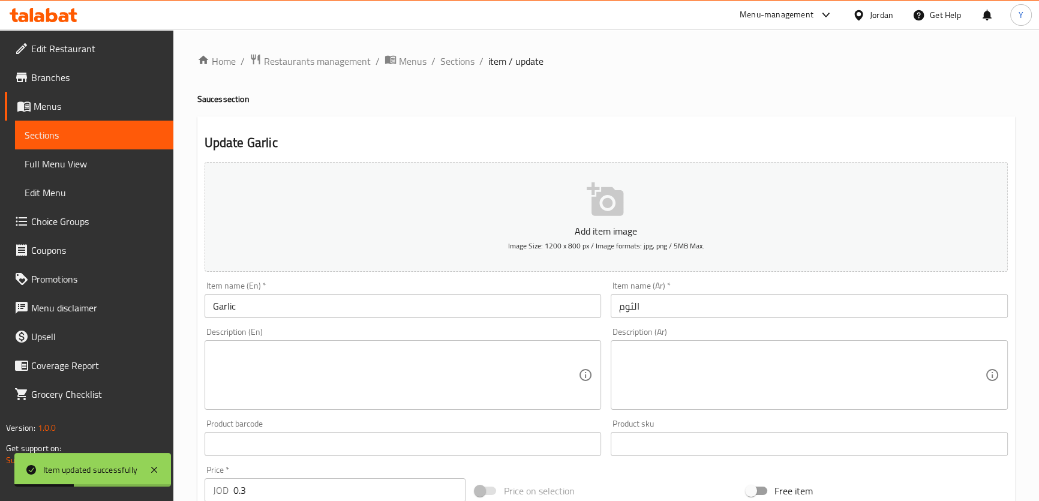
click at [289, 300] on input "Garlic" at bounding box center [402, 306] width 397 height 24
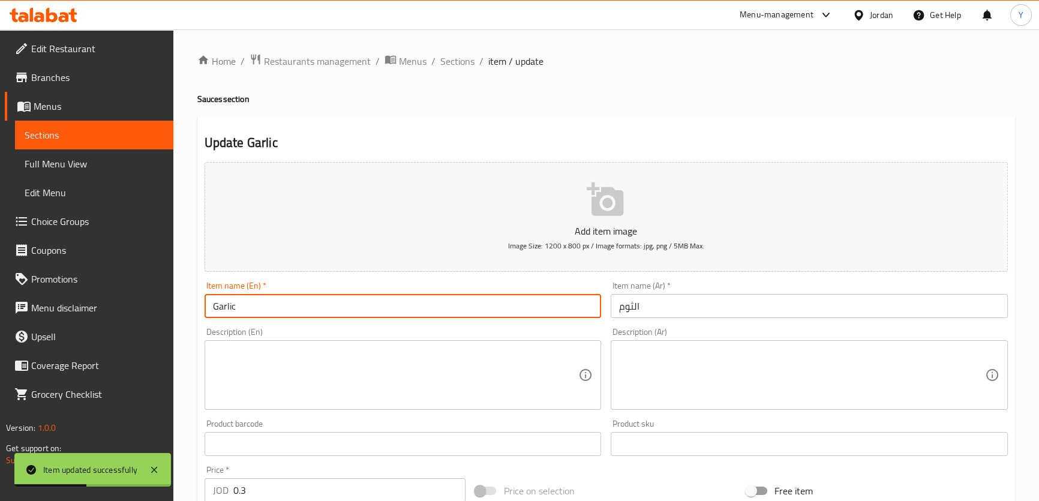
paste input "Sauce"
type input "Garlic Sauce"
click at [613, 308] on input "الثوم" at bounding box center [809, 306] width 397 height 24
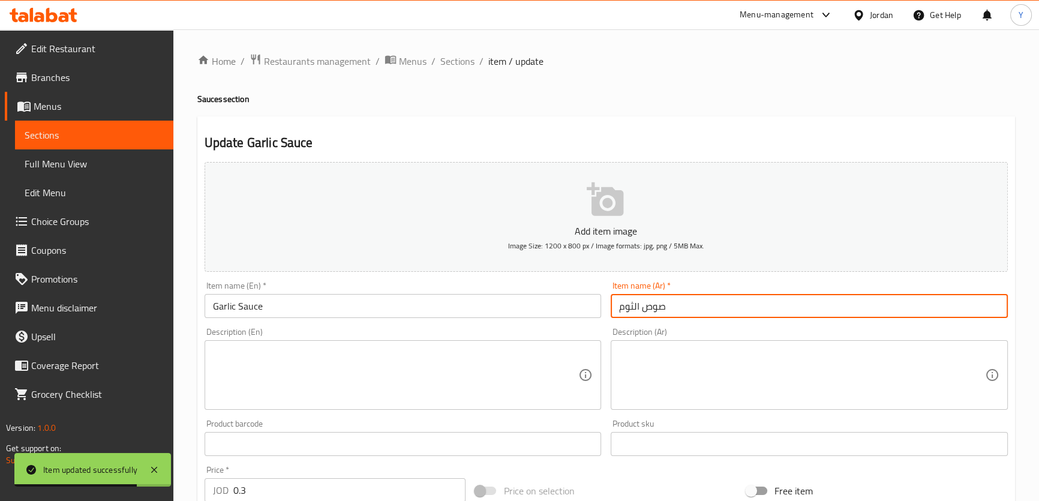
type input "صوص الثوم"
click at [678, 119] on div "Update Garlic Sauce Add item image Image Size: 1200 x 800 px / Image formats: j…" at bounding box center [605, 465] width 817 height 698
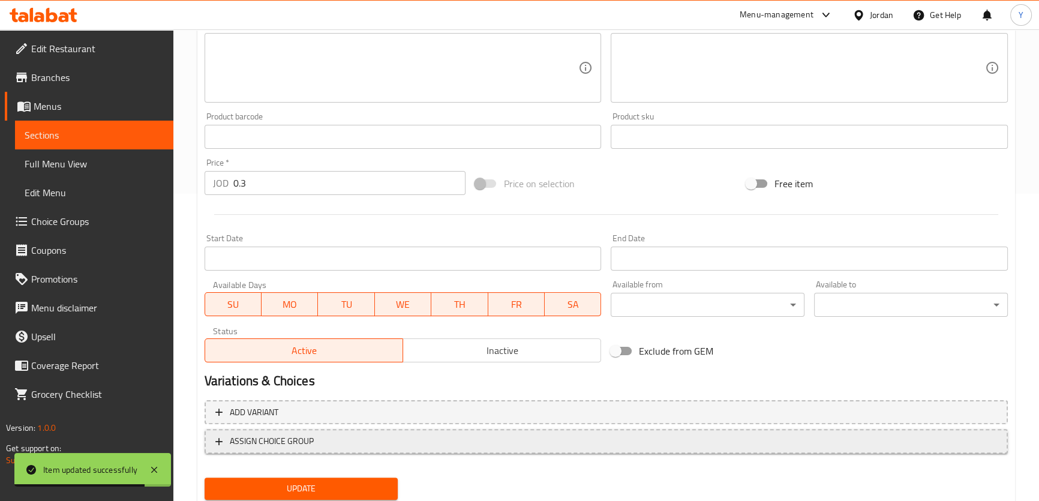
scroll to position [345, 0]
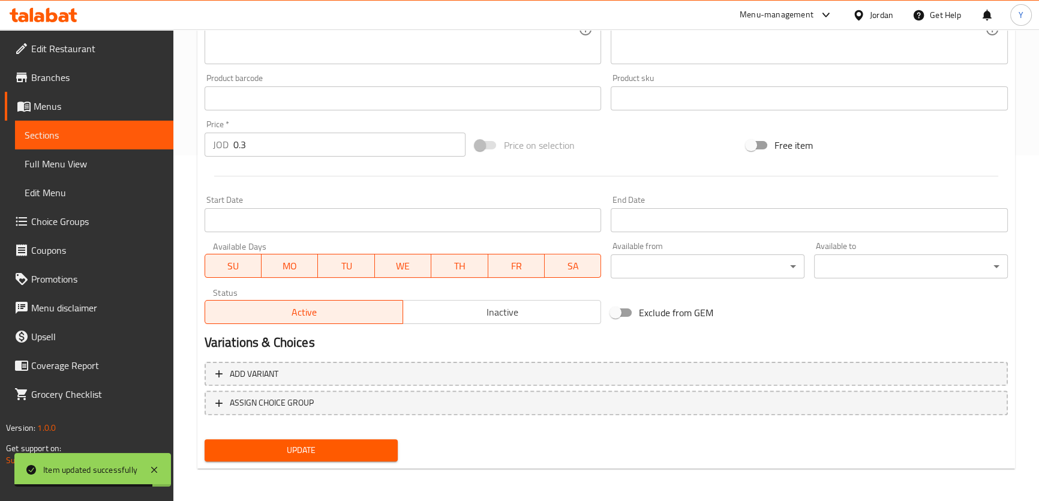
click at [315, 439] on button "Update" at bounding box center [301, 450] width 194 height 22
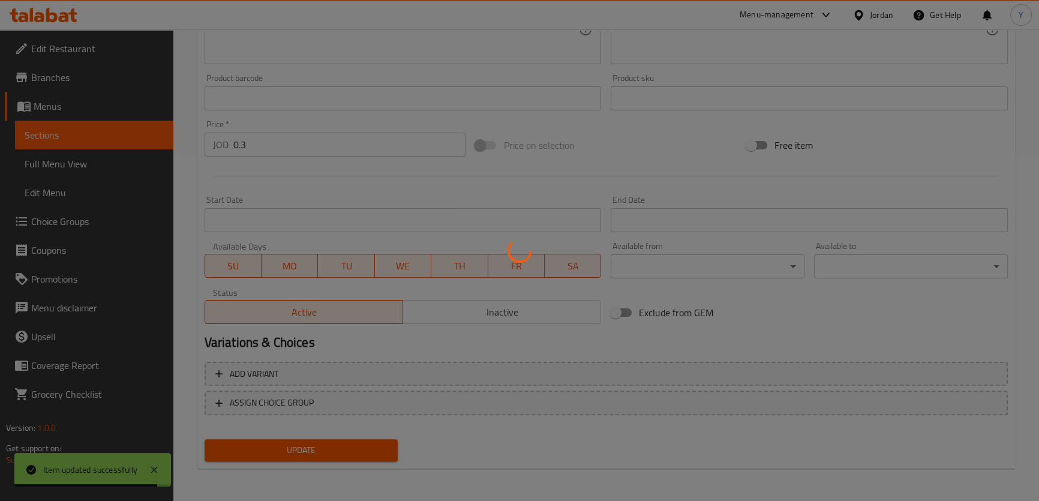
scroll to position [0, 0]
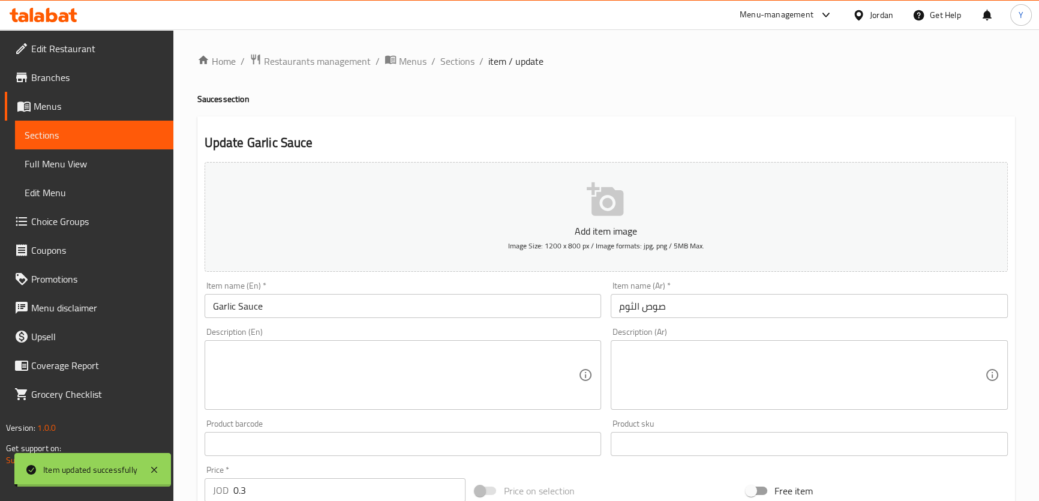
click at [459, 64] on span "Sections" at bounding box center [457, 61] width 34 height 14
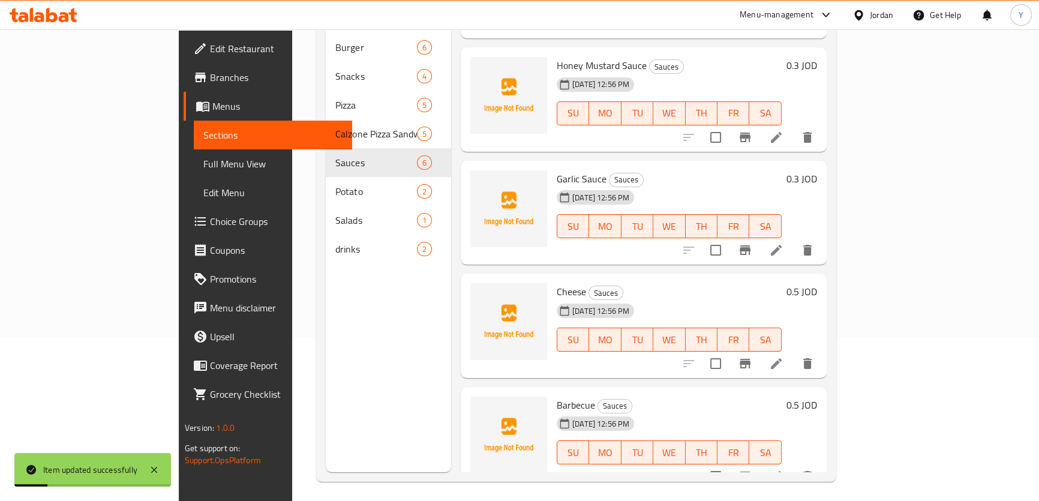
scroll to position [168, 0]
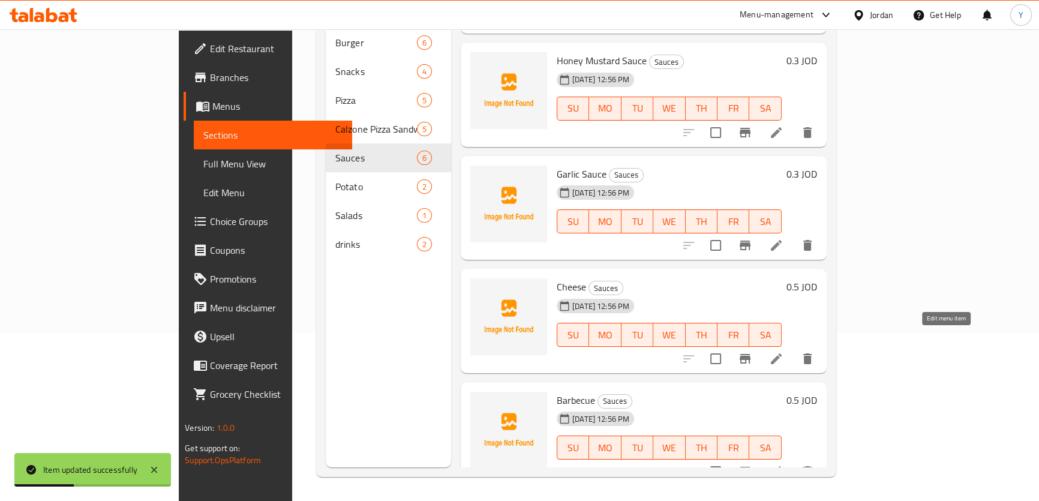
click at [783, 351] on icon at bounding box center [776, 358] width 14 height 14
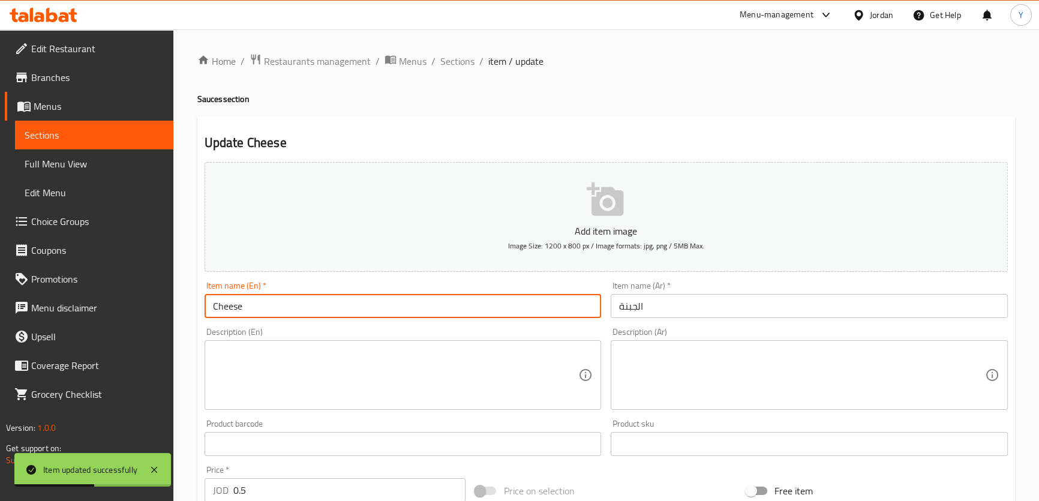
click at [288, 314] on input "Cheese" at bounding box center [402, 306] width 397 height 24
paste input "Sauce"
type input "Cheese Sauce"
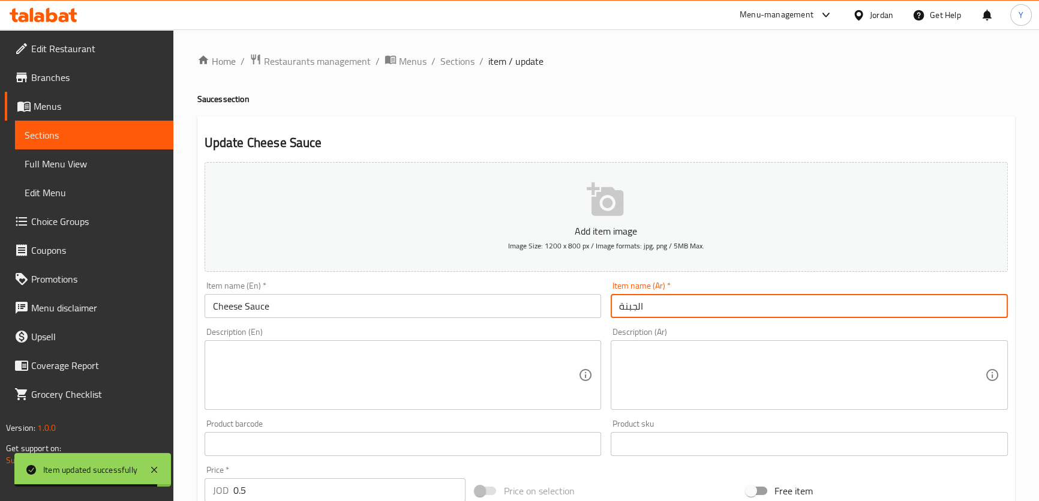
click at [614, 304] on input "الجبنة" at bounding box center [809, 306] width 397 height 24
type input "صوص الجبنة"
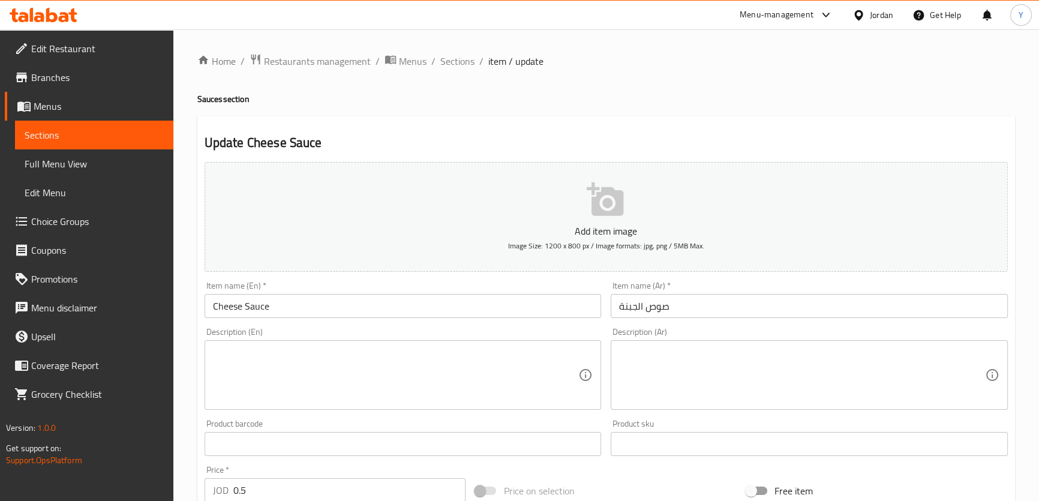
click at [704, 131] on div "Update Cheese Sauce Add item image Image Size: 1200 x 800 px / Image formats: j…" at bounding box center [605, 465] width 817 height 698
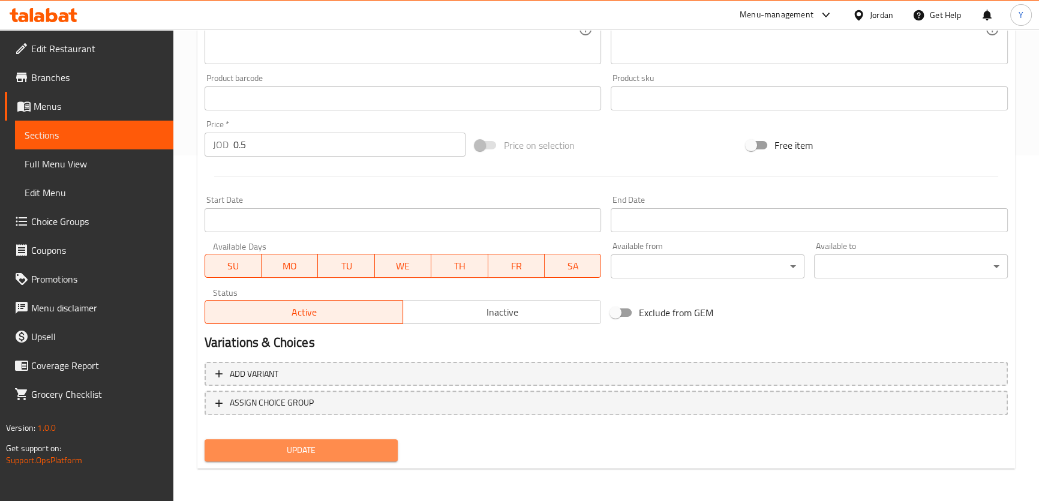
click at [281, 449] on span "Update" at bounding box center [301, 450] width 175 height 15
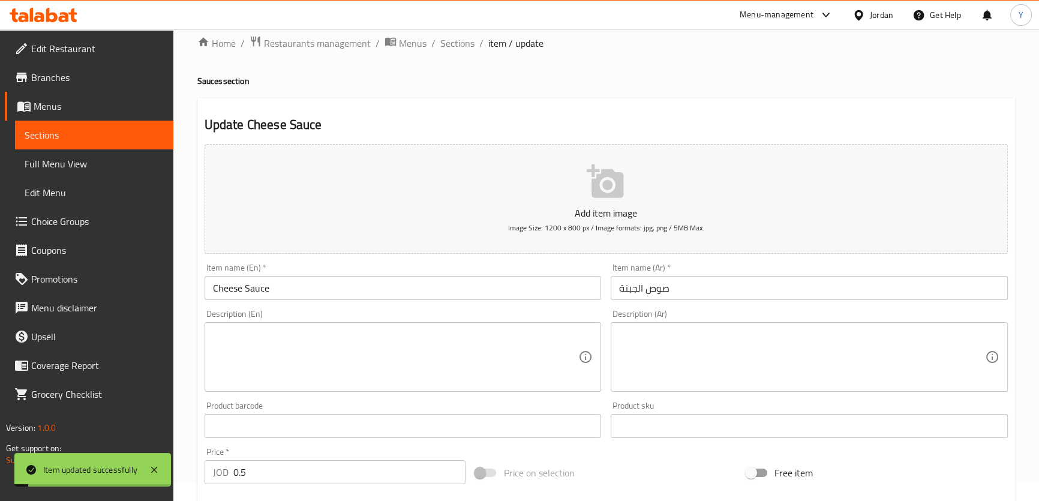
scroll to position [0, 0]
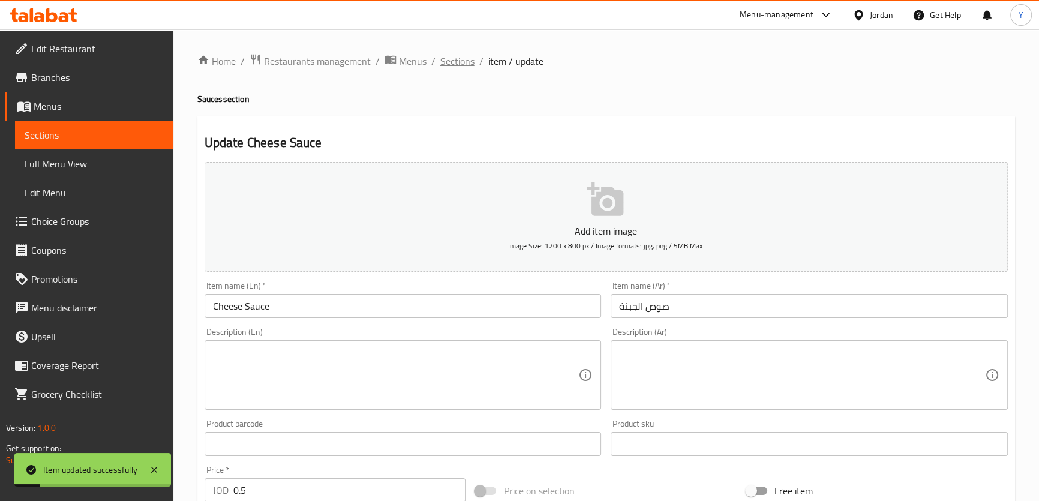
click at [460, 54] on span "Sections" at bounding box center [457, 61] width 34 height 14
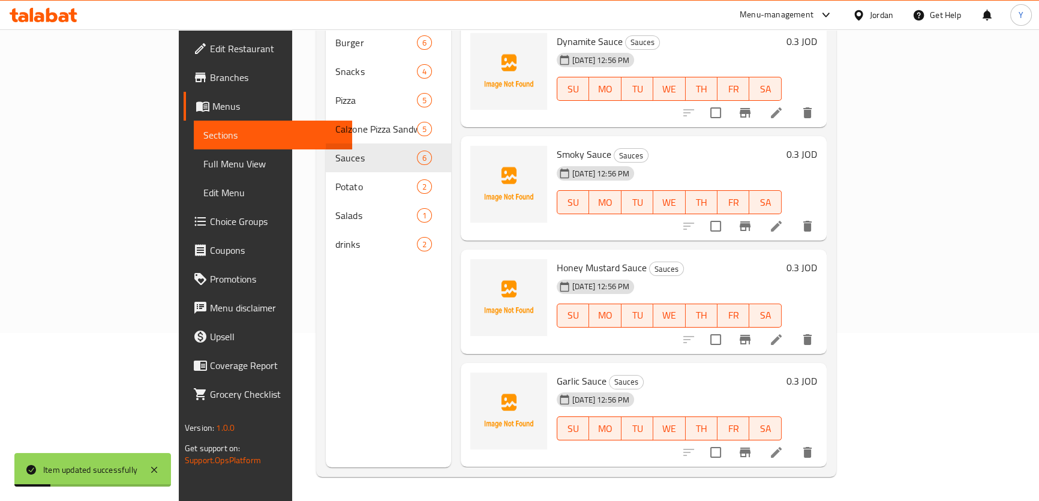
scroll to position [207, 0]
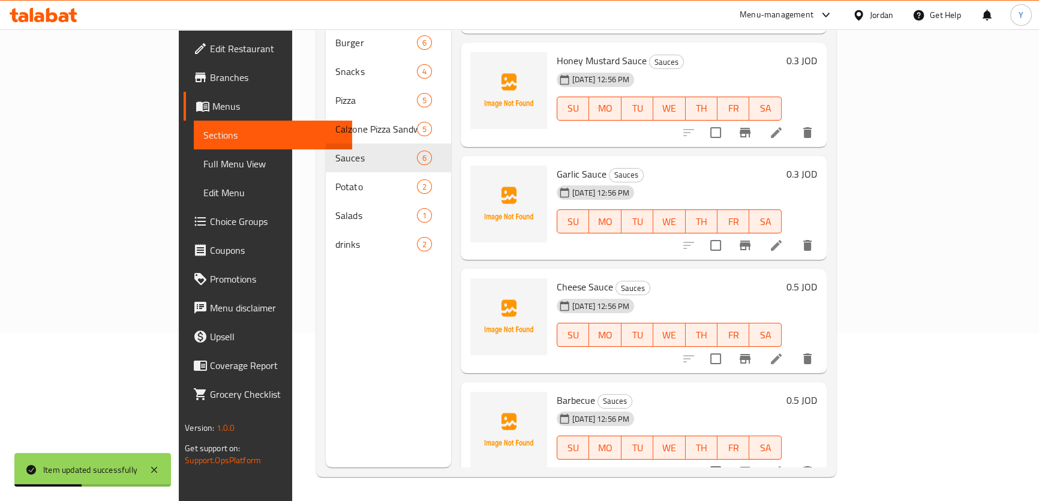
click at [793, 461] on li at bounding box center [776, 472] width 34 height 22
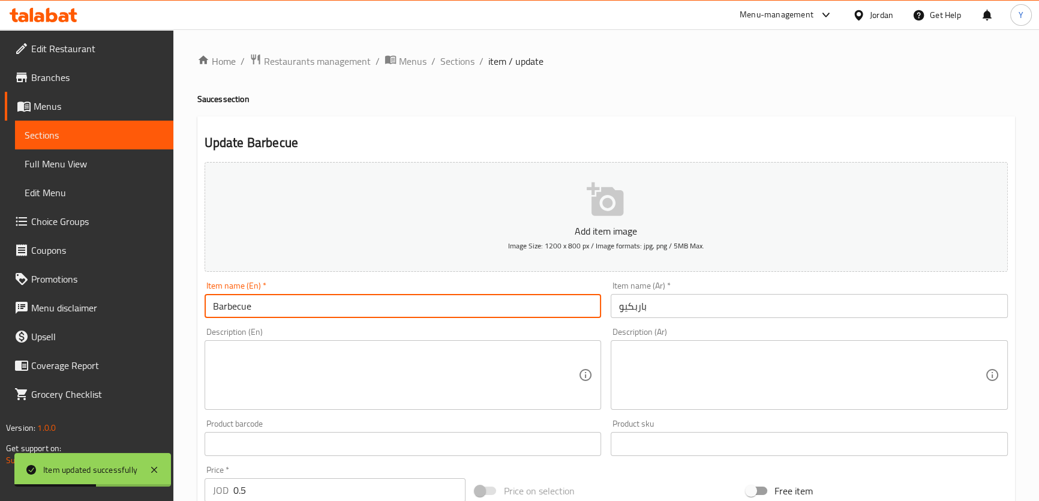
click at [299, 297] on input "Barbecue" at bounding box center [402, 306] width 397 height 24
paste input "Sauce"
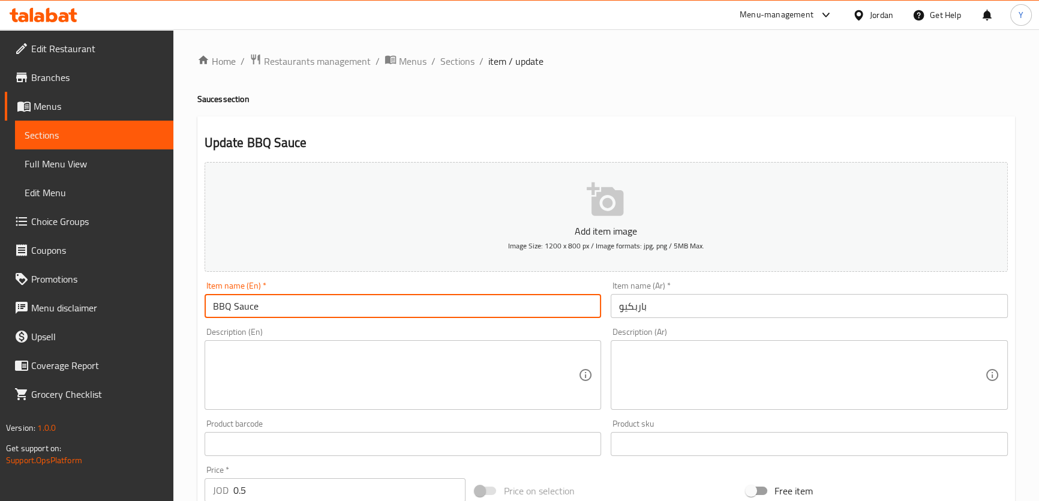
type input "BBQ Sauce"
drag, startPoint x: 616, startPoint y: 313, endPoint x: 692, endPoint y: 304, distance: 76.7
click at [616, 313] on input "باربكيو" at bounding box center [809, 306] width 397 height 24
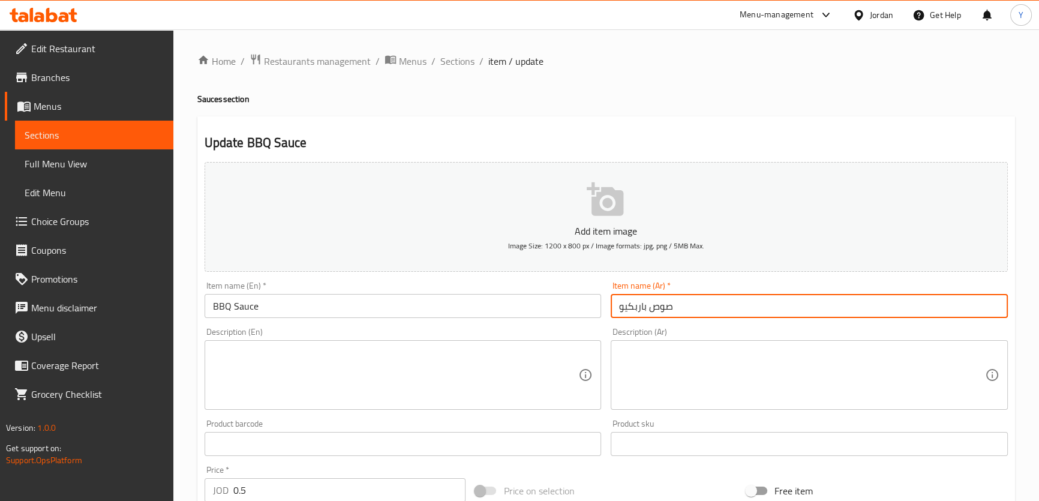
type input "صوص باربكيو"
click at [750, 122] on div "Update BBQ Sauce Add item image Image Size: 1200 x 800 px / Image formats: jpg,…" at bounding box center [605, 465] width 817 height 698
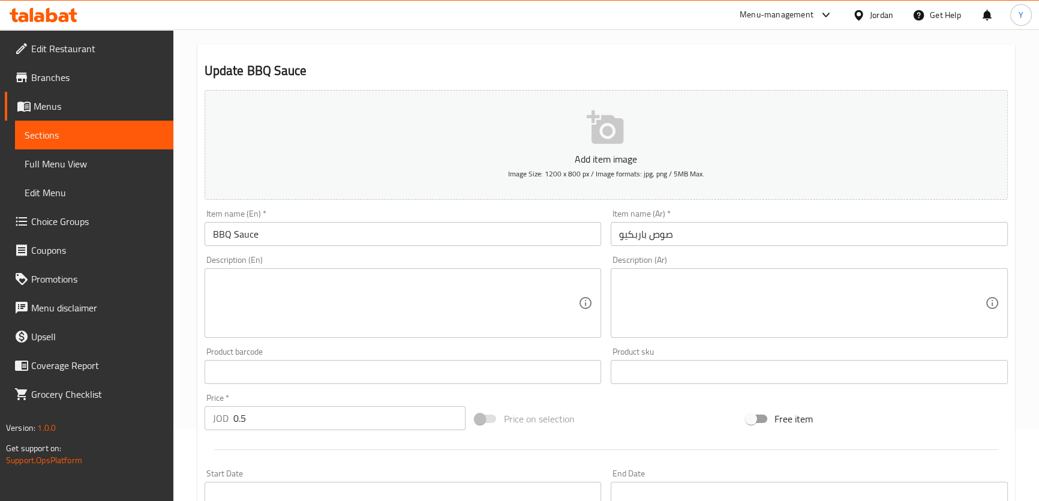
scroll to position [345, 0]
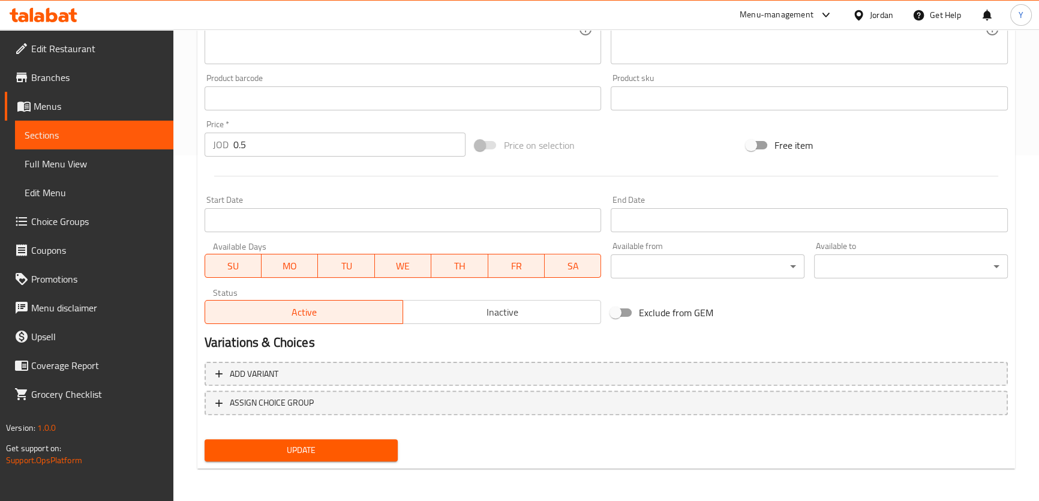
click at [340, 440] on button "Update" at bounding box center [301, 450] width 194 height 22
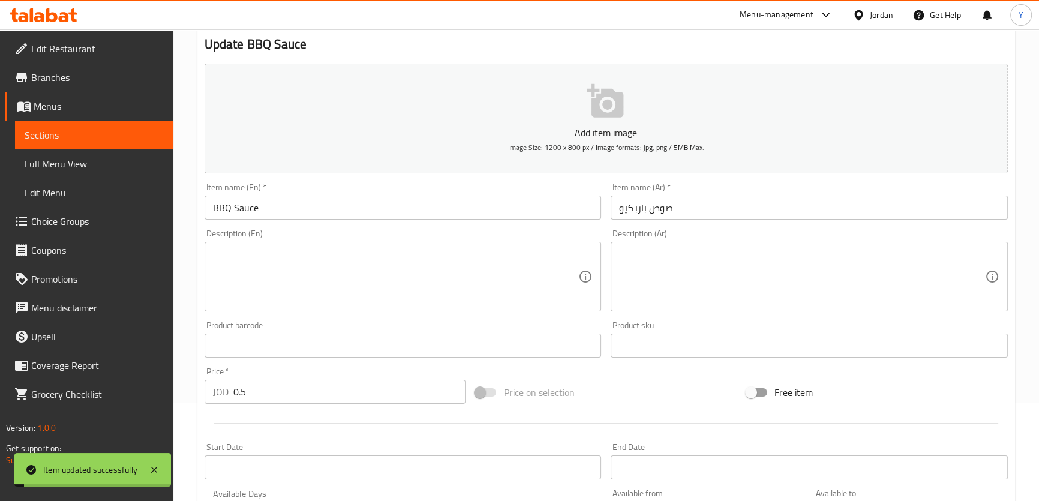
scroll to position [0, 0]
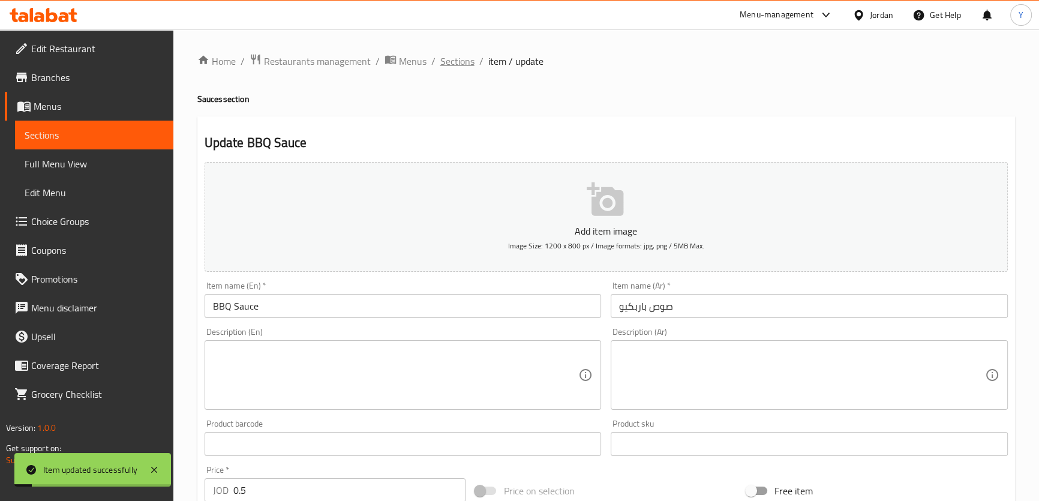
click at [457, 65] on span "Sections" at bounding box center [457, 61] width 34 height 14
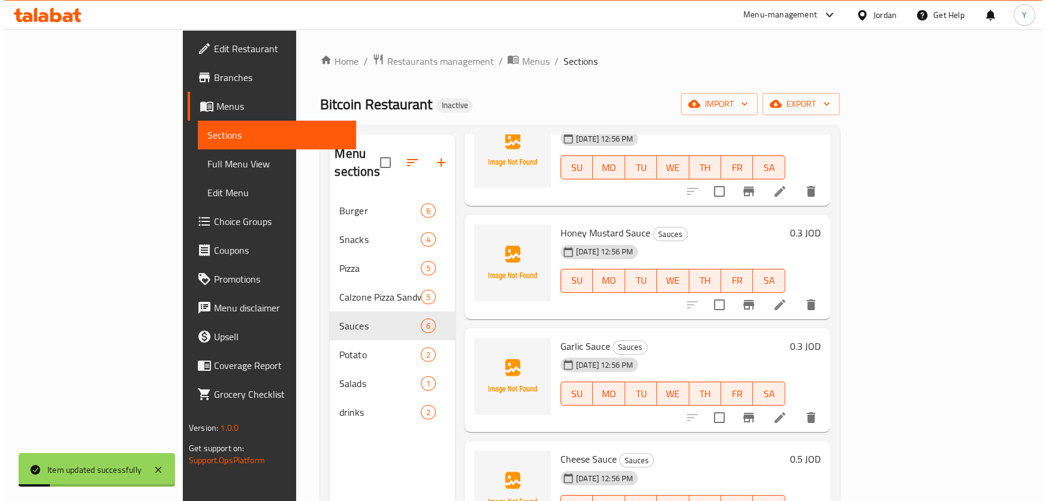
scroll to position [168, 0]
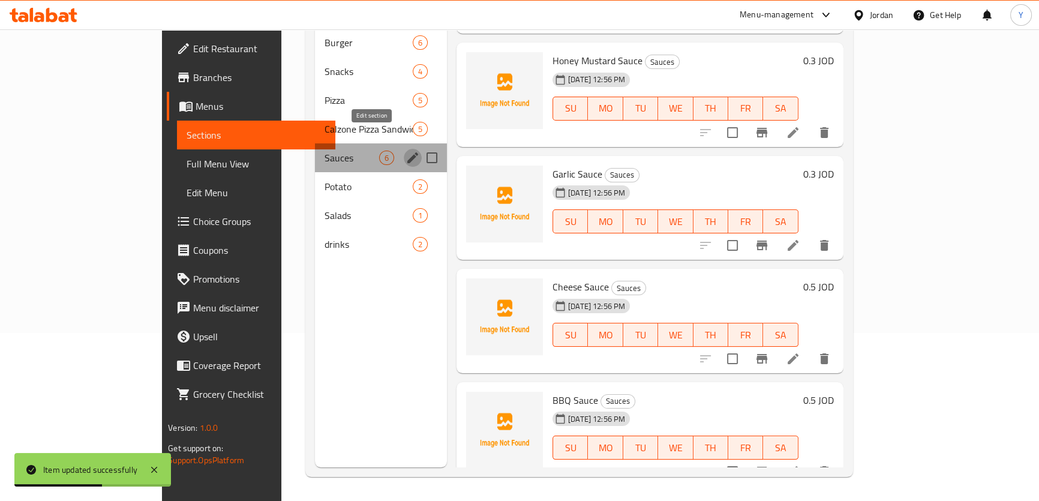
click at [407, 152] on icon "edit" at bounding box center [412, 157] width 11 height 11
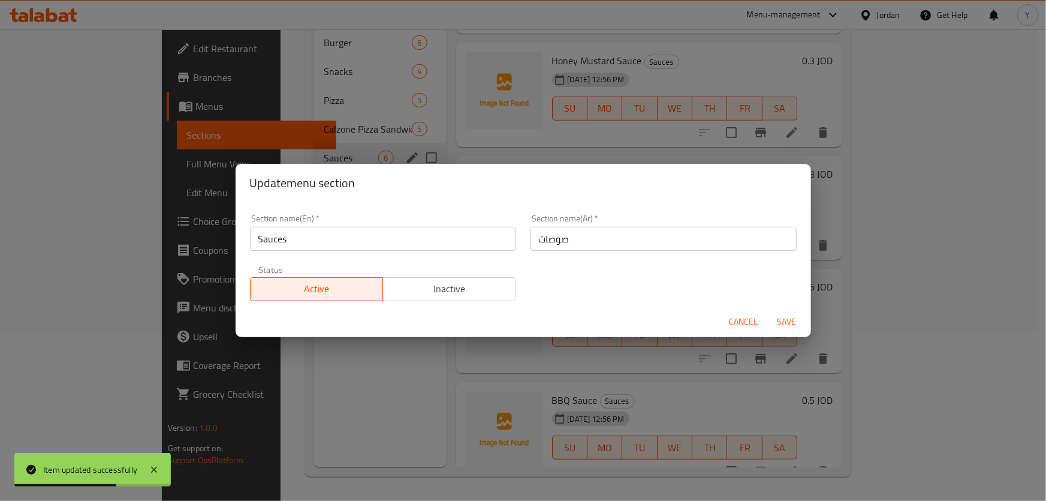
click at [558, 227] on input "صوصات" at bounding box center [664, 239] width 266 height 24
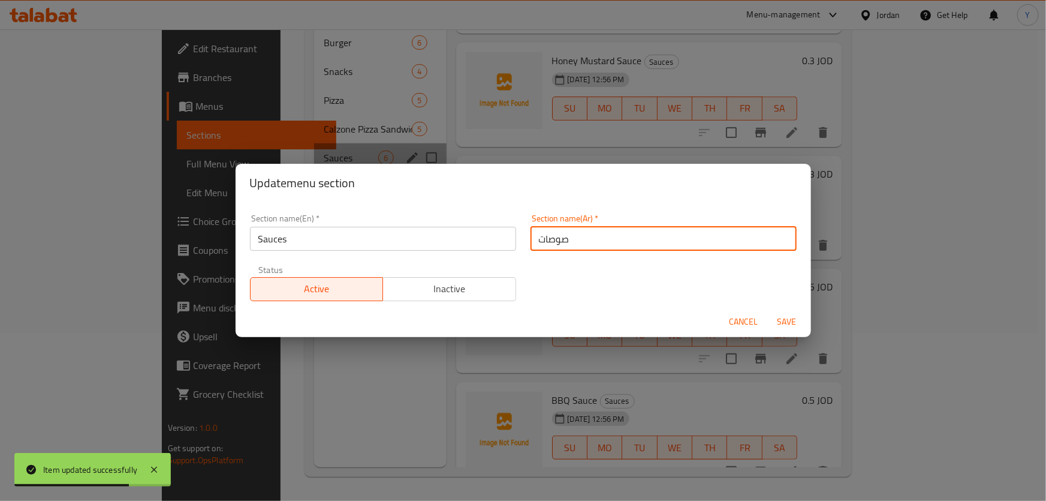
click at [533, 244] on input "صوصات" at bounding box center [664, 239] width 266 height 24
type input "الصوصات"
click at [784, 311] on button "Save" at bounding box center [787, 322] width 38 height 22
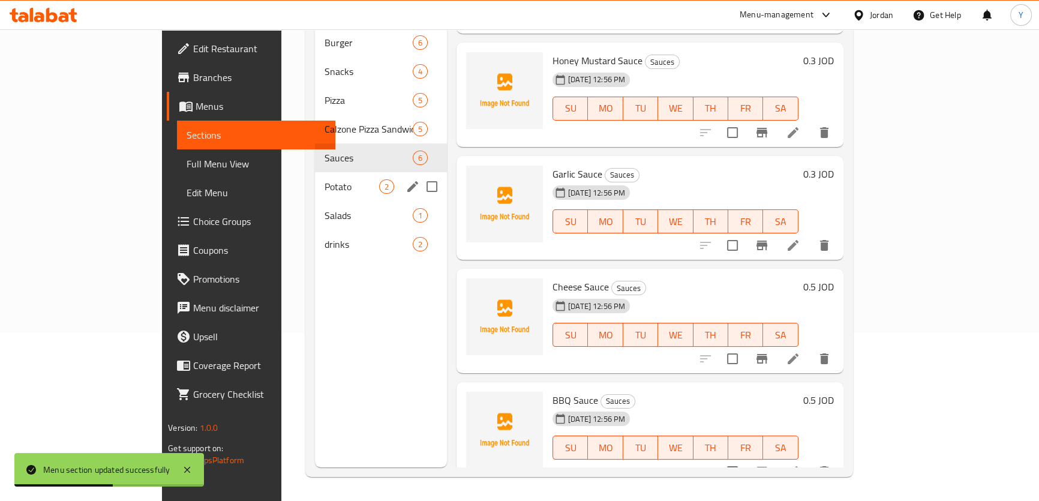
click at [404, 178] on button "edit" at bounding box center [413, 187] width 18 height 18
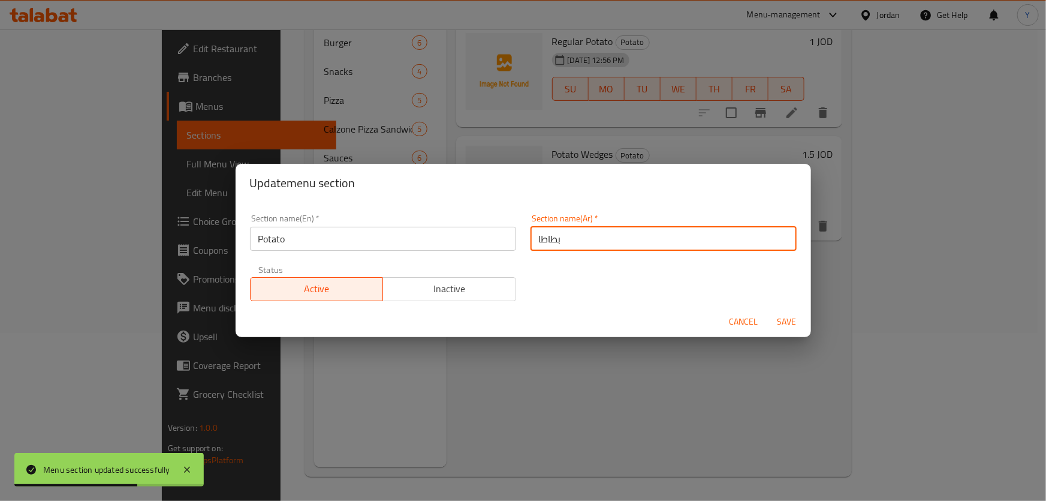
click at [533, 237] on input "بطاطا" at bounding box center [664, 239] width 266 height 24
type input "البطاطا"
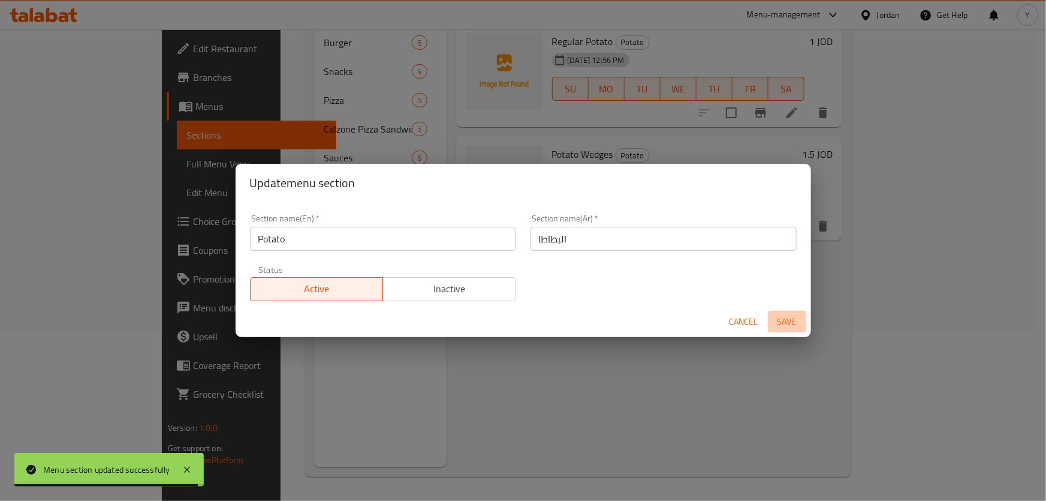
click at [779, 316] on span "Save" at bounding box center [787, 321] width 29 height 15
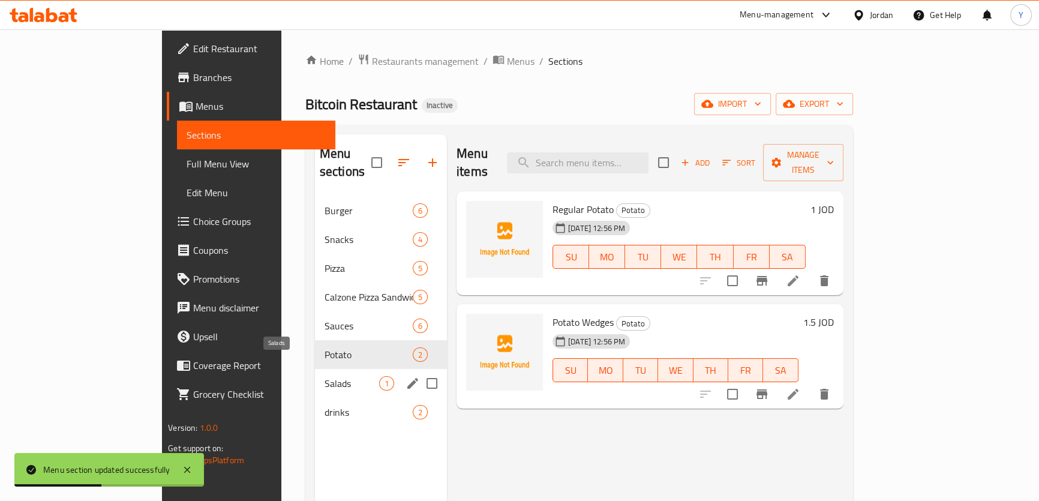
click at [324, 376] on span "Salads" at bounding box center [351, 383] width 55 height 14
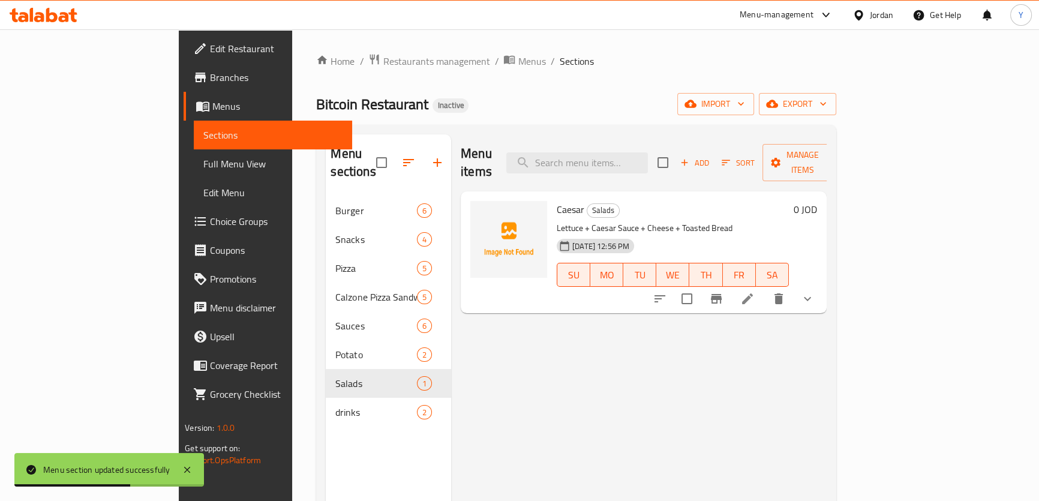
click at [754, 291] on icon at bounding box center [747, 298] width 14 height 14
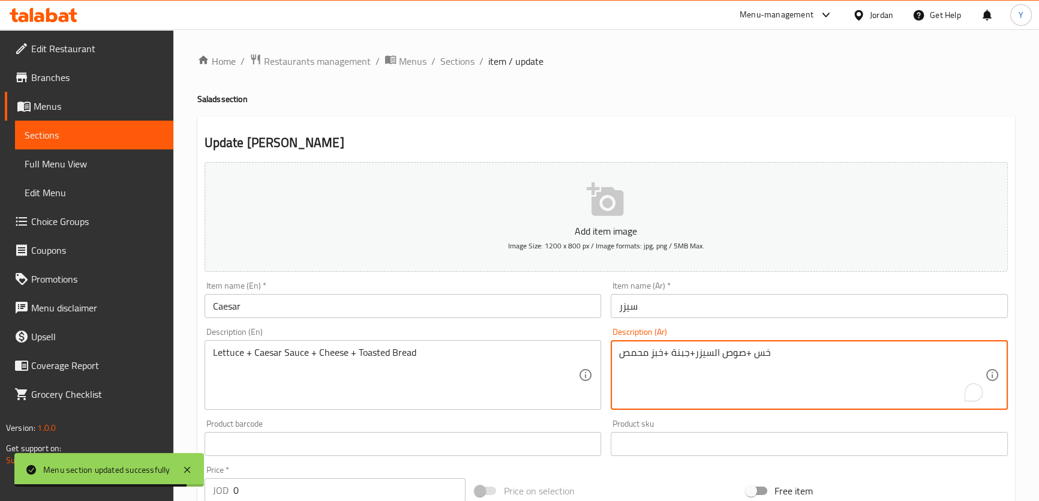
drag, startPoint x: 664, startPoint y: 356, endPoint x: 579, endPoint y: 342, distance: 86.3
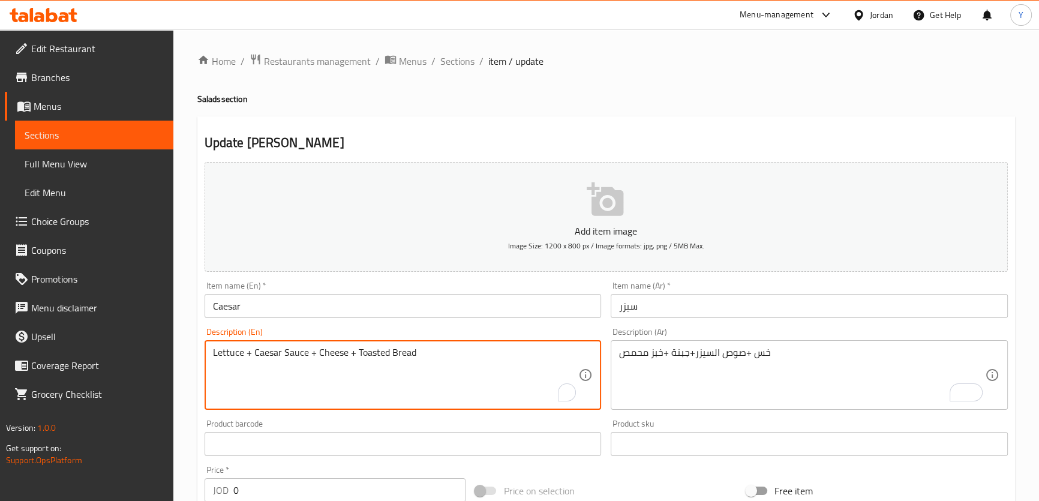
drag, startPoint x: 372, startPoint y: 349, endPoint x: 486, endPoint y: 355, distance: 114.7
click at [483, 348] on textarea "Lettuce + Caesar Sauce + Cheese + Toasted Bread" at bounding box center [396, 375] width 366 height 57
paste textarea "Croutons"
type textarea "Lettuce + Caesar Sauce + Cheese + Croutons"
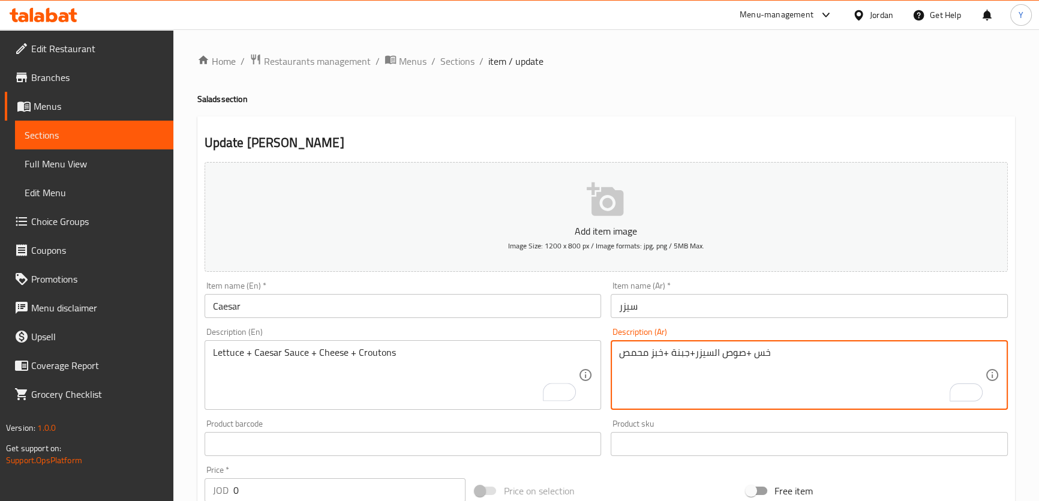
drag, startPoint x: 665, startPoint y: 352, endPoint x: 486, endPoint y: 356, distance: 179.4
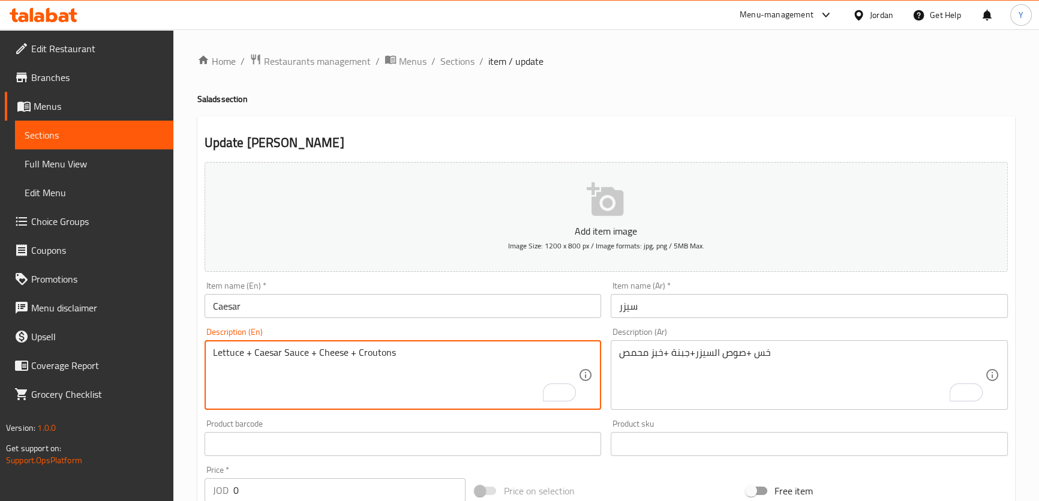
click at [375, 351] on textarea "Lettuce + Caesar Sauce + Cheese + Croutons" at bounding box center [396, 375] width 366 height 57
drag, startPoint x: 301, startPoint y: 308, endPoint x: 304, endPoint y: 314, distance: 6.7
click at [301, 308] on input "Caesar" at bounding box center [402, 306] width 397 height 24
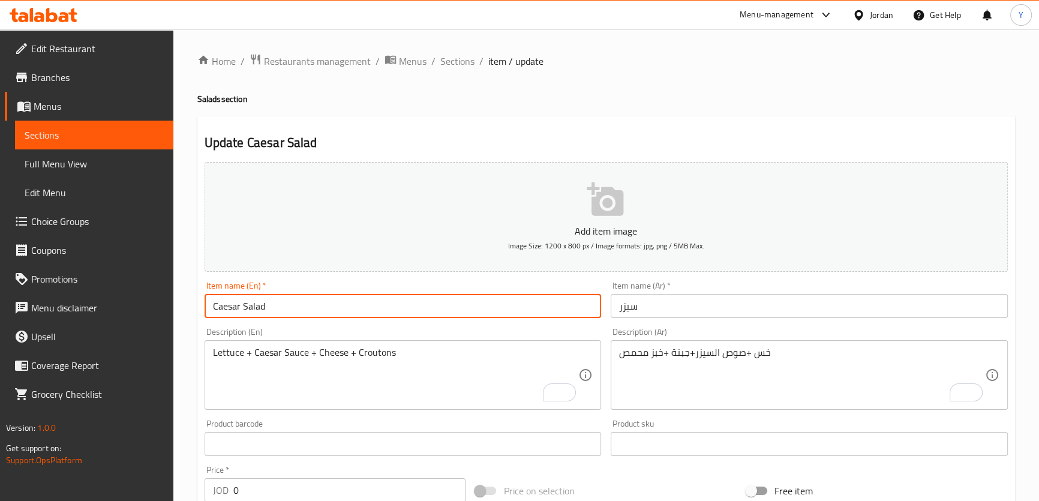
type input "Caesar Salad"
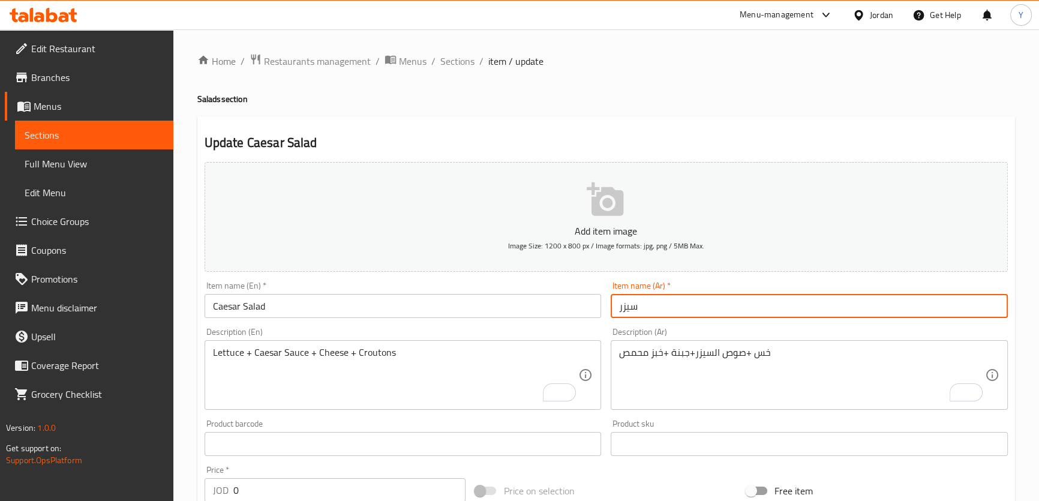
click at [618, 302] on input "سيزر" at bounding box center [809, 306] width 397 height 24
type input "سلطة سيزر"
drag, startPoint x: 855, startPoint y: 88, endPoint x: 859, endPoint y: 98, distance: 11.3
click at [856, 90] on div "Home / Restaurants management / Menus / Sections / item / update Salads section…" at bounding box center [605, 451] width 817 height 797
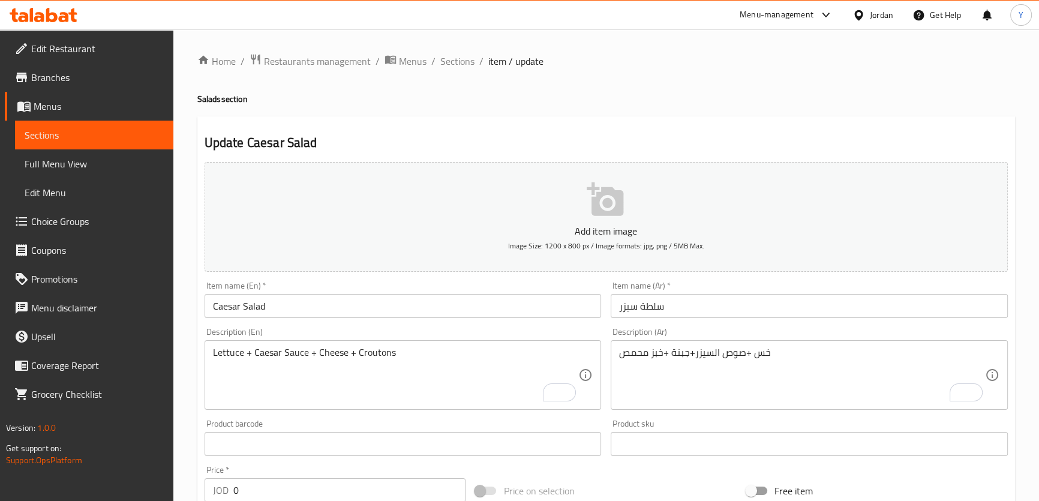
scroll to position [372, 0]
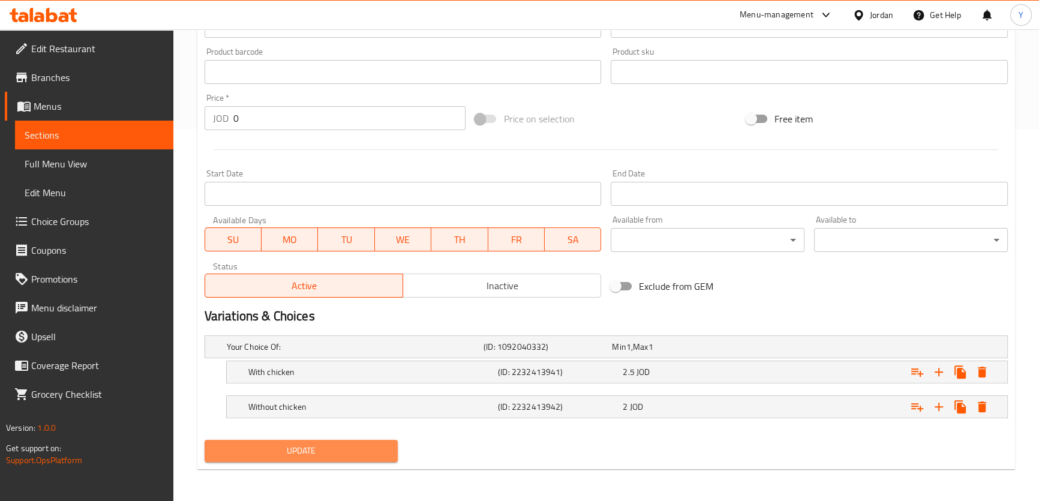
click at [322, 452] on span "Update" at bounding box center [301, 450] width 175 height 15
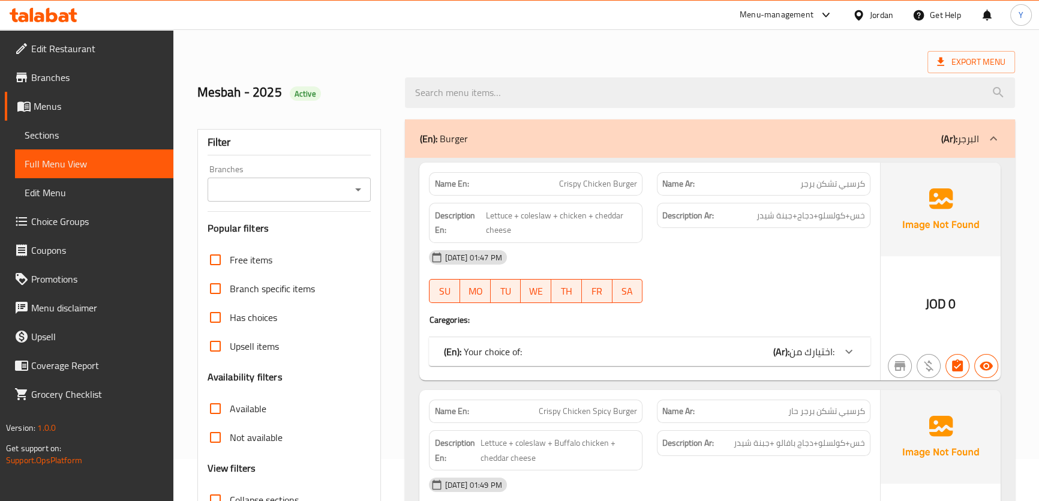
scroll to position [54, 0]
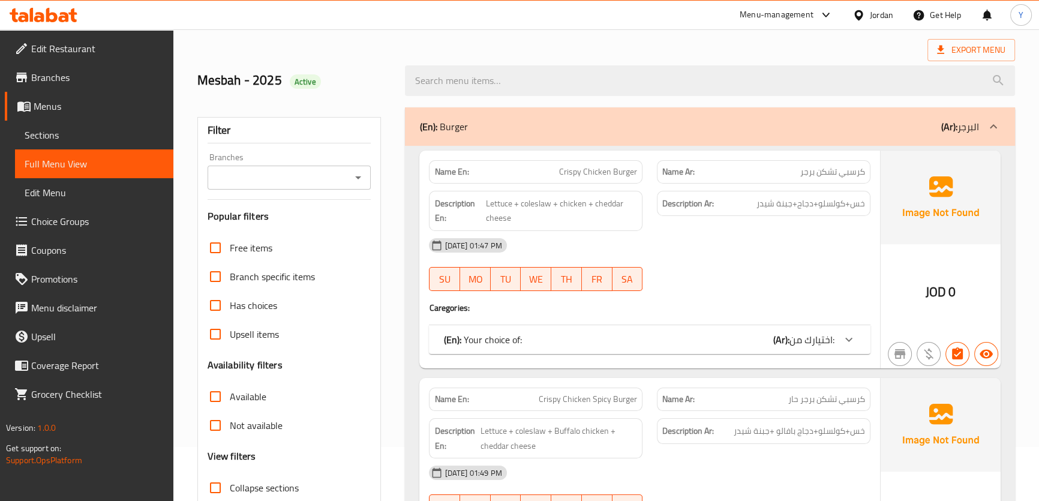
click at [443, 170] on strong "Name En:" at bounding box center [451, 172] width 34 height 13
copy strong "Name En:"
click at [443, 170] on strong "Name En:" at bounding box center [451, 172] width 34 height 13
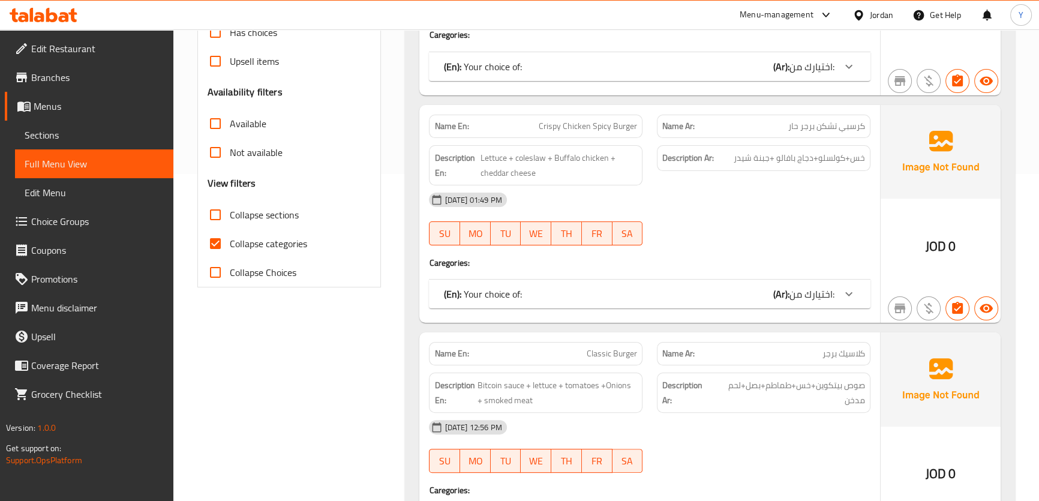
click at [260, 240] on span "Collapse categories" at bounding box center [268, 243] width 77 height 14
click at [230, 240] on input "Collapse categories" at bounding box center [215, 243] width 29 height 29
checkbox input "false"
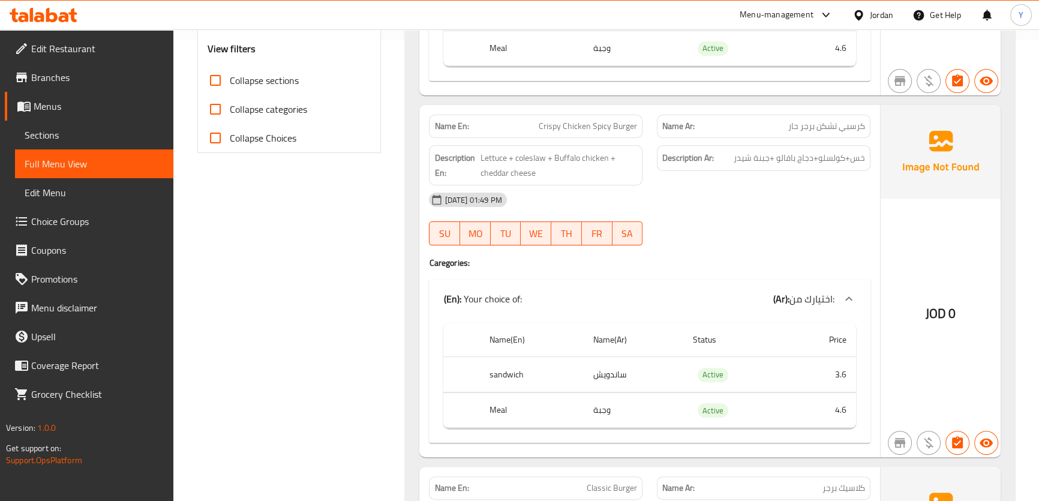
scroll to position [79, 0]
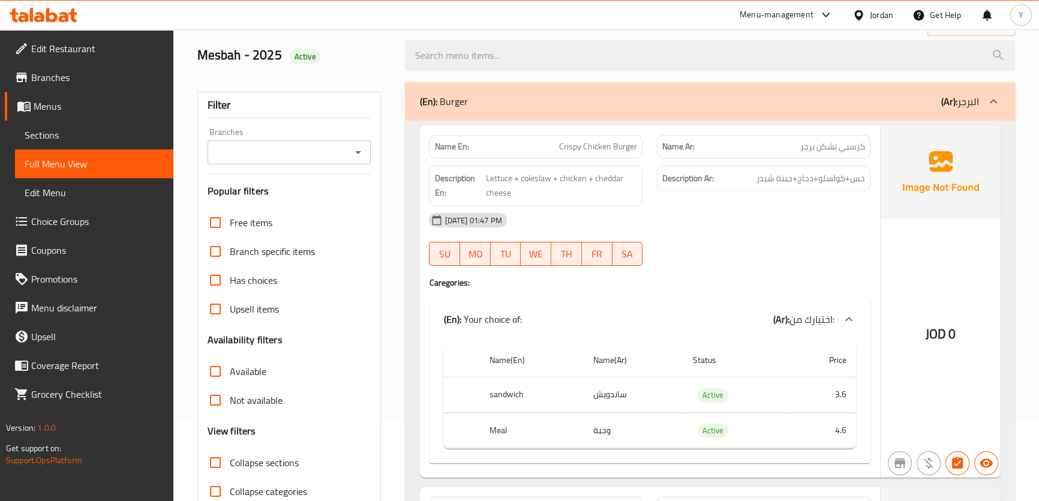
click at [302, 49] on div "Active" at bounding box center [305, 56] width 31 height 14
copy span "Active"
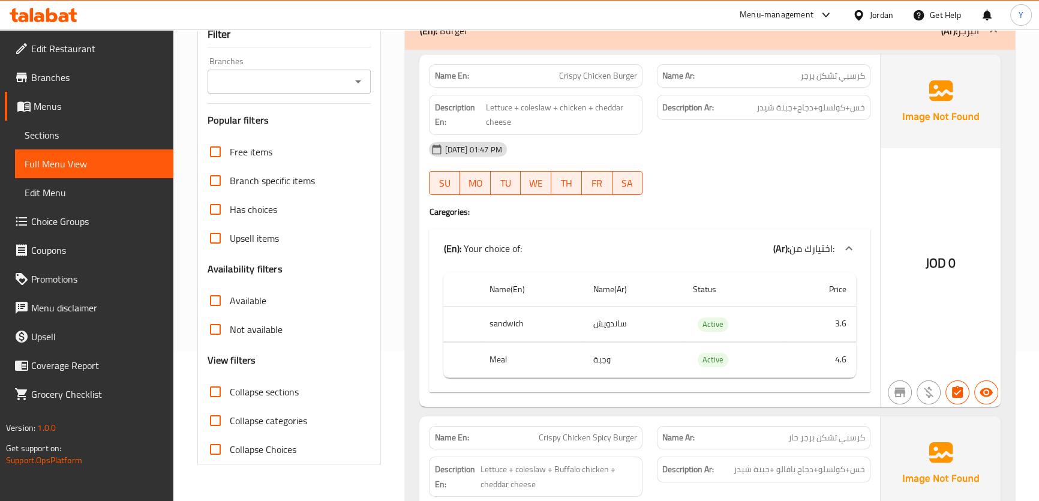
scroll to position [134, 0]
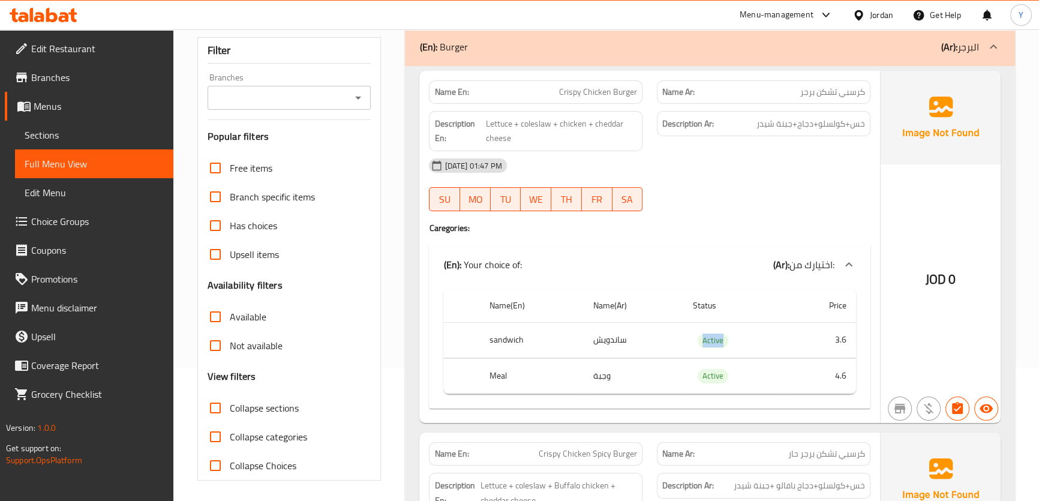
drag, startPoint x: 893, startPoint y: 176, endPoint x: 766, endPoint y: 114, distance: 140.8
click at [893, 176] on div "JOD 0" at bounding box center [940, 247] width 120 height 352
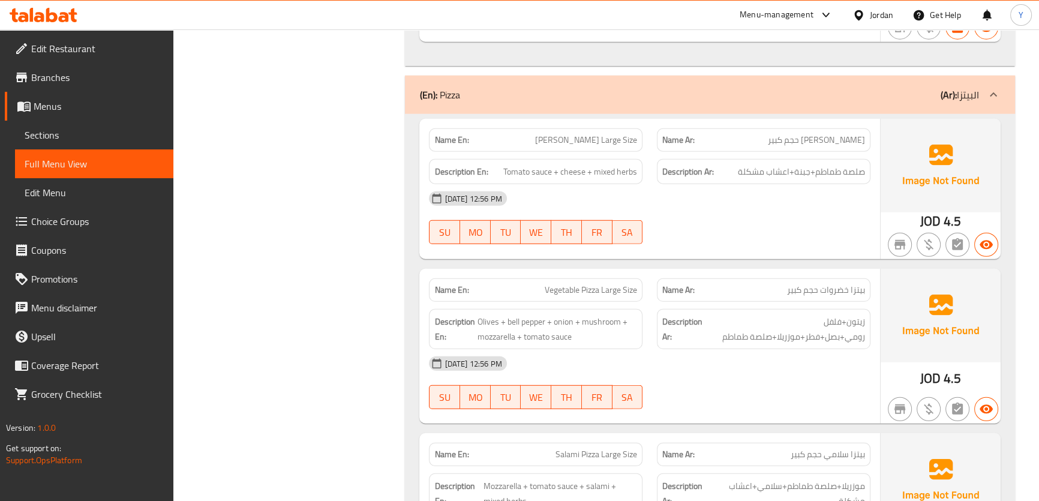
scroll to position [0, 0]
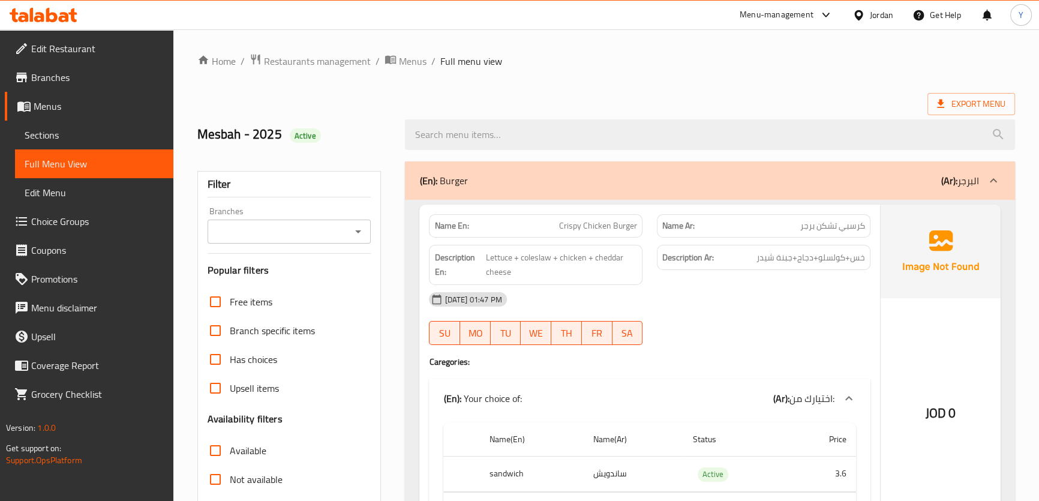
drag, startPoint x: 833, startPoint y: 60, endPoint x: 894, endPoint y: -66, distance: 139.7
click at [991, 110] on span "Export Menu" at bounding box center [971, 104] width 68 height 15
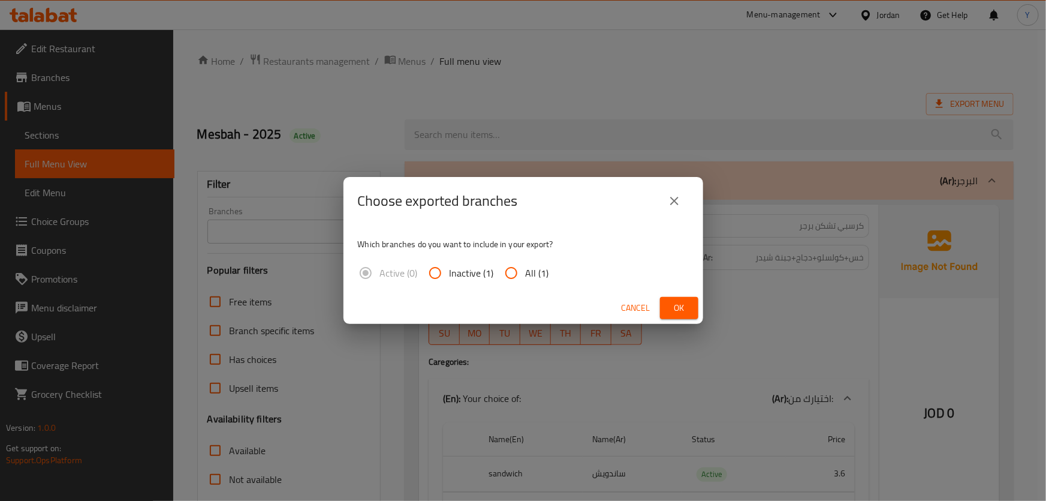
click at [672, 310] on span "Ok" at bounding box center [679, 307] width 19 height 15
